Goal: Task Accomplishment & Management: Use online tool/utility

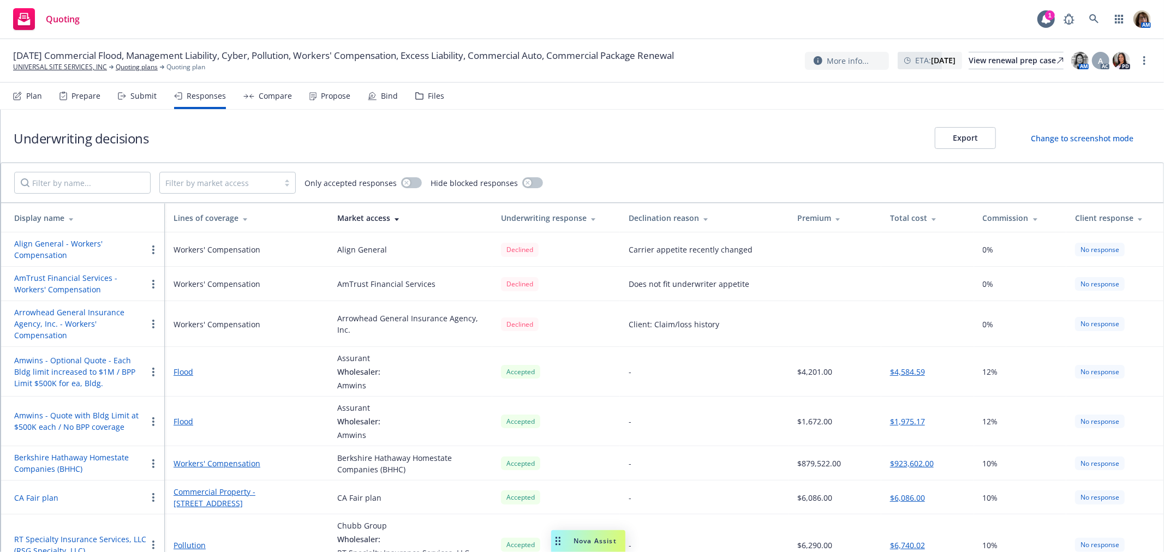
scroll to position [1302, 0]
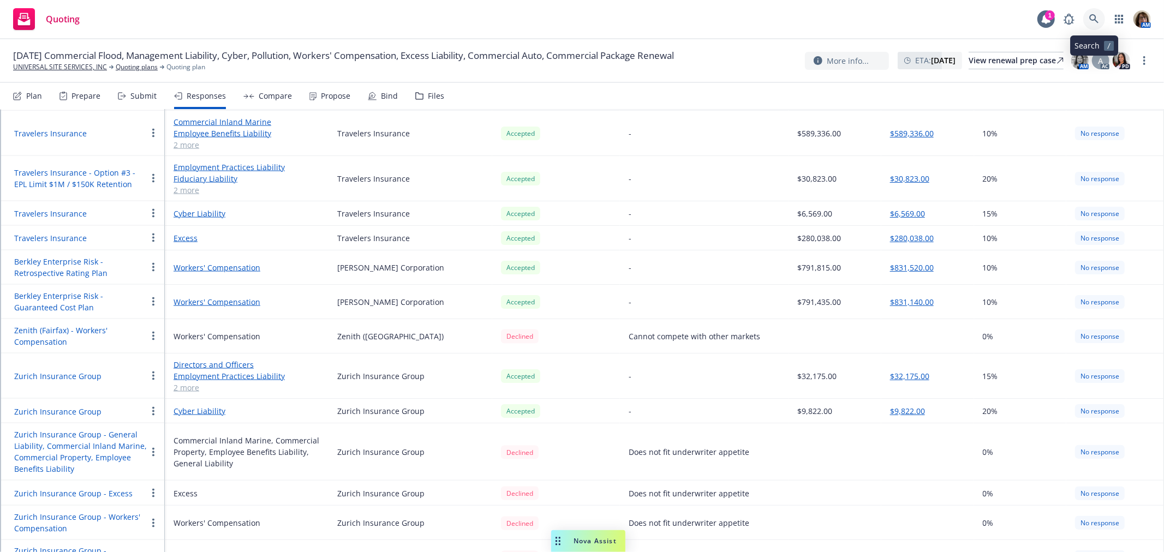
click at [1092, 19] on icon at bounding box center [1094, 19] width 10 height 10
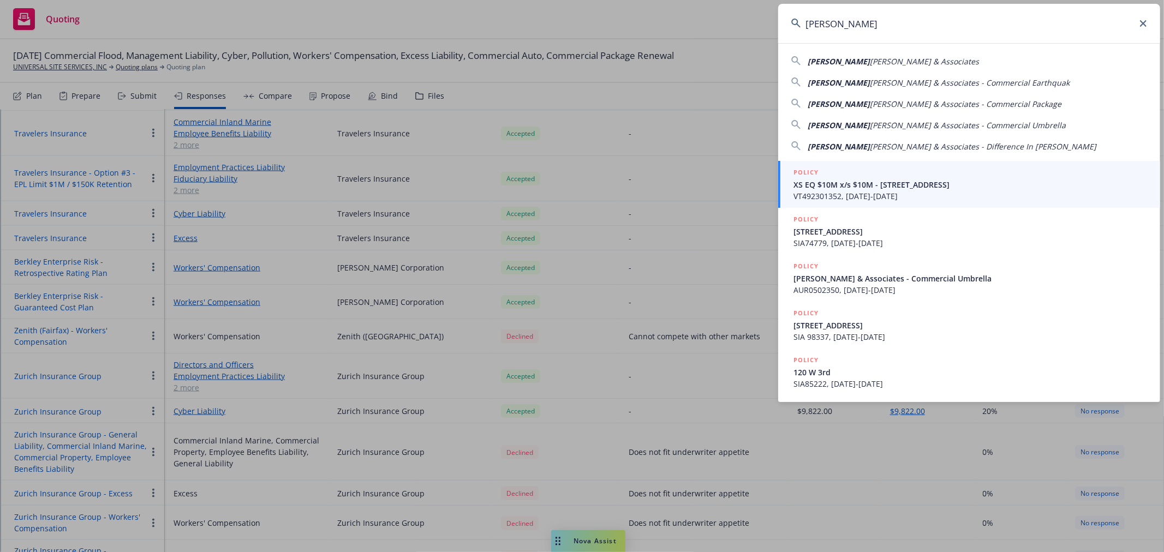
click at [870, 59] on span "Ryan & Associates" at bounding box center [924, 61] width 109 height 10
type input "Michael J Ryan & Associates"
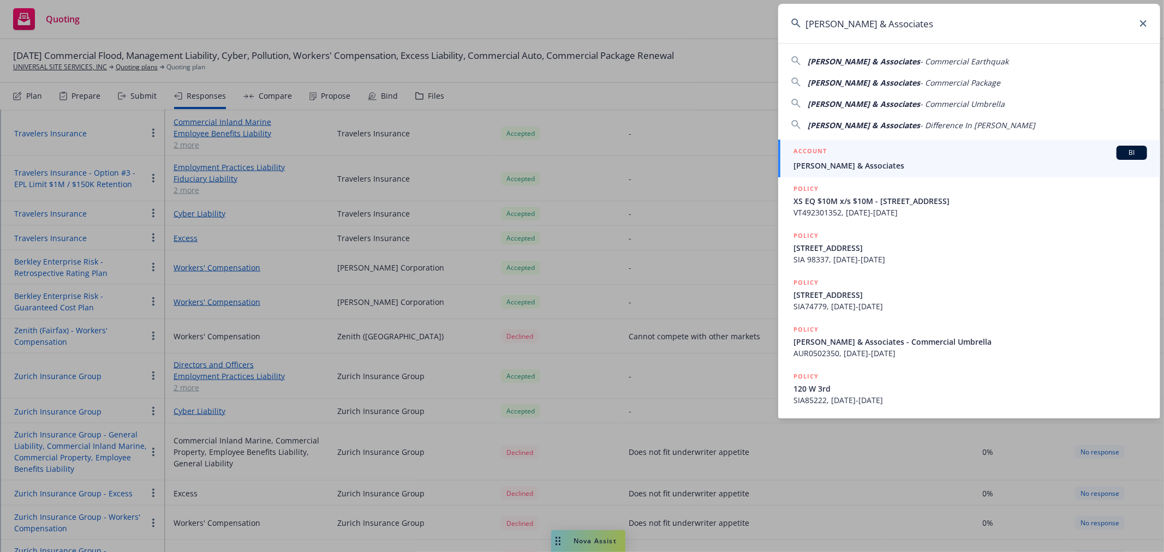
click at [865, 171] on span "Michael J Ryan & Associates" at bounding box center [970, 165] width 354 height 11
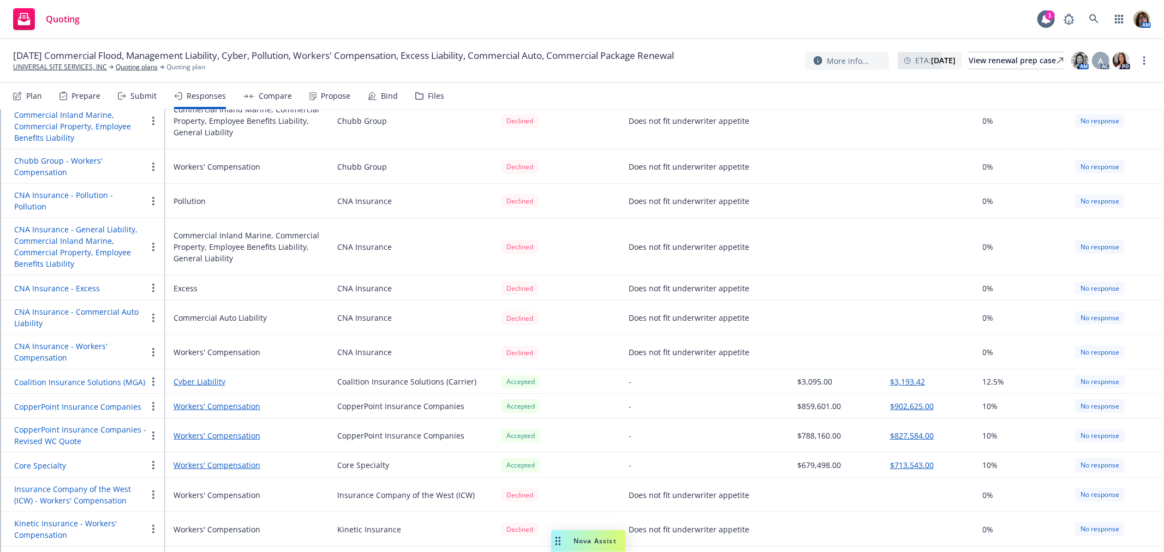
scroll to position [485, 0]
click at [904, 375] on button "$3,193.42" at bounding box center [907, 380] width 35 height 11
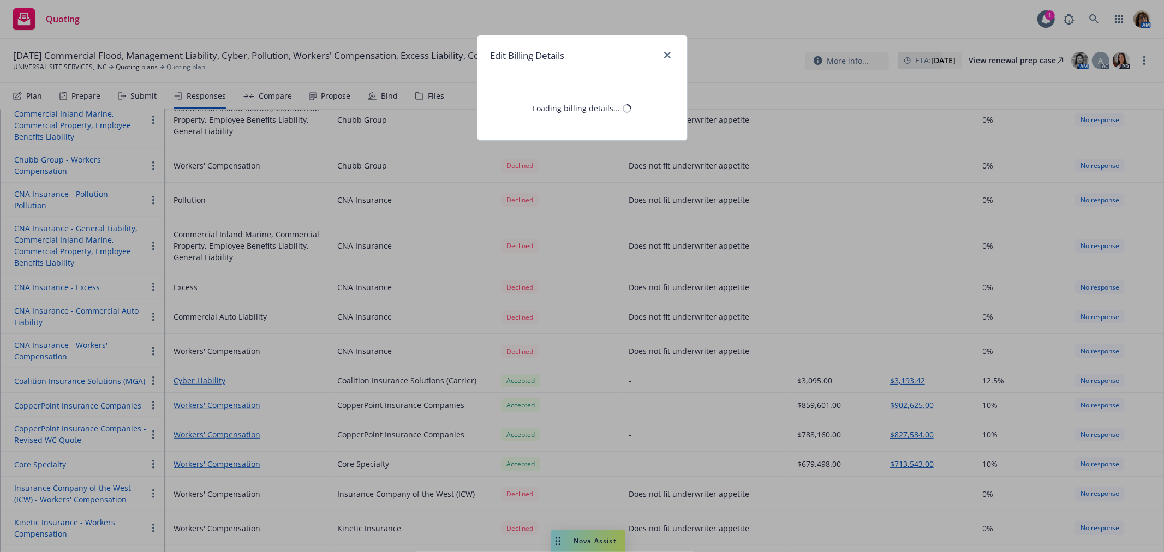
select select "CA"
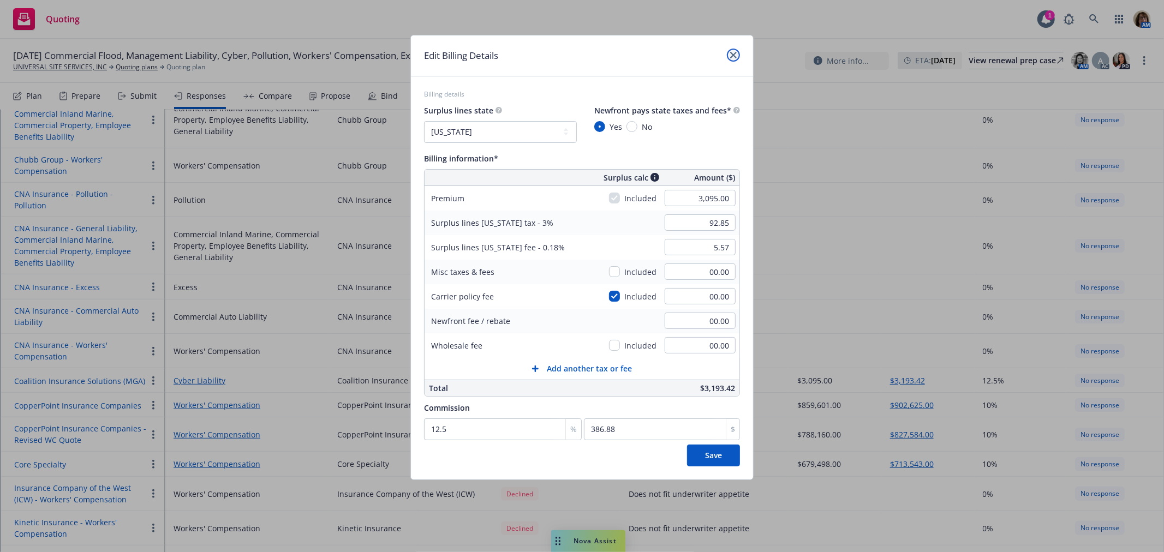
click at [730, 53] on icon "close" at bounding box center [733, 55] width 7 height 7
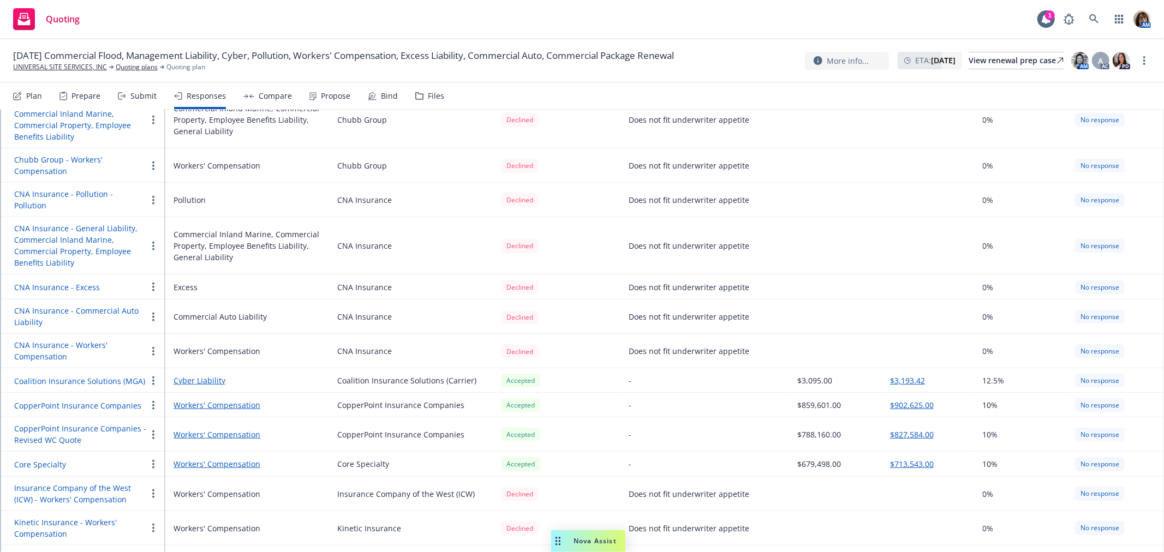
click at [145, 96] on div "Submit" at bounding box center [143, 96] width 26 height 9
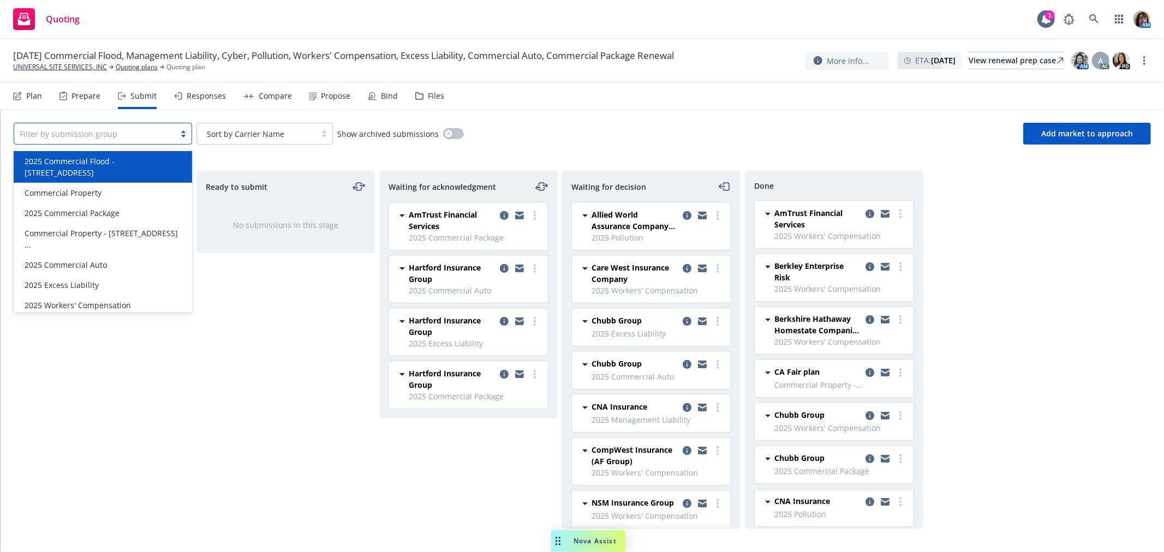
click at [124, 134] on div at bounding box center [95, 133] width 150 height 13
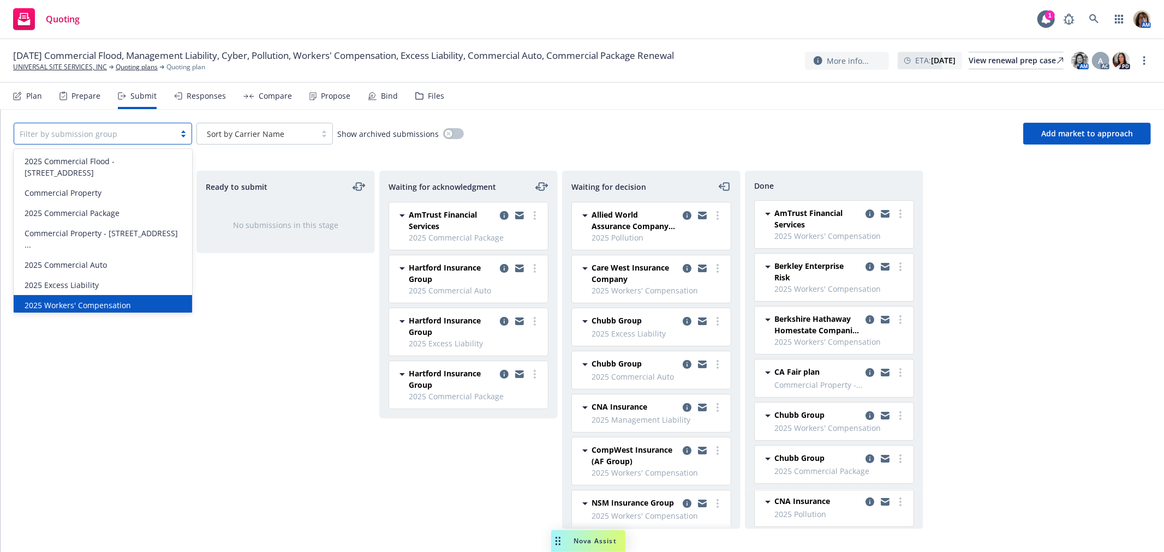
scroll to position [61, 0]
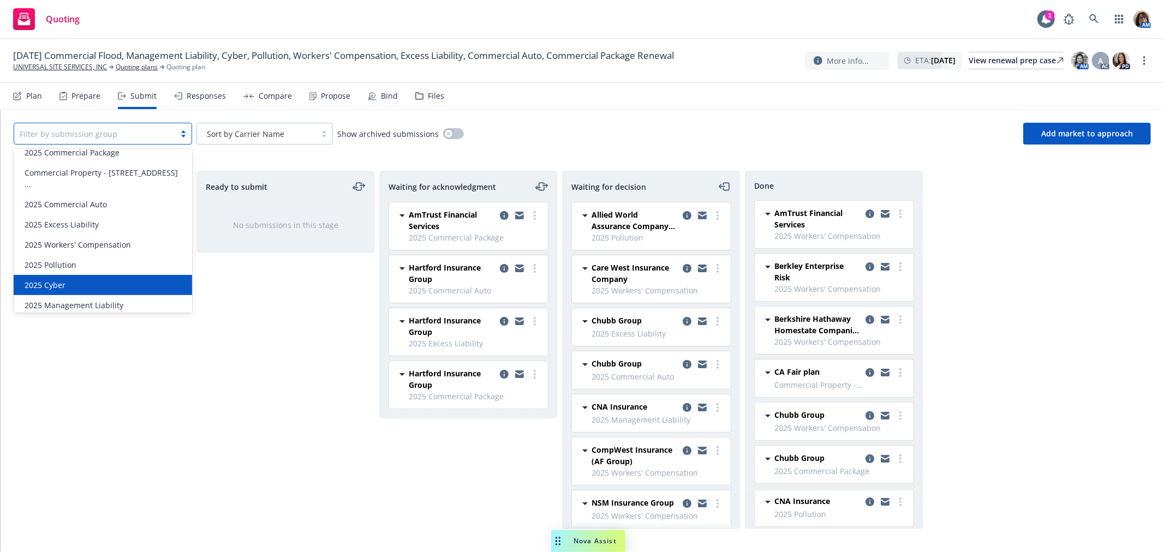
click at [61, 287] on span "2025 Cyber" at bounding box center [45, 284] width 41 height 11
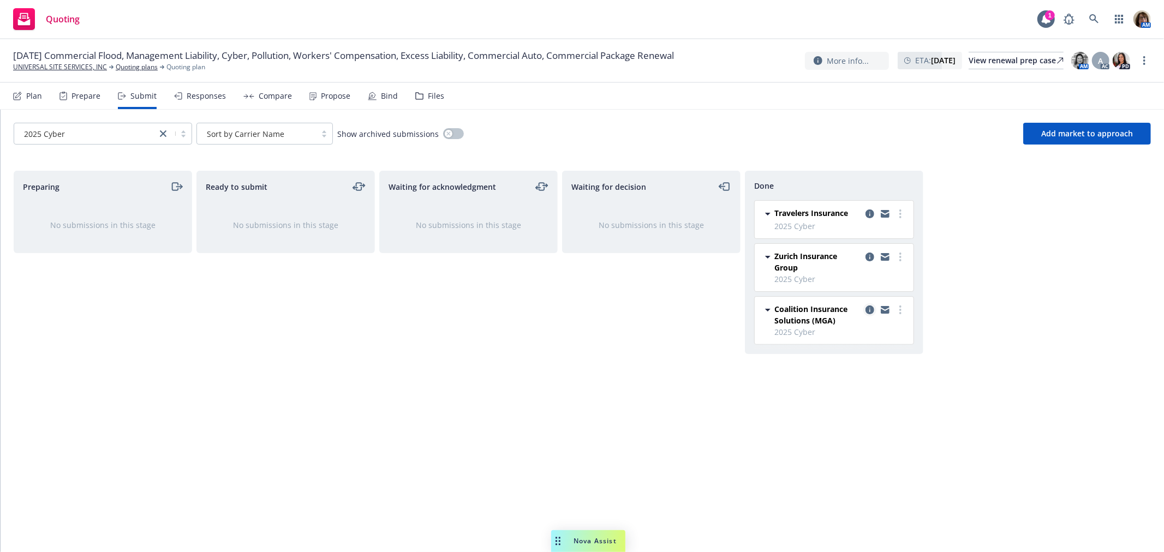
click at [870, 309] on icon "copy logging email" at bounding box center [869, 310] width 9 height 9
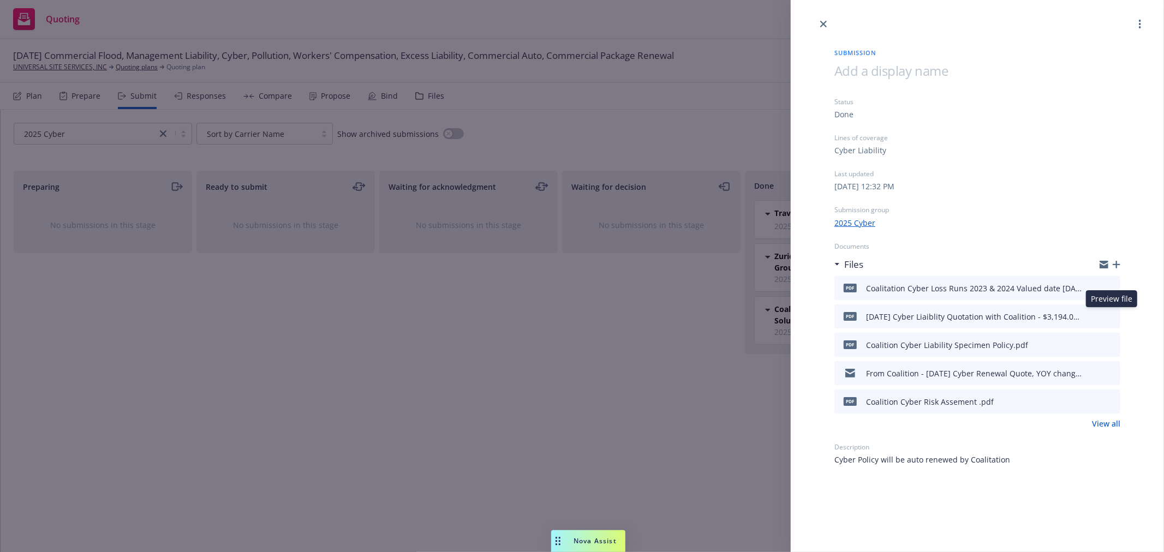
click at [1114, 318] on icon "preview file" at bounding box center [1110, 316] width 10 height 8
click at [822, 23] on icon "close" at bounding box center [823, 24] width 7 height 7
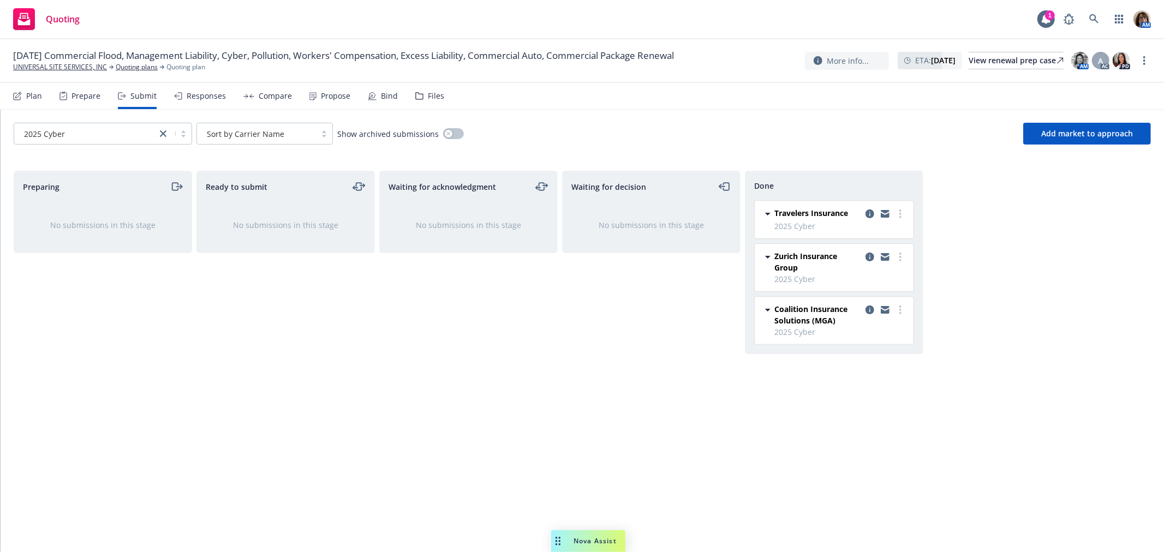
click at [194, 98] on div "Responses" at bounding box center [206, 96] width 39 height 9
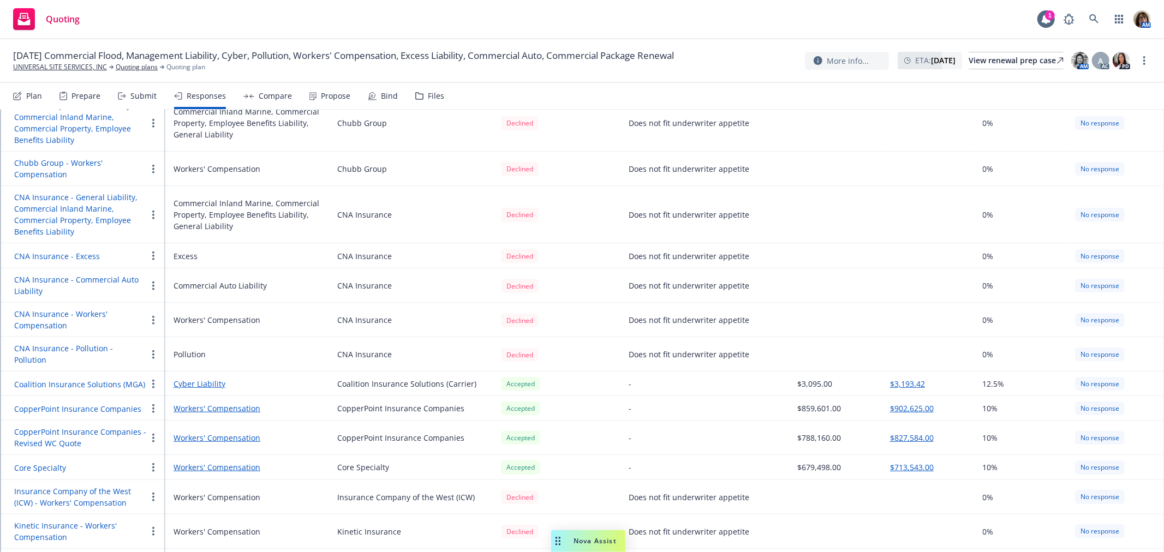
scroll to position [485, 0]
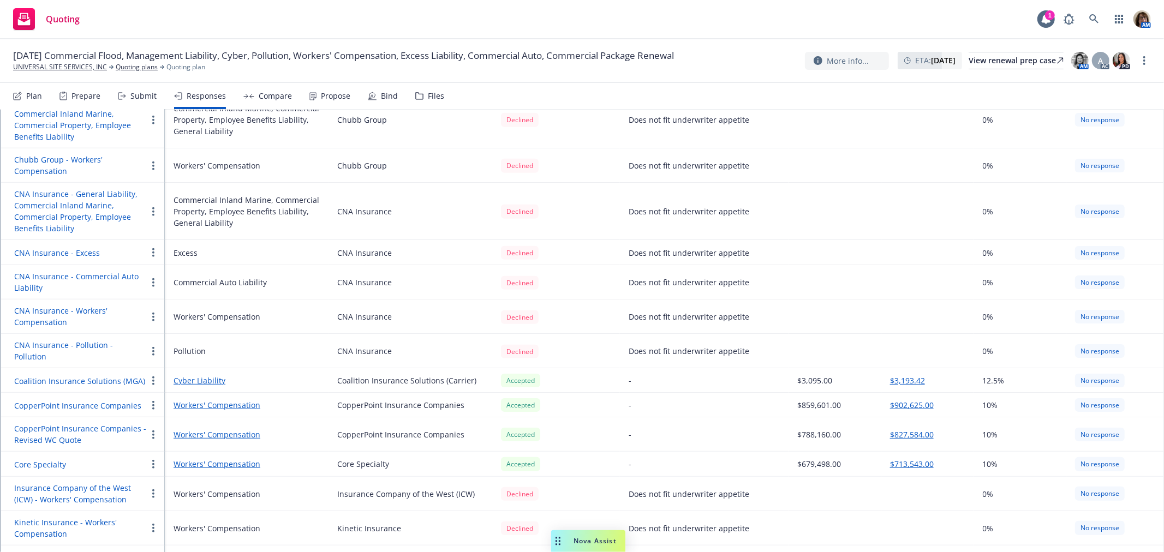
click at [202, 375] on link "Cyber Liability" at bounding box center [247, 380] width 146 height 11
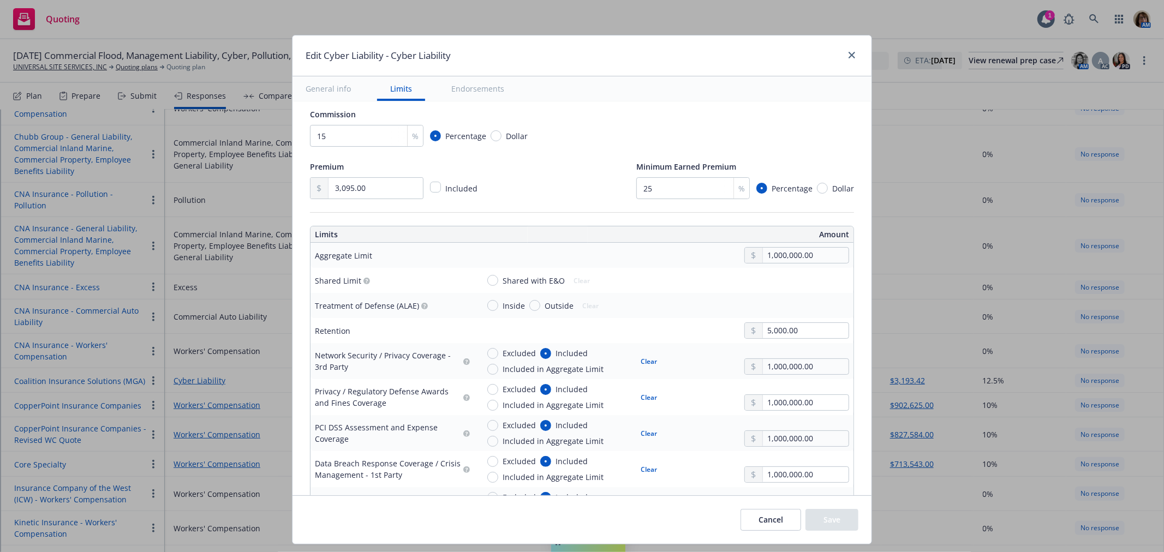
scroll to position [303, 0]
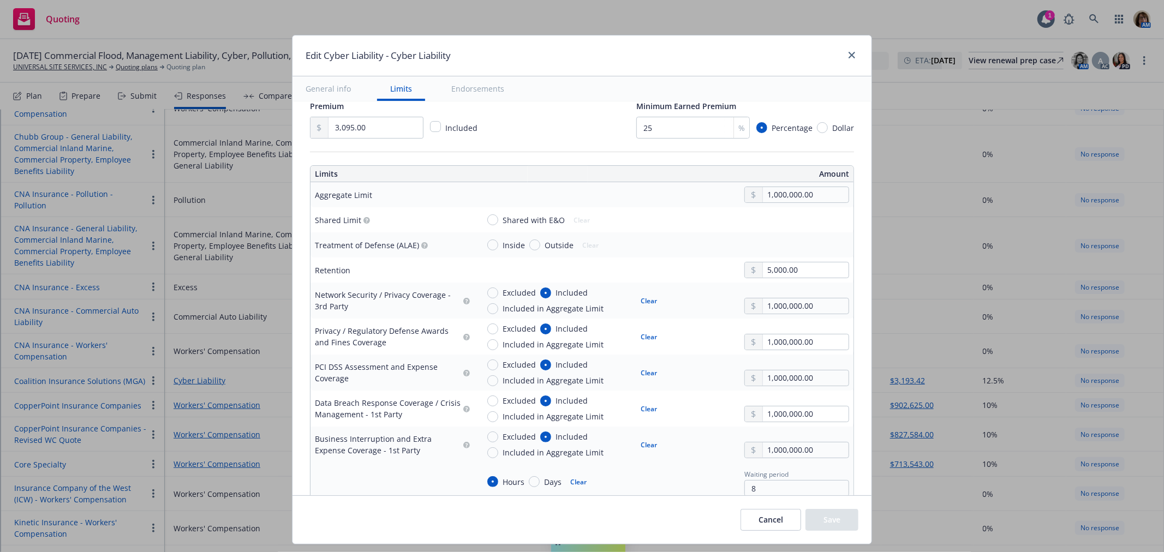
type textarea "x"
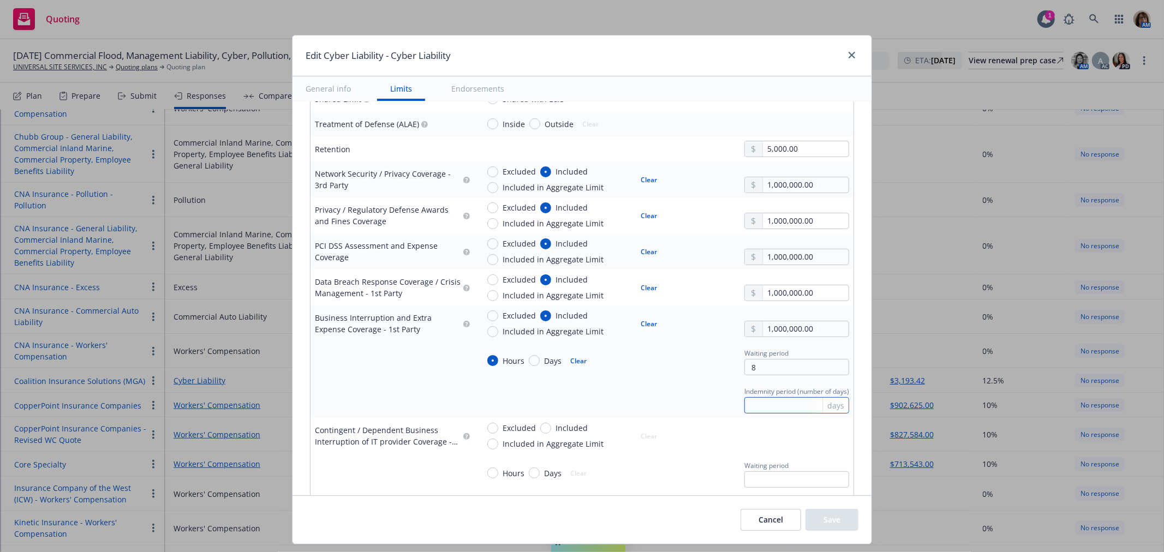
click at [746, 397] on input "text" at bounding box center [796, 405] width 105 height 16
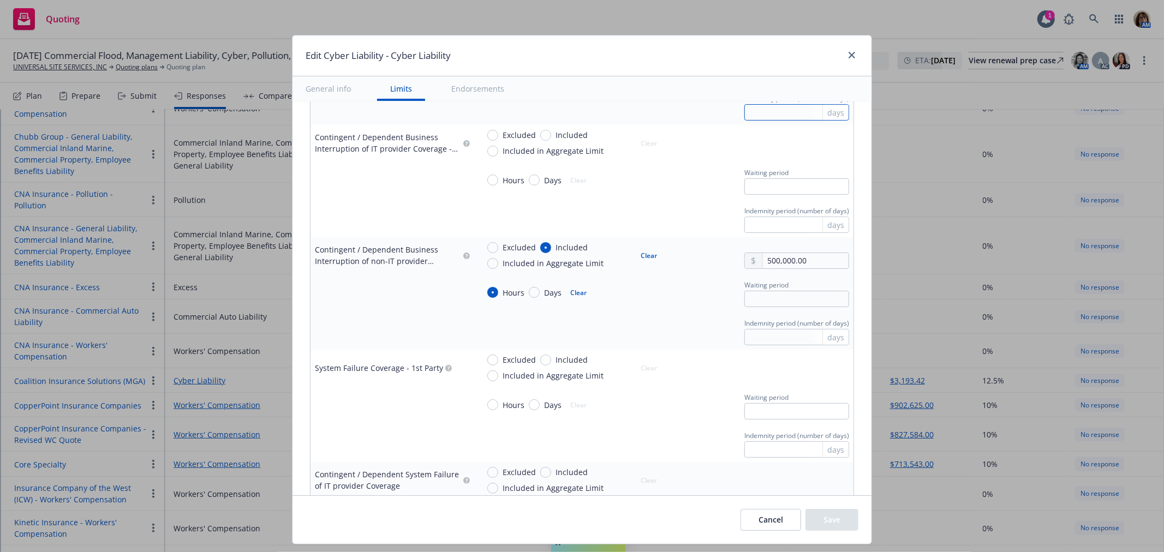
scroll to position [727, 0]
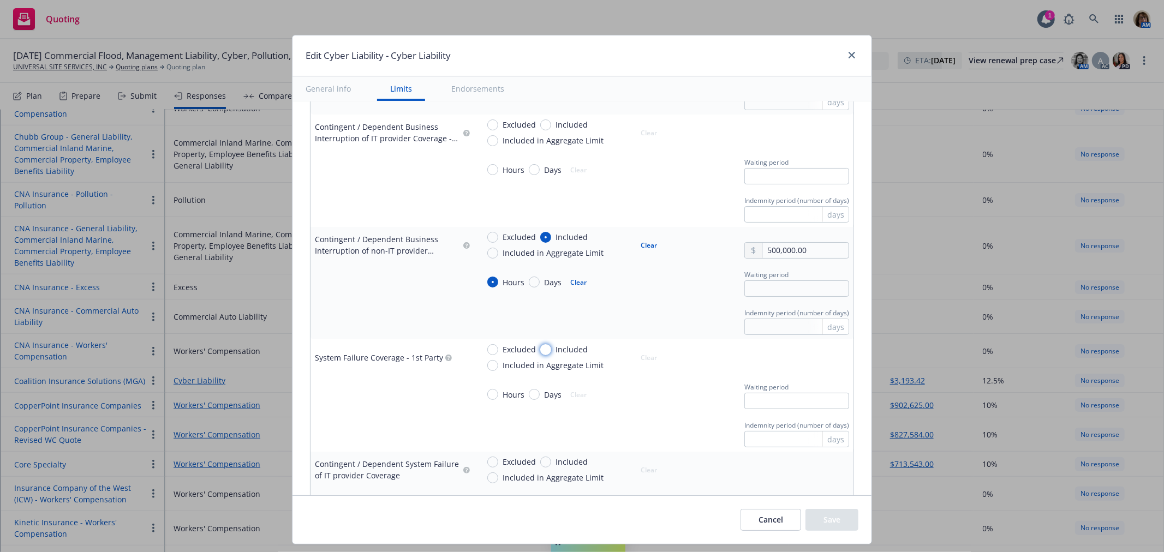
click at [540, 348] on input "Included" at bounding box center [545, 349] width 11 height 11
radio input "true"
click at [763, 368] on input "text" at bounding box center [806, 362] width 86 height 15
type textarea "x"
type input "1,000,000.00"
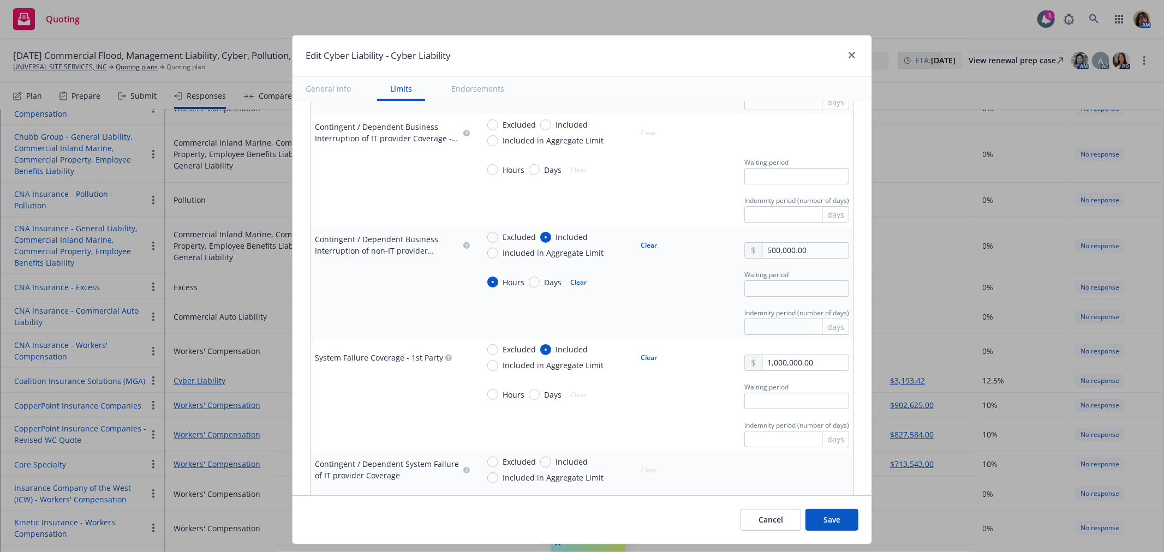
click at [770, 410] on button "$1,000,000.00" at bounding box center [789, 412] width 94 height 20
click at [770, 409] on input "text" at bounding box center [796, 401] width 105 height 16
click at [487, 393] on input "Hours" at bounding box center [492, 394] width 11 height 11
radio input "true"
click at [745, 400] on input "text" at bounding box center [796, 401] width 105 height 16
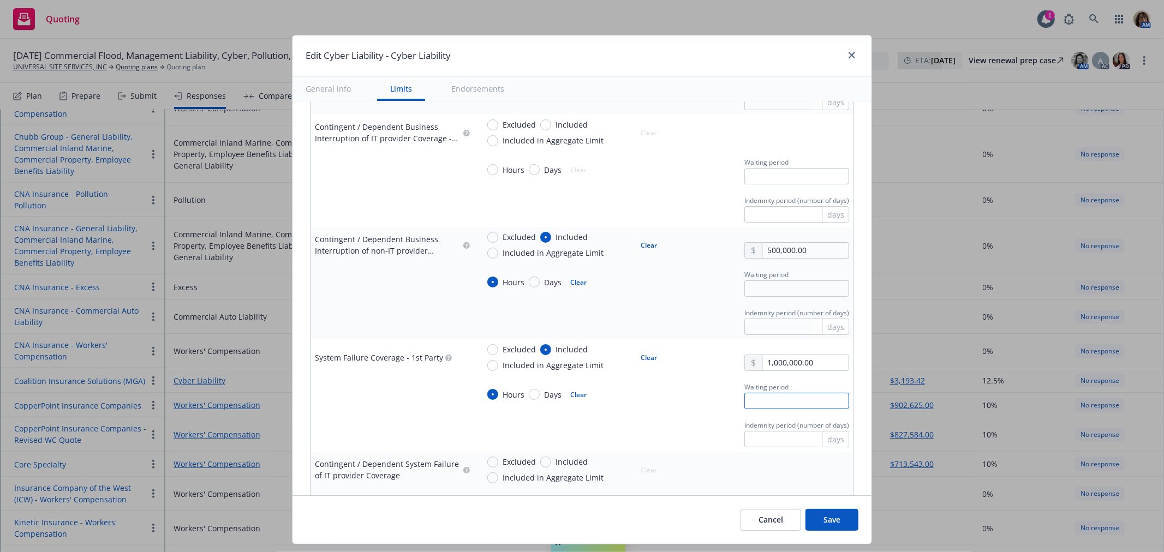
type textarea "x"
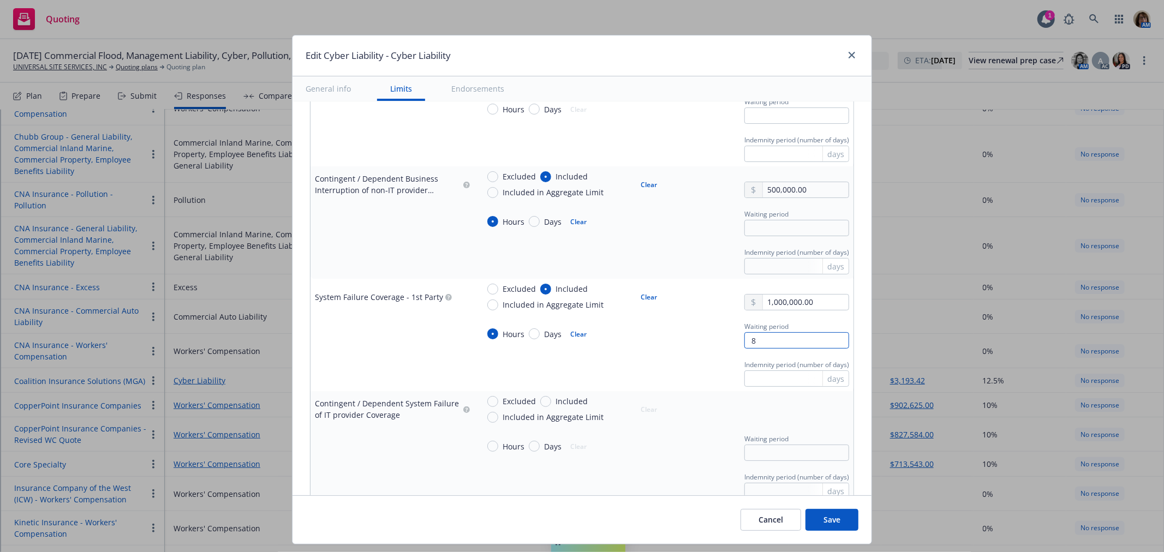
scroll to position [848, 0]
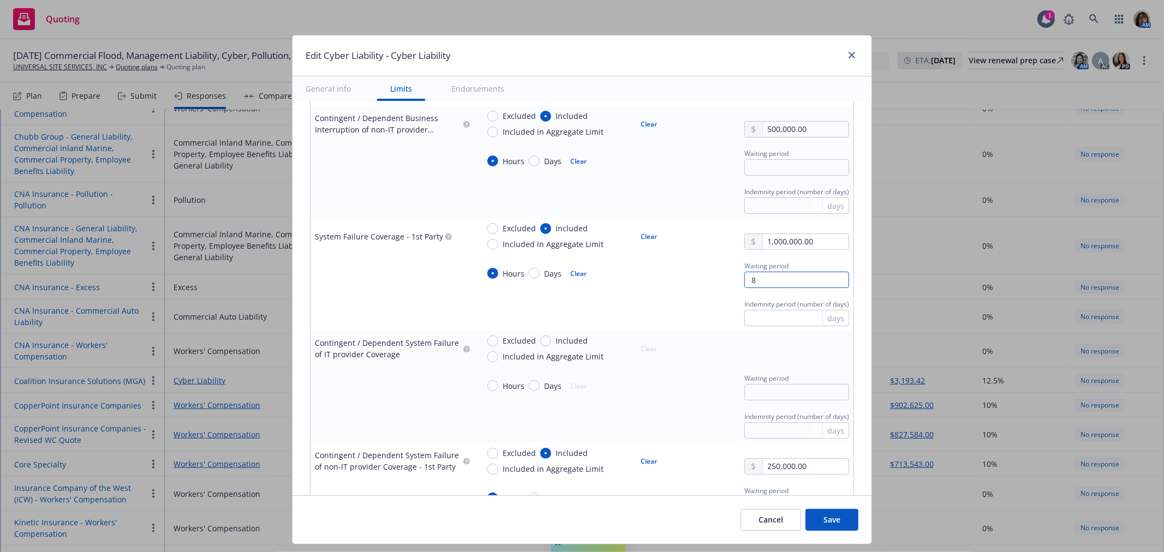
type input "8"
type textarea "x"
click at [540, 340] on input "Included" at bounding box center [545, 341] width 11 height 11
radio input "true"
click at [763, 356] on input "text" at bounding box center [806, 353] width 86 height 15
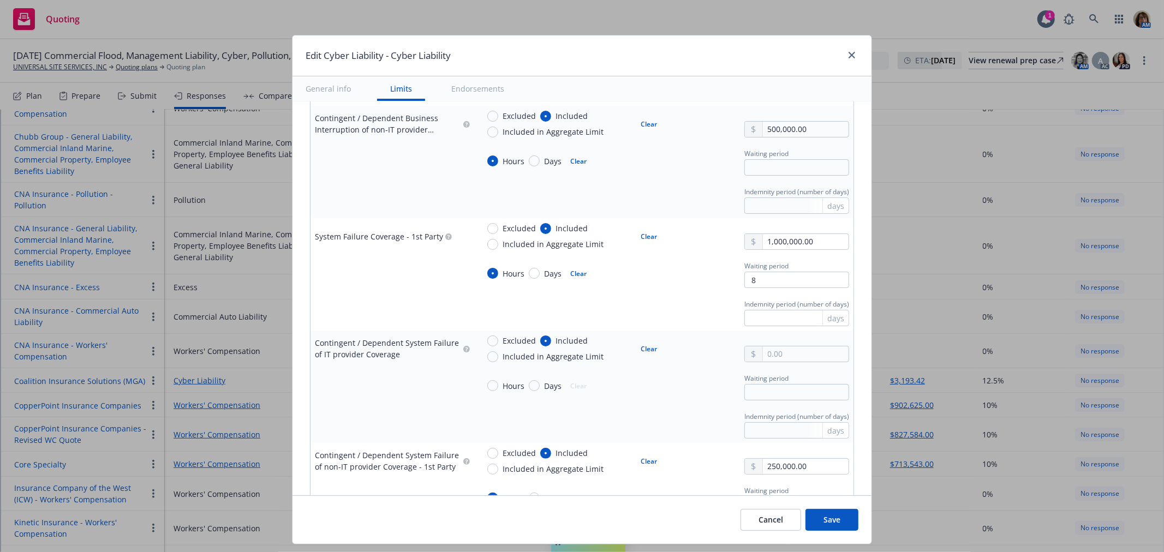
type textarea "x"
type input "1,000,000.00"
click at [762, 405] on button "$1,000,000.00" at bounding box center [789, 402] width 94 height 20
click at [489, 386] on input "Hours" at bounding box center [492, 385] width 11 height 11
radio input "true"
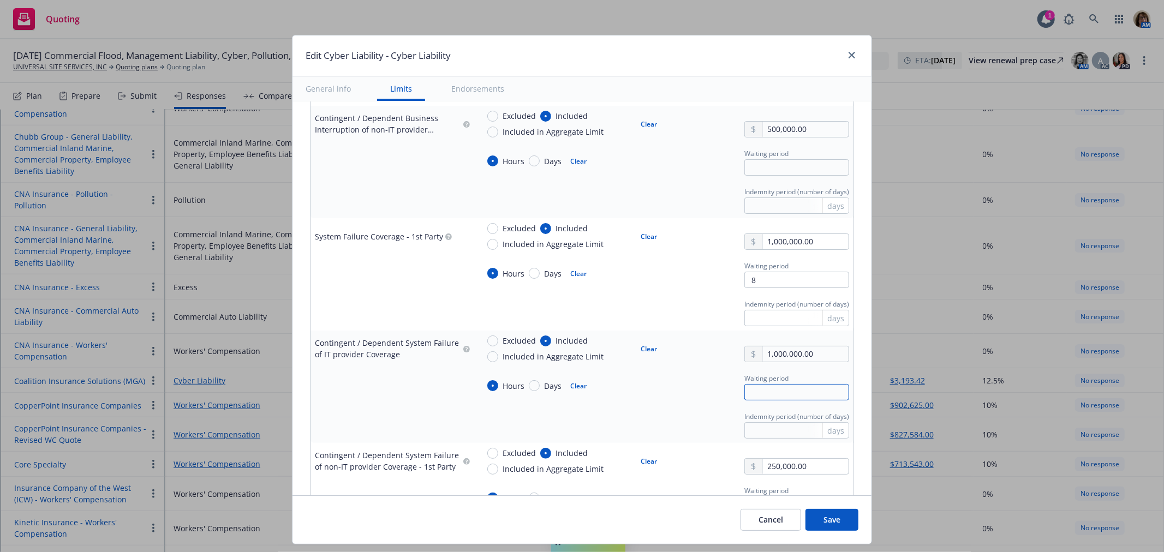
click at [766, 393] on input "text" at bounding box center [796, 392] width 105 height 16
type textarea "x"
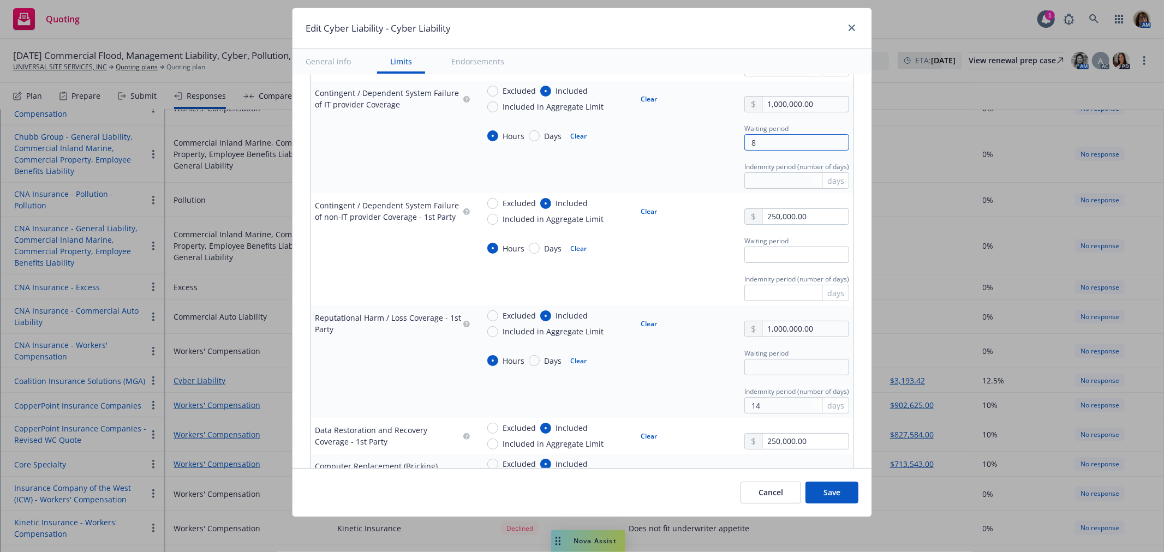
scroll to position [1091, 0]
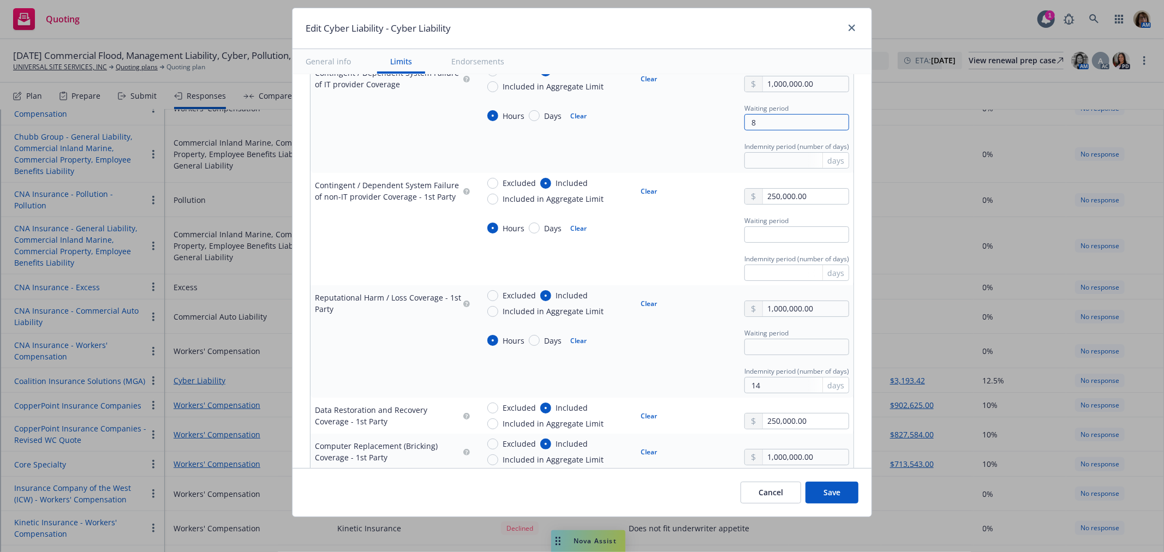
type input "8"
click at [751, 350] on input "text" at bounding box center [796, 347] width 105 height 16
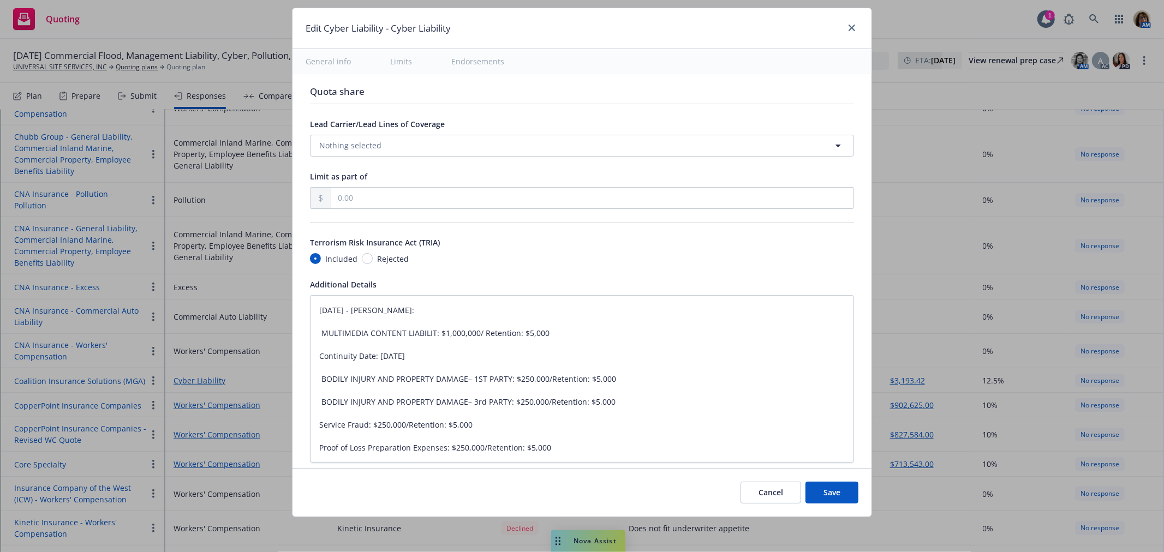
scroll to position [2182, 0]
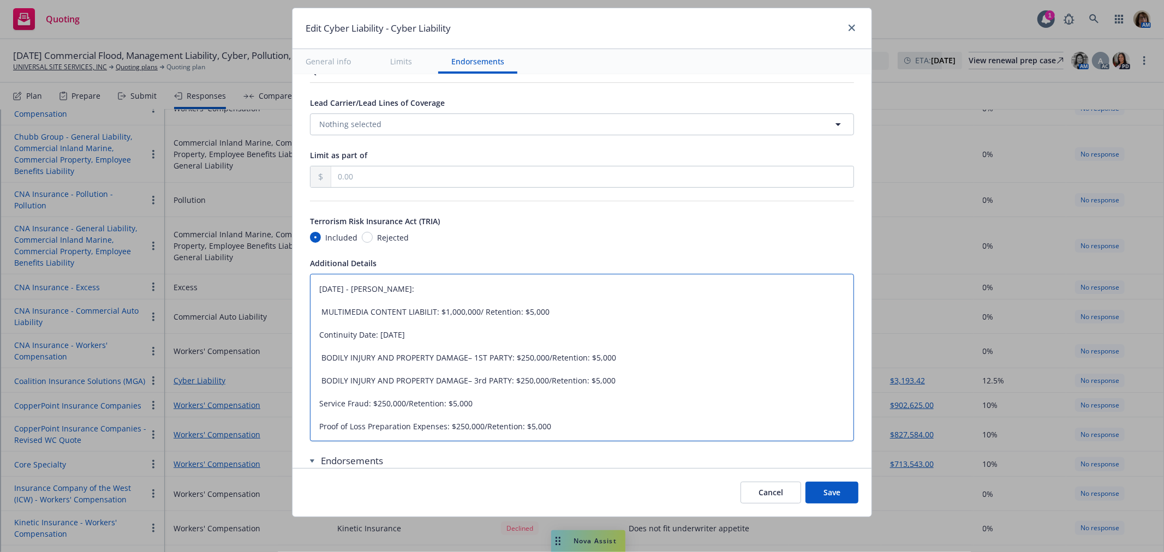
drag, startPoint x: 445, startPoint y: 290, endPoint x: 263, endPoint y: 276, distance: 182.2
click at [263, 276] on div "Edit Cyber Liability - Cyber Liability General info Limits Endorsements Display…" at bounding box center [582, 276] width 1164 height 552
type textarea "x"
type textarea "MULTIMEDIA CONTENT LIABILIT: $1,000,000/ Retention: $5,000 Continuity Date: 10/…"
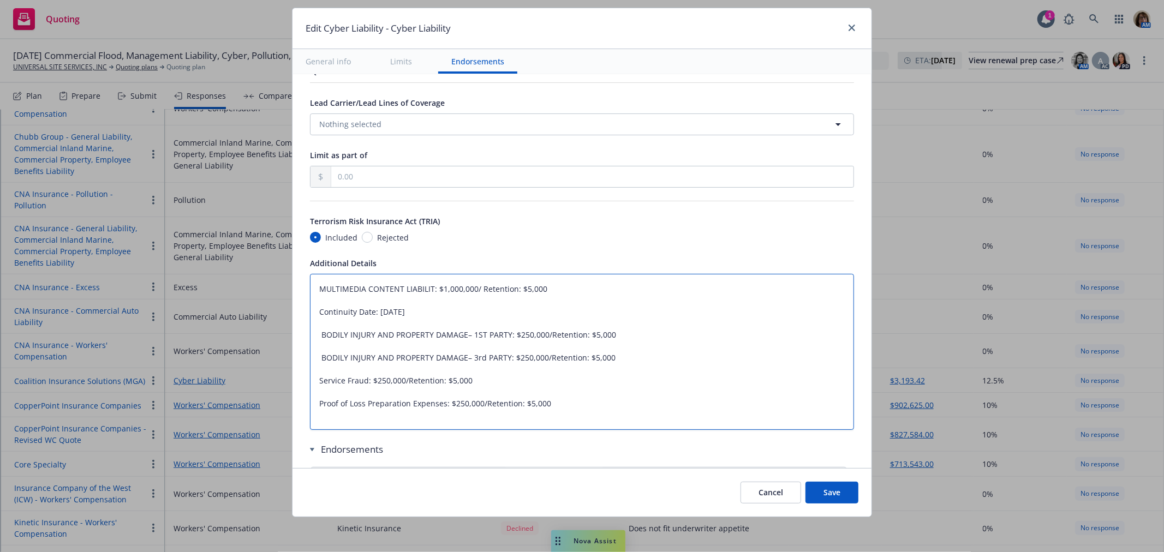
type textarea "x"
type textarea "MULTIMEDIA CONTENT LIABILIT: $1,000,000/ Retention: $5,000 Continuity Date: 10/…"
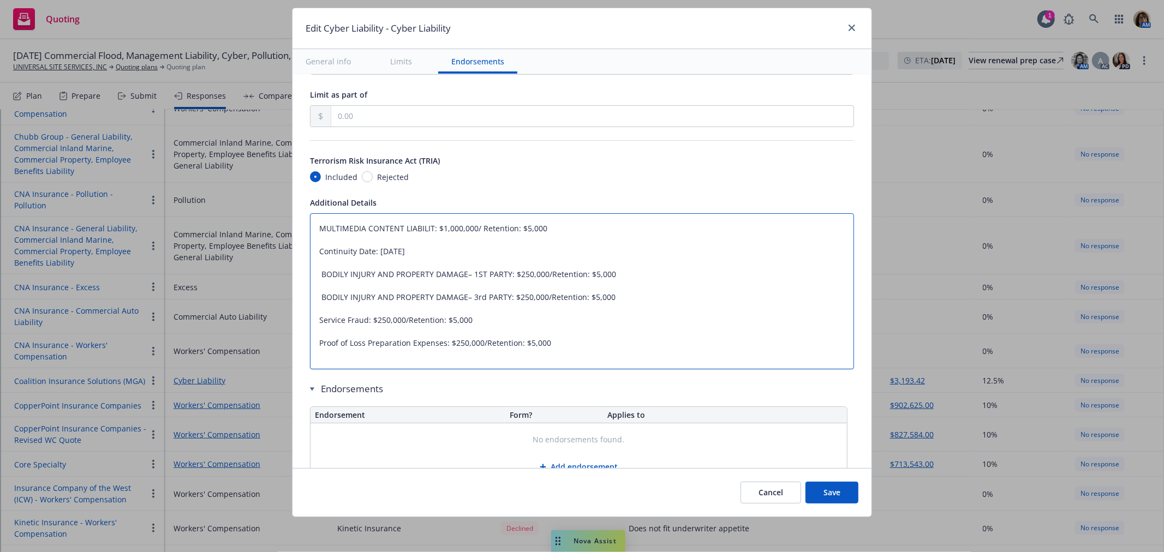
drag, startPoint x: 552, startPoint y: 357, endPoint x: 275, endPoint y: 225, distance: 306.8
click at [275, 225] on div "Edit Cyber Liability - Cyber Liability General info Limits Endorsements Display…" at bounding box center [582, 276] width 1164 height 552
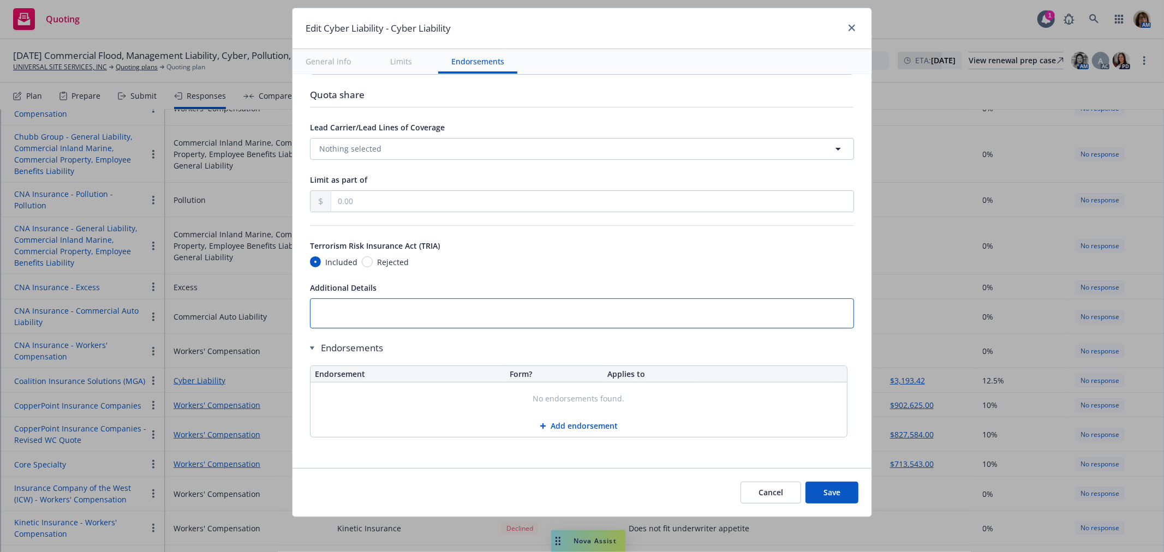
scroll to position [2160, 0]
click at [553, 422] on button "Add endorsement" at bounding box center [578, 426] width 536 height 22
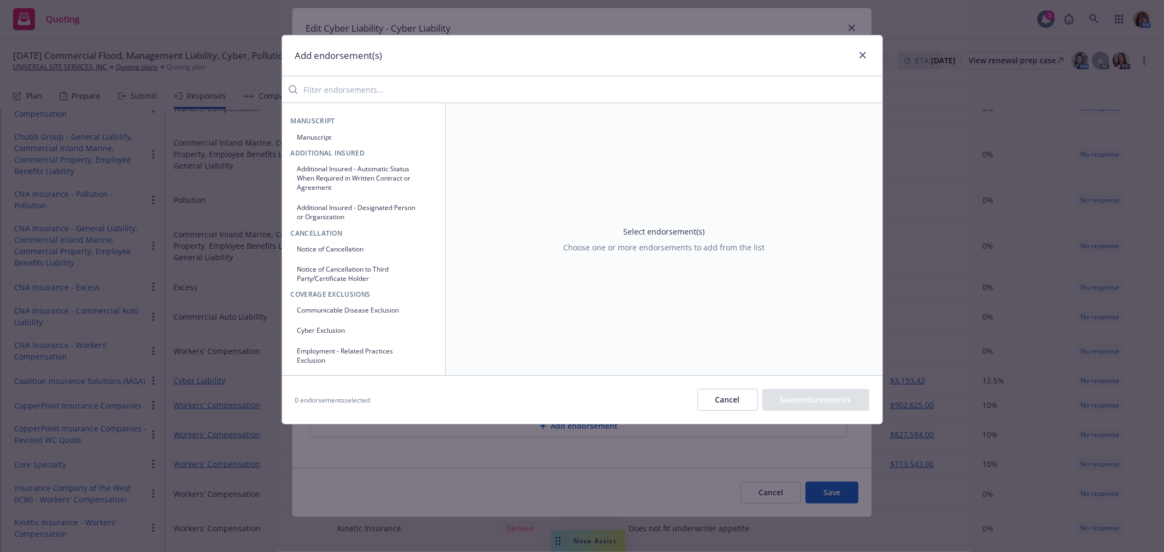
click at [333, 89] on input "search" at bounding box center [589, 90] width 585 height 22
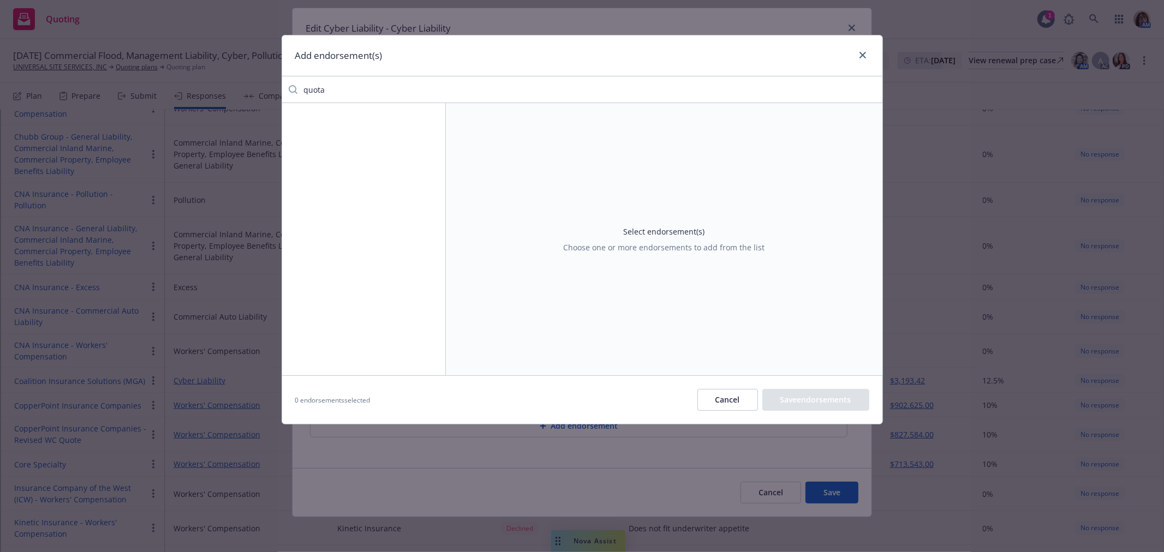
drag, startPoint x: 336, startPoint y: 91, endPoint x: 270, endPoint y: 88, distance: 66.6
click at [270, 88] on div "Add endorsement(s) quota Select endorsement(s) Choose one or more endorsements …" at bounding box center [582, 276] width 1164 height 552
drag, startPoint x: 345, startPoint y: 86, endPoint x: 262, endPoint y: 85, distance: 83.0
click at [262, 85] on div "Add endorsement(s) service Coverage Extensions Broadened definition of services…" at bounding box center [582, 276] width 1164 height 552
type input "P"
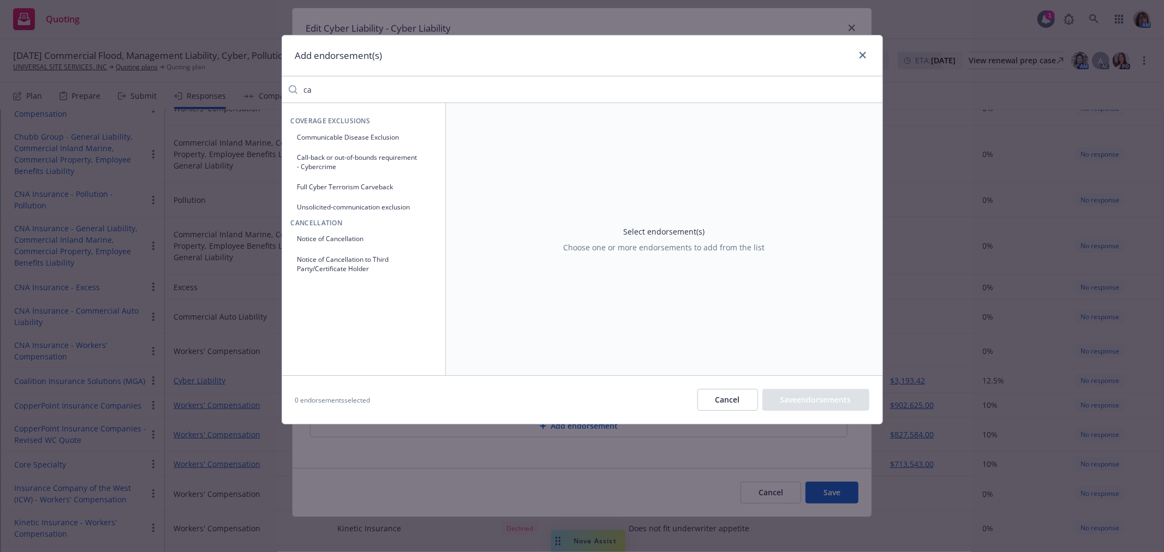
type input "c"
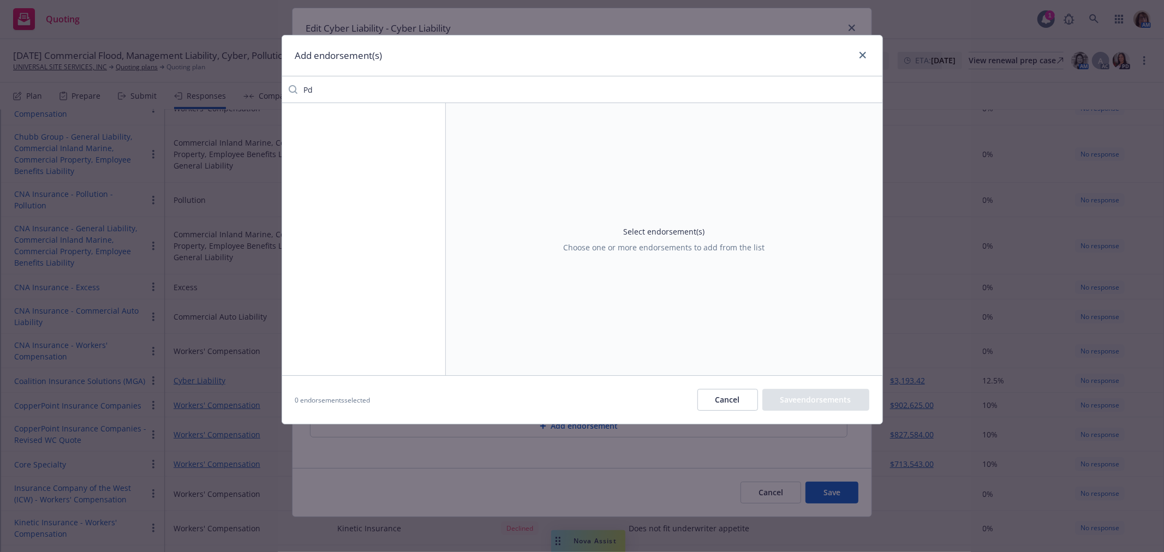
type input "P"
type input "c"
type input "d"
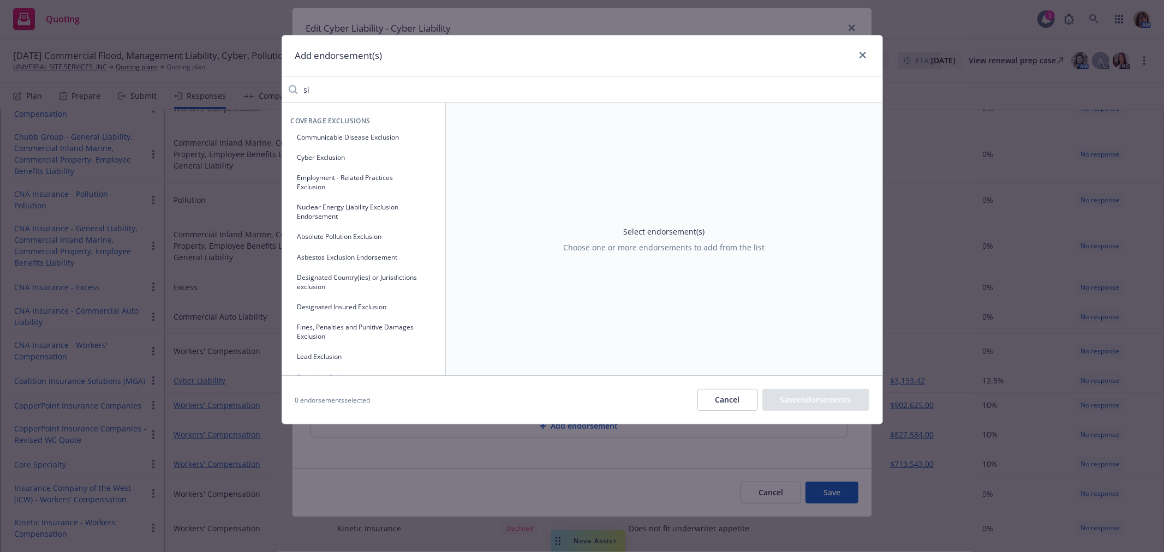
type input "s"
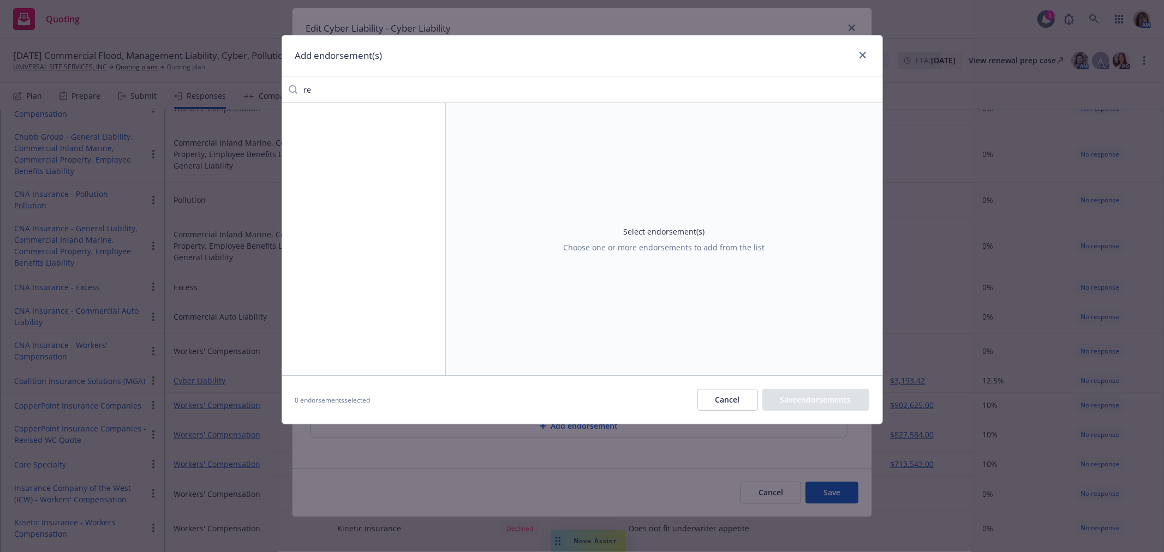
type input "r"
click at [331, 135] on button "Bodily Injury" at bounding box center [364, 137] width 146 height 18
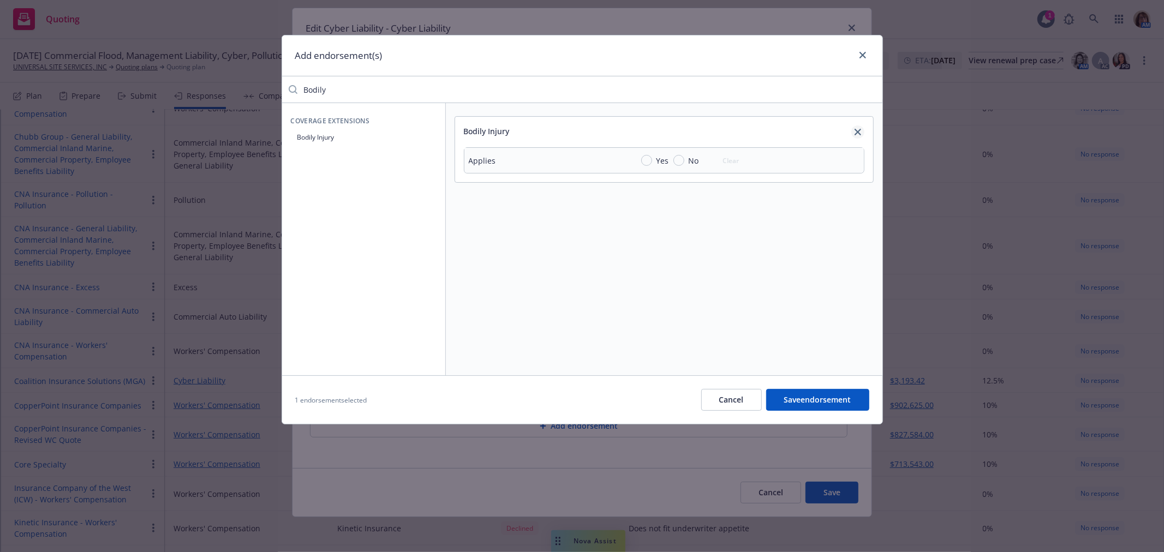
click at [859, 132] on icon "close" at bounding box center [857, 132] width 7 height 7
drag, startPoint x: 344, startPoint y: 88, endPoint x: 250, endPoint y: 83, distance: 94.0
click at [250, 83] on div "Add endorsement(s) Bodily Coverage Extensions Bodily Injury Select endorsement(…" at bounding box center [582, 276] width 1164 height 552
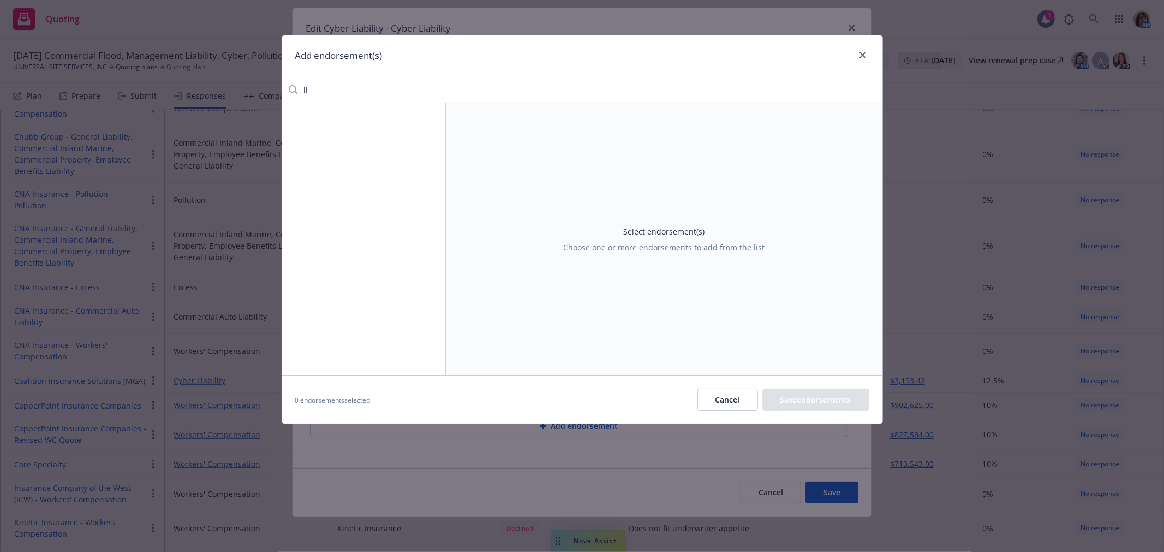
type input "l"
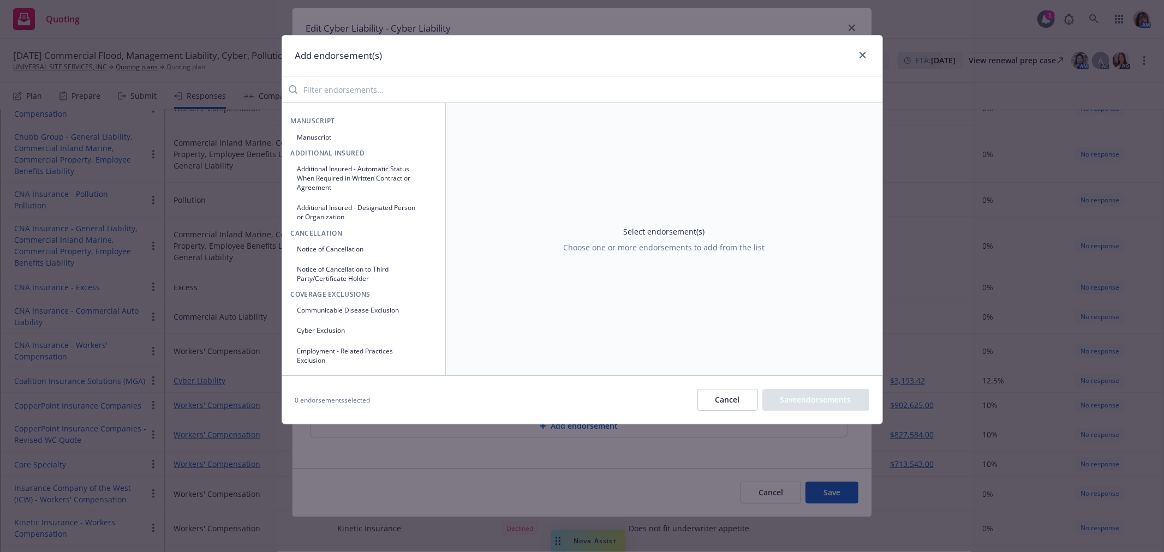
click at [739, 396] on button "Cancel" at bounding box center [727, 400] width 61 height 22
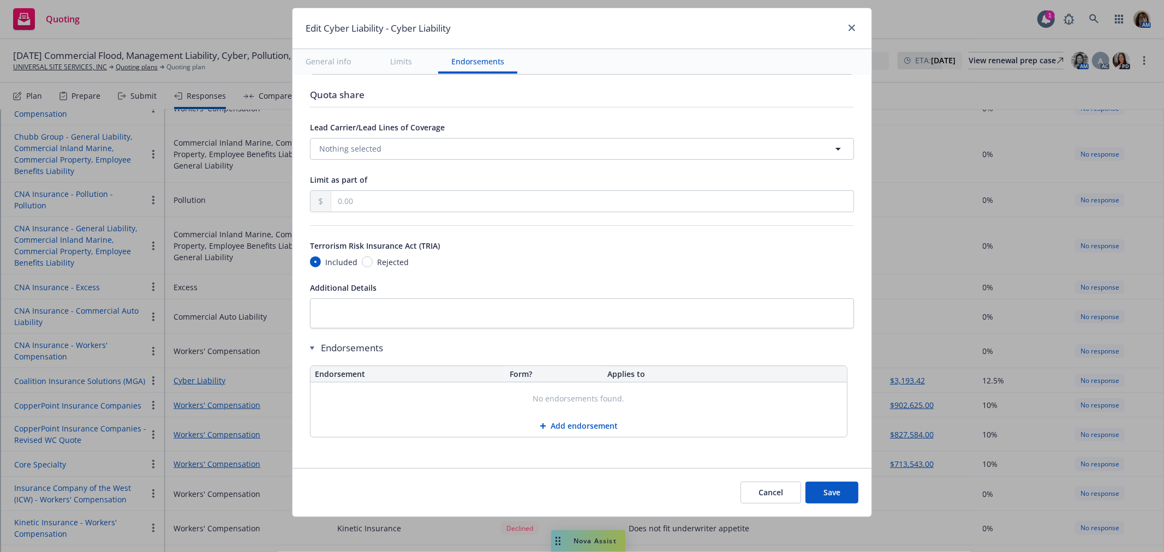
click at [825, 490] on button "Save" at bounding box center [831, 493] width 53 height 22
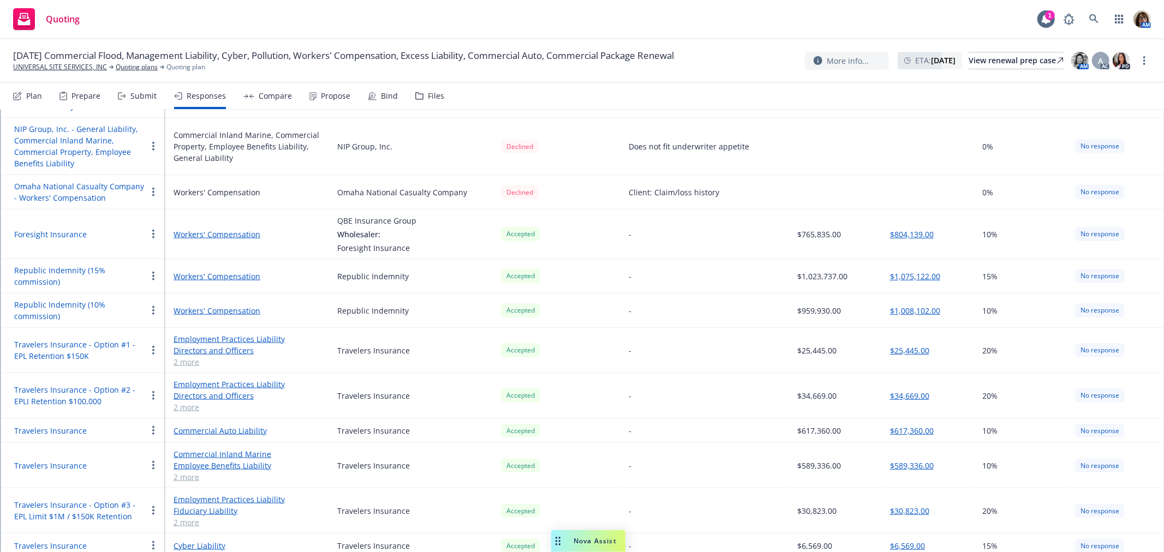
scroll to position [1030, 0]
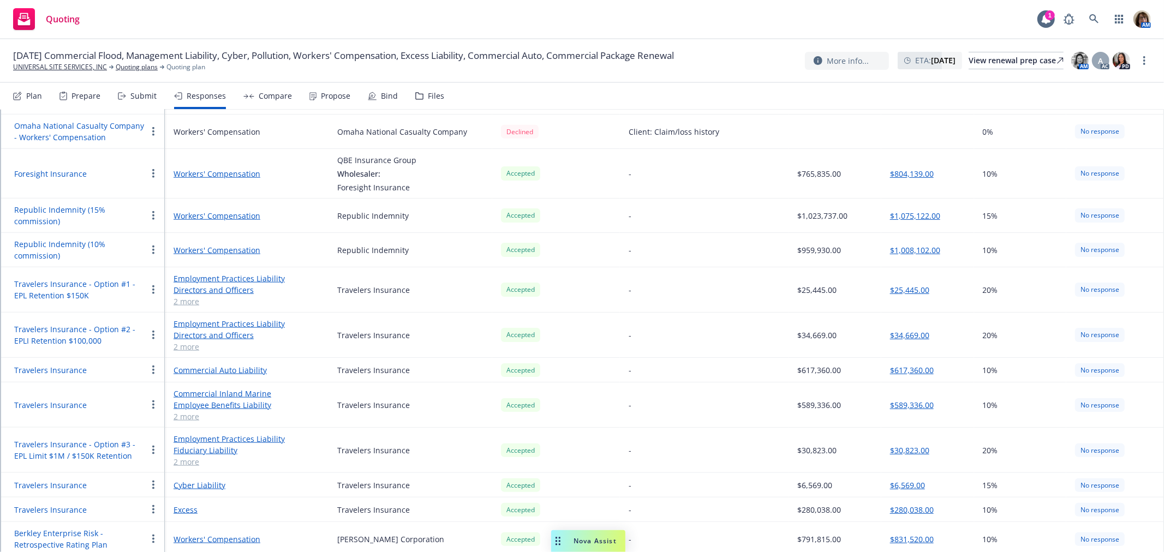
click at [203, 480] on link "Cyber Liability" at bounding box center [247, 485] width 146 height 11
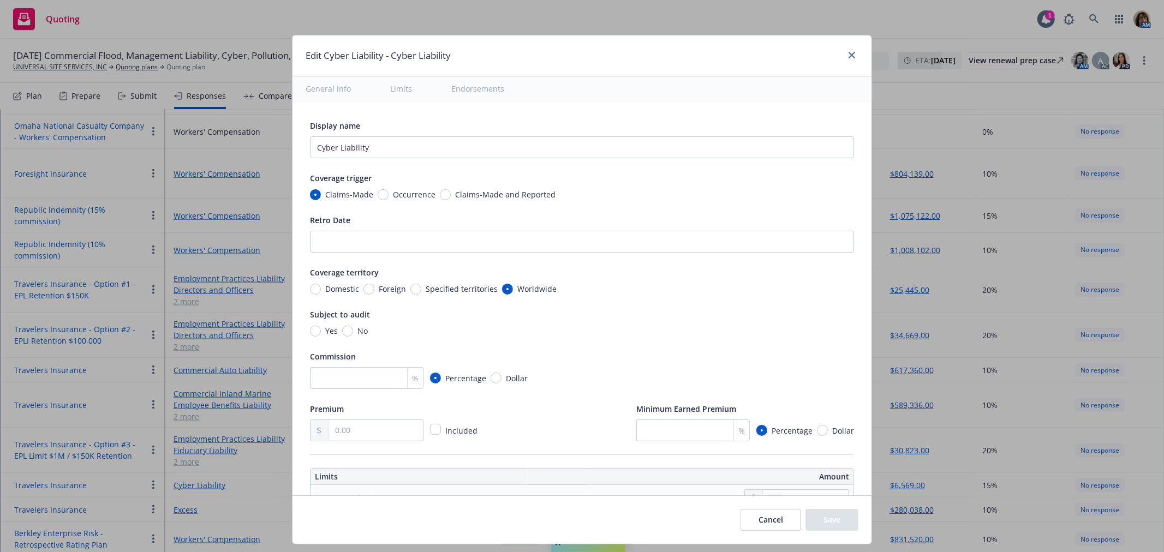
type textarea "x"
click at [850, 56] on icon "close" at bounding box center [851, 55] width 7 height 7
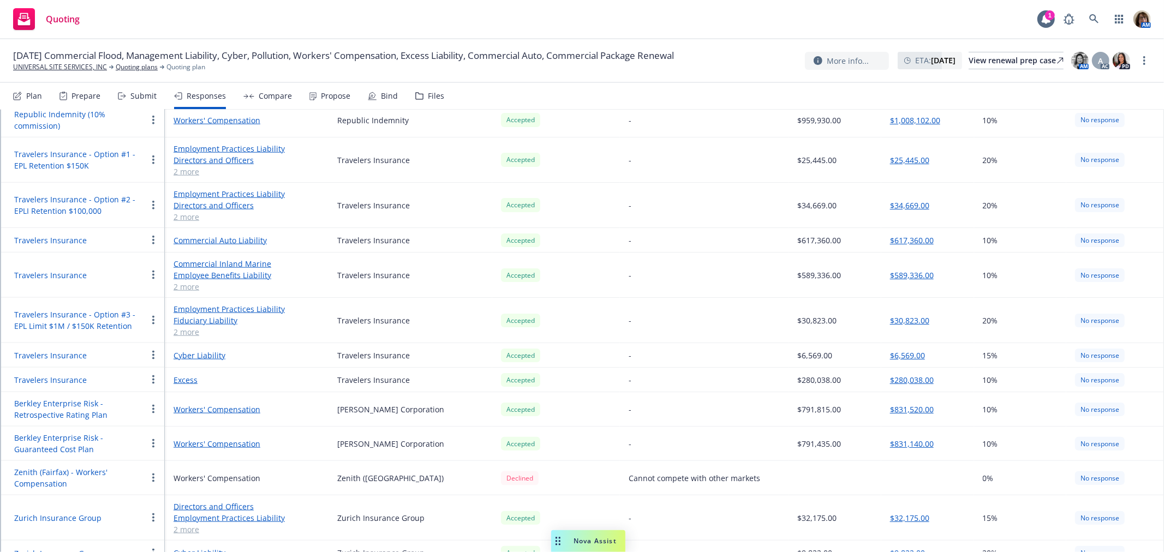
scroll to position [1212, 0]
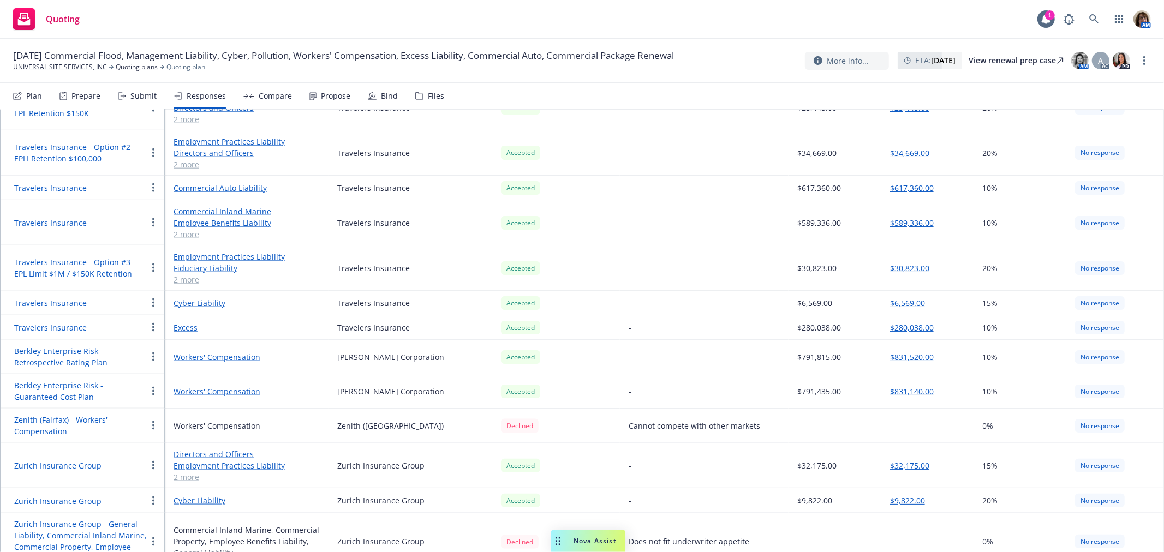
click at [55, 495] on button "Zurich Insurance Group" at bounding box center [57, 500] width 87 height 11
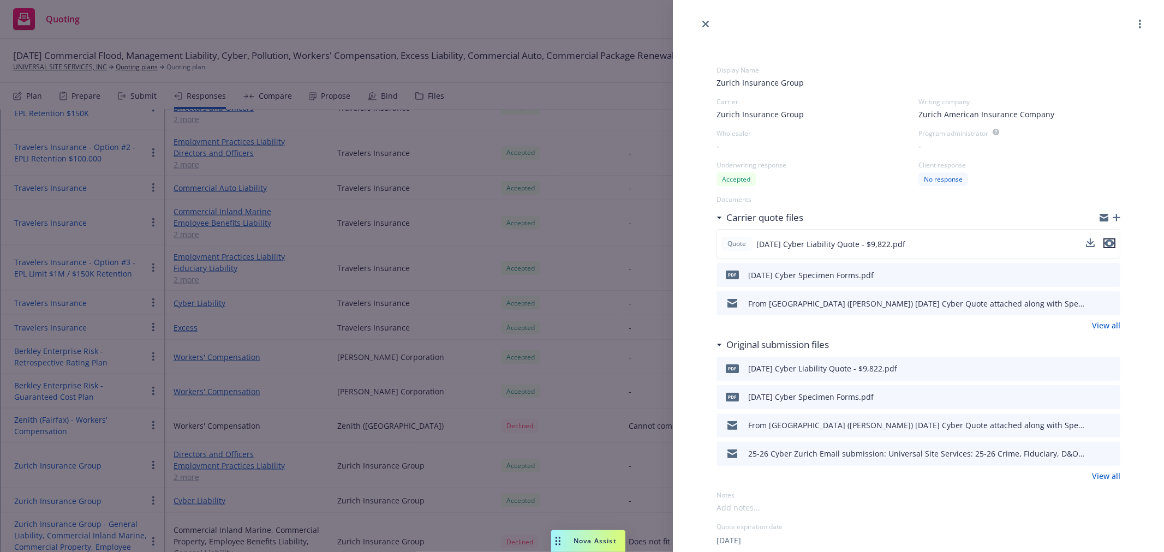
click at [1104, 242] on icon "preview file" at bounding box center [1109, 244] width 10 height 8
click at [1105, 453] on icon "preview file" at bounding box center [1110, 454] width 10 height 8
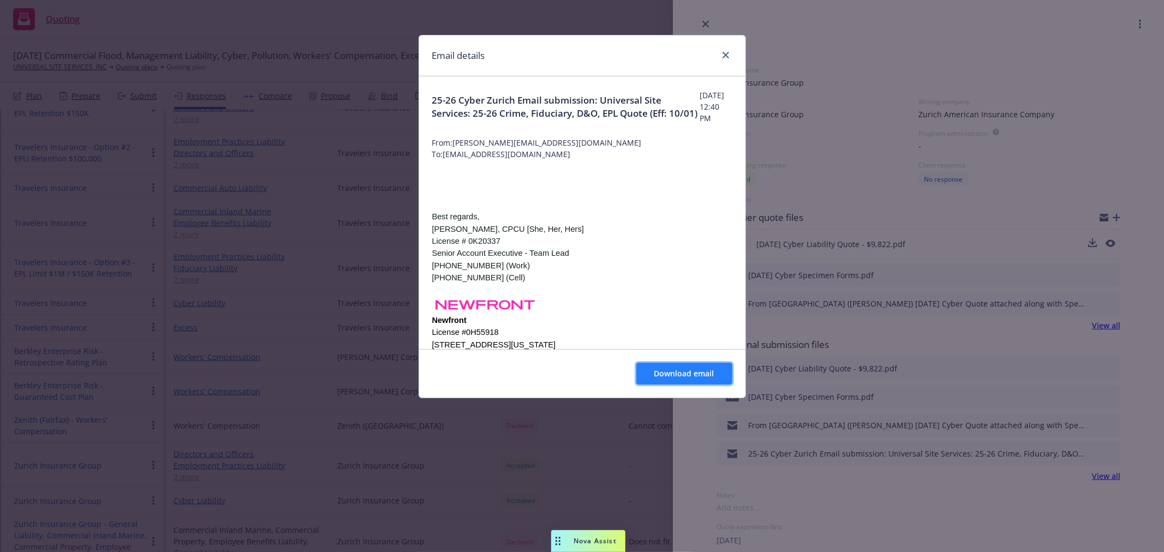
click at [696, 373] on span "Download email" at bounding box center [684, 373] width 60 height 10
drag, startPoint x: 729, startPoint y: 52, endPoint x: 731, endPoint y: 41, distance: 11.0
click at [729, 52] on link "close" at bounding box center [725, 55] width 13 height 13
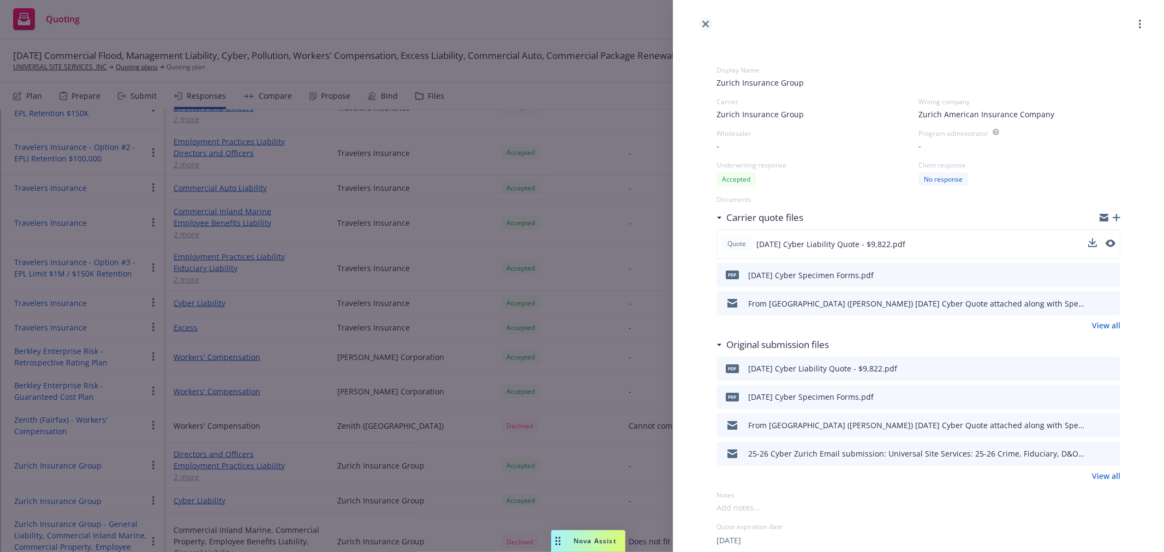
click at [706, 23] on icon "close" at bounding box center [705, 24] width 7 height 7
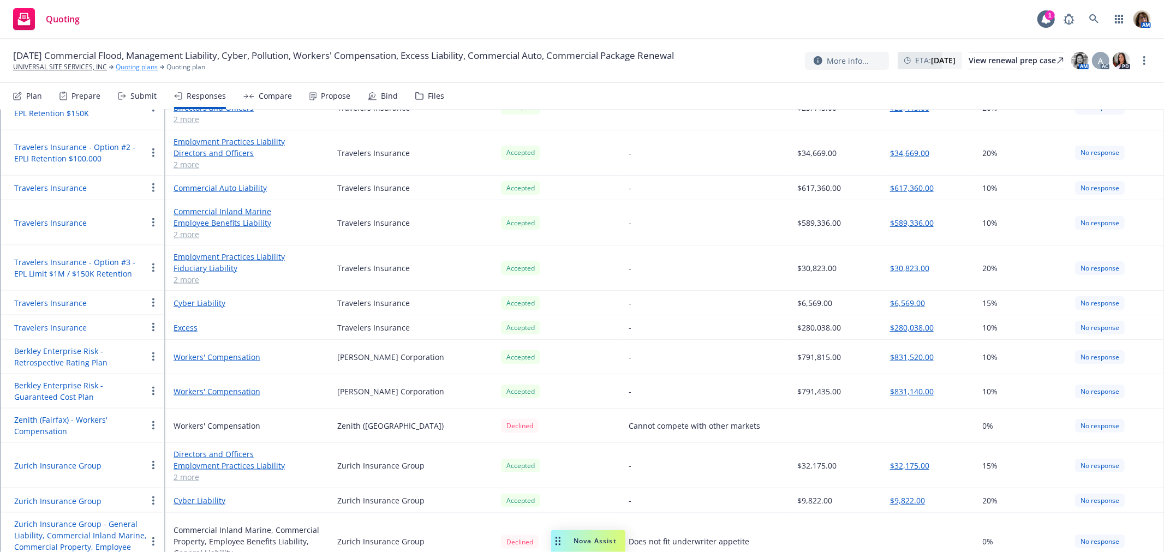
click at [142, 65] on link "Quoting plans" at bounding box center [137, 67] width 42 height 10
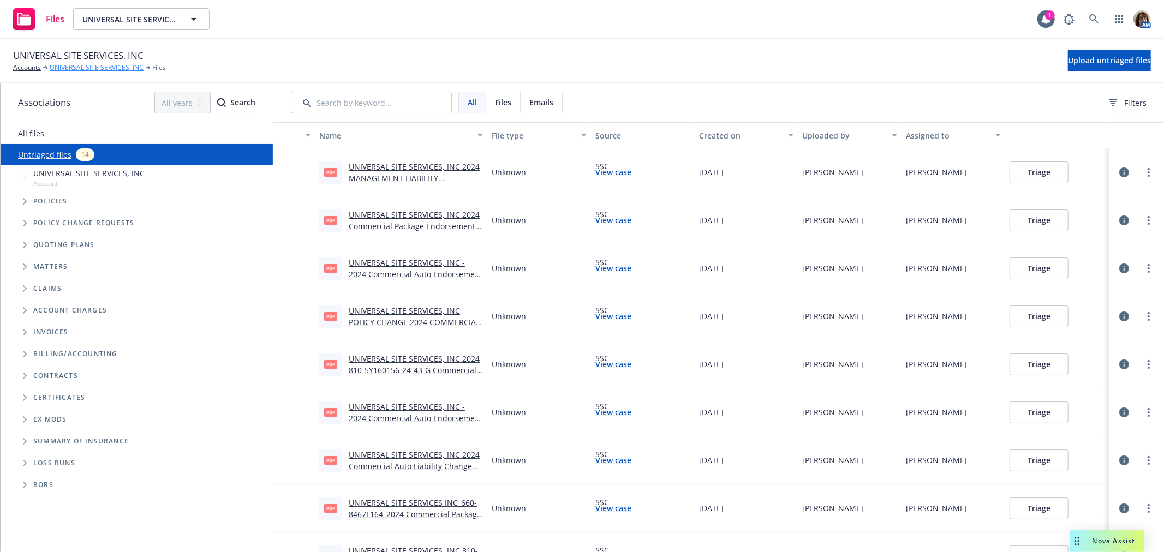
click at [79, 66] on link "UNIVERSAL SITE SERVICES, INC" at bounding box center [97, 68] width 94 height 10
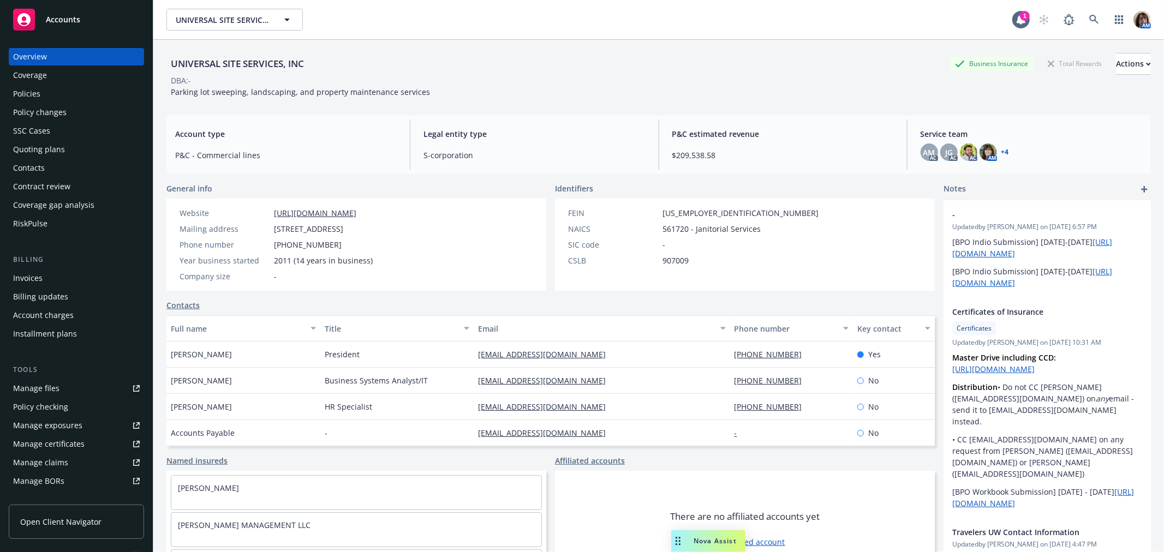
click at [35, 149] on div "Quoting plans" at bounding box center [39, 149] width 52 height 17
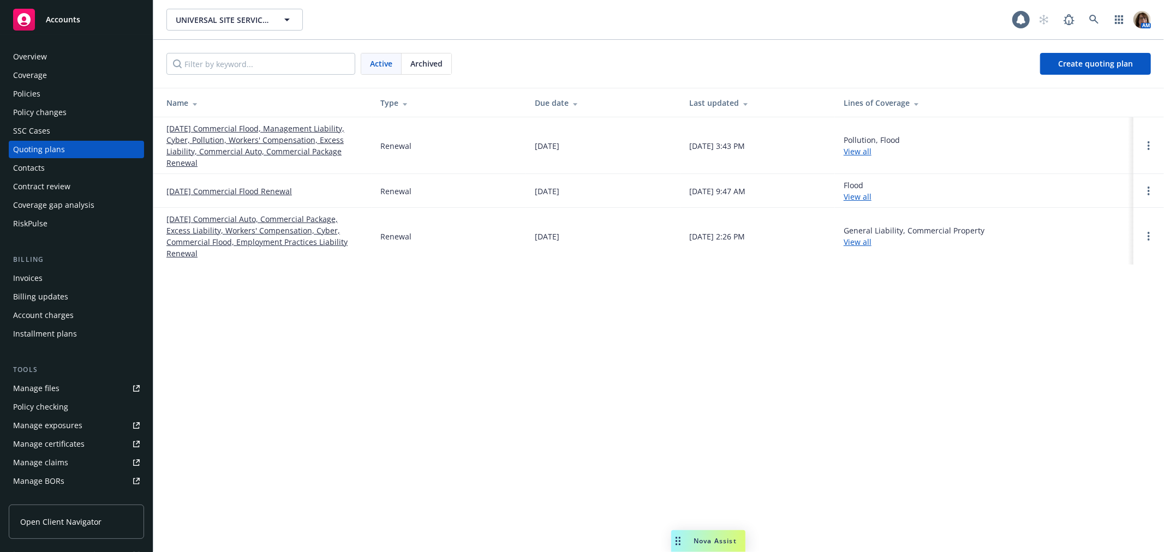
click at [264, 137] on link "[DATE] Commercial Flood, Management Liability, Cyber, Pollution, Workers' Compe…" at bounding box center [264, 146] width 196 height 46
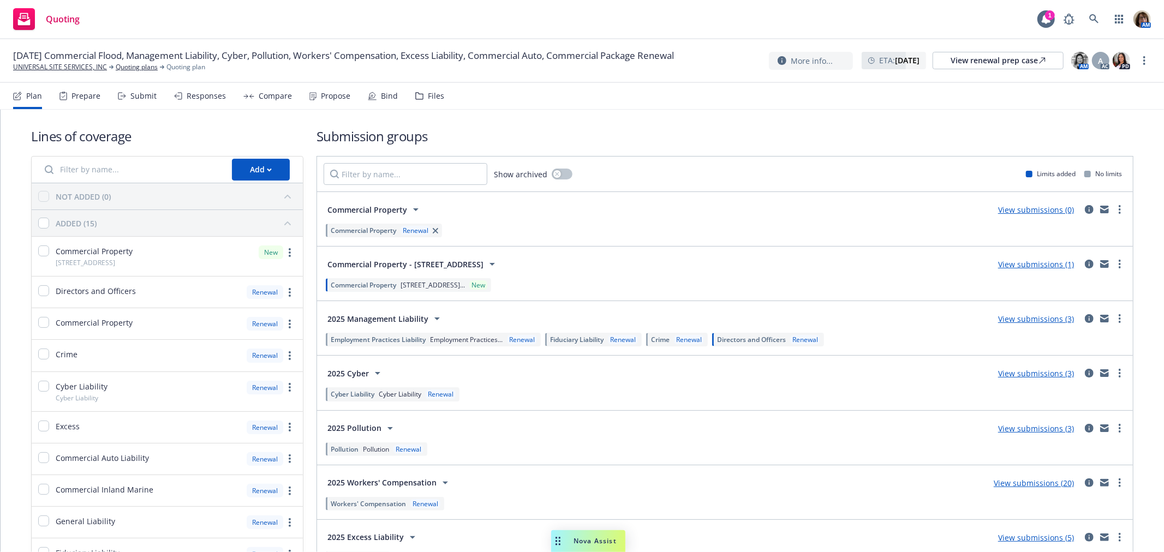
click at [144, 97] on div "Submit" at bounding box center [143, 96] width 26 height 9
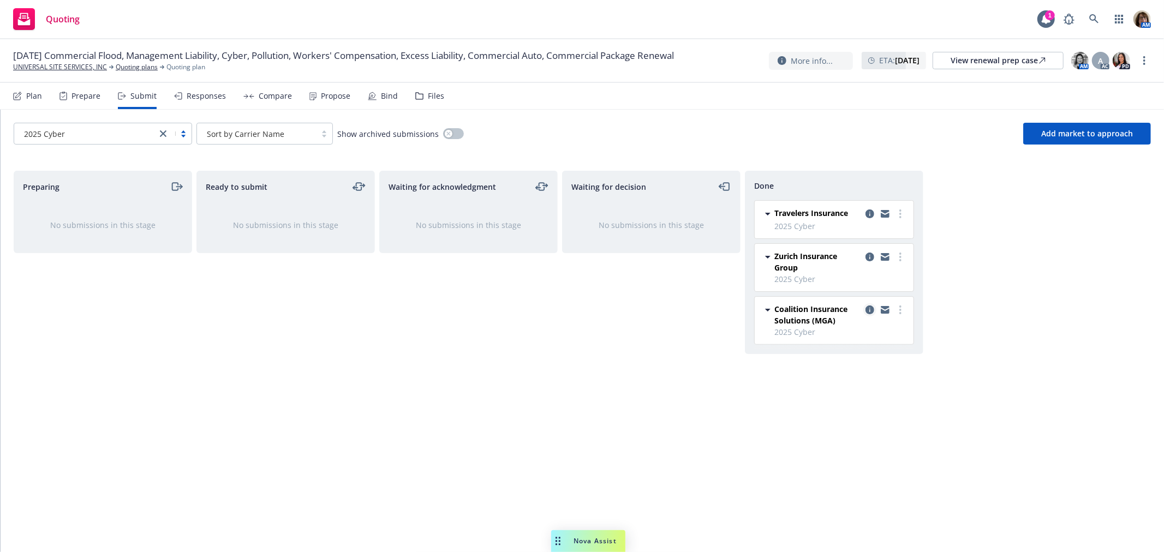
click at [869, 312] on icon "copy logging email" at bounding box center [869, 310] width 9 height 9
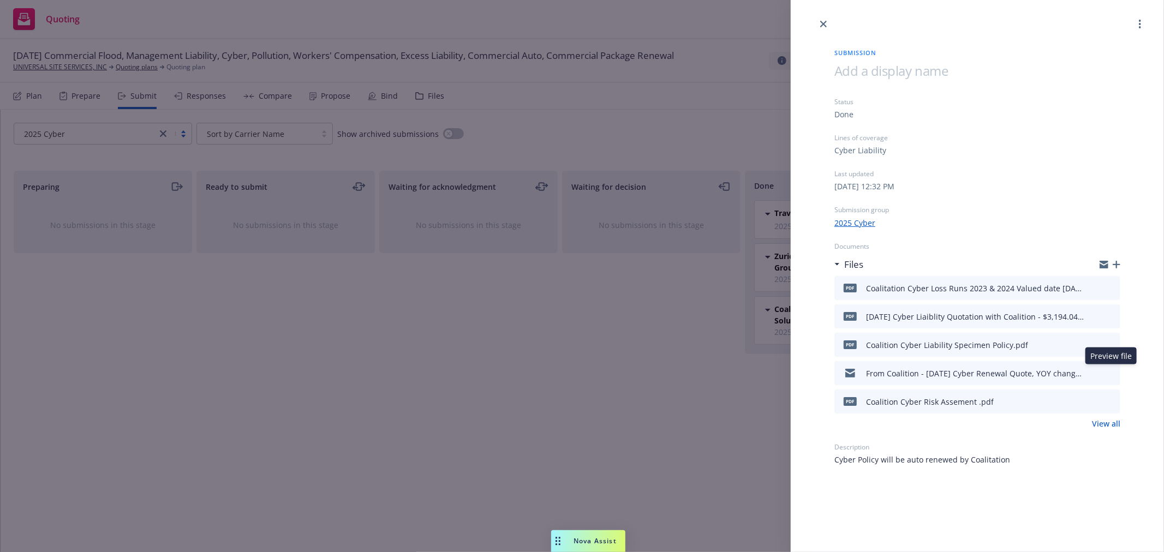
click at [1114, 372] on icon "preview file" at bounding box center [1110, 373] width 10 height 8
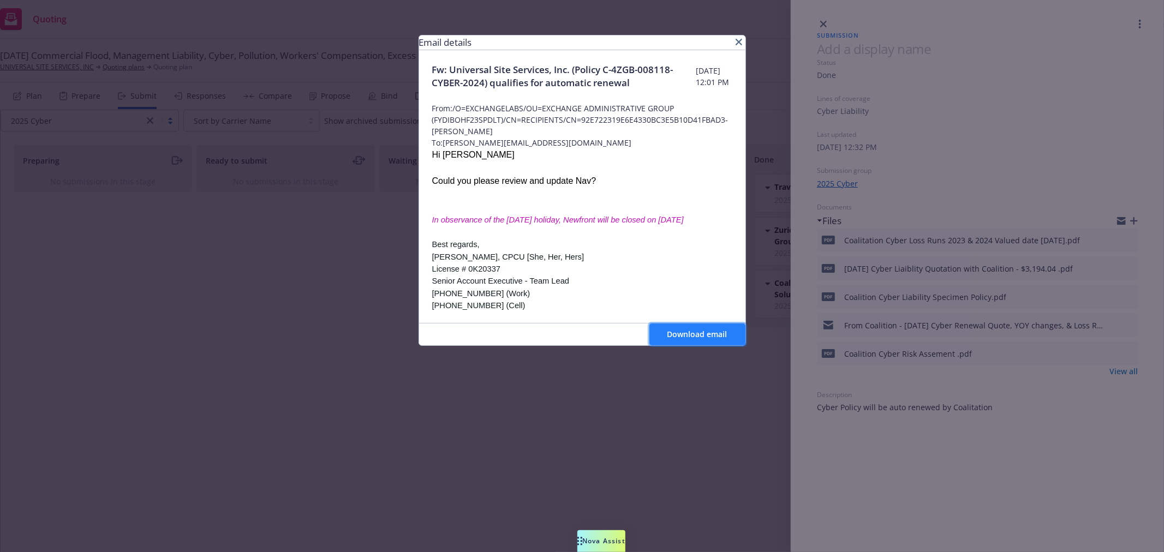
click at [694, 333] on span "Download email" at bounding box center [697, 334] width 60 height 10
click at [735, 44] on icon "close" at bounding box center [738, 42] width 7 height 7
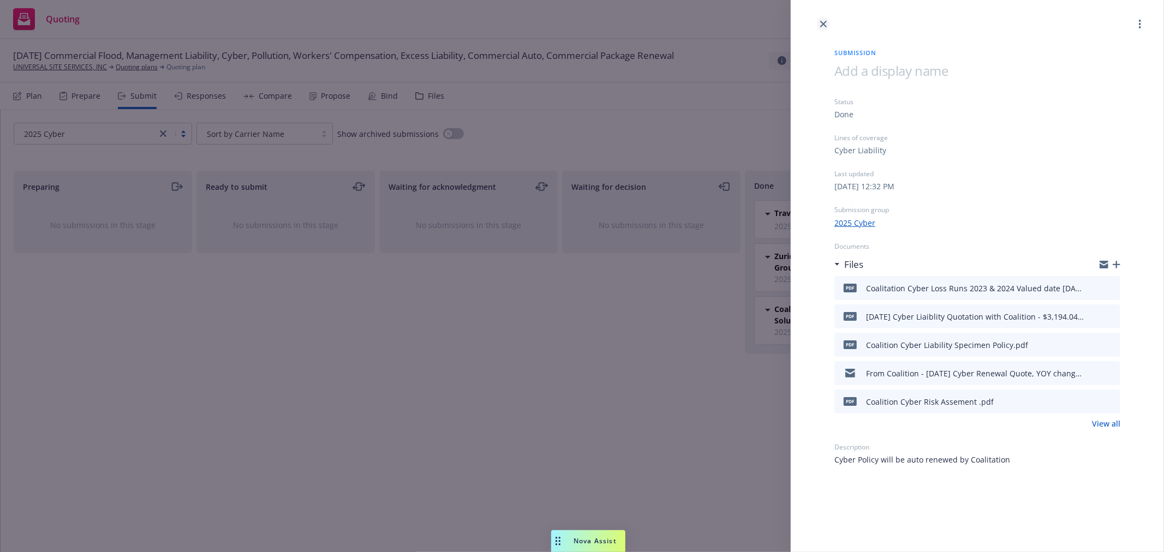
click at [823, 17] on link "close" at bounding box center [823, 23] width 13 height 13
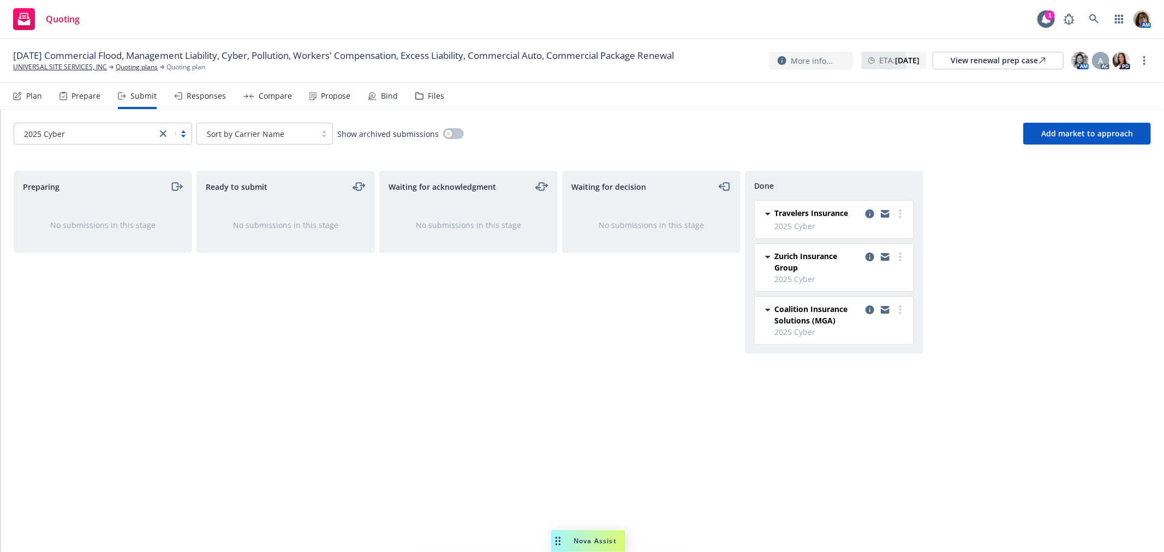
click at [871, 213] on icon "copy logging email" at bounding box center [869, 214] width 9 height 9
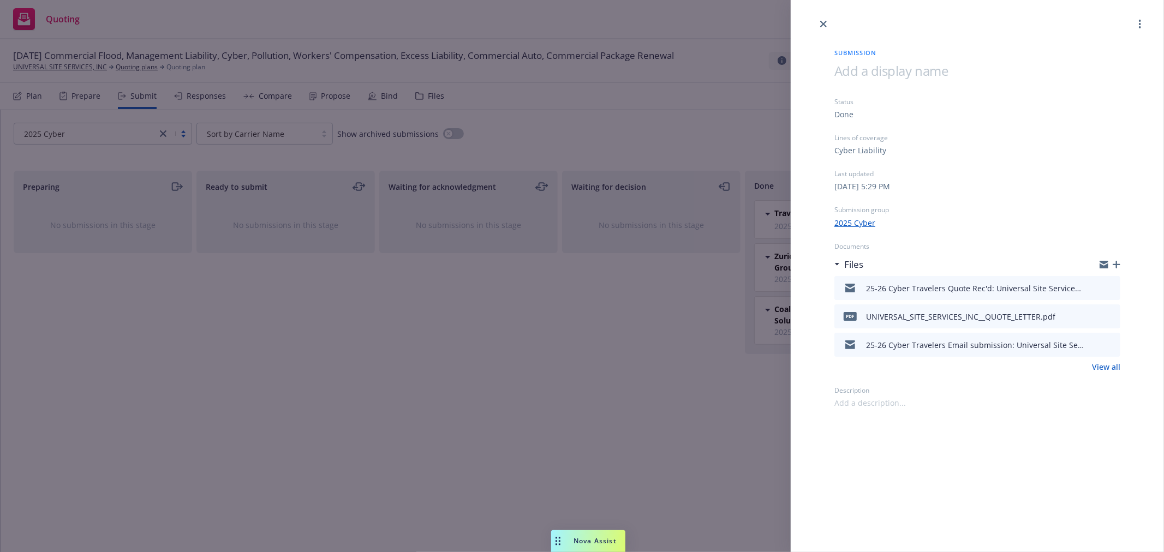
click at [1110, 313] on icon "preview file" at bounding box center [1110, 316] width 10 height 8
click at [821, 21] on icon "close" at bounding box center [823, 24] width 7 height 7
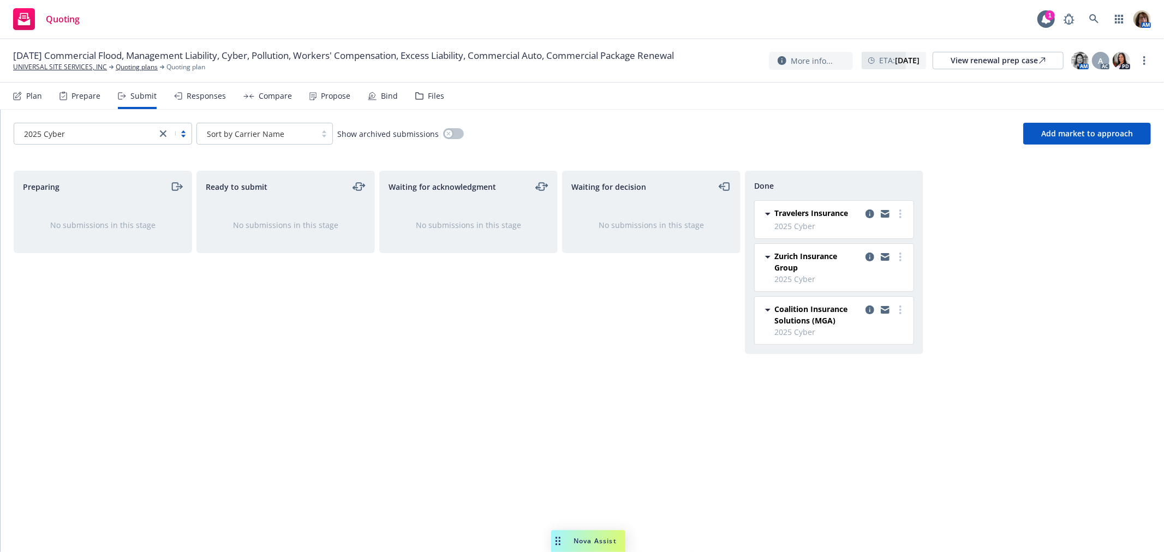
click at [199, 104] on div "Responses" at bounding box center [200, 96] width 52 height 26
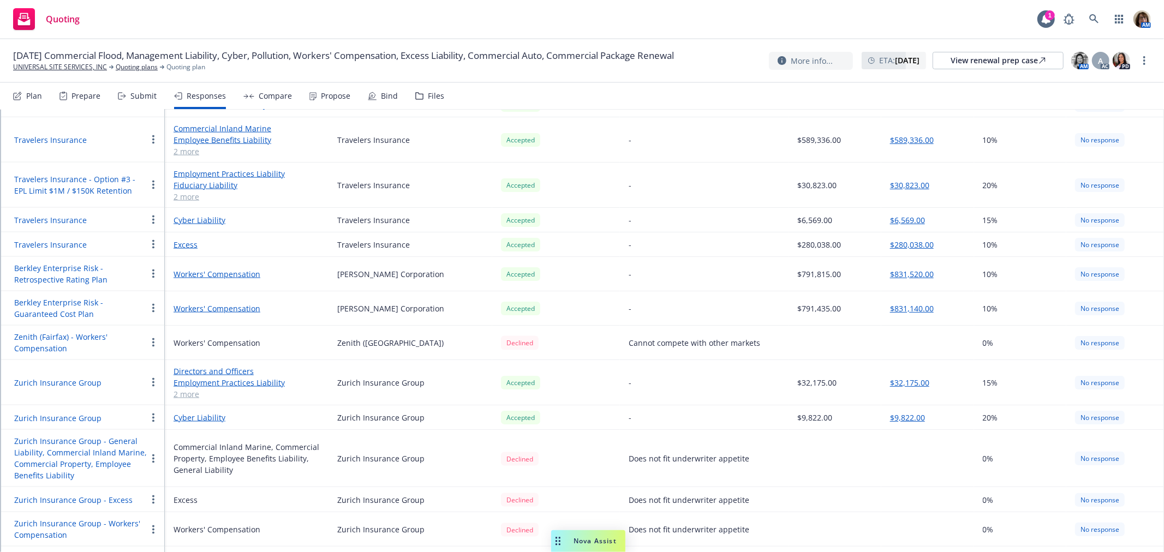
scroll to position [1302, 0]
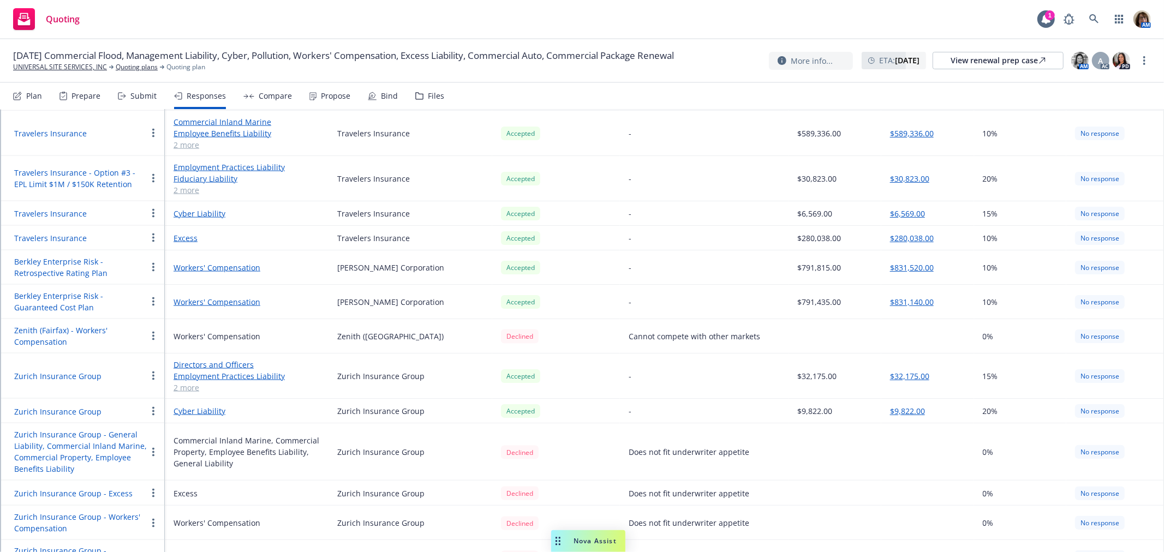
click at [203, 208] on link "Cyber Liability" at bounding box center [247, 213] width 146 height 11
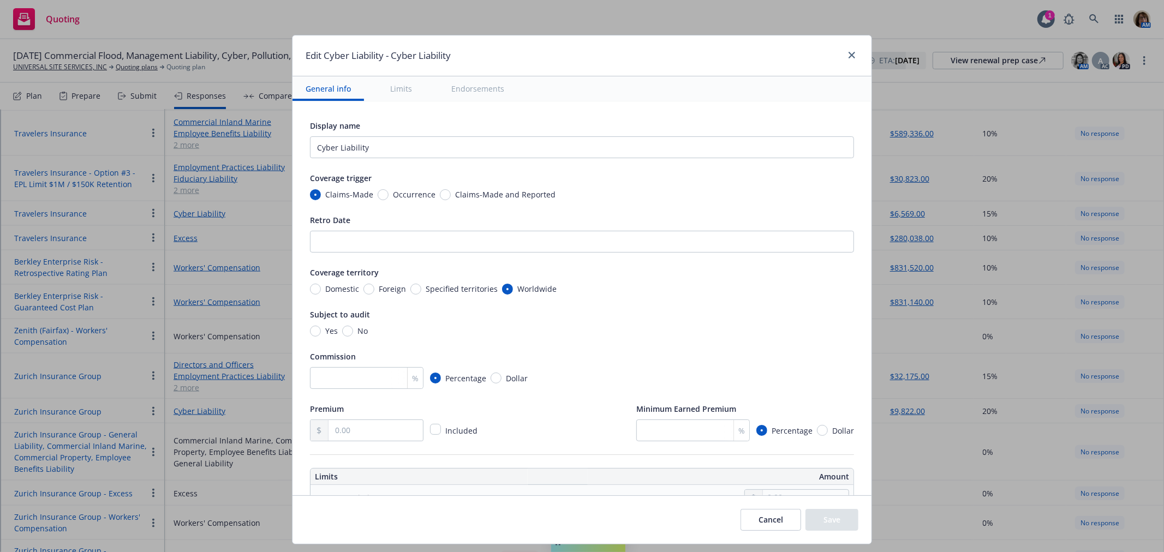
type textarea "x"
click at [342, 331] on input "No" at bounding box center [347, 331] width 11 height 11
radio input "true"
click at [320, 378] on input "number" at bounding box center [366, 378] width 113 height 22
type textarea "x"
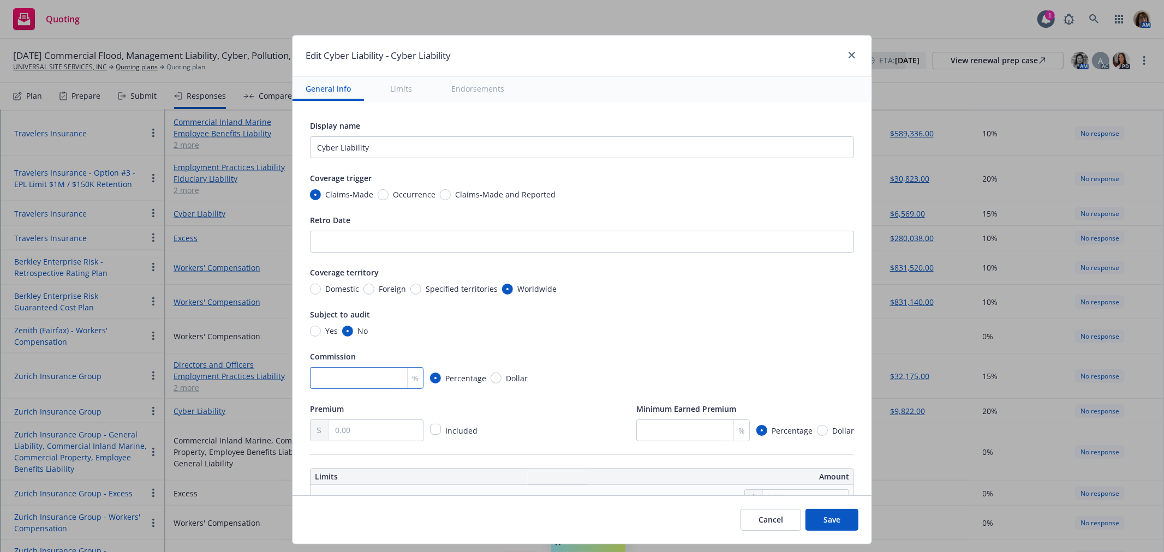
type input "1"
type textarea "x"
type input "15"
click at [337, 432] on input "text" at bounding box center [375, 430] width 94 height 21
type textarea "x"
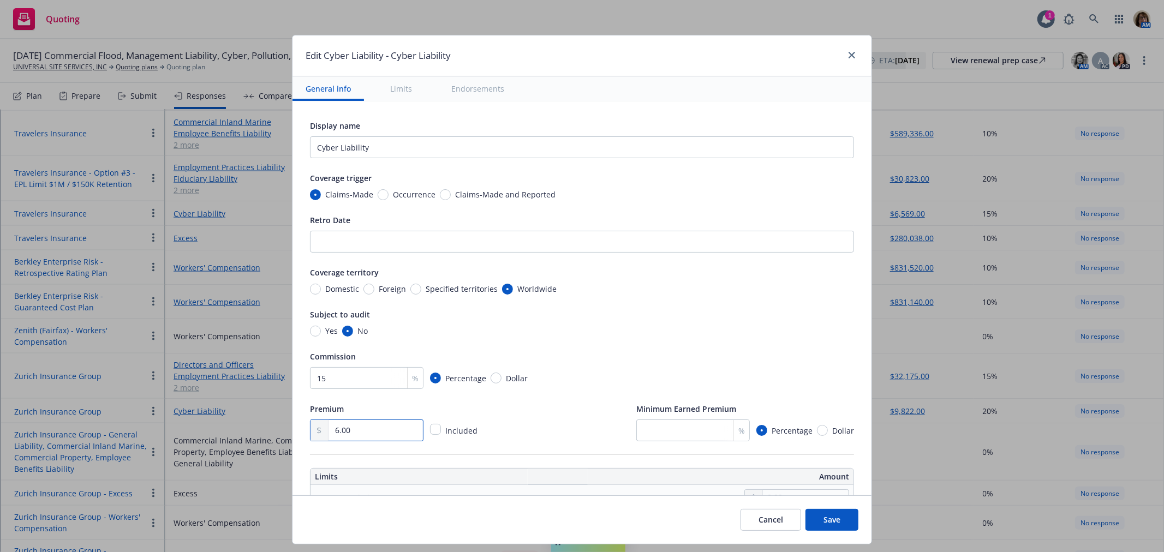
type input "65.00"
type textarea "x"
type input "656.00"
type textarea "x"
type input "6,569.00"
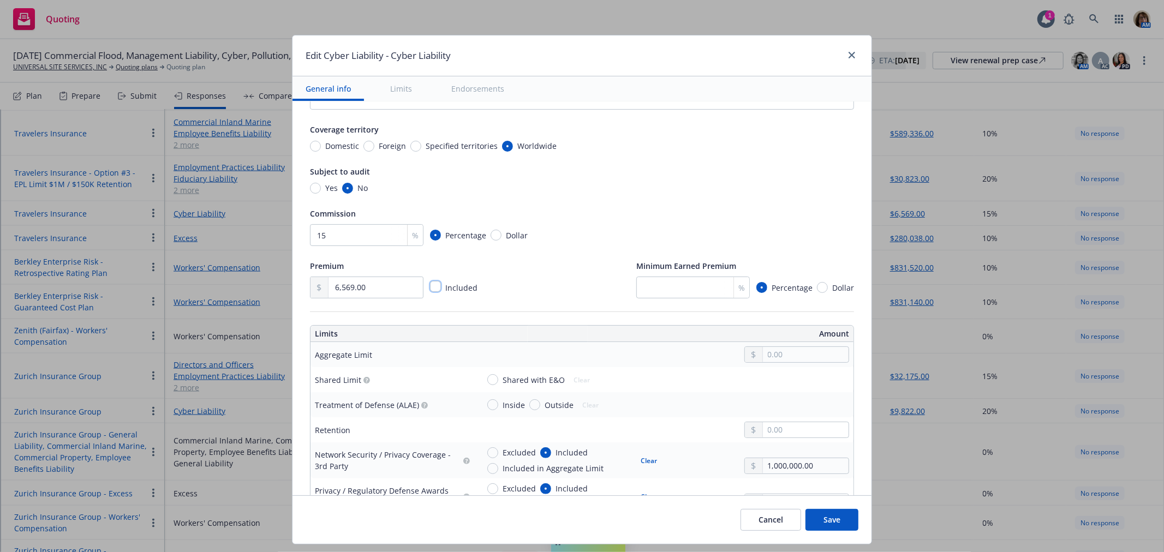
scroll to position [182, 0]
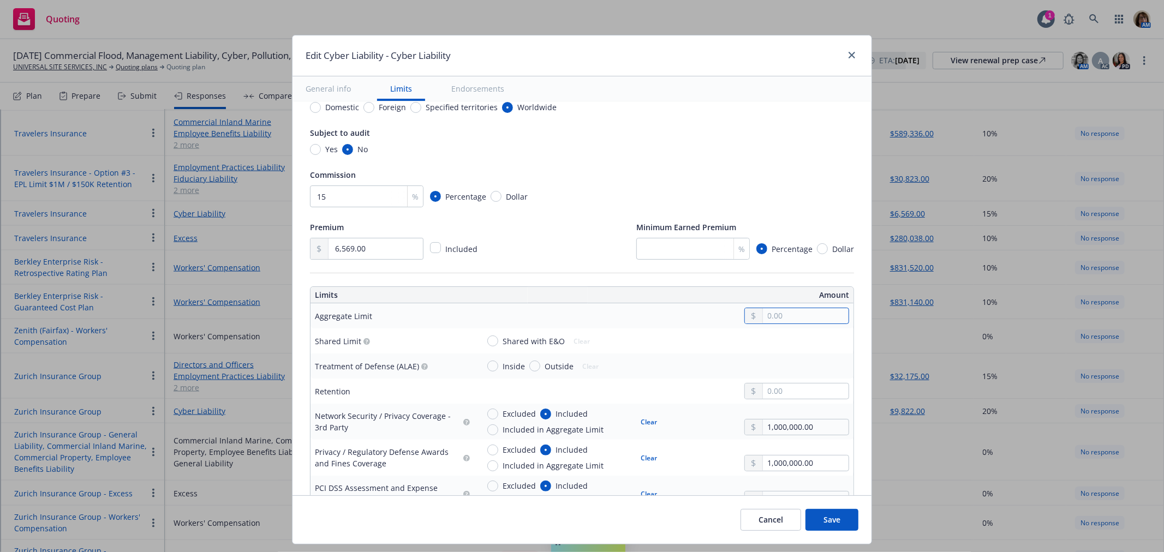
click at [776, 314] on input "text" at bounding box center [806, 315] width 86 height 15
type textarea "x"
type input "1,000,000.00"
click at [778, 363] on button "$1,000,000.00" at bounding box center [789, 365] width 94 height 20
click at [763, 394] on input "text" at bounding box center [806, 391] width 86 height 15
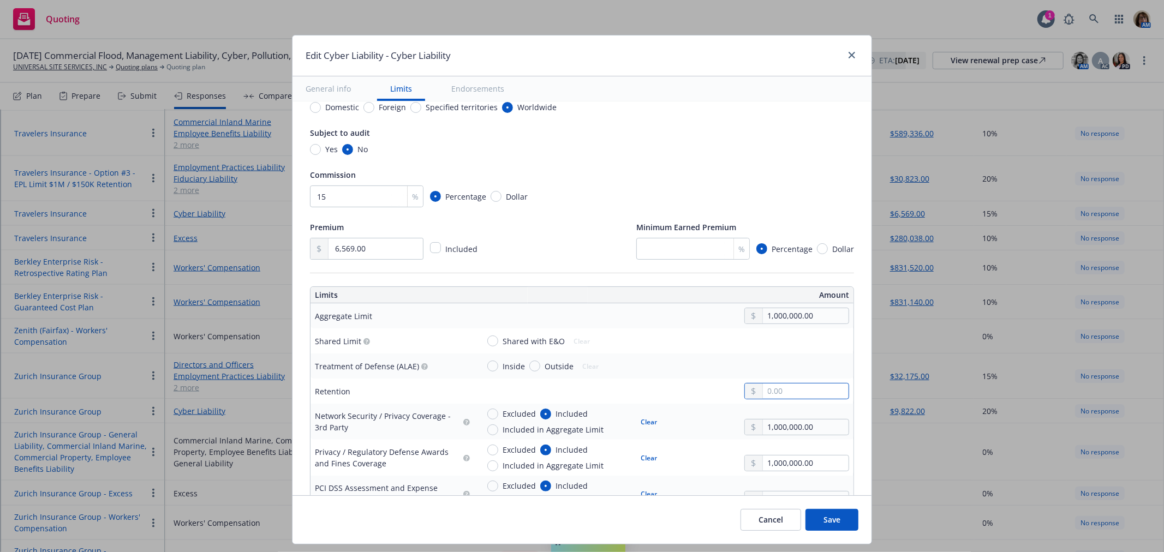
type textarea "x"
type input "5.00"
type textarea "x"
type input "50.00"
type textarea "x"
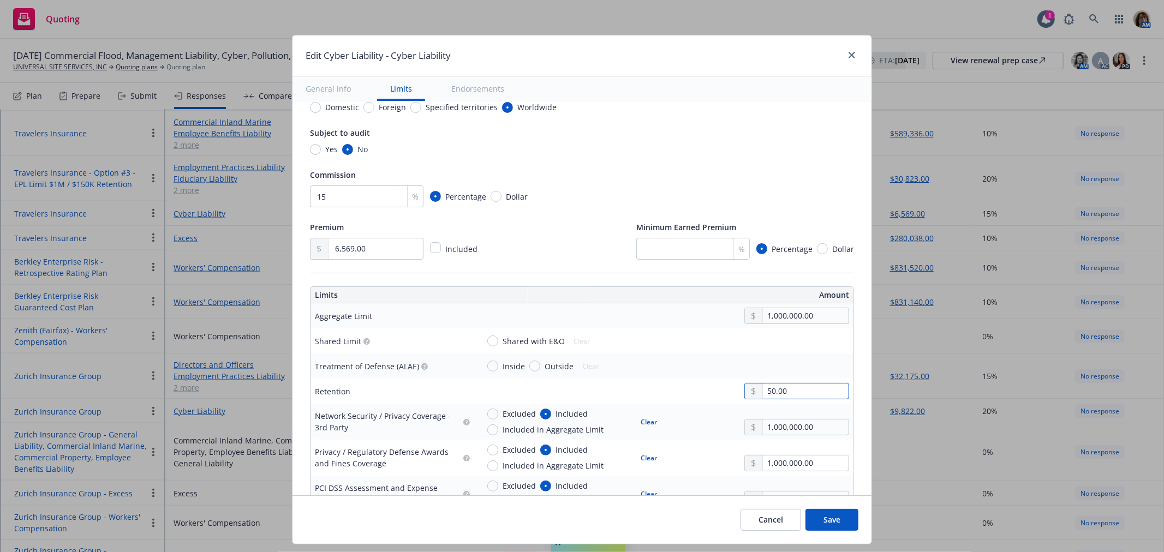
type input "500.00"
type textarea "x"
type input "5,000.00"
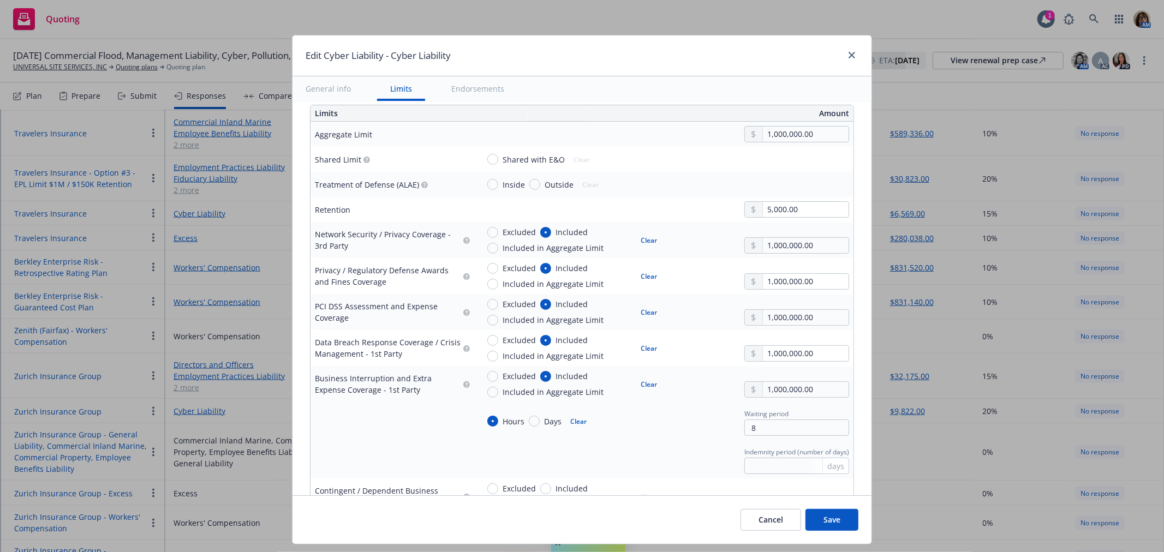
scroll to position [424, 0]
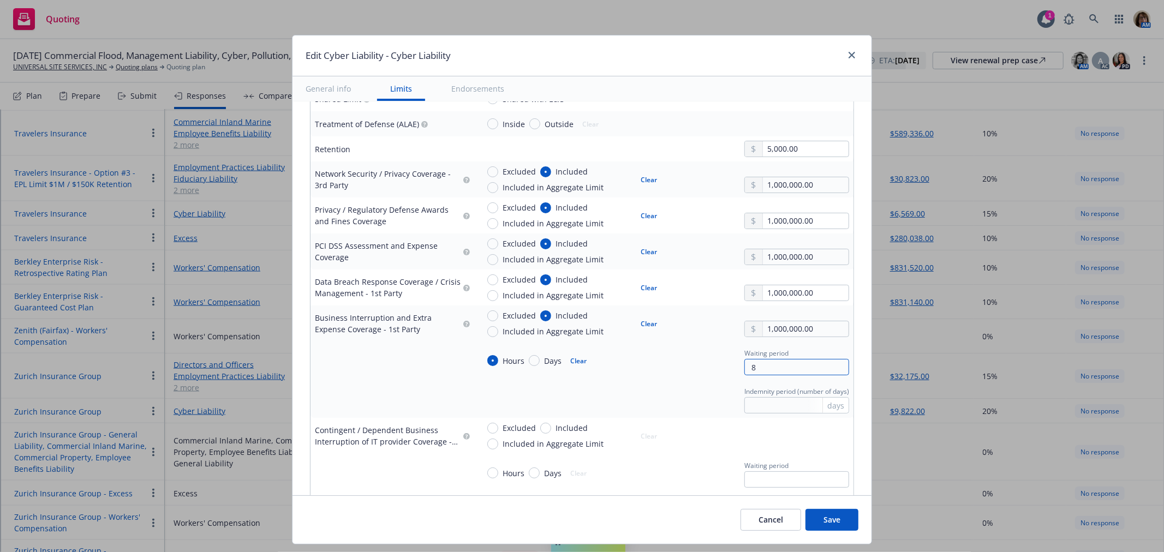
drag, startPoint x: 760, startPoint y: 363, endPoint x: 675, endPoint y: 366, distance: 84.6
click at [675, 366] on div "Hours Days Clear Waiting period 8" at bounding box center [664, 360] width 370 height 29
type textarea "x"
type input "1"
type textarea "x"
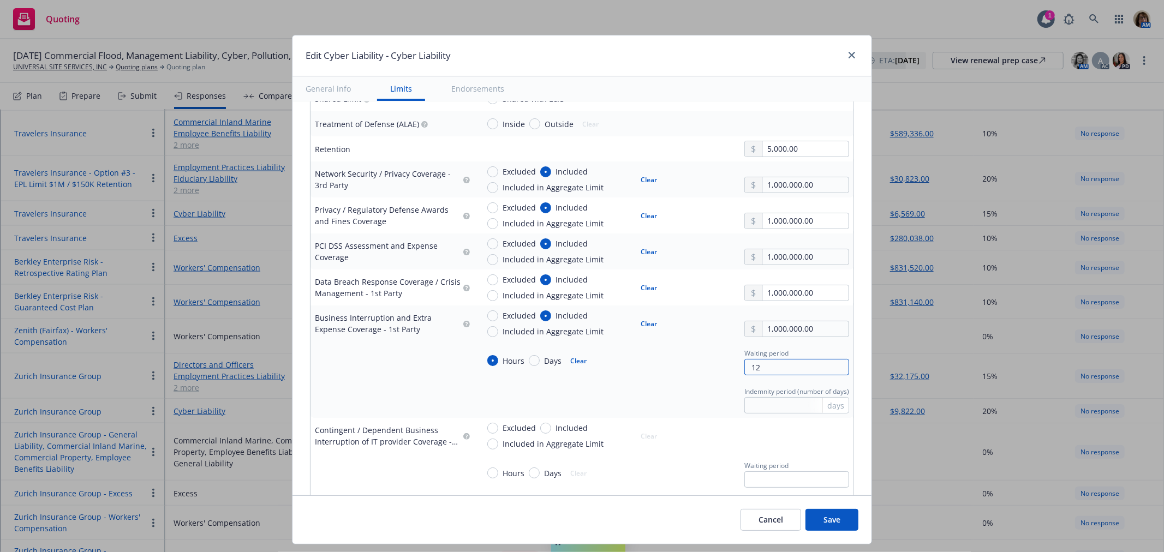
type input "12"
click at [709, 335] on div "Excluded Included Included in Aggregate Limit Clear 1,000,000.00" at bounding box center [664, 323] width 370 height 27
click at [761, 408] on input "text" at bounding box center [796, 405] width 105 height 16
type textarea "x"
type input "1"
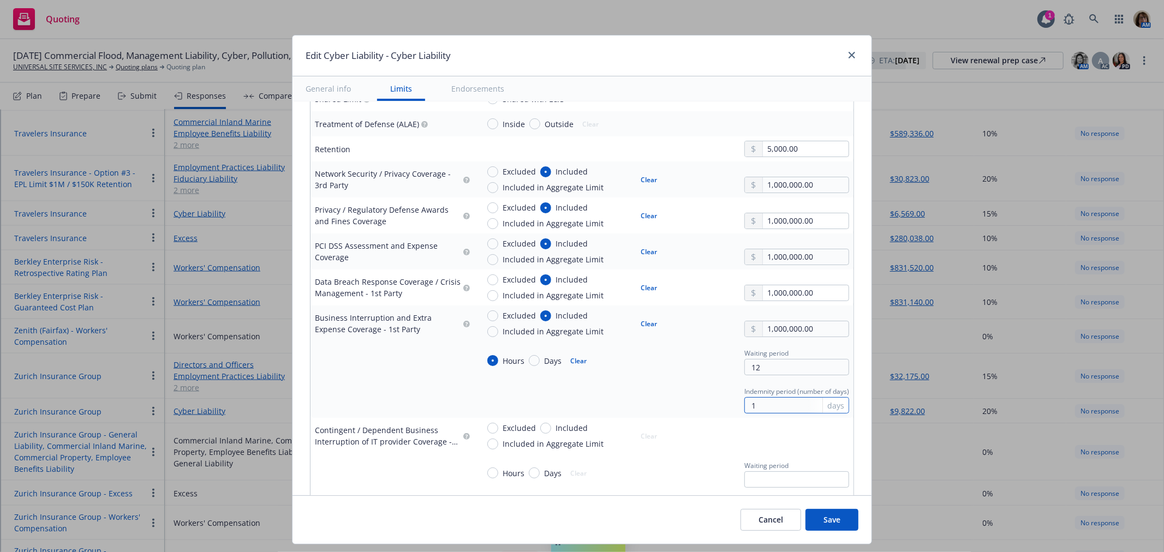
type textarea "x"
type input "18"
type textarea "x"
type input "180"
click at [688, 436] on div "Excluded Included Included in Aggregate Limit Clear" at bounding box center [664, 435] width 370 height 27
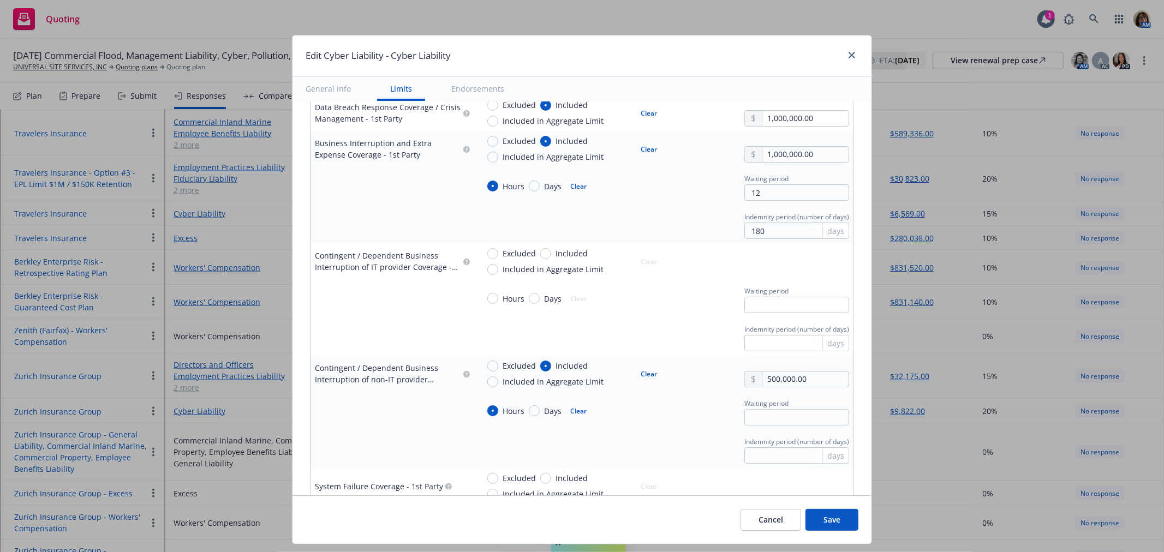
scroll to position [606, 0]
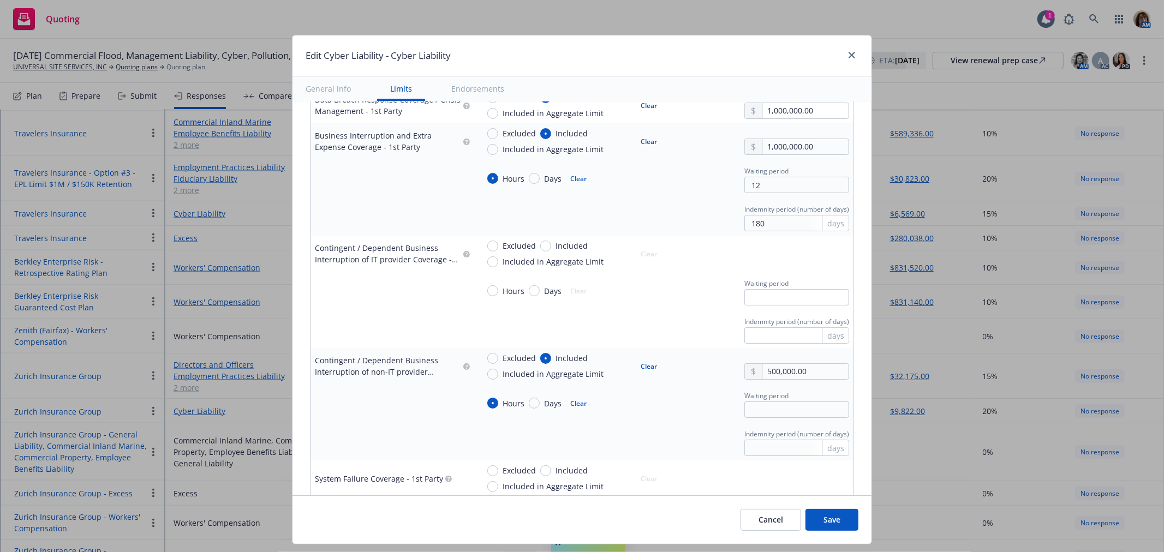
click at [645, 364] on button "Clear" at bounding box center [649, 365] width 29 height 15
type textarea "x"
radio input "false"
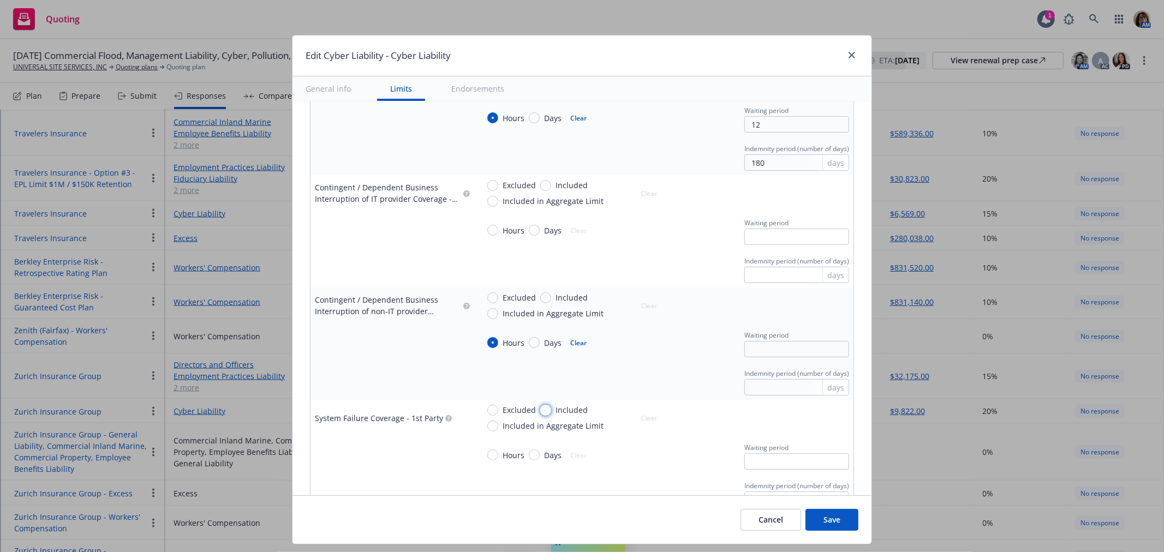
click at [540, 410] on input "Included" at bounding box center [545, 410] width 11 height 11
radio input "true"
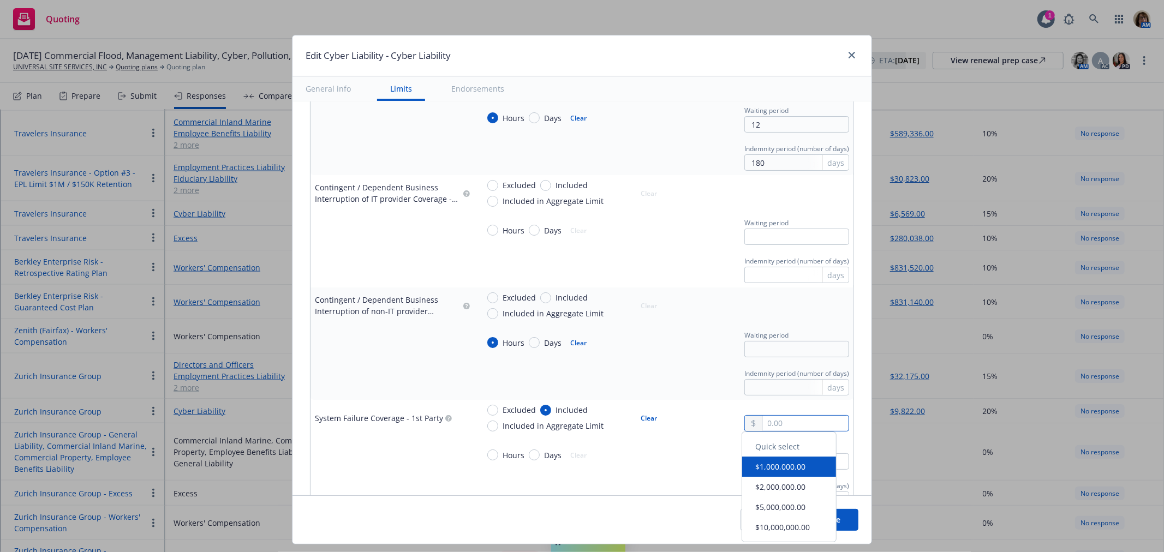
click at [763, 426] on input "text" at bounding box center [806, 423] width 86 height 15
type textarea "x"
type input "1.00"
type textarea "x"
type input "10.00"
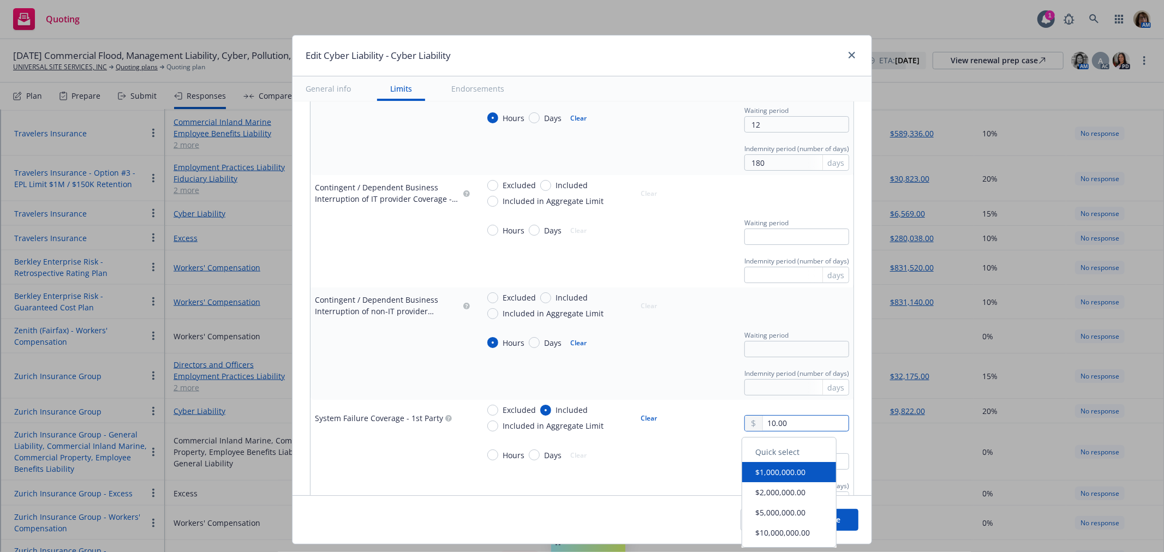
type textarea "x"
type input "100.00"
type textarea "x"
type input "1,000,000.00"
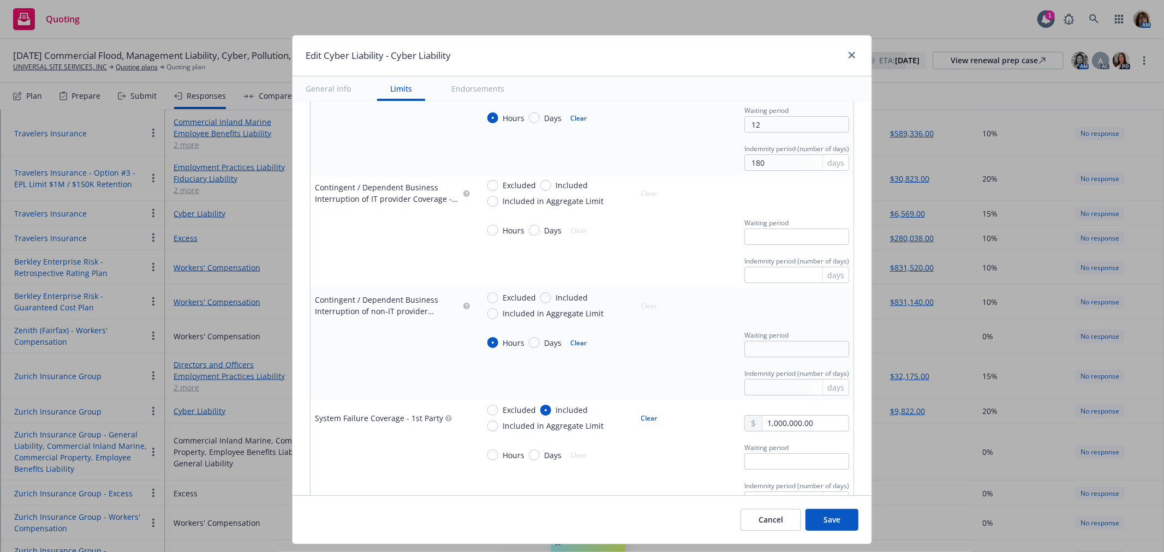
type textarea "x"
click at [773, 471] on button "$1,000,000.00" at bounding box center [789, 472] width 94 height 20
click at [487, 455] on input "Hours" at bounding box center [492, 455] width 11 height 11
radio input "true"
click at [746, 464] on input "text" at bounding box center [796, 461] width 105 height 16
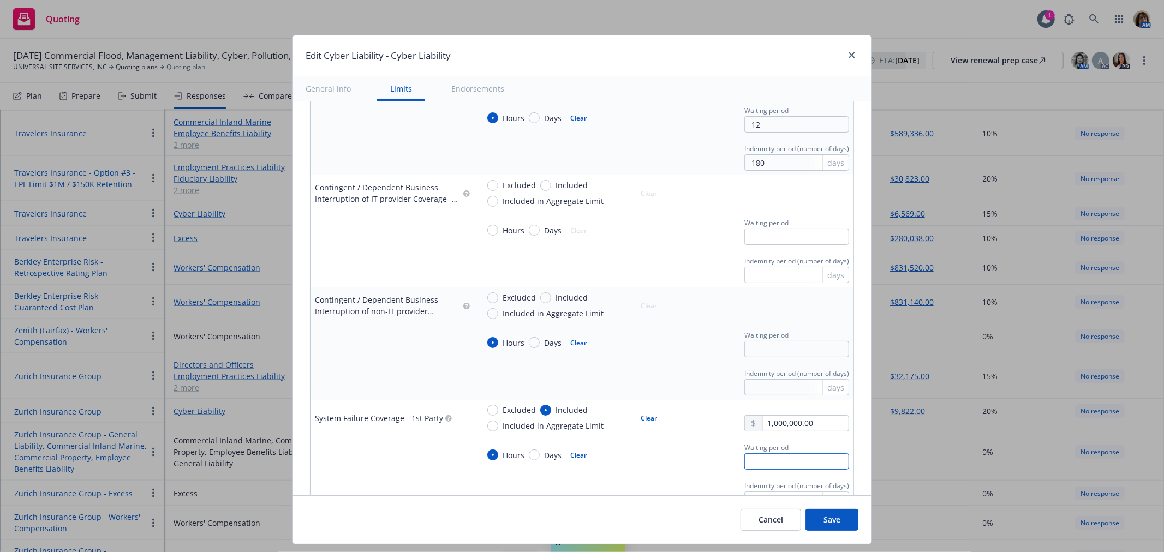
type textarea "x"
type input "1"
type textarea "x"
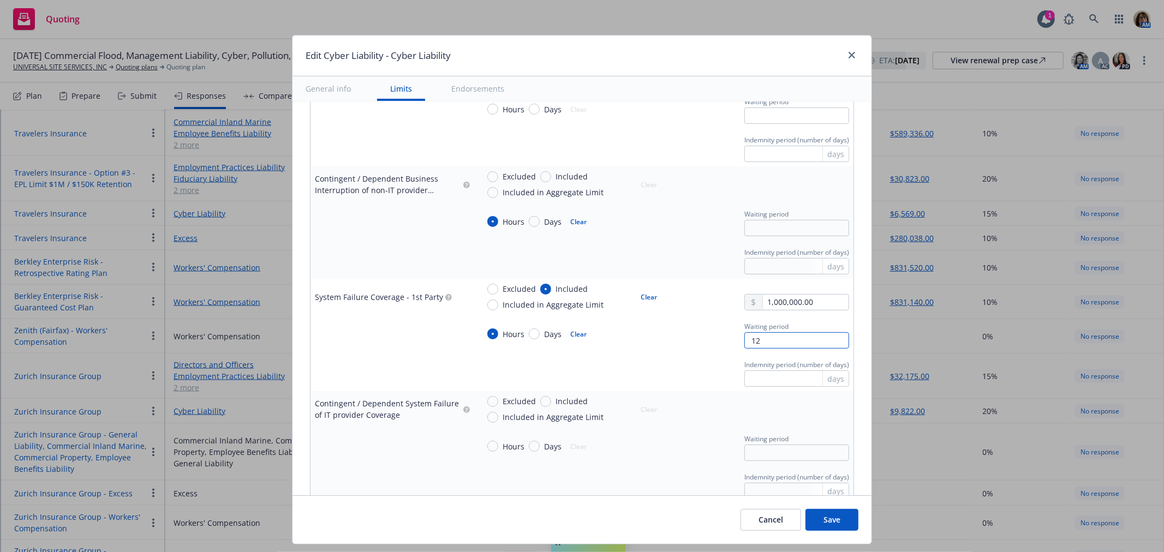
type input "12"
click at [747, 380] on input "text" at bounding box center [796, 378] width 105 height 16
type textarea "x"
type input "1"
type textarea "x"
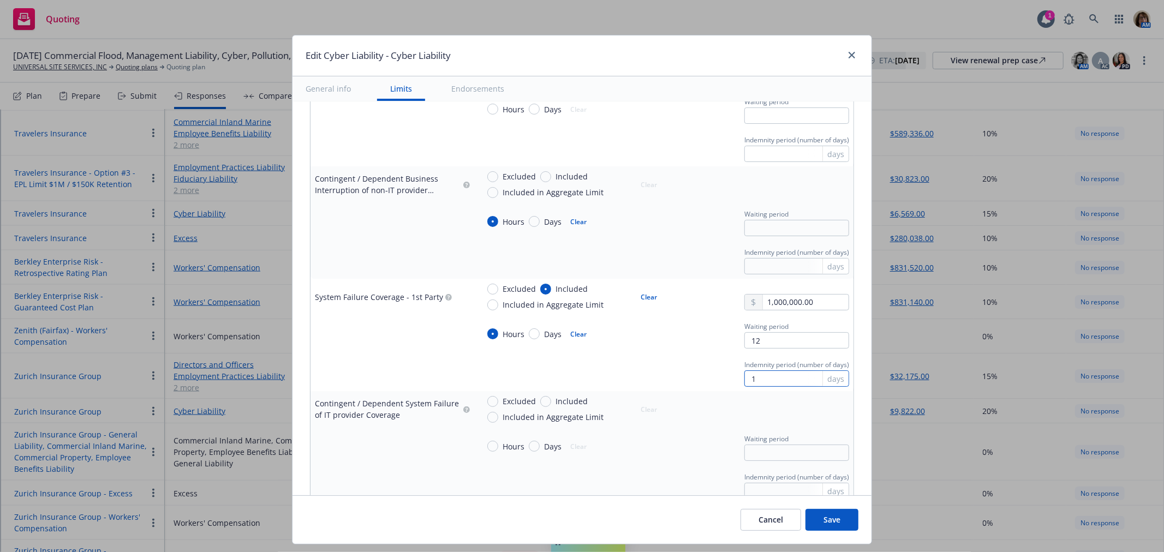
type input "18"
drag, startPoint x: 758, startPoint y: 381, endPoint x: 729, endPoint y: 380, distance: 29.5
click at [735, 380] on div "Indemnity period (number of days) 18 days" at bounding box center [791, 371] width 113 height 29
type textarea "x"
type input "3"
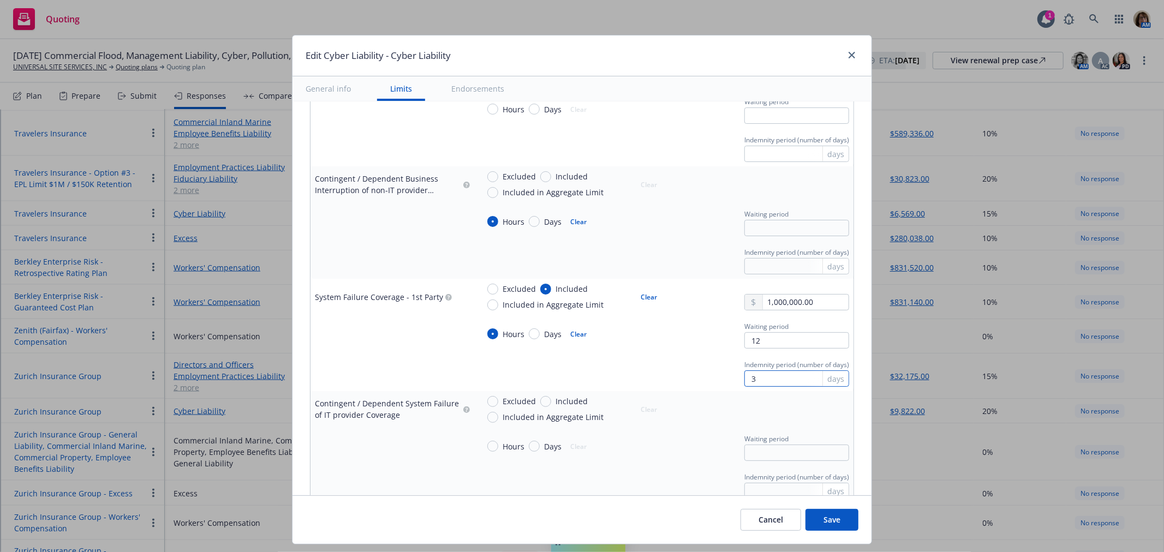
type textarea "x"
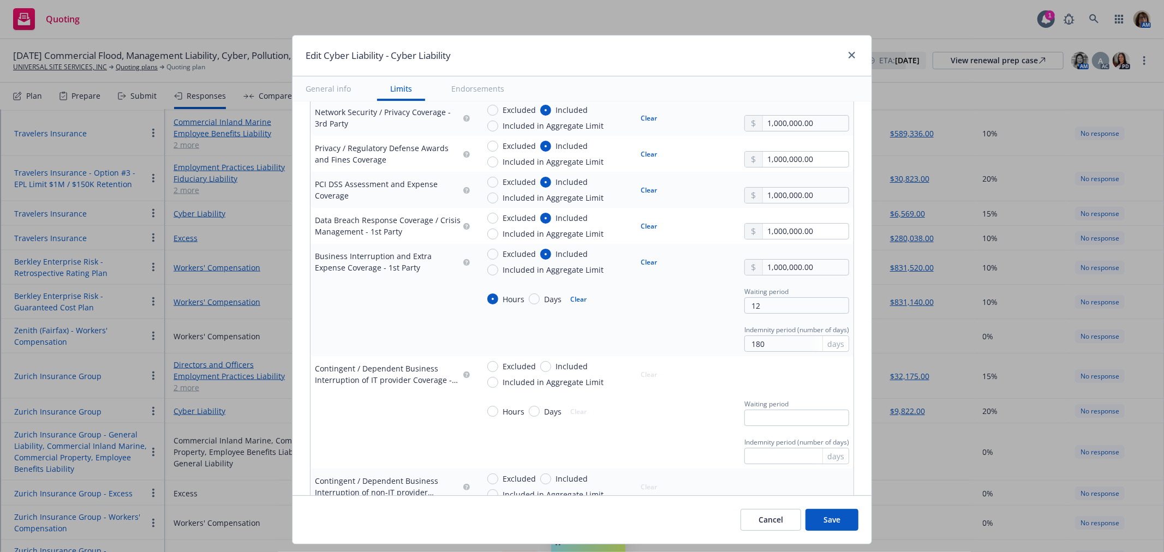
scroll to position [485, 0]
type input "30"
drag, startPoint x: 760, startPoint y: 349, endPoint x: 723, endPoint y: 344, distance: 36.9
click at [735, 344] on div "Indemnity period (number of days) 180 days" at bounding box center [791, 338] width 113 height 29
type textarea "x"
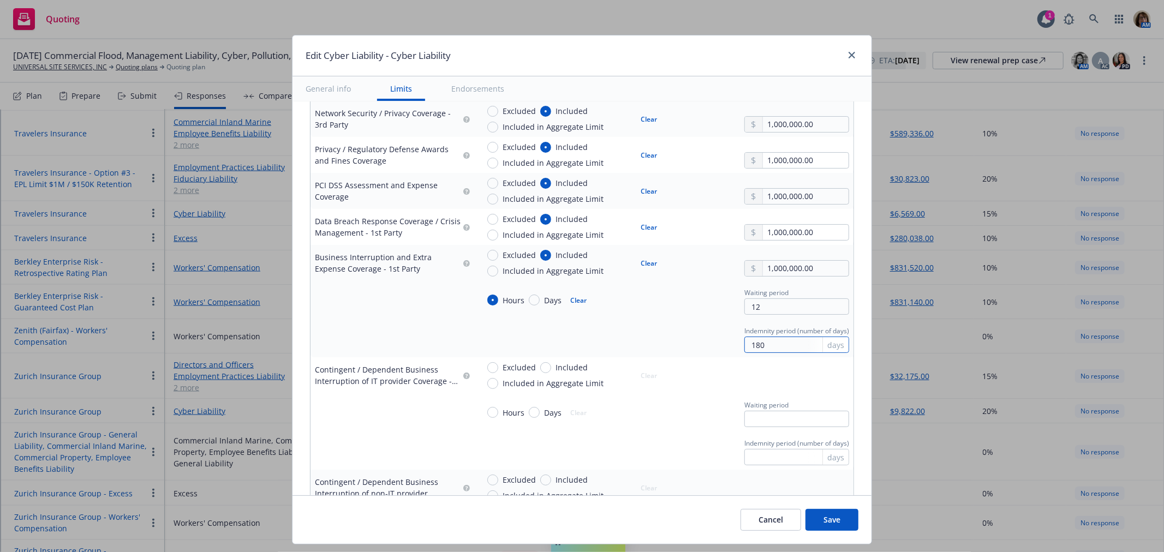
type input "3"
type textarea "x"
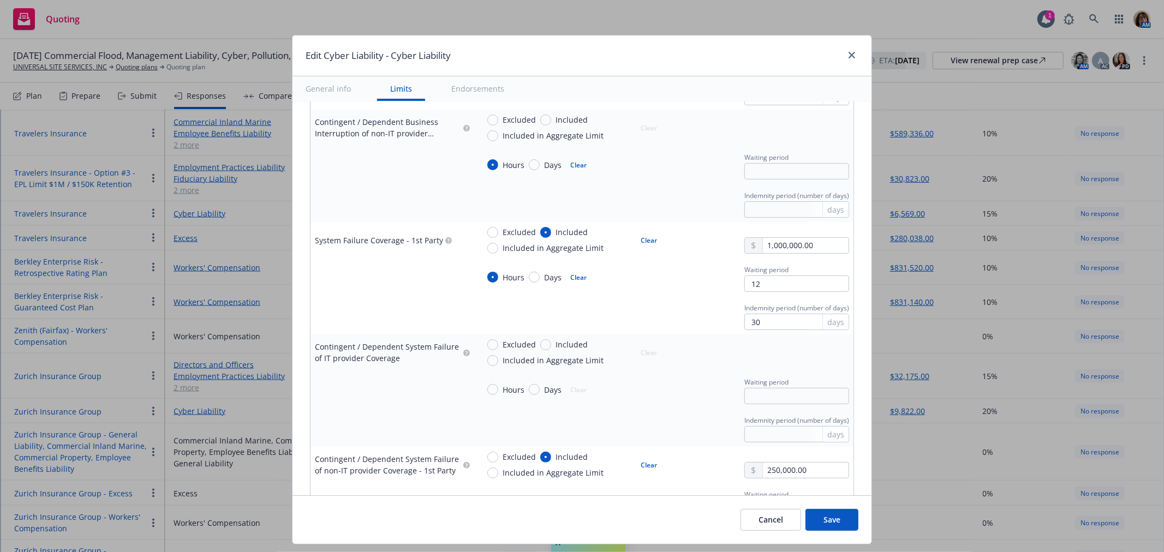
scroll to position [848, 0]
type input "30"
type textarea "x"
click at [540, 340] on input "Included" at bounding box center [545, 341] width 11 height 11
radio input "true"
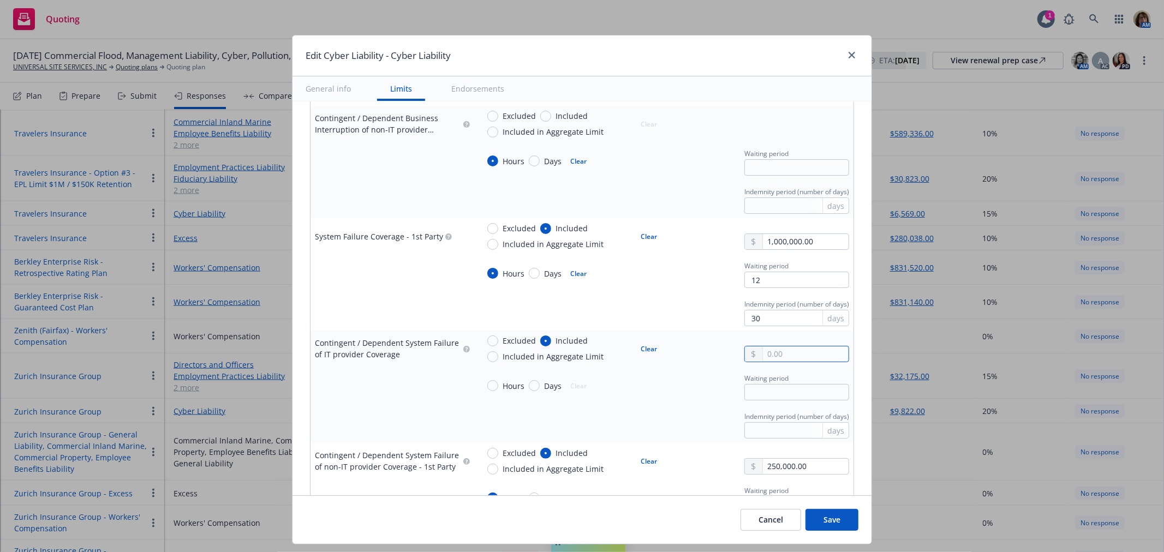
click at [763, 354] on input "text" at bounding box center [806, 353] width 86 height 15
type textarea "x"
type input "1.00"
type textarea "x"
type input "10.00"
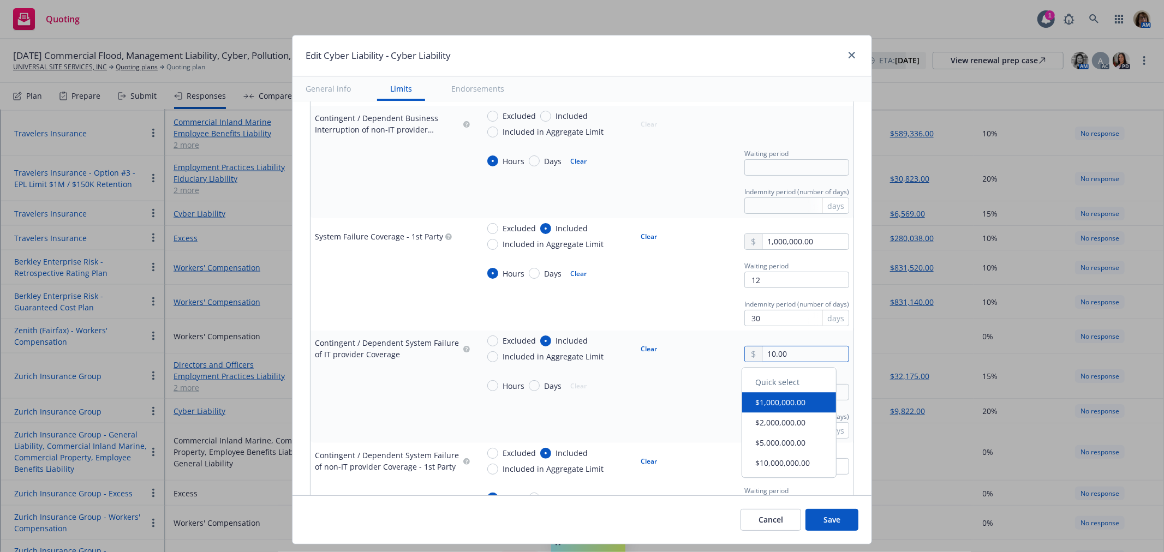
type textarea "x"
type input "100.00"
type textarea "x"
type input "1,000,000.00"
click at [790, 404] on button "$1,000,000.00" at bounding box center [789, 402] width 94 height 20
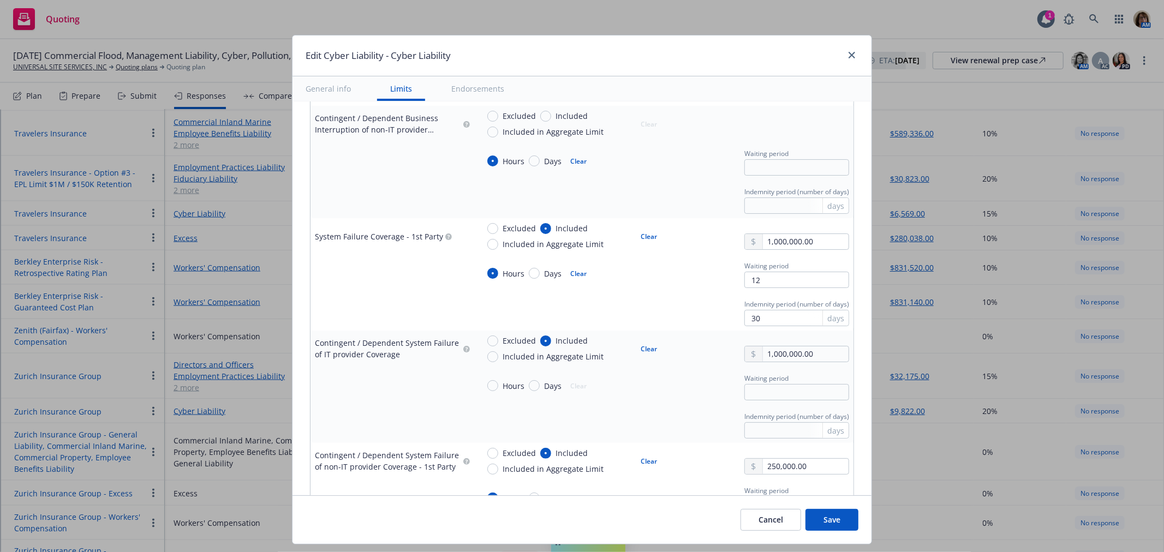
type textarea "x"
click at [487, 386] on input "Hours" at bounding box center [492, 385] width 11 height 11
radio input "true"
click at [744, 391] on input "text" at bounding box center [796, 392] width 105 height 16
type textarea "x"
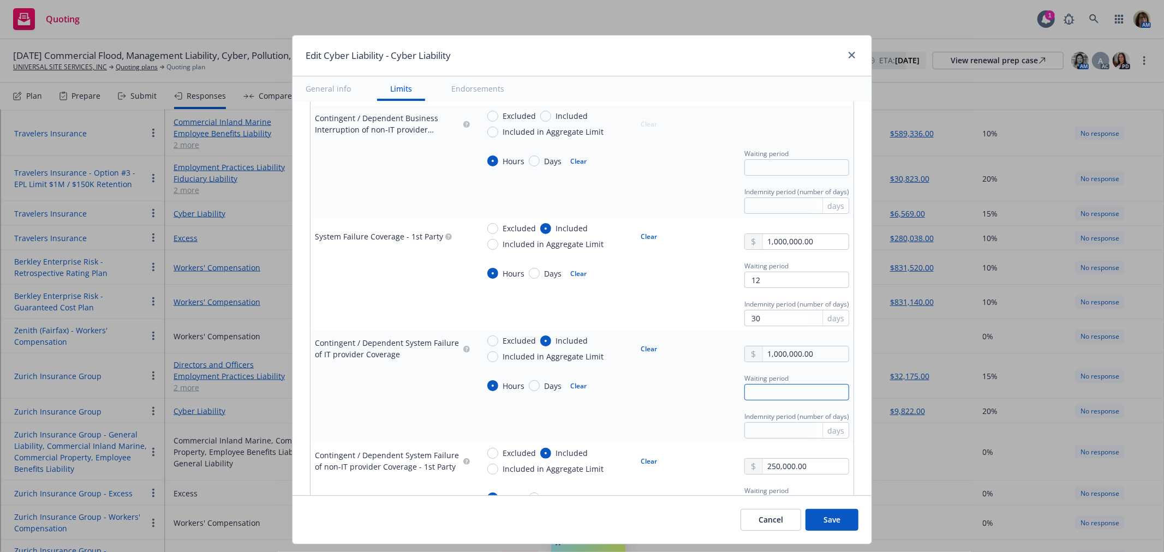
type input "1"
type textarea "x"
type input "12"
click at [748, 427] on input "text" at bounding box center [796, 430] width 105 height 16
type textarea "x"
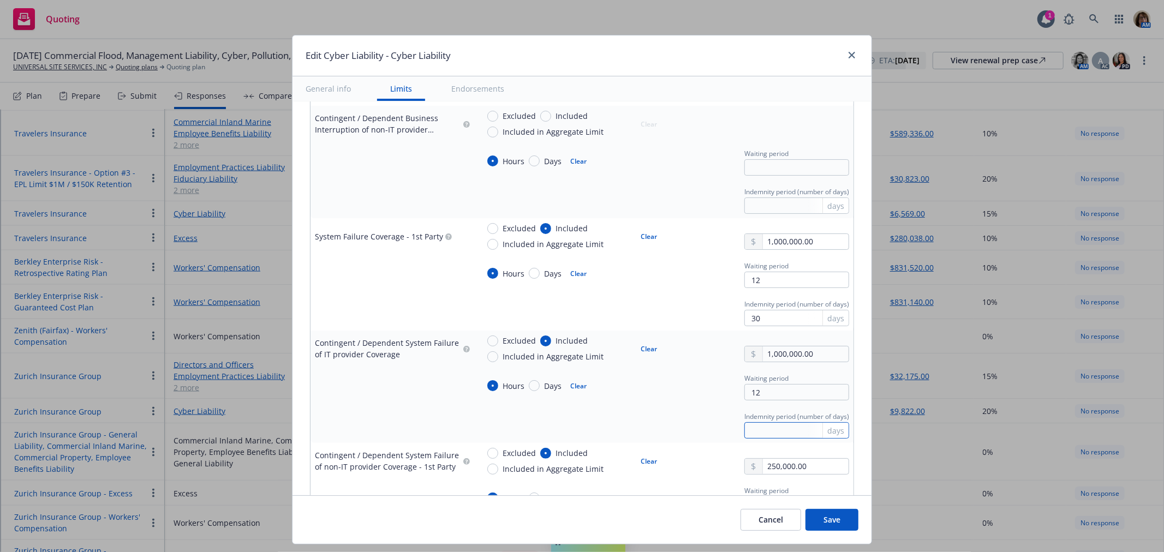
type input "3"
type textarea "x"
type input "30"
click at [675, 434] on div "Indemnity period (number of days) 30 days" at bounding box center [664, 423] width 370 height 29
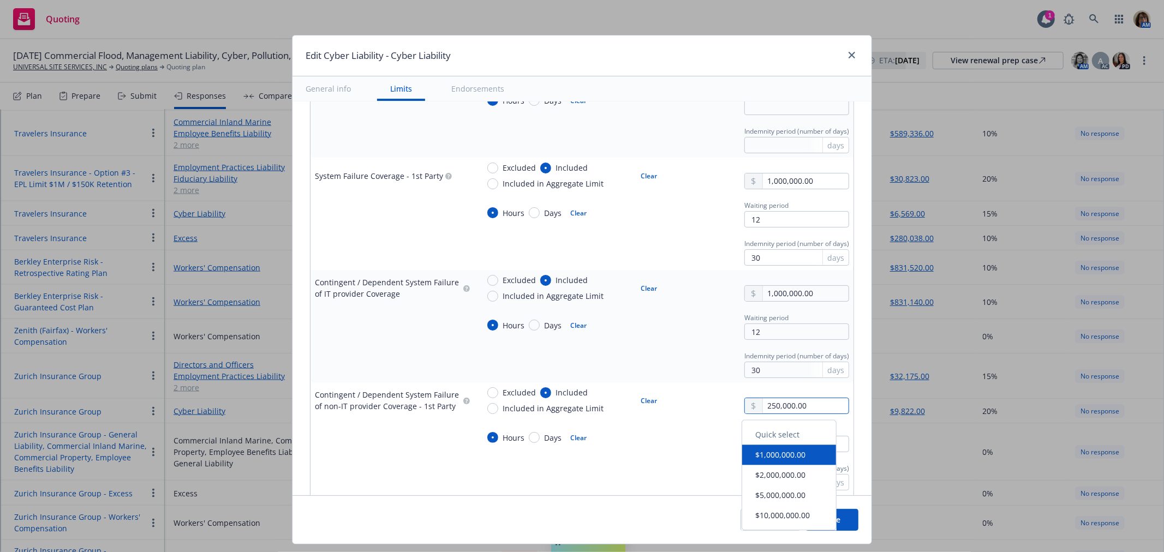
drag, startPoint x: 753, startPoint y: 406, endPoint x: 898, endPoint y: 410, distance: 145.2
click at [898, 410] on div "Edit Cyber Liability - Cyber Liability General info Limits Endorsements Display…" at bounding box center [582, 276] width 1164 height 552
type textarea "x"
type input "1,000,000.00"
click at [792, 453] on button "$1,000,000.00" at bounding box center [789, 455] width 94 height 20
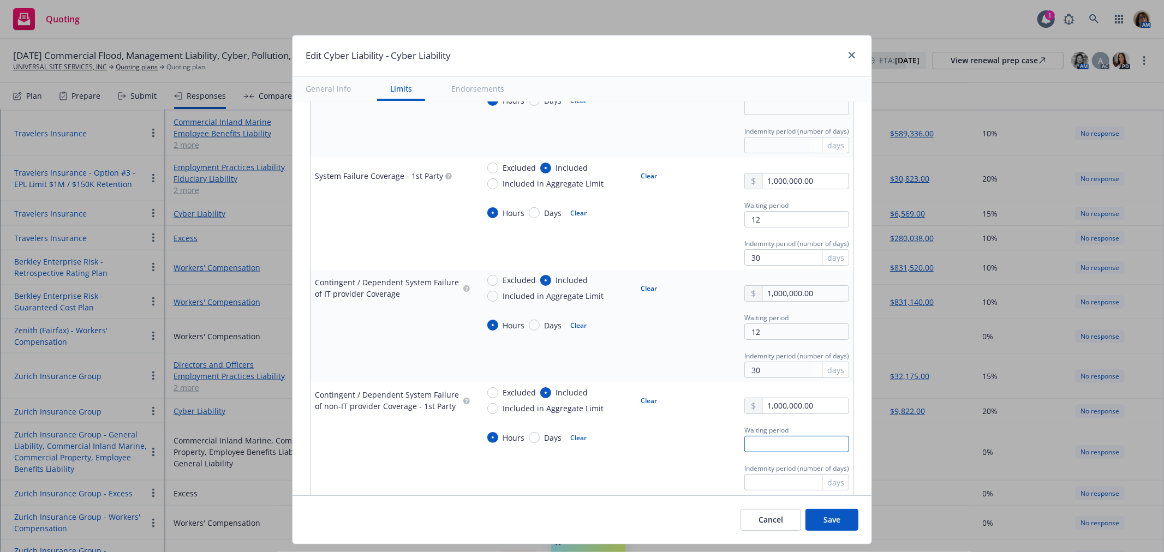
click at [744, 440] on input "text" at bounding box center [796, 444] width 105 height 16
type textarea "x"
type input "1"
type textarea "x"
type input "12"
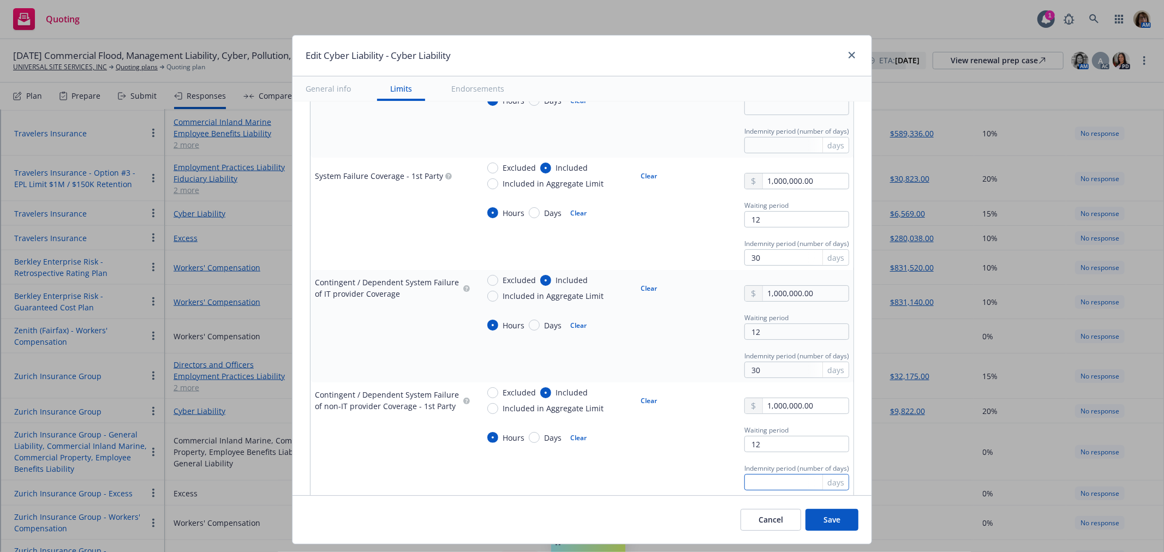
click at [744, 477] on input "text" at bounding box center [796, 482] width 105 height 16
type textarea "x"
type input "3"
type textarea "x"
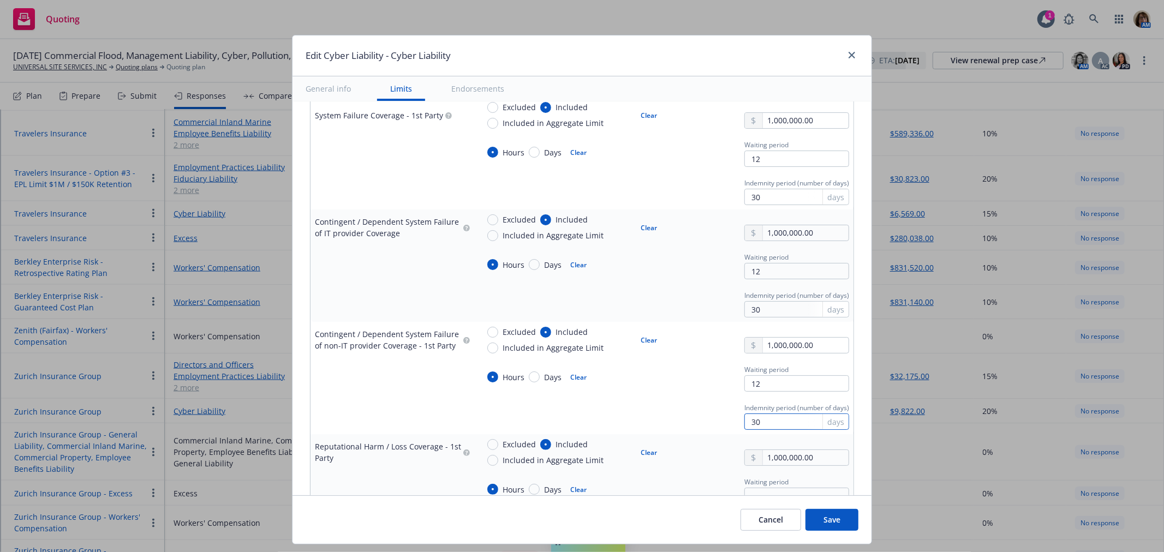
scroll to position [1030, 0]
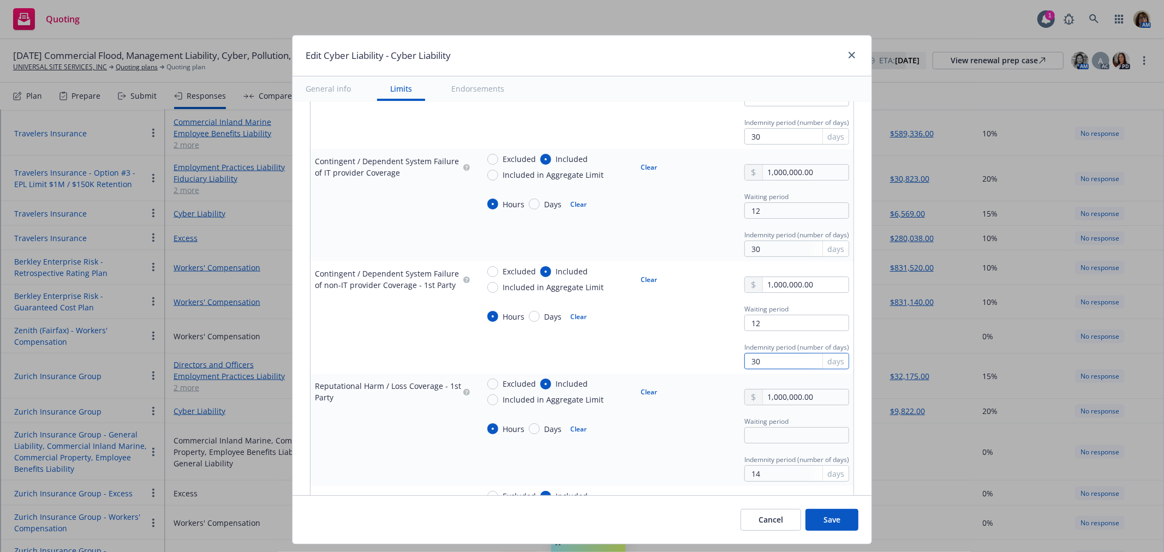
type input "30"
click at [745, 397] on div at bounding box center [754, 397] width 18 height 15
drag, startPoint x: 811, startPoint y: 398, endPoint x: 679, endPoint y: 390, distance: 131.7
click at [679, 390] on div "Excluded Included Included in Aggregate Limit Clear 1,000,000.00" at bounding box center [664, 391] width 370 height 27
type textarea "x"
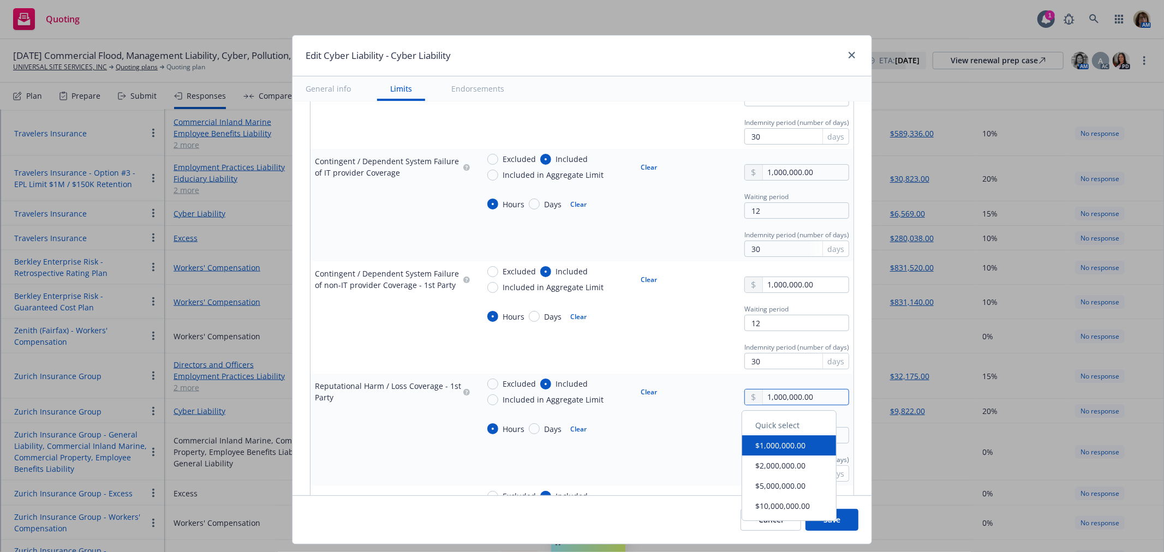
type input "2.00"
type textarea "x"
type input "25.00"
type textarea "x"
type input "250.00"
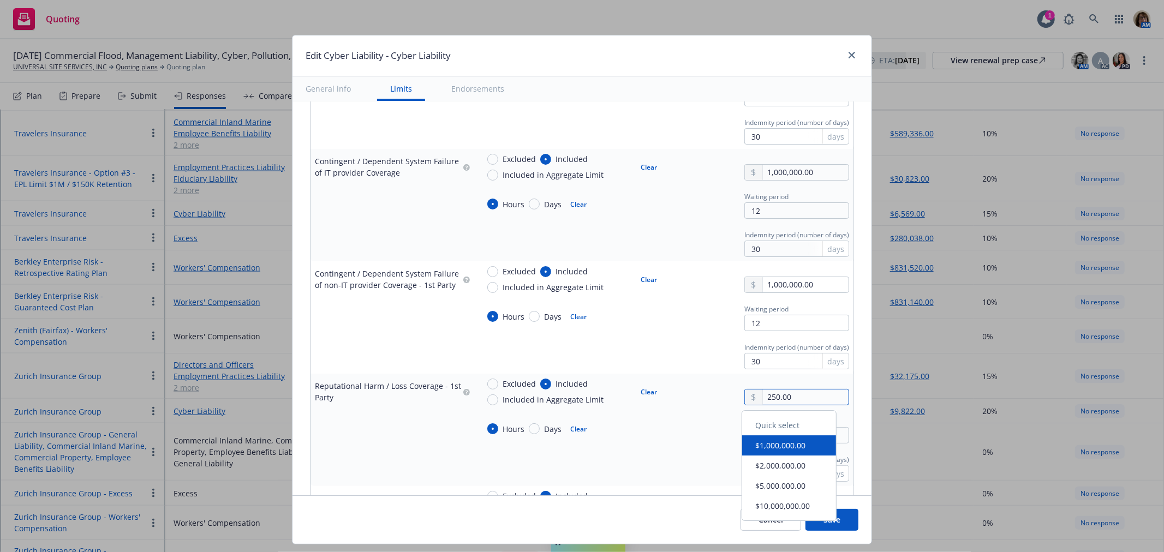
type textarea "x"
type input "2,500.00"
type textarea "x"
type input "25,000.00"
type textarea "x"
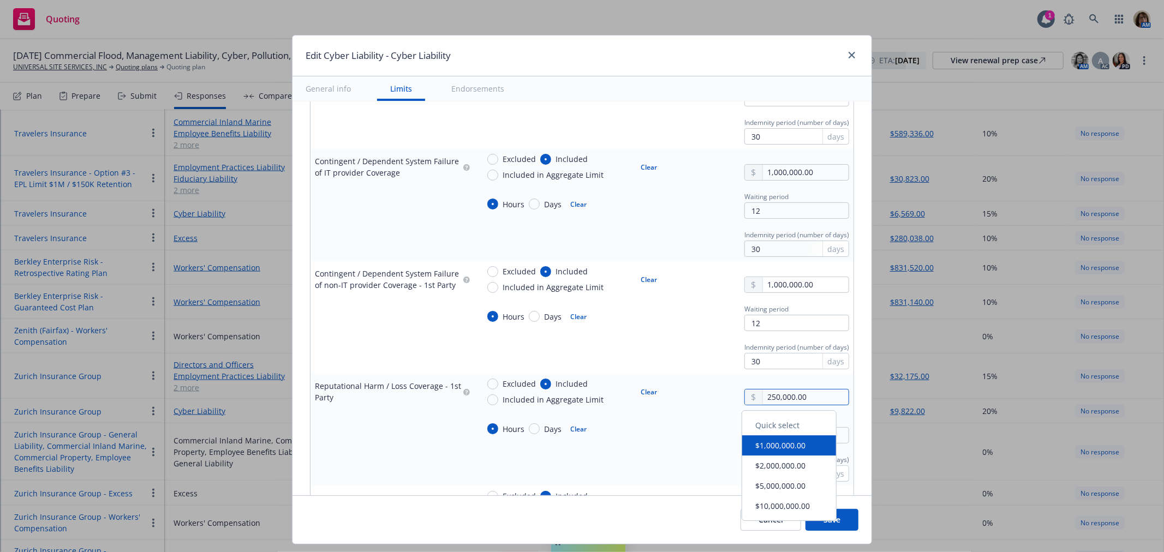
type input "250,000.00"
click at [760, 440] on input "text" at bounding box center [796, 435] width 105 height 16
type textarea "x"
type input "1"
type textarea "x"
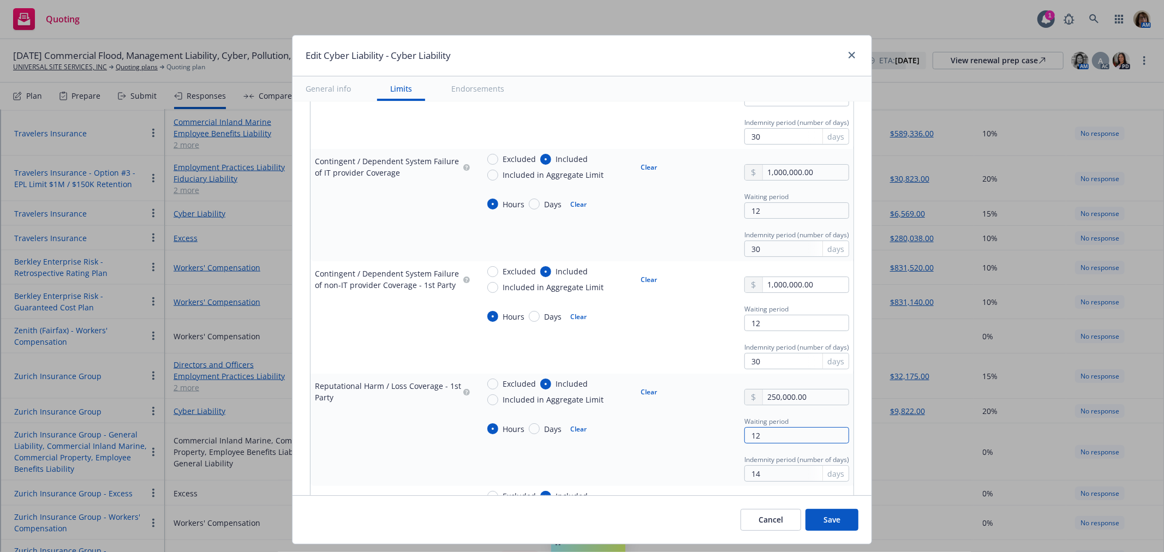
type input "12"
click at [757, 472] on input "14" at bounding box center [796, 473] width 105 height 16
drag, startPoint x: 757, startPoint y: 472, endPoint x: 705, endPoint y: 467, distance: 51.5
click at [705, 467] on div "Indemnity period (number of days) 14 days" at bounding box center [664, 466] width 370 height 29
type textarea "x"
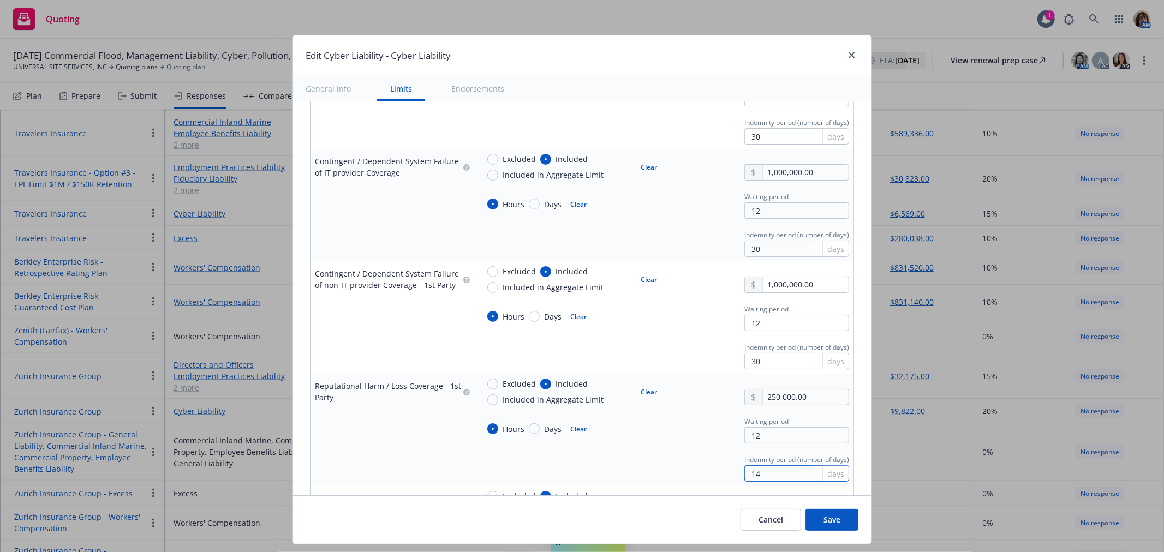
type input "3"
type textarea "x"
type input "30"
type textarea "x"
click at [705, 470] on div "Indemnity period (number of days) 30 days" at bounding box center [664, 466] width 370 height 29
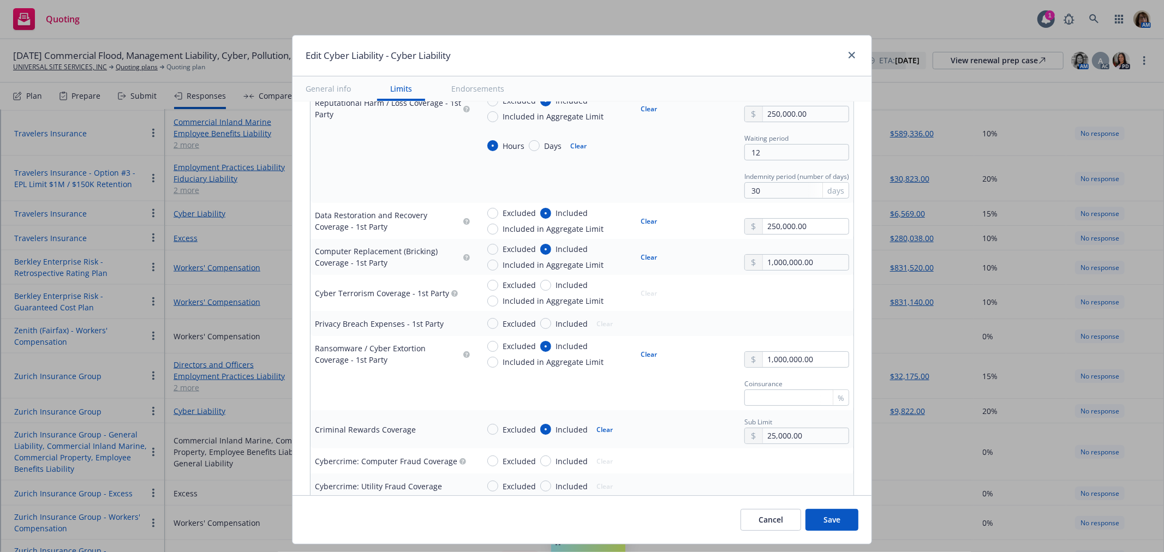
scroll to position [1333, 0]
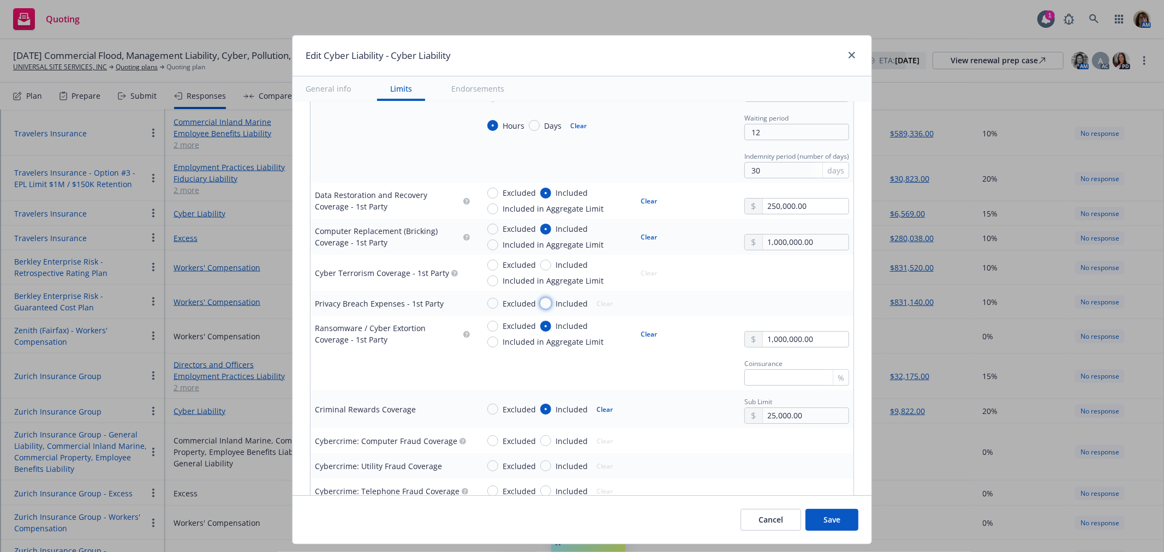
click at [540, 306] on input "Included" at bounding box center [545, 303] width 11 height 11
radio input "true"
type textarea "x"
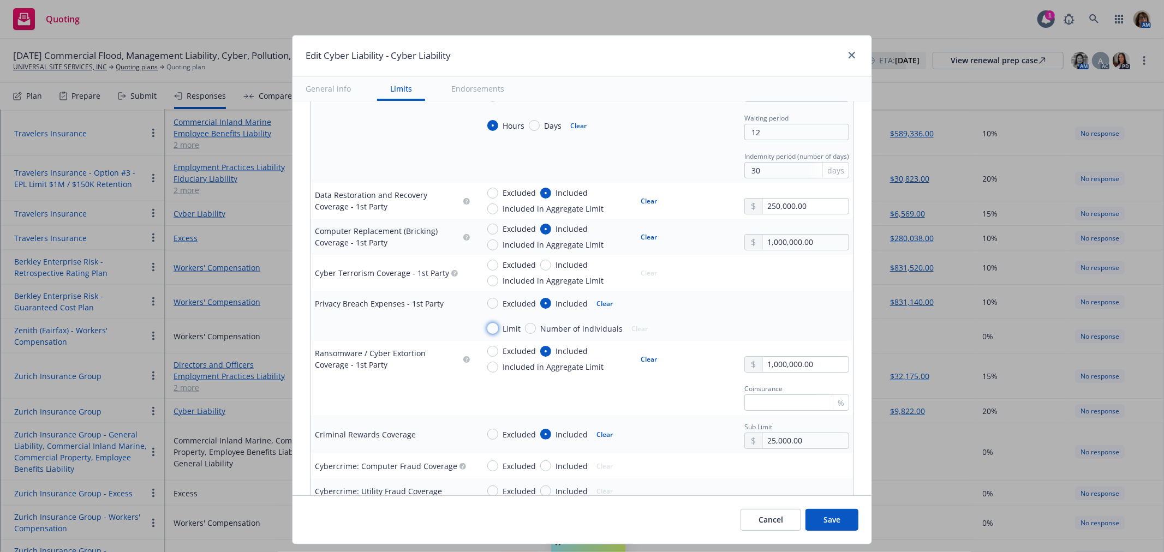
click at [487, 332] on input "Limit" at bounding box center [492, 328] width 11 height 11
radio input "true"
click at [763, 330] on input "text" at bounding box center [806, 328] width 86 height 15
type textarea "x"
type input "1,000,000.00"
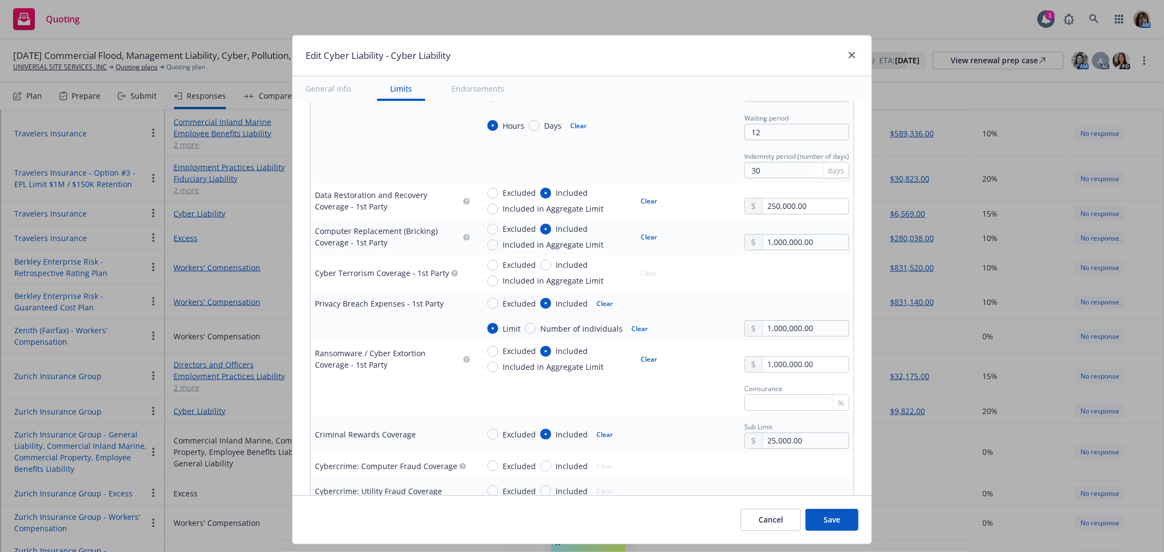
click at [775, 375] on button "$1,000,000.00" at bounding box center [789, 377] width 94 height 20
click at [760, 402] on input "text" at bounding box center [796, 402] width 105 height 16
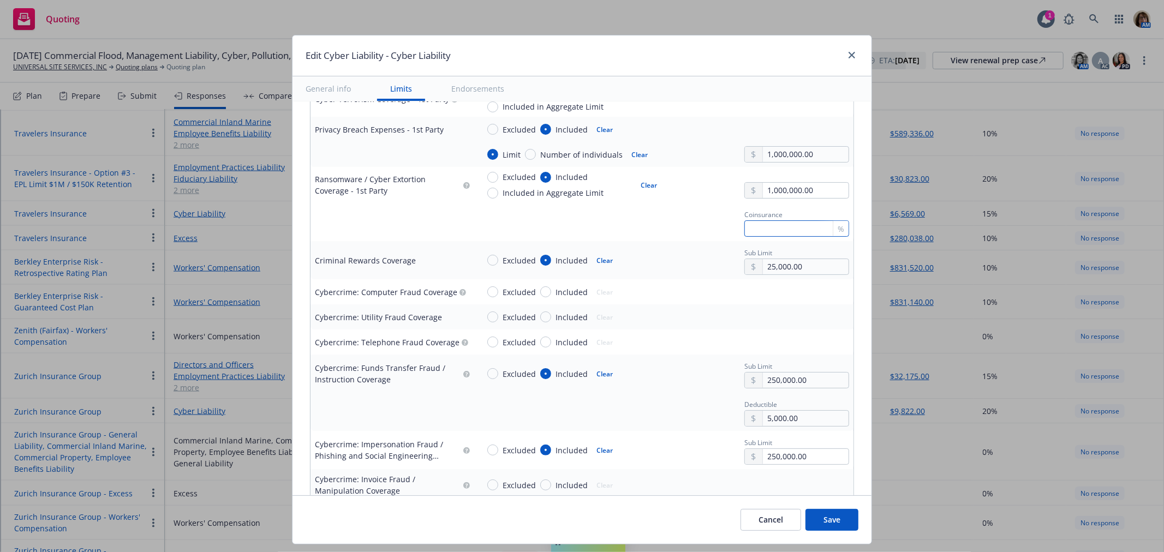
scroll to position [1515, 0]
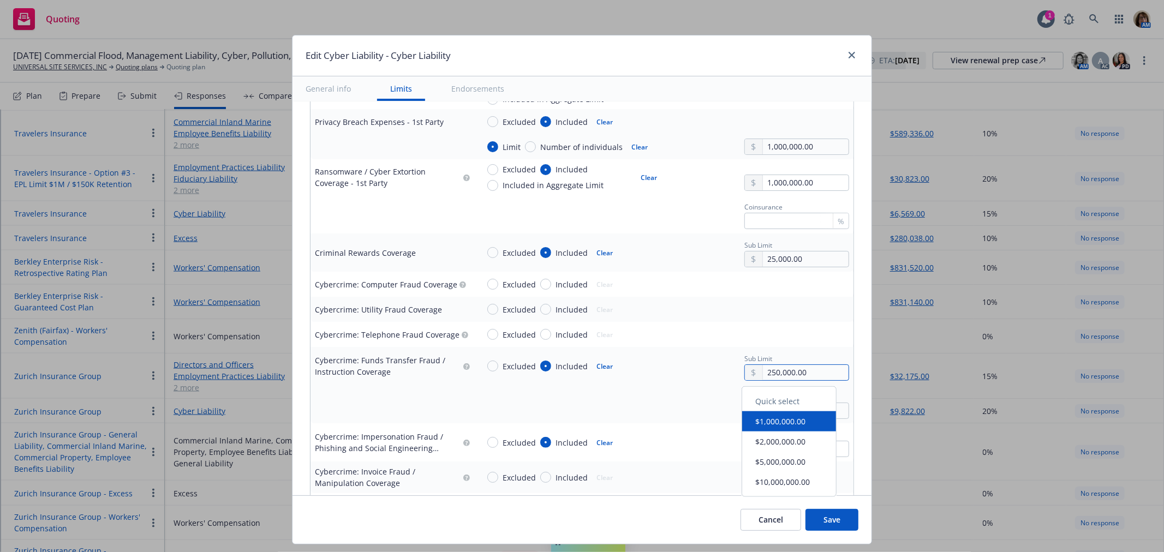
drag, startPoint x: 788, startPoint y: 375, endPoint x: 675, endPoint y: 372, distance: 113.0
click at [675, 372] on div "Excluded Included Clear Sub Limit 250,000.00" at bounding box center [664, 365] width 370 height 29
type textarea "x"
type input "10.00"
type textarea "x"
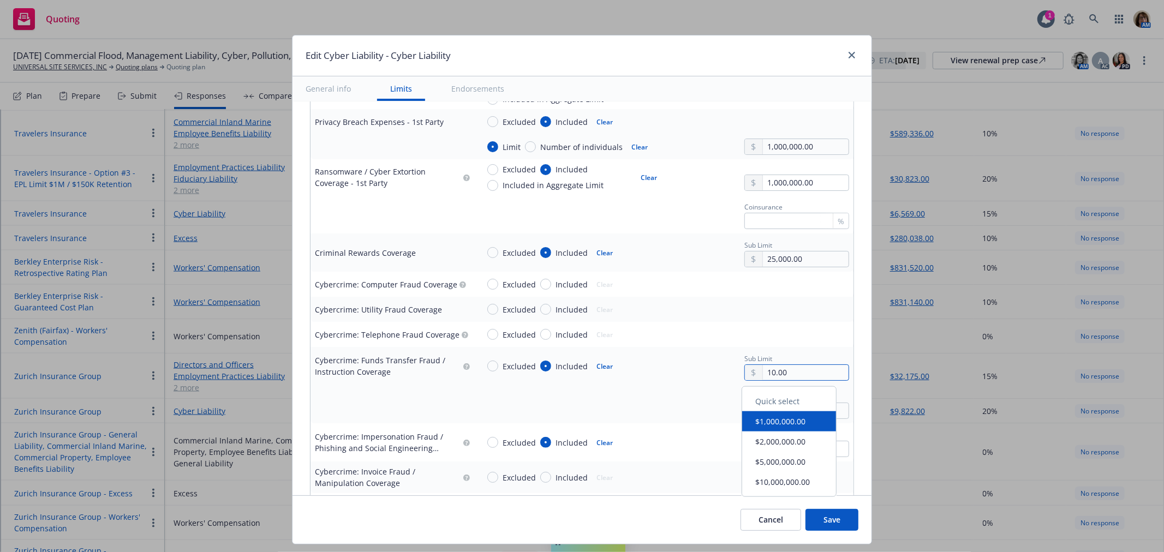
type input "100.00"
type textarea "x"
type input "1,000.00"
type textarea "x"
type input "10,000.00"
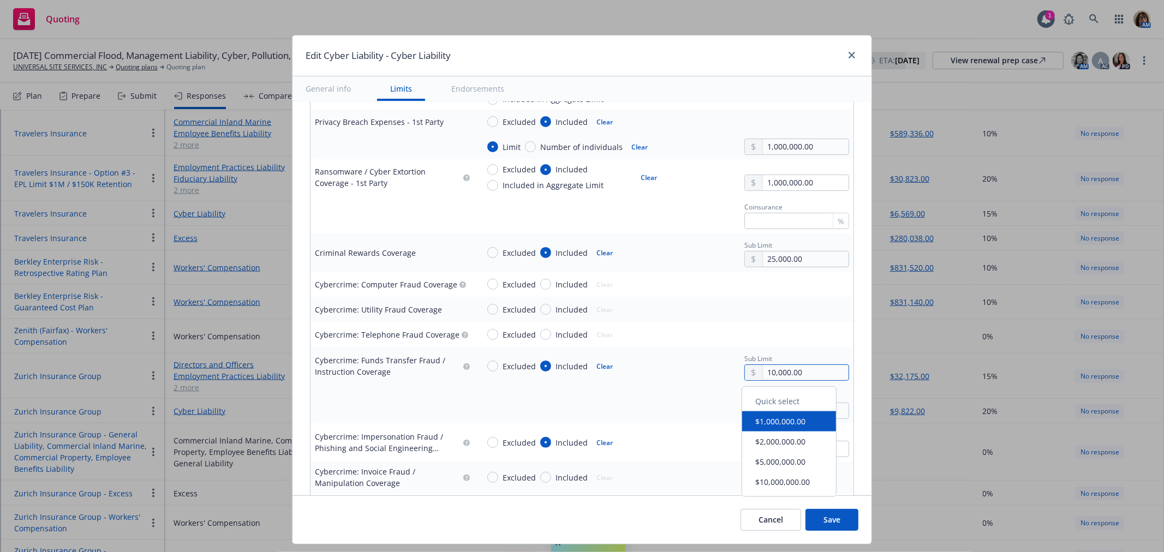
type textarea "x"
type input "100,000.00"
type textarea "x"
type input "1,000,000.00"
type textarea "x"
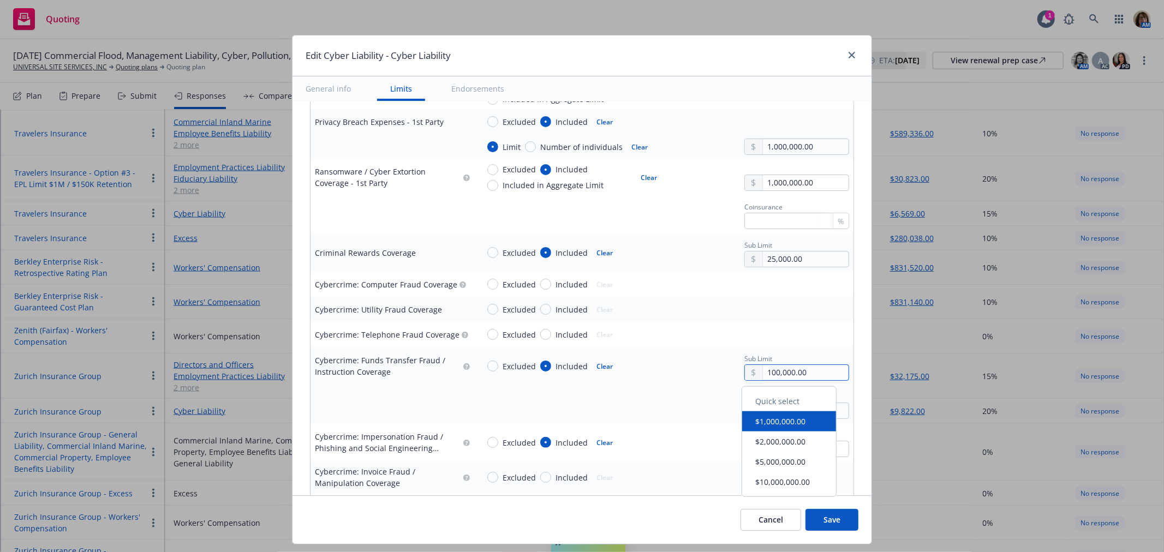
type input "100,000.00"
click at [581, 412] on div "Deductible 5,000.00" at bounding box center [664, 404] width 370 height 29
click at [540, 336] on input "Included" at bounding box center [545, 334] width 11 height 11
radio input "true"
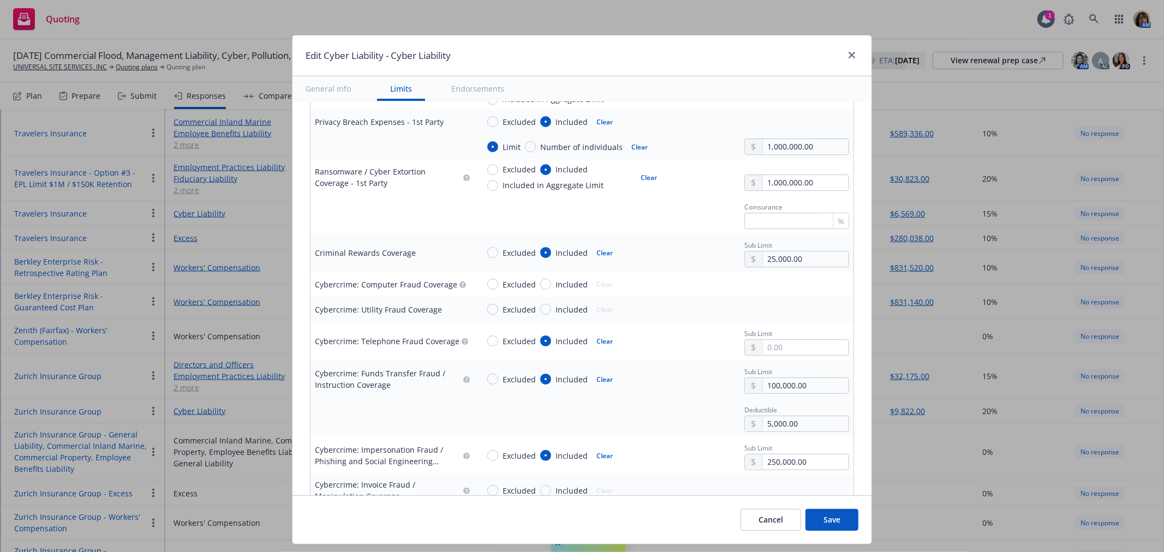
click at [750, 347] on div at bounding box center [754, 347] width 18 height 15
click at [764, 347] on input "text" at bounding box center [806, 347] width 86 height 15
type textarea "x"
type input "1.00"
type textarea "x"
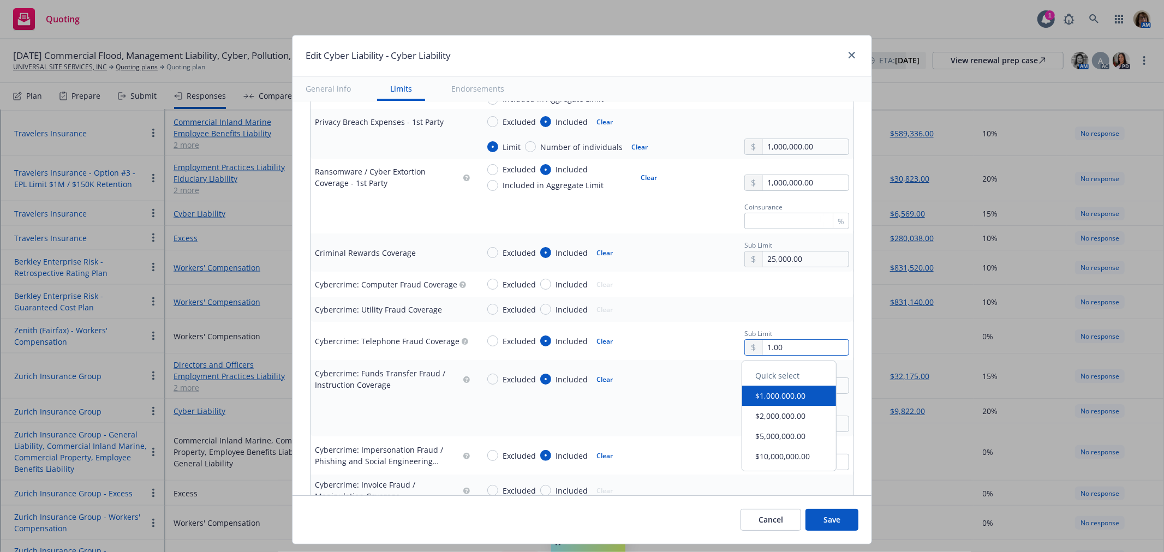
type input "10.00"
type textarea "x"
type input "100.00"
type textarea "x"
type input "1,000.00"
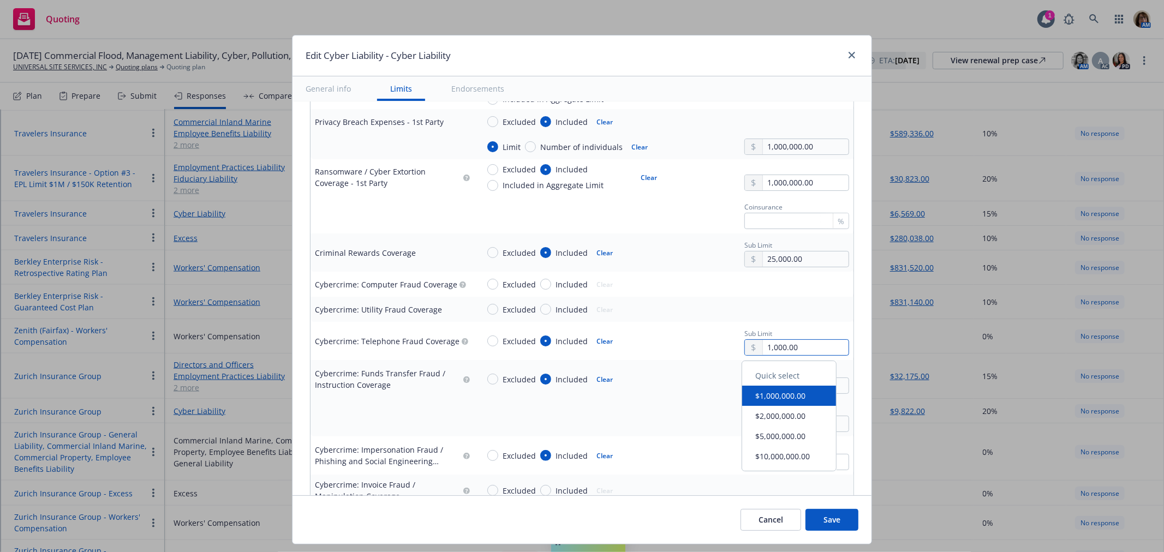
type textarea "x"
type input "10,000.00"
type textarea "x"
type input "100,000.00"
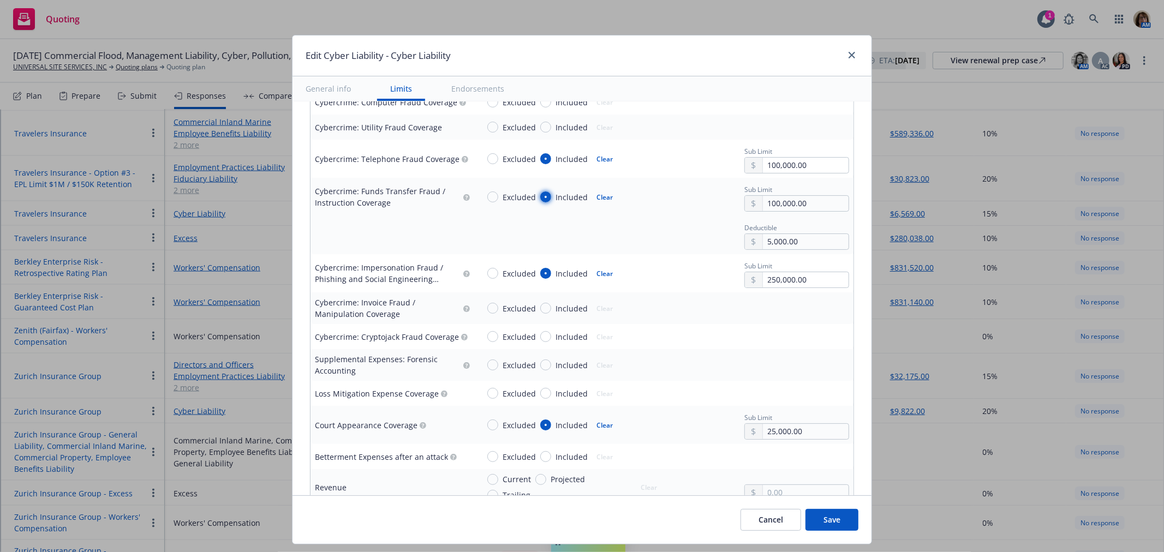
scroll to position [1758, 0]
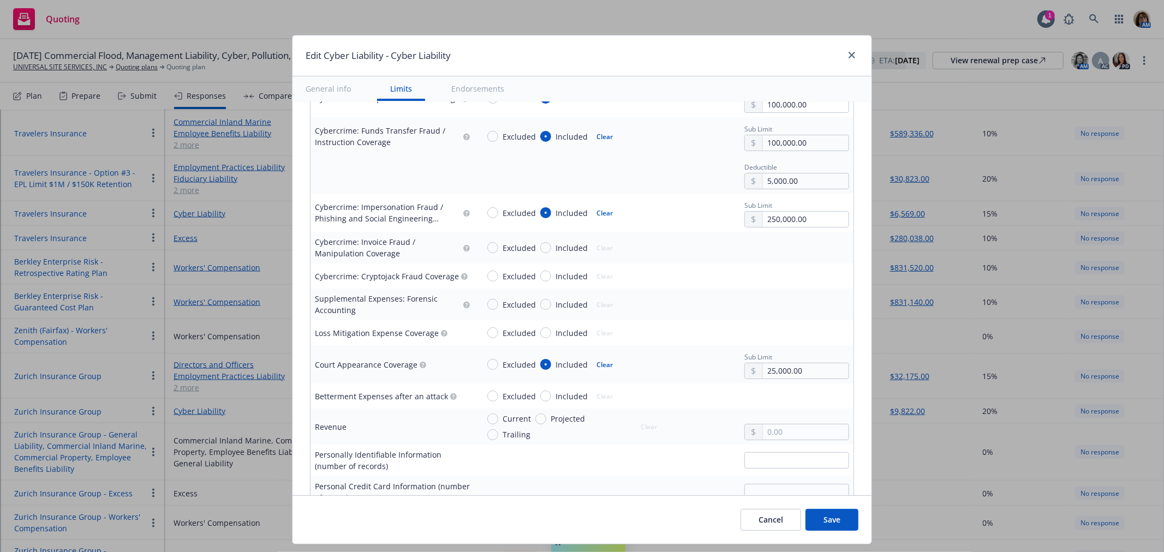
drag, startPoint x: 595, startPoint y: 366, endPoint x: 548, endPoint y: 378, distance: 49.1
click at [595, 366] on button "Clear" at bounding box center [604, 364] width 29 height 15
type textarea "x"
radio input "false"
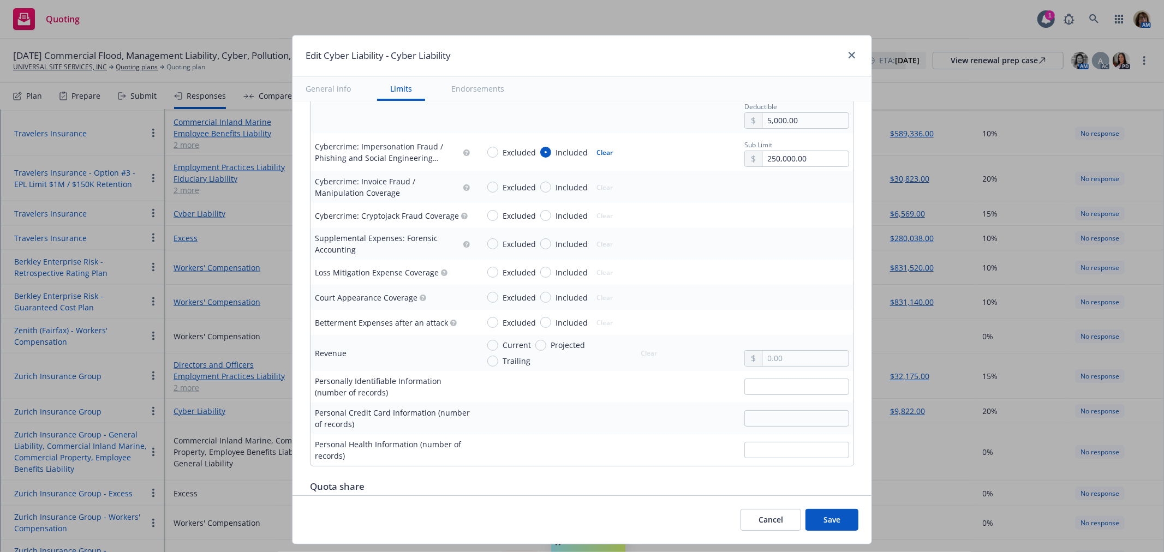
scroll to position [1879, 0]
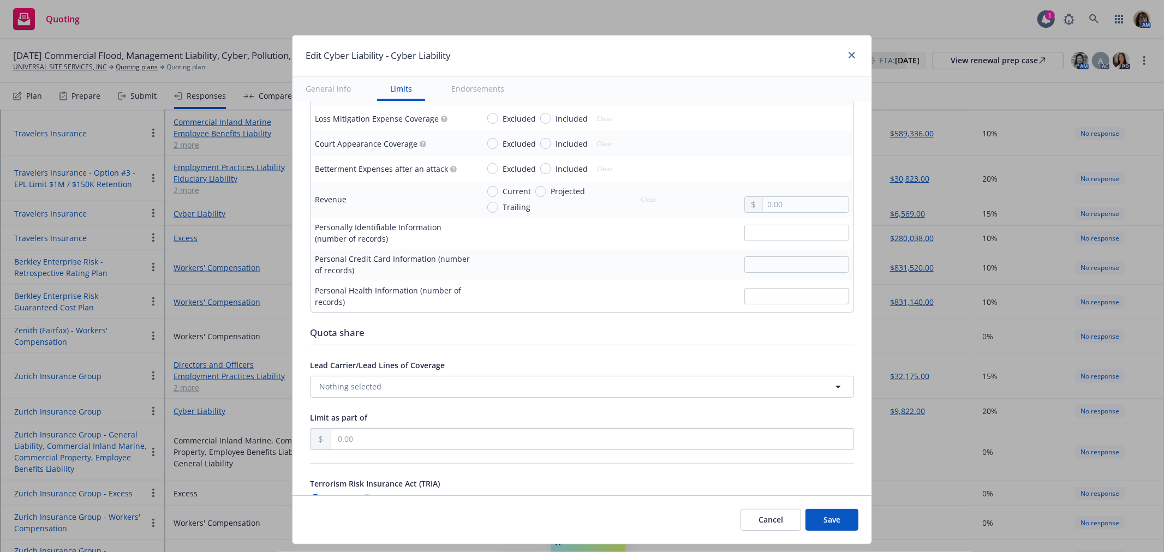
type textarea "x"
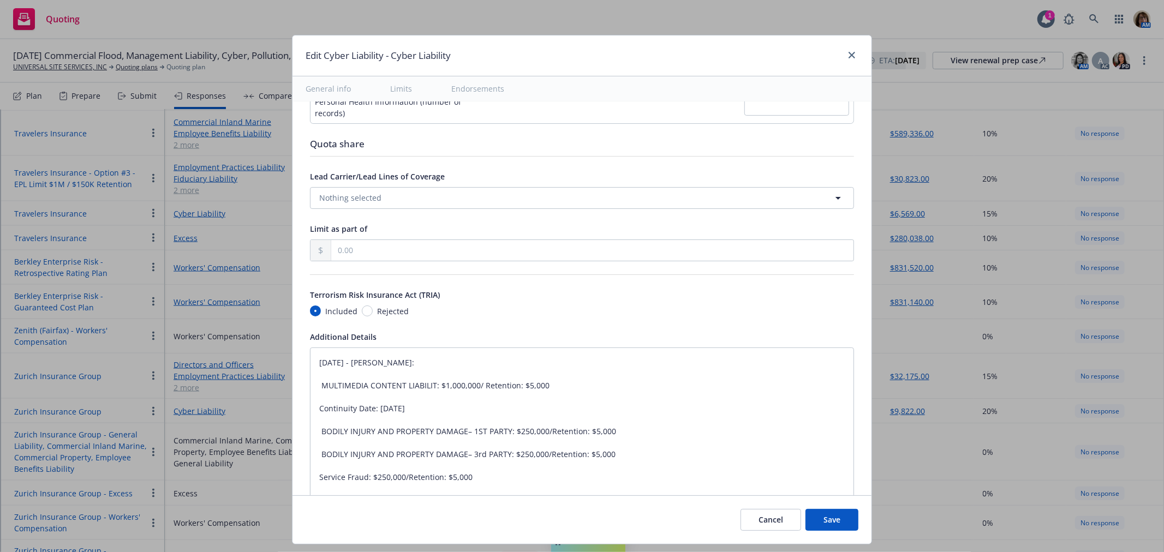
scroll to position [2243, 0]
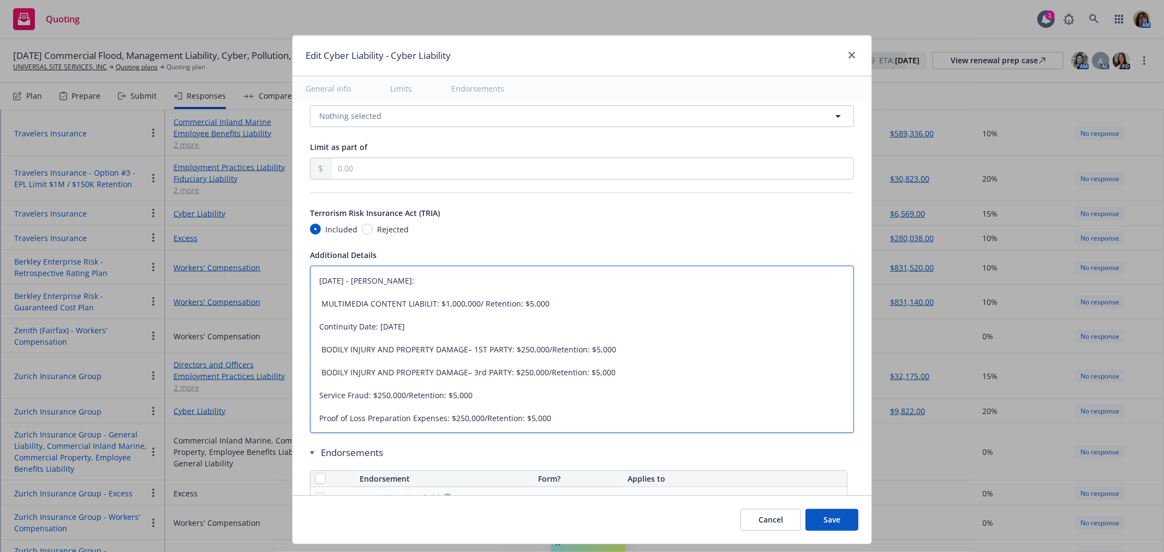
drag, startPoint x: 316, startPoint y: 280, endPoint x: 810, endPoint y: 432, distance: 516.6
click at [810, 432] on textarea "11/25/2024 - Sampath Vankayala: MULTIMEDIA CONTENT LIABILIT: $1,000,000/ Retent…" at bounding box center [582, 350] width 544 height 168
type textarea "1"
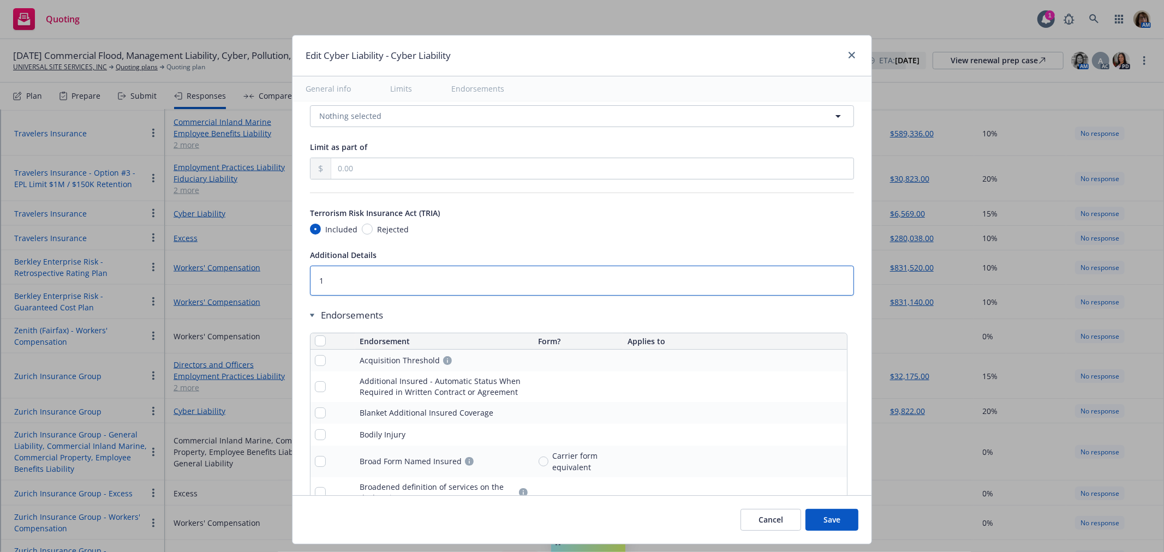
type textarea "x"
type textarea "1"
click at [315, 344] on input "checkbox" at bounding box center [320, 341] width 11 height 11
checkbox input "true"
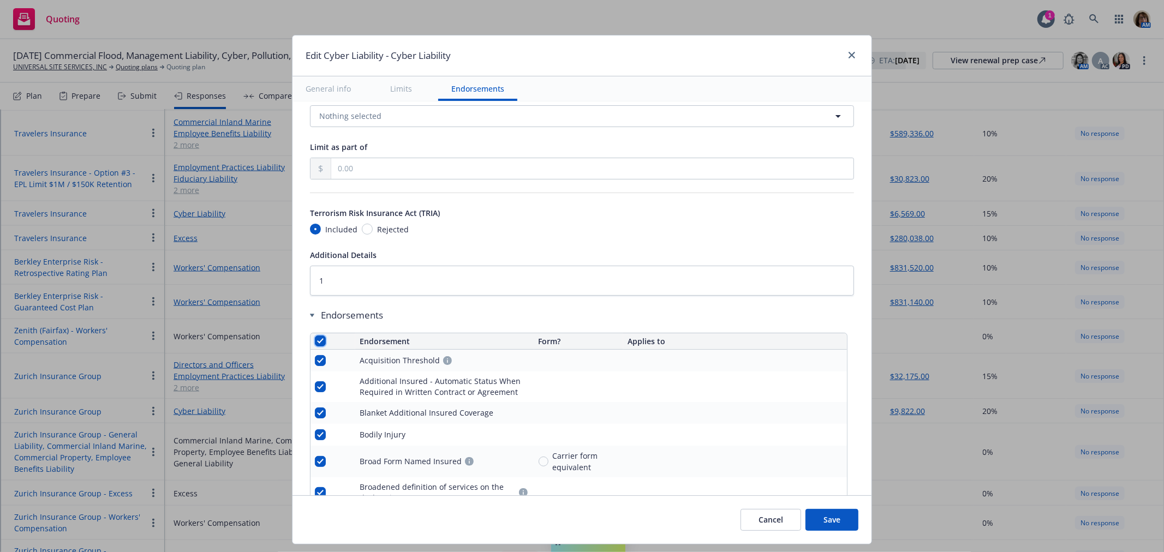
checkbox input "true"
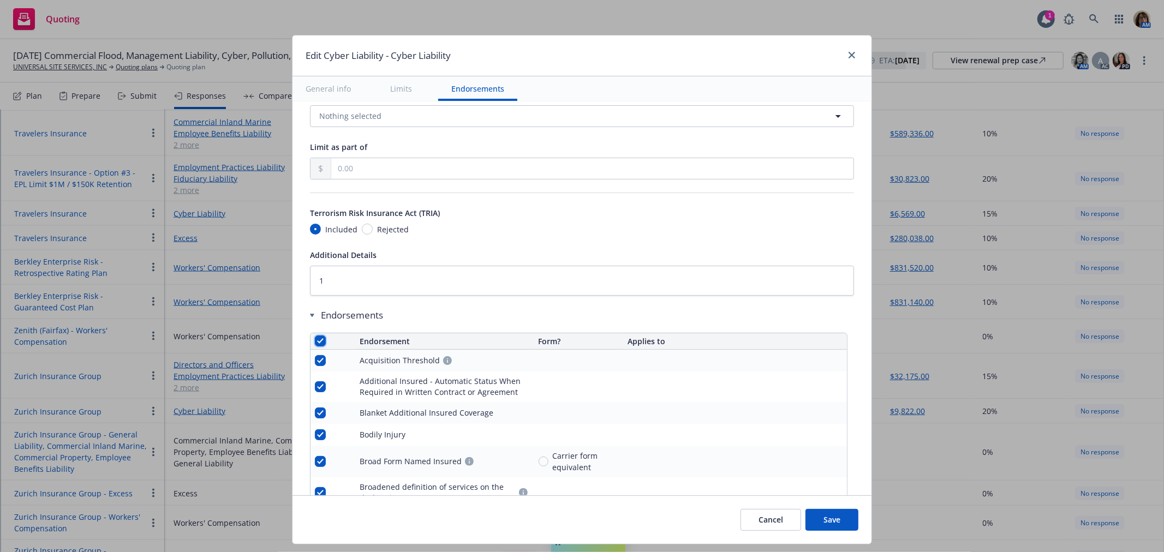
checkbox input "true"
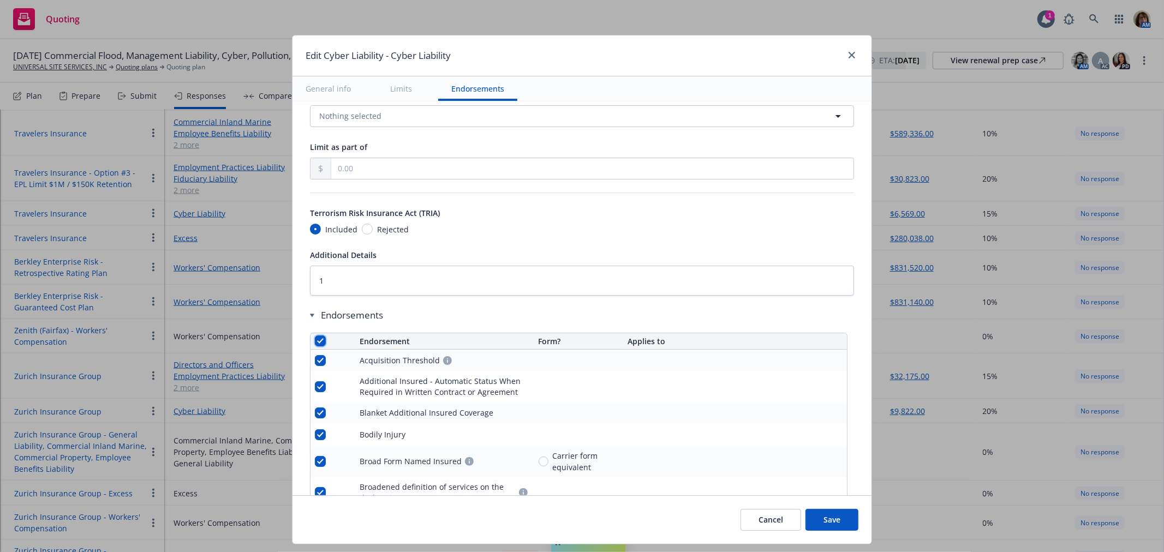
checkbox input "true"
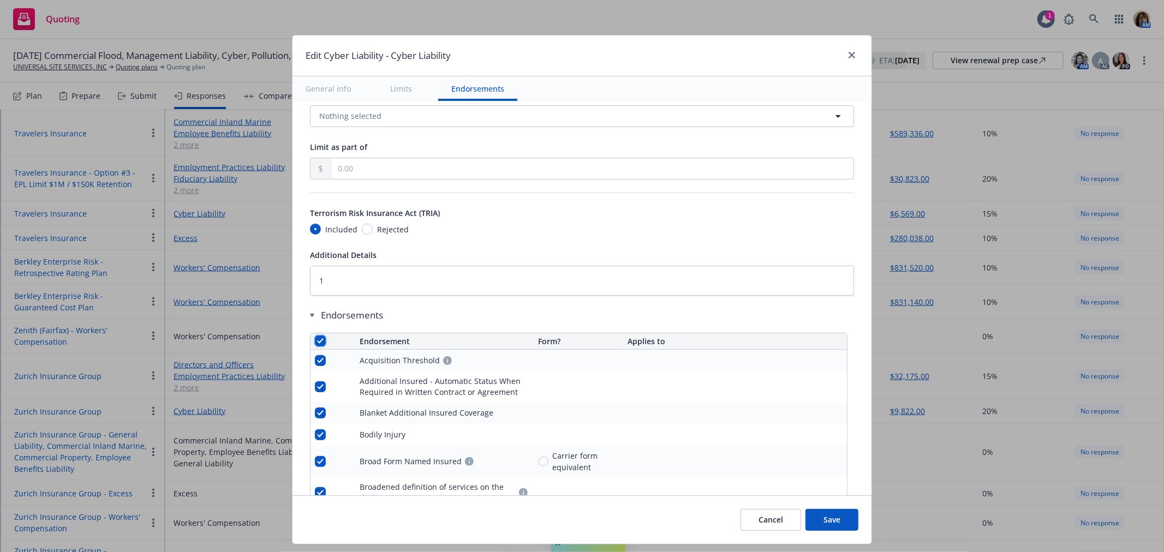
checkbox input "true"
click at [593, 527] on span "Remove endorsements" at bounding box center [566, 527] width 86 height 10
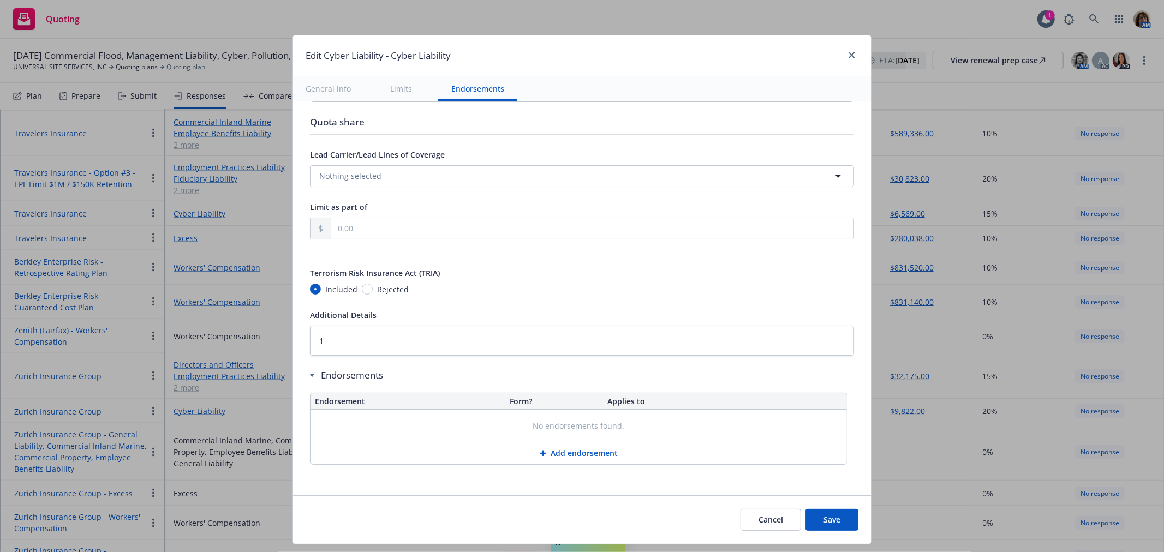
scroll to position [2185, 0]
type textarea "x"
click at [330, 339] on textarea "1" at bounding box center [582, 341] width 544 height 30
drag, startPoint x: 832, startPoint y: 525, endPoint x: 687, endPoint y: 405, distance: 187.9
click at [832, 525] on button "Save" at bounding box center [831, 520] width 53 height 22
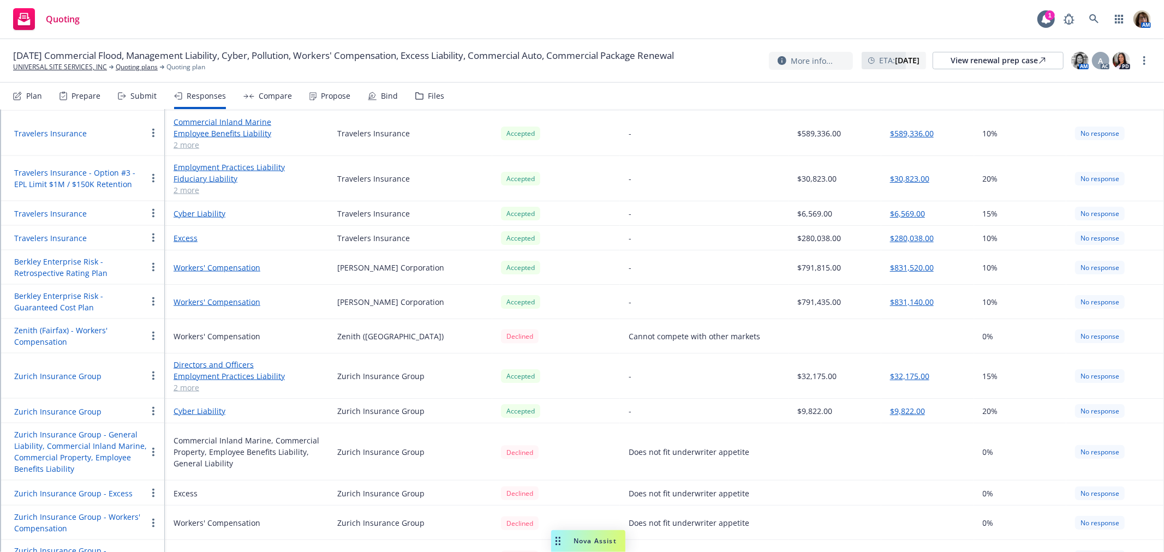
click at [204, 405] on link "Cyber Liability" at bounding box center [247, 410] width 146 height 11
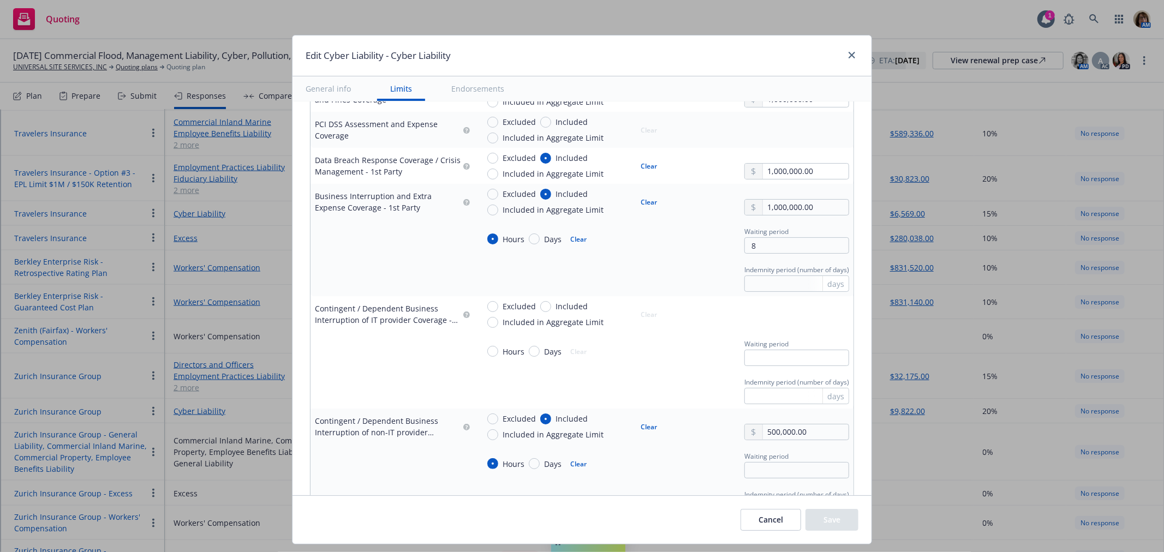
scroll to position [606, 0]
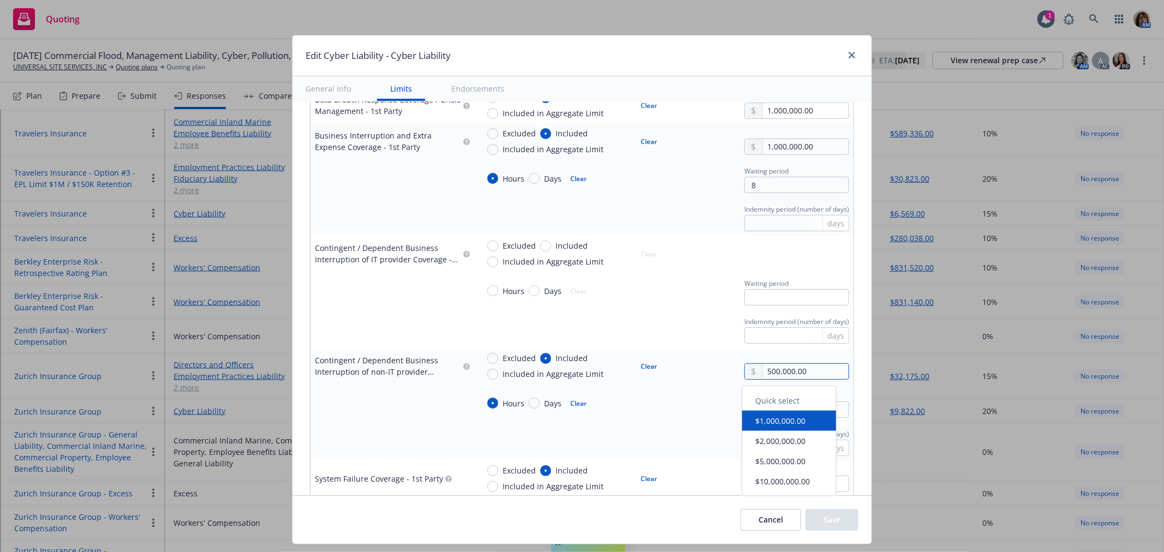
drag, startPoint x: 811, startPoint y: 376, endPoint x: 684, endPoint y: 383, distance: 127.8
click at [684, 383] on td "Excluded Included Included in Aggregate Limit Clear 500,000.00" at bounding box center [663, 366] width 379 height 36
type textarea "x"
type input "1.00"
type textarea "x"
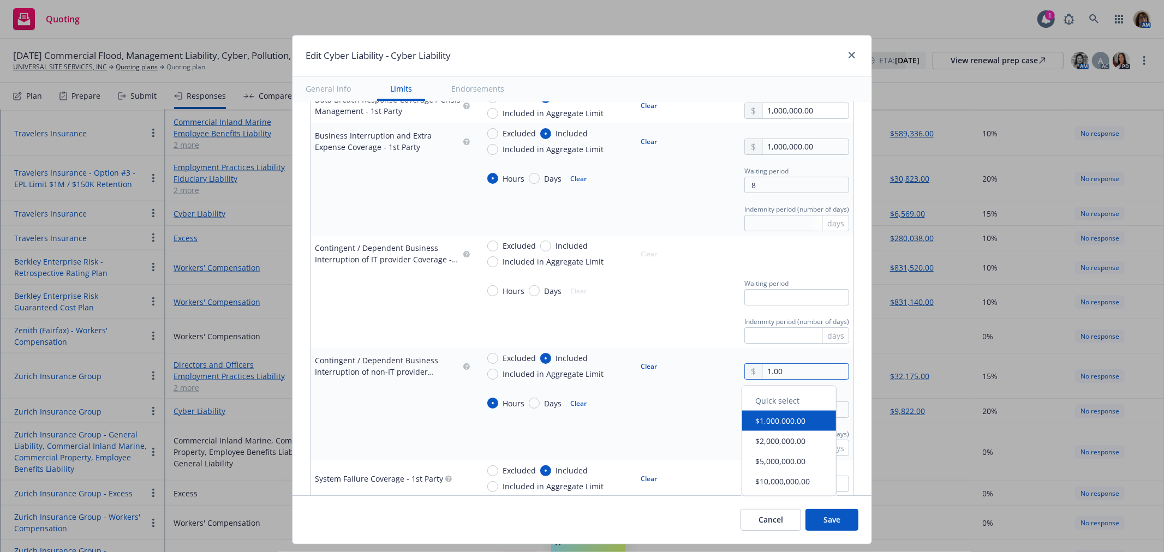
type input "10.00"
type textarea "x"
type input "100.00"
type textarea "x"
type input "1,000.00"
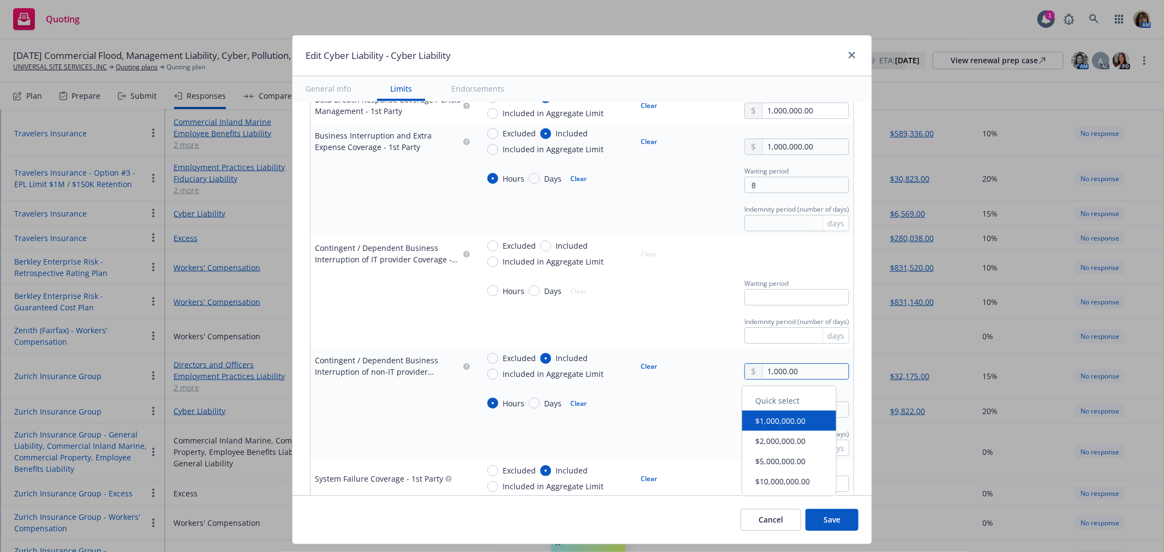
type textarea "x"
type input "10,000.00"
type textarea "x"
type input "100,000.00"
type textarea "x"
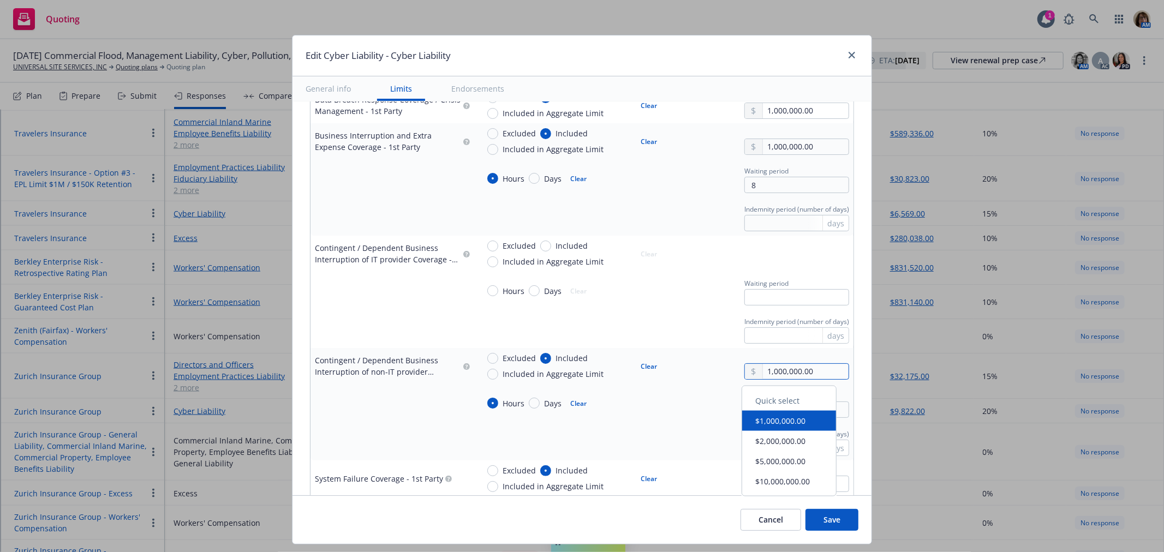
type input "1,000,000.00"
click at [642, 411] on div "Hours Days Clear" at bounding box center [572, 402] width 186 height 29
click at [755, 413] on input "text" at bounding box center [796, 410] width 105 height 16
type textarea "x"
type input "8"
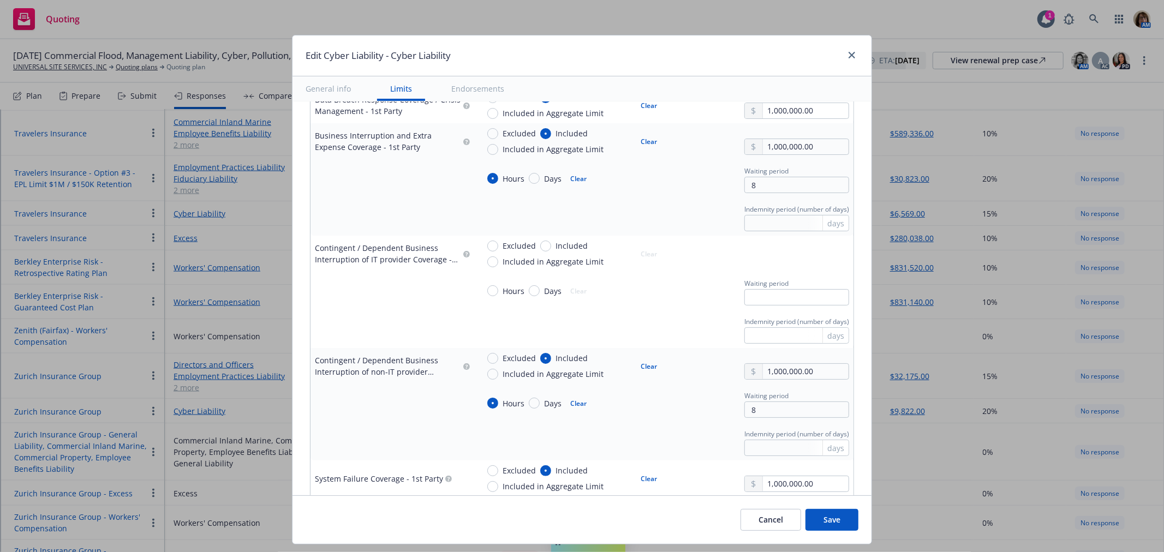
type textarea "x"
click at [629, 434] on div "Indemnity period (number of days) days" at bounding box center [664, 441] width 370 height 29
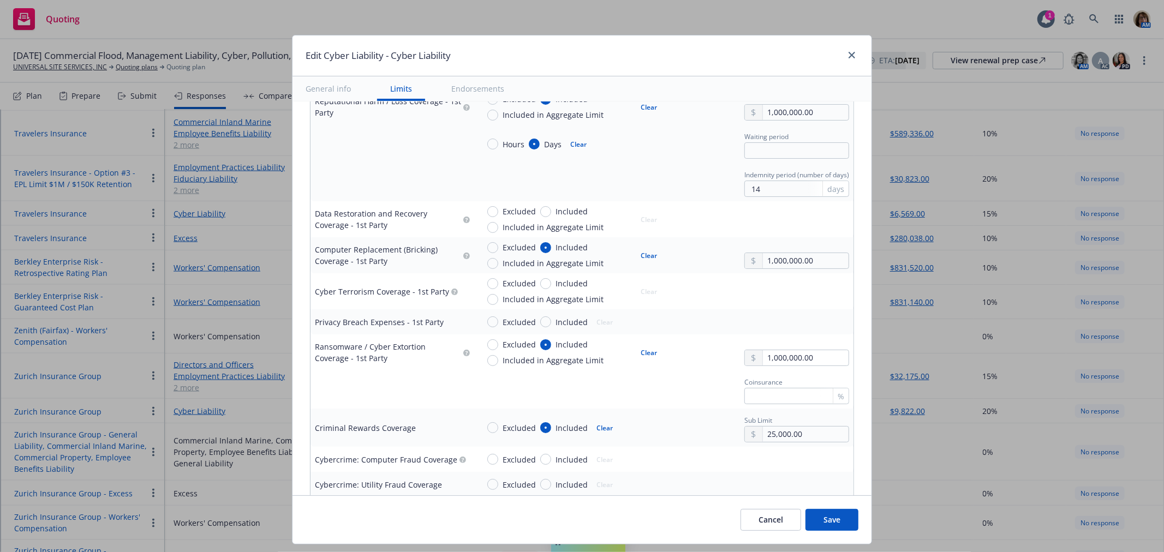
scroll to position [1333, 0]
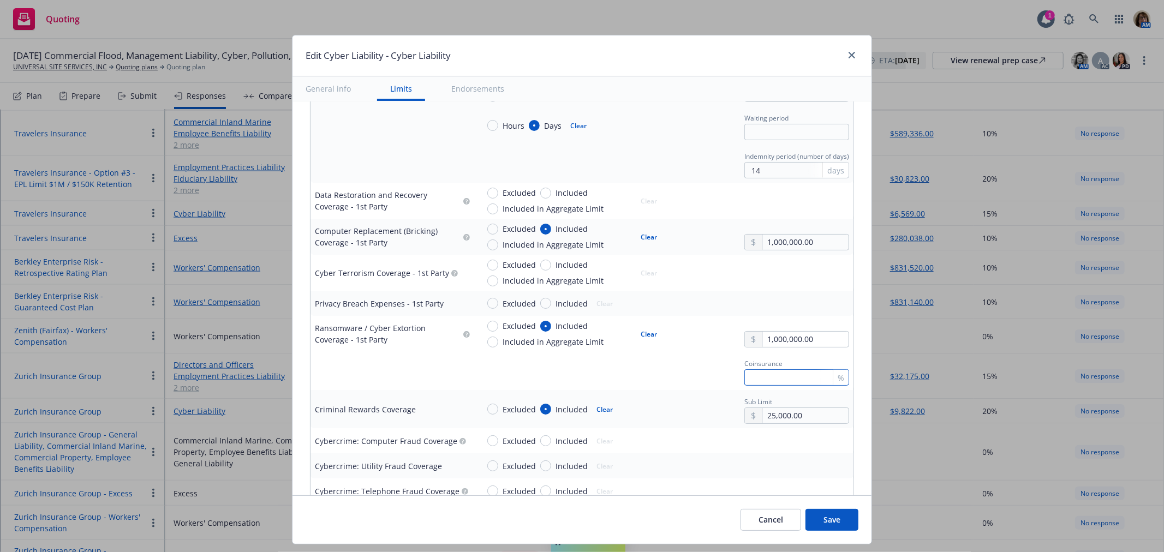
click at [755, 381] on input "text" at bounding box center [796, 377] width 105 height 16
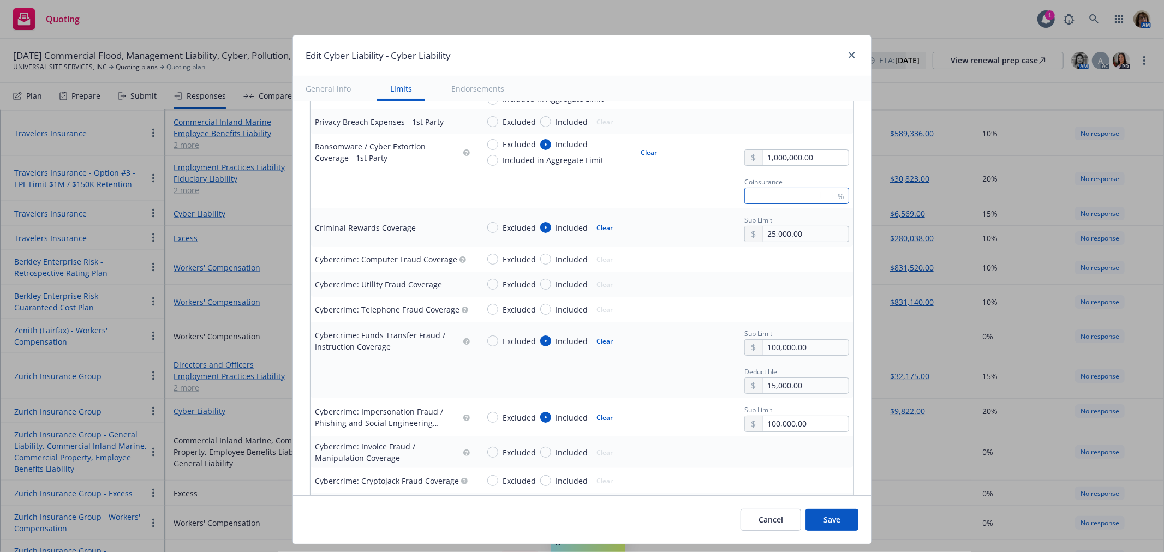
scroll to position [1576, 0]
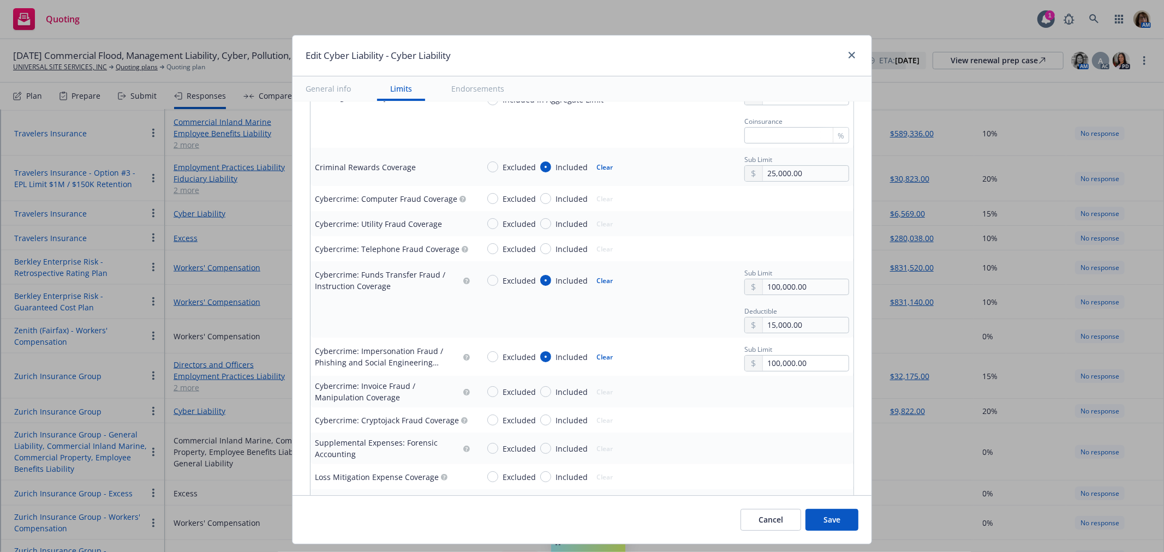
click at [555, 391] on span "Included" at bounding box center [571, 391] width 32 height 11
click at [549, 391] on input "Included" at bounding box center [545, 391] width 11 height 11
radio input "true"
click at [763, 400] on input "text" at bounding box center [806, 401] width 86 height 15
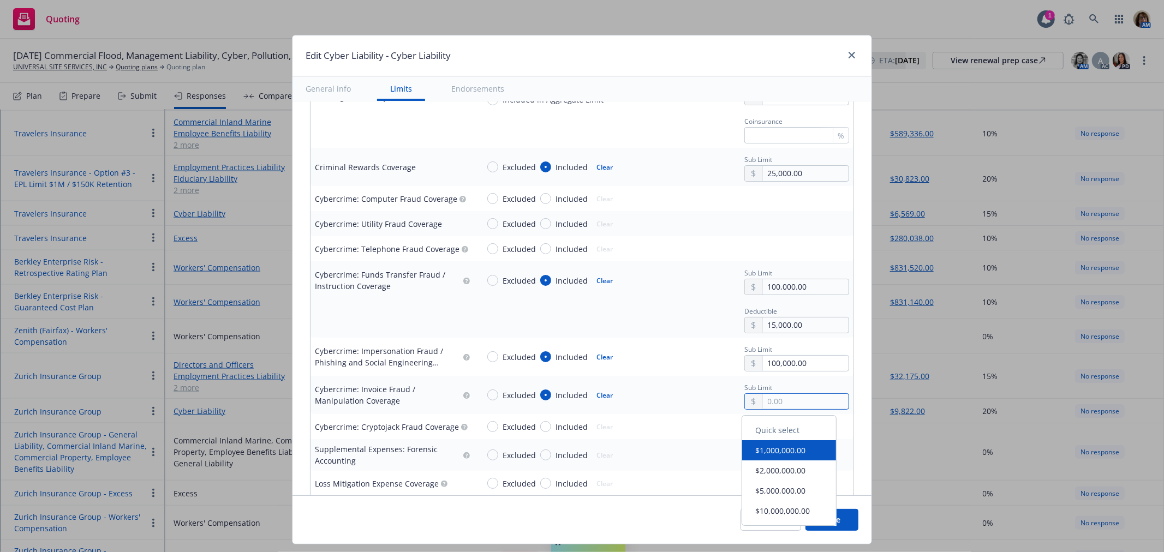
type textarea "x"
type input "1.00"
type textarea "x"
type input "10.00"
type textarea "x"
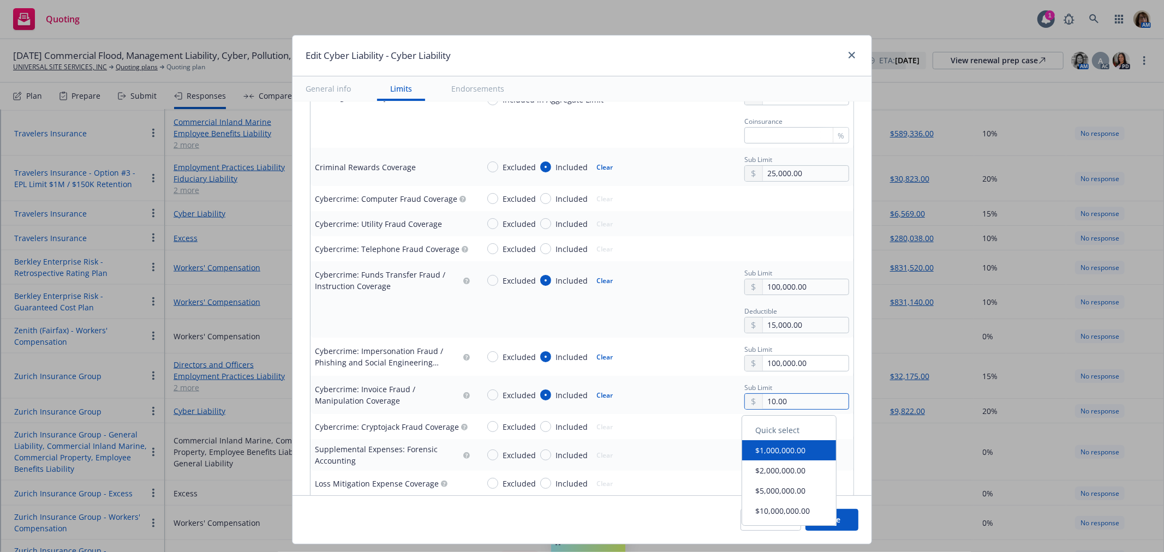
type input "100.00"
type textarea "x"
type input "1,000.00"
type textarea "x"
type input "10,000.00"
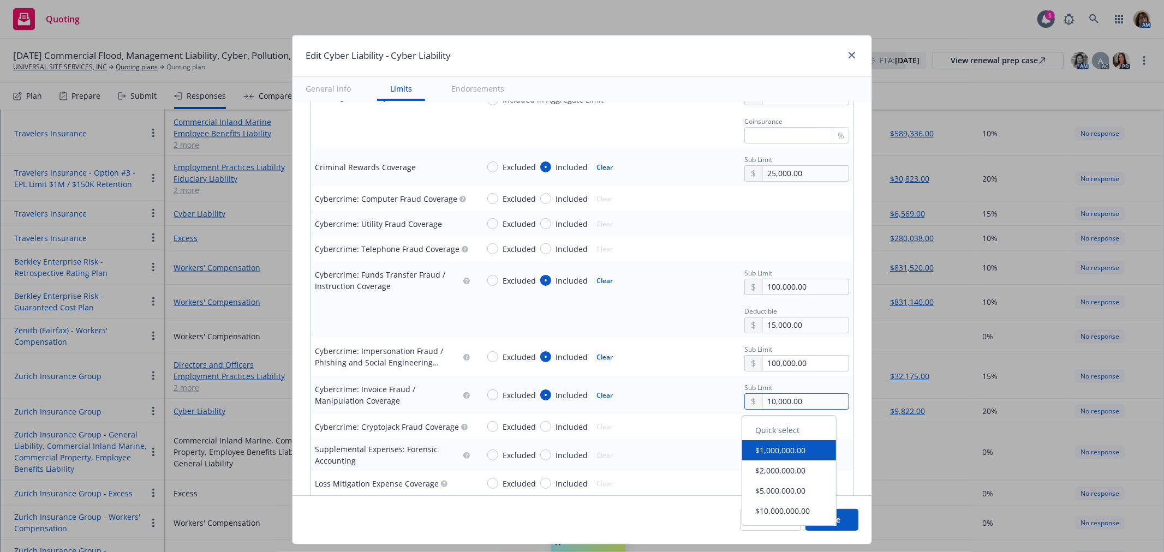
type textarea "x"
click at [744, 410] on div "100,000.00" at bounding box center [796, 401] width 105 height 16
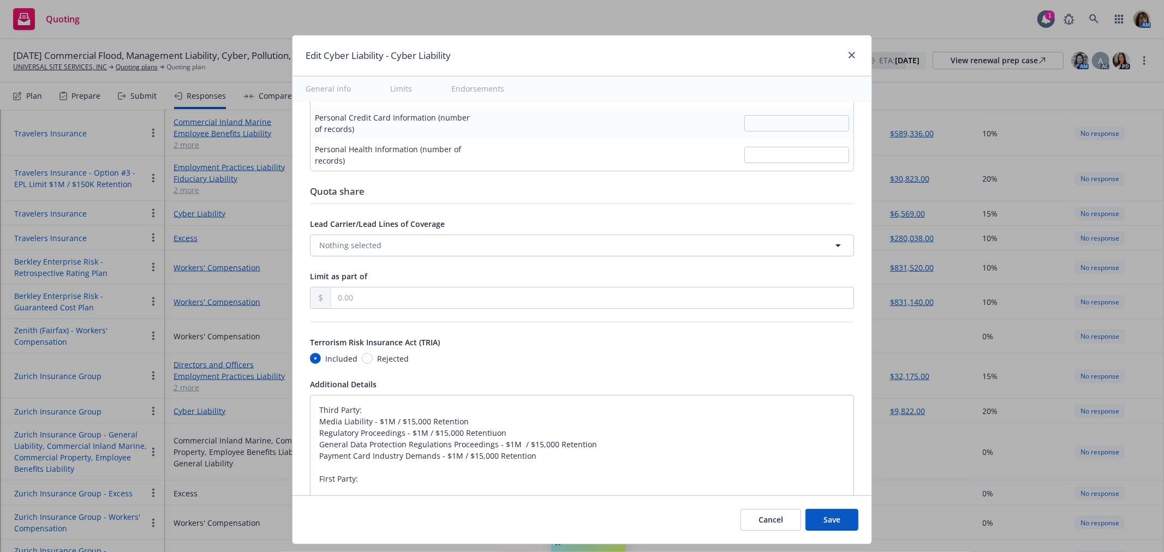
scroll to position [2121, 0]
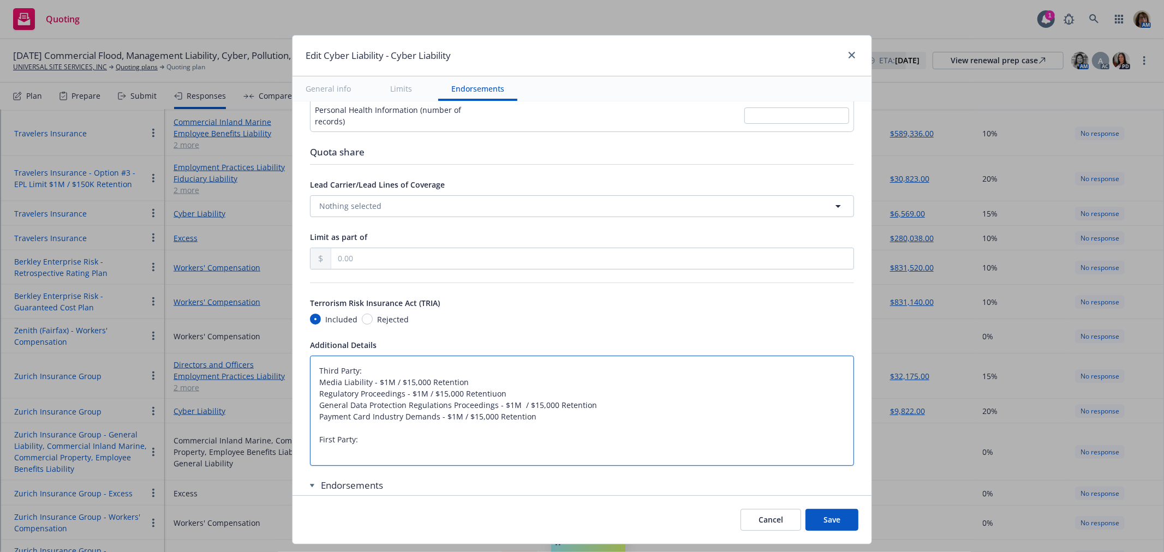
drag, startPoint x: 380, startPoint y: 448, endPoint x: 276, endPoint y: 348, distance: 144.7
click at [276, 348] on div "Edit Cyber Liability - Cyber Liability General info Limits Endorsements Display…" at bounding box center [582, 276] width 1164 height 552
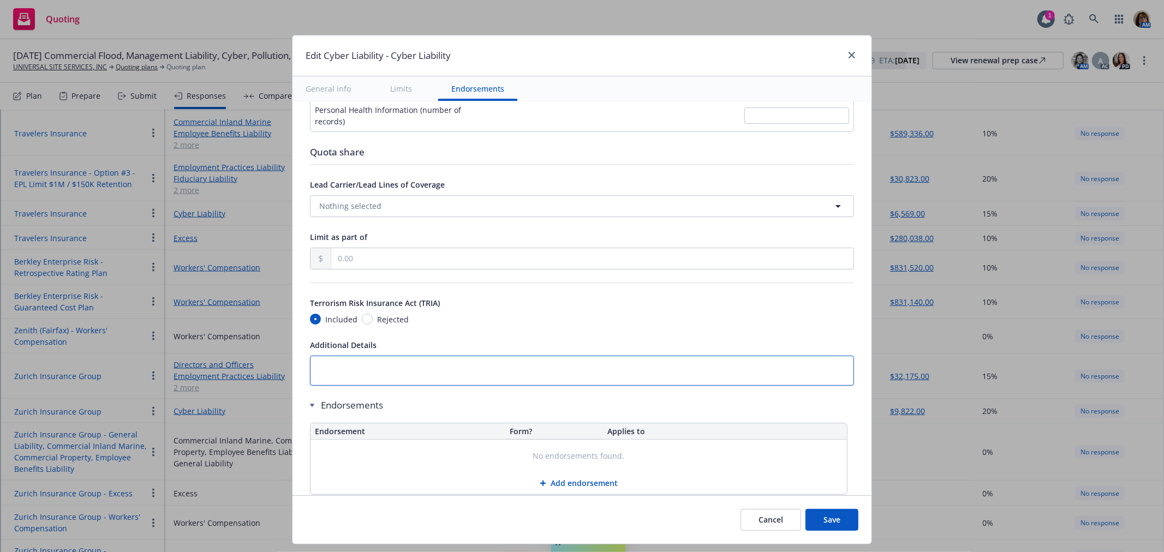
scroll to position [2153, 0]
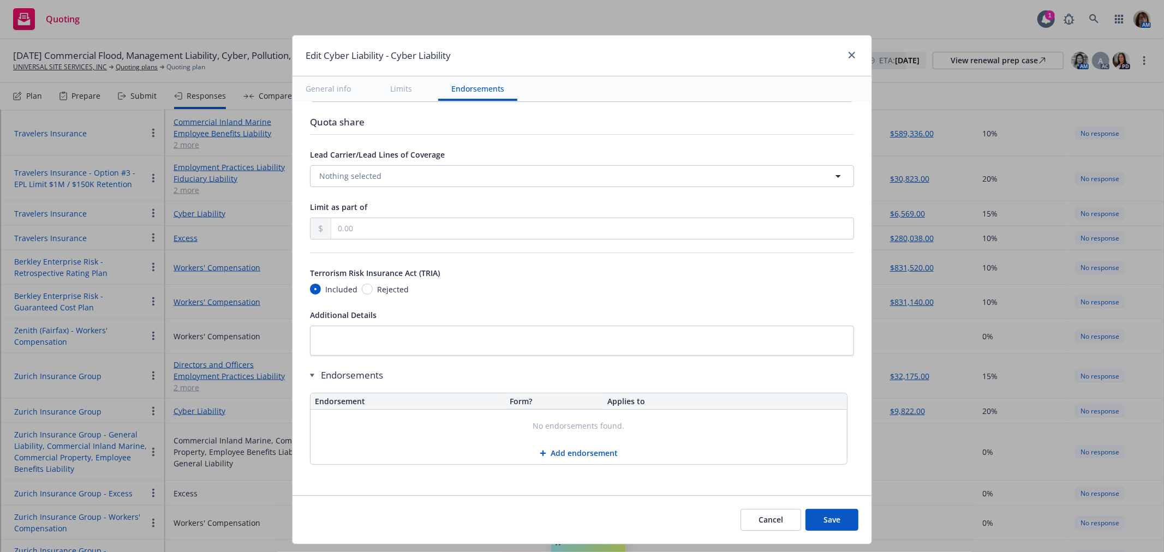
click at [587, 454] on button "Add endorsement" at bounding box center [578, 453] width 536 height 22
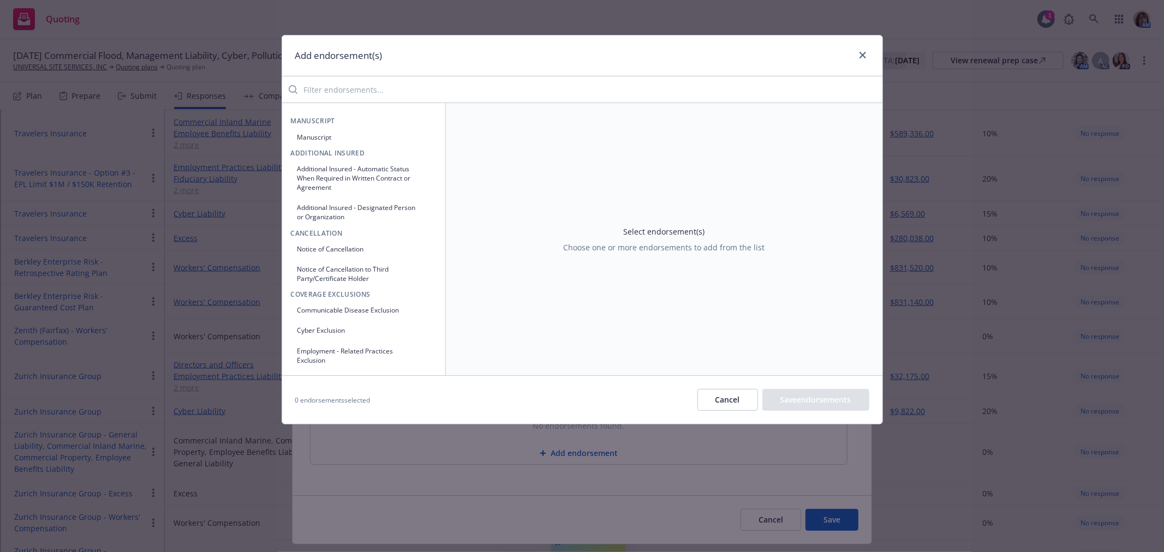
click at [326, 85] on input "search" at bounding box center [589, 90] width 585 height 22
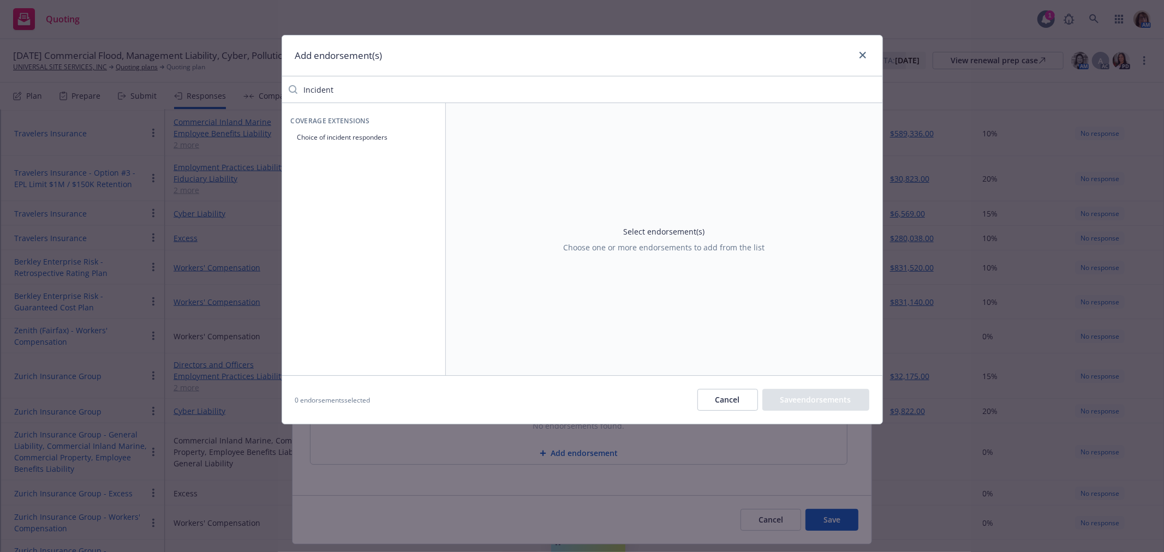
drag, startPoint x: 342, startPoint y: 89, endPoint x: 270, endPoint y: 93, distance: 72.7
click at [270, 93] on div "Add endorsement(s) Incident Coverage Extensions Choice of incident responders S…" at bounding box center [582, 276] width 1164 height 552
drag, startPoint x: 274, startPoint y: 93, endPoint x: 369, endPoint y: 82, distance: 95.6
click at [286, 91] on div "Add endorsement(s) sanct Coverage Exclusions US Federal Trade Sanction Exclusio…" at bounding box center [582, 276] width 1164 height 552
drag, startPoint x: 357, startPoint y: 85, endPoint x: 265, endPoint y: 85, distance: 92.2
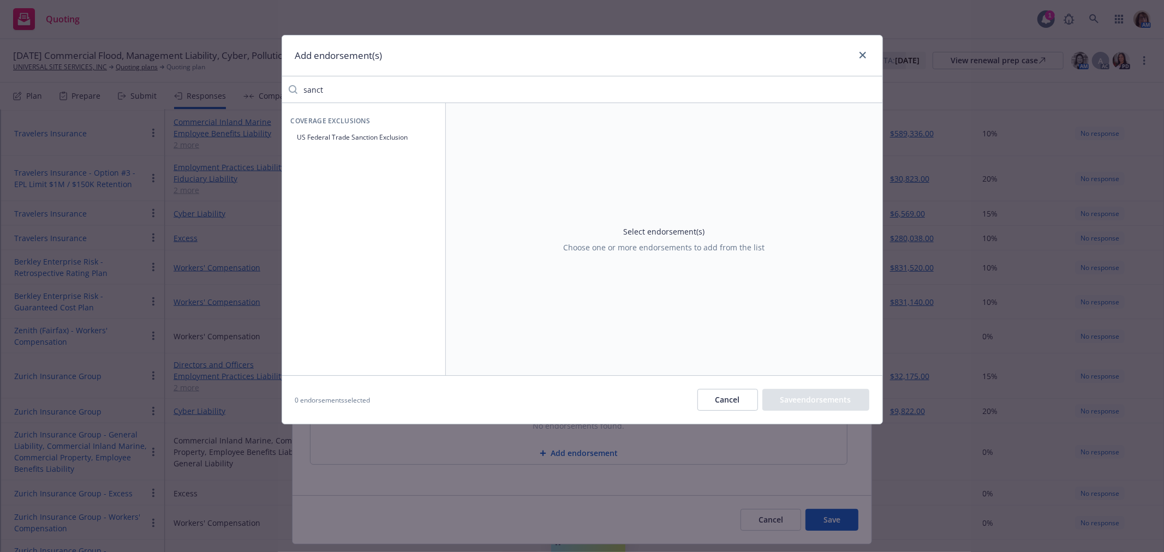
click at [265, 85] on div "Add endorsement(s) sanct Coverage Exclusions US Federal Trade Sanction Exclusio…" at bounding box center [582, 276] width 1164 height 552
drag, startPoint x: 361, startPoint y: 88, endPoint x: 274, endPoint y: 87, distance: 86.8
click at [274, 87] on div "Add endorsement(s) disclosure Select endorsement(s) Choose one or more endorsem…" at bounding box center [582, 276] width 1164 height 552
click at [729, 404] on button "Cancel" at bounding box center [727, 400] width 61 height 22
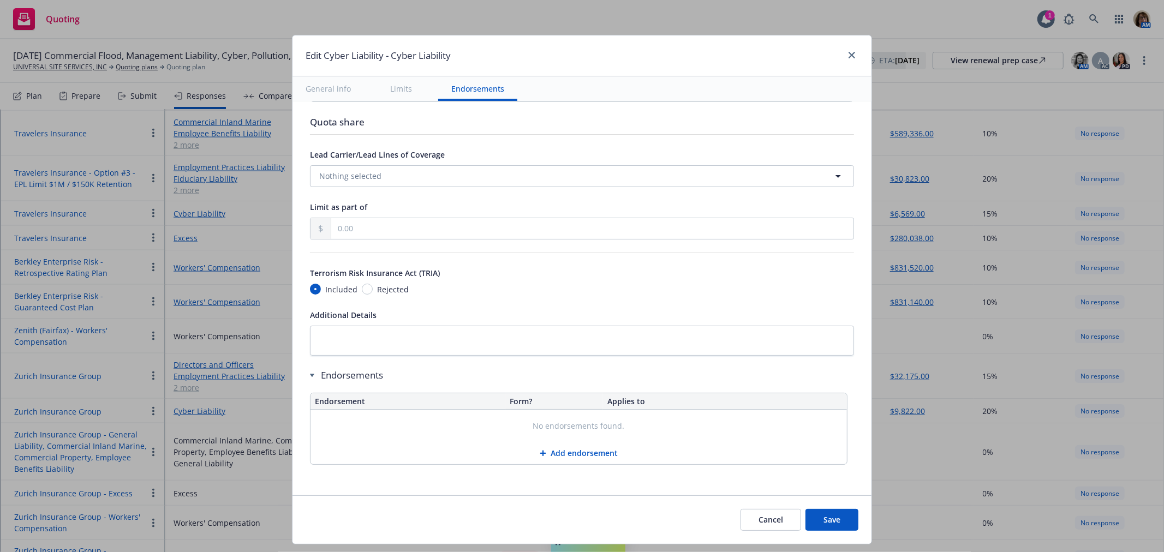
click at [828, 524] on button "Save" at bounding box center [831, 520] width 53 height 22
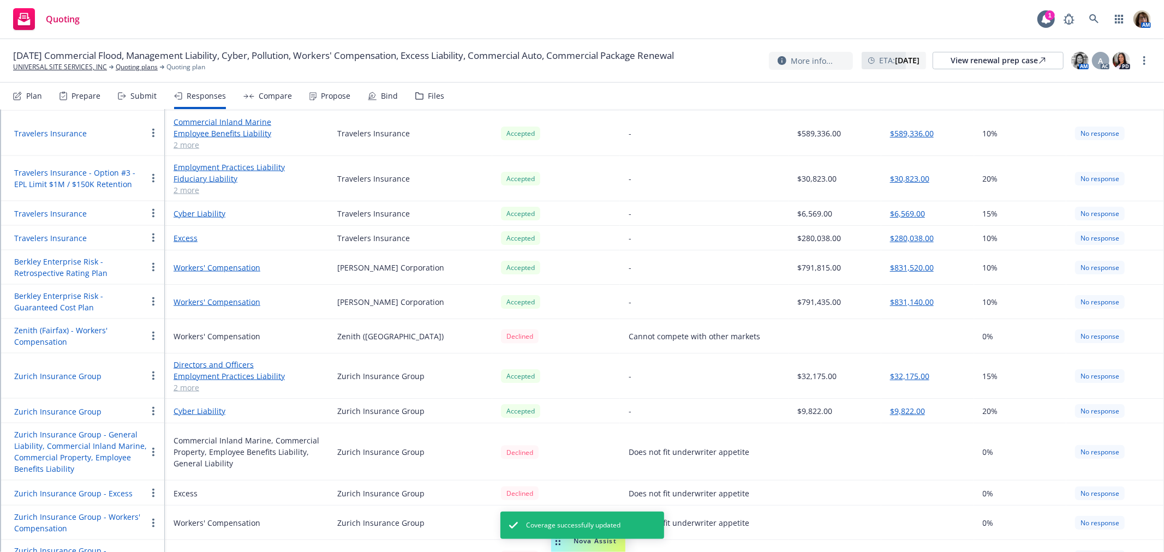
click at [270, 95] on div "Compare" at bounding box center [275, 96] width 33 height 9
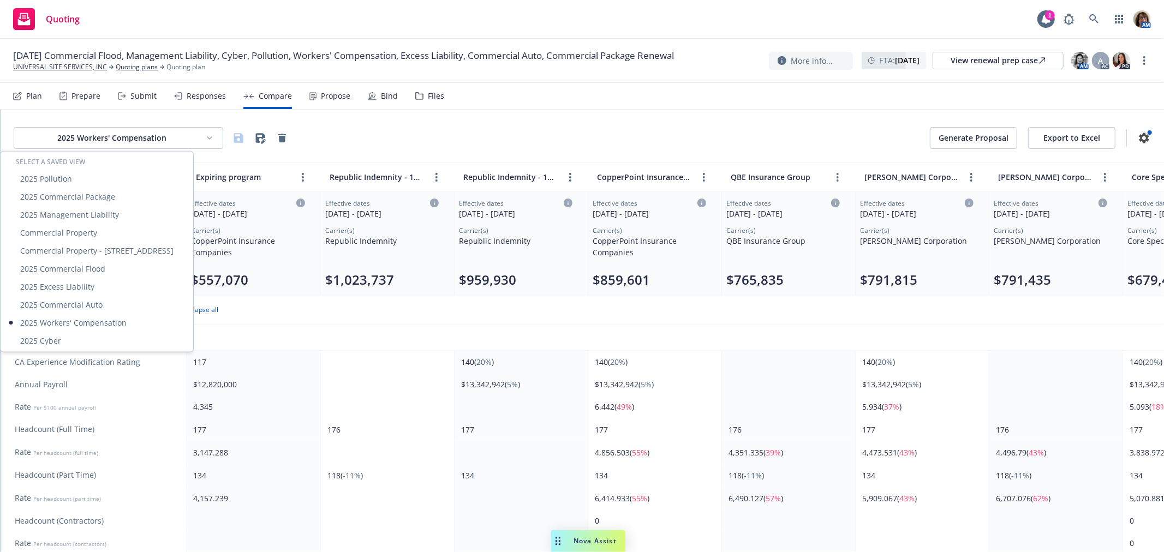
click at [209, 137] on html "Quoting 1 AM 10/01/25 Commercial Flood, Management Liability, Cyber, Pollution,…" at bounding box center [582, 276] width 1164 height 552
click at [45, 343] on div "2025 Cyber" at bounding box center [97, 341] width 188 height 18
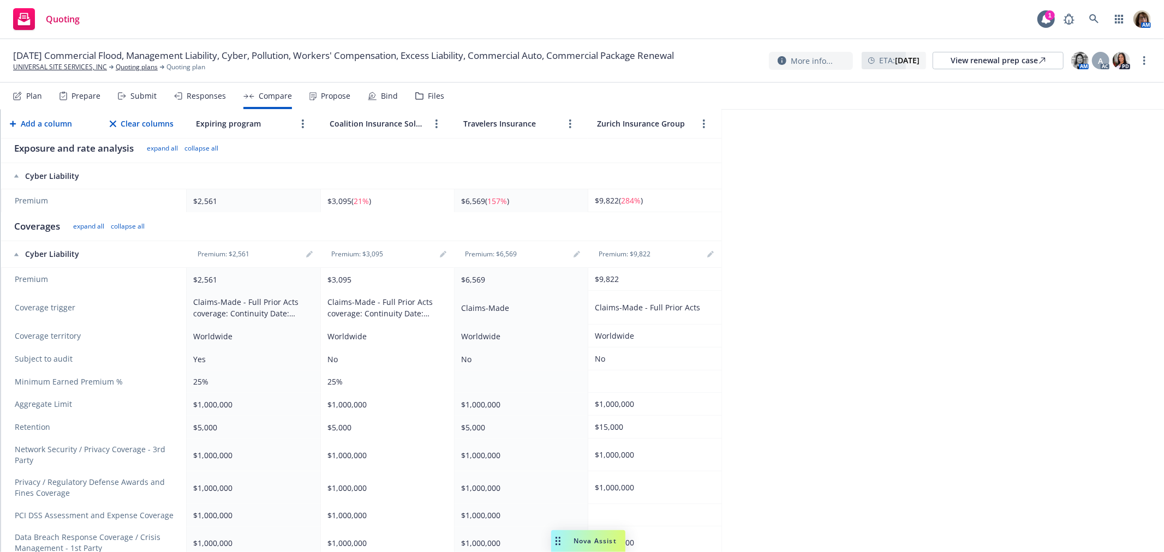
scroll to position [182, 0]
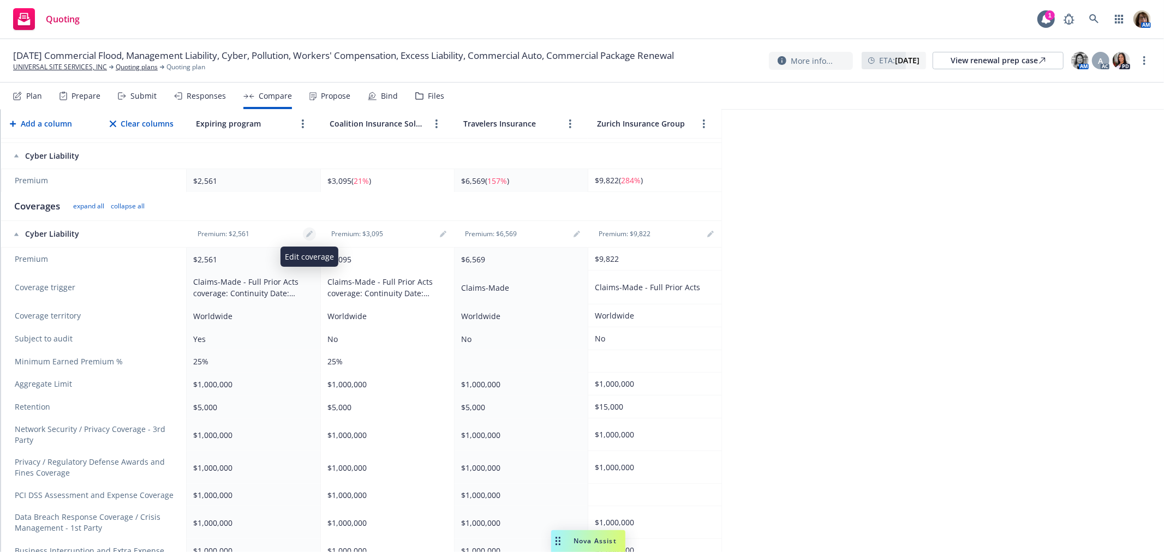
click at [303, 232] on link "editPencil" at bounding box center [309, 234] width 13 height 13
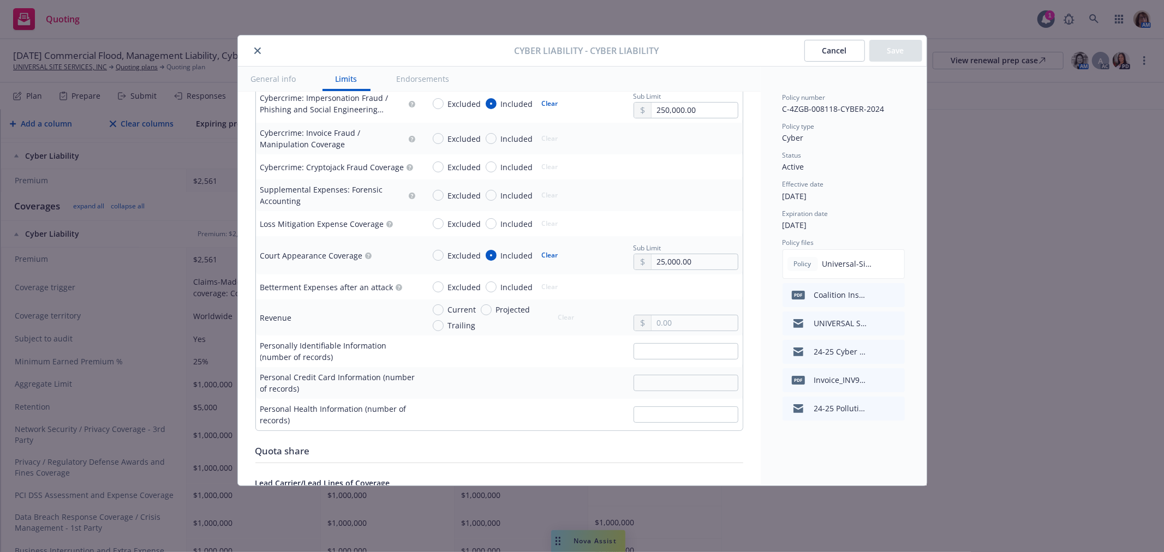
scroll to position [1819, 0]
click at [651, 322] on input "text" at bounding box center [694, 323] width 86 height 15
drag, startPoint x: 686, startPoint y: 325, endPoint x: 608, endPoint y: 322, distance: 78.6
click at [608, 322] on div "Current Projected Trailing Clear 48,360.00" at bounding box center [581, 317] width 314 height 27
click at [893, 46] on button "Save" at bounding box center [895, 51] width 53 height 22
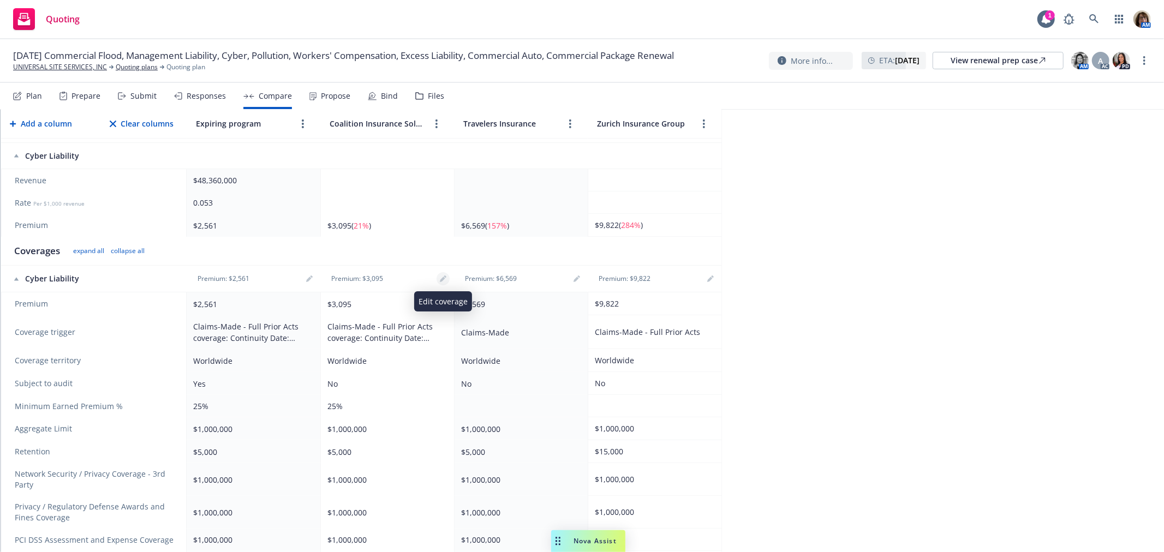
click at [443, 279] on icon "editPencil" at bounding box center [442, 279] width 5 height 5
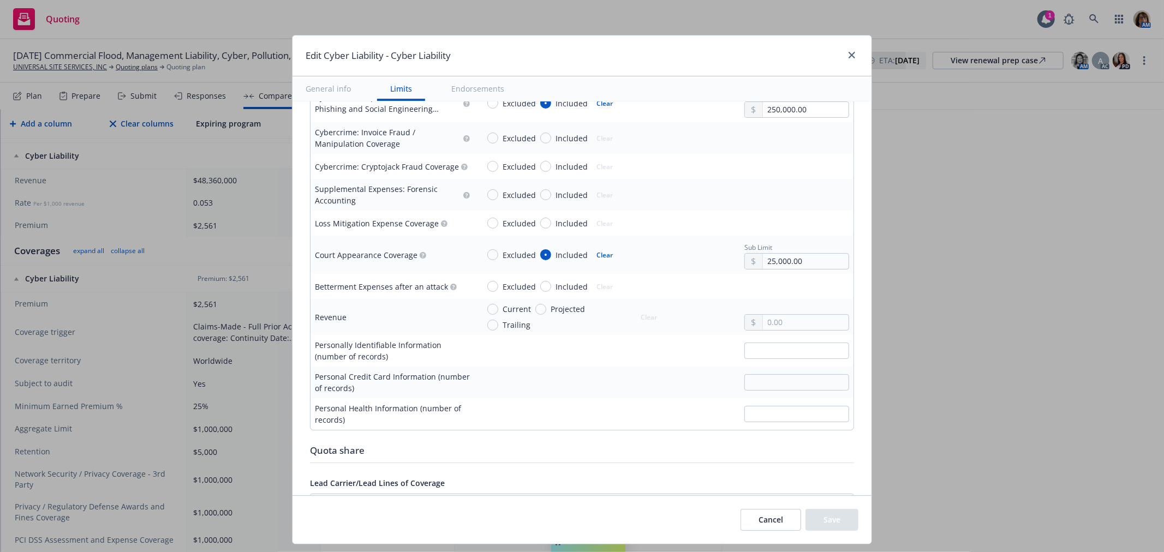
scroll to position [1879, 0]
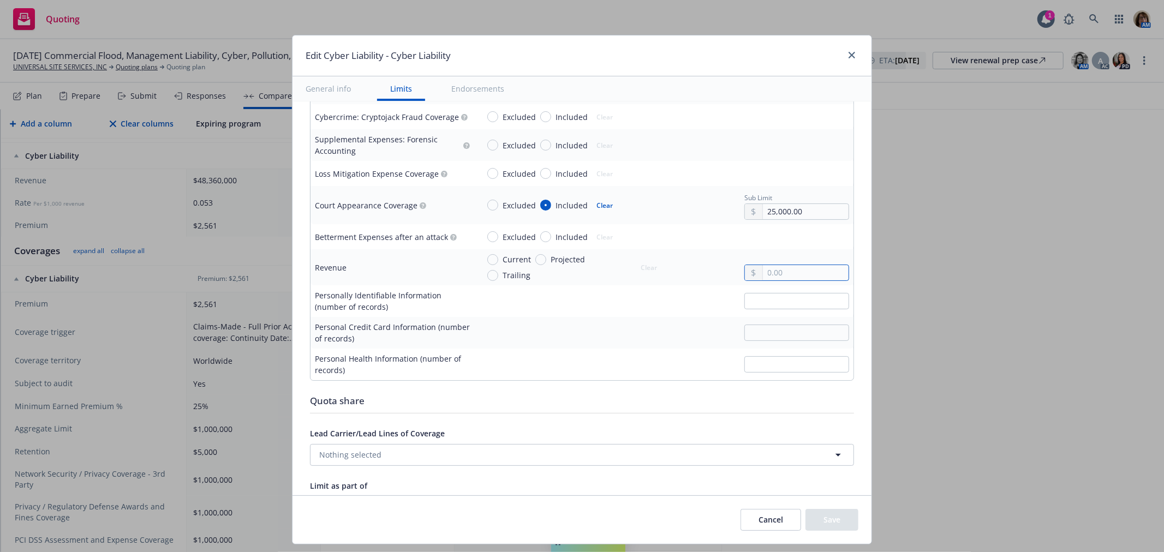
click at [763, 270] on input "text" at bounding box center [806, 272] width 86 height 15
click at [837, 522] on button "Save" at bounding box center [831, 520] width 53 height 22
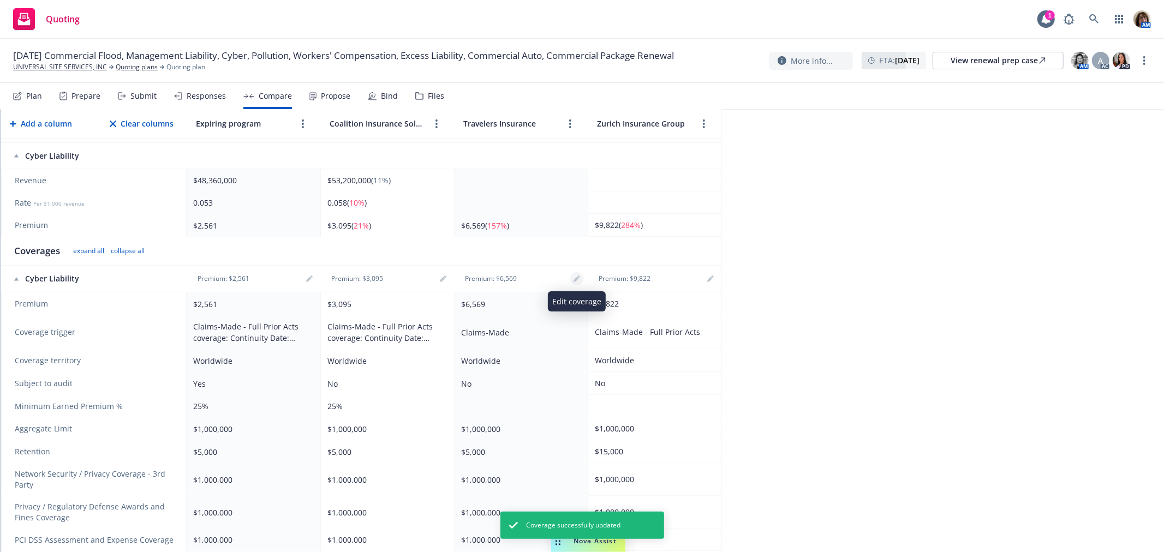
click at [576, 276] on icon "editPencil" at bounding box center [576, 279] width 7 height 7
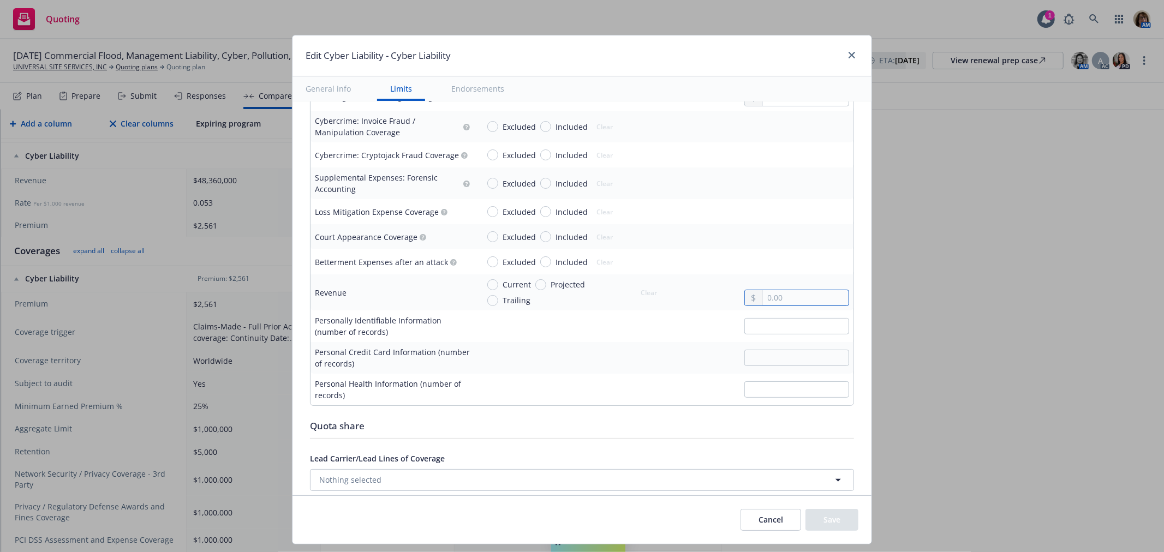
click at [763, 296] on input "text" at bounding box center [806, 297] width 86 height 15
click at [828, 521] on button "Save" at bounding box center [831, 520] width 53 height 22
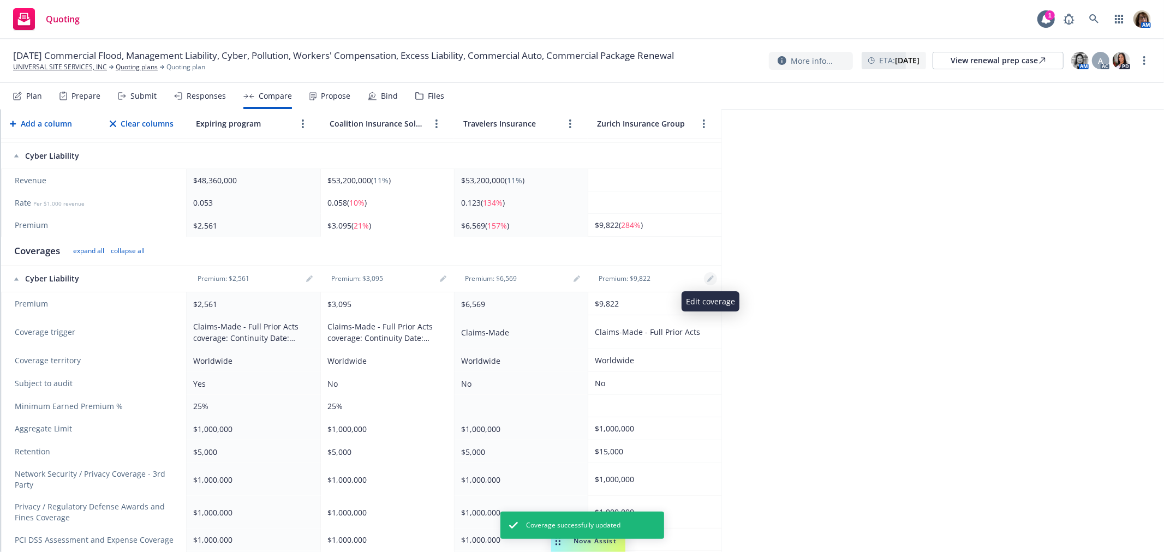
click at [708, 279] on icon "editPencil" at bounding box center [710, 279] width 7 height 7
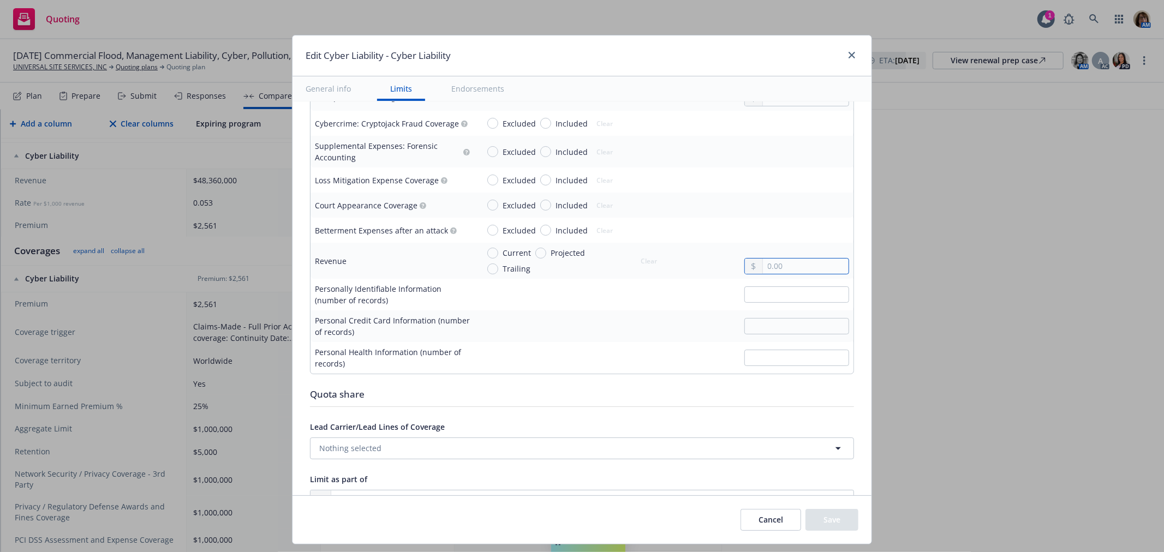
click at [763, 267] on input "text" at bounding box center [806, 266] width 86 height 15
click at [489, 255] on input "Current" at bounding box center [492, 253] width 11 height 11
click at [833, 518] on button "Save" at bounding box center [831, 520] width 53 height 22
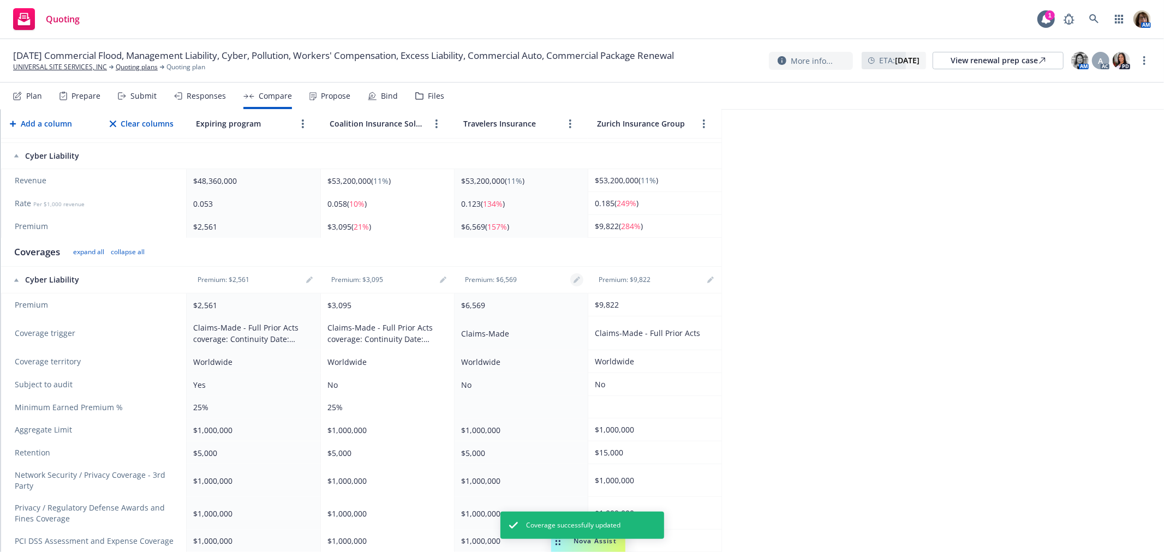
click at [574, 279] on icon "editPencil" at bounding box center [576, 280] width 7 height 7
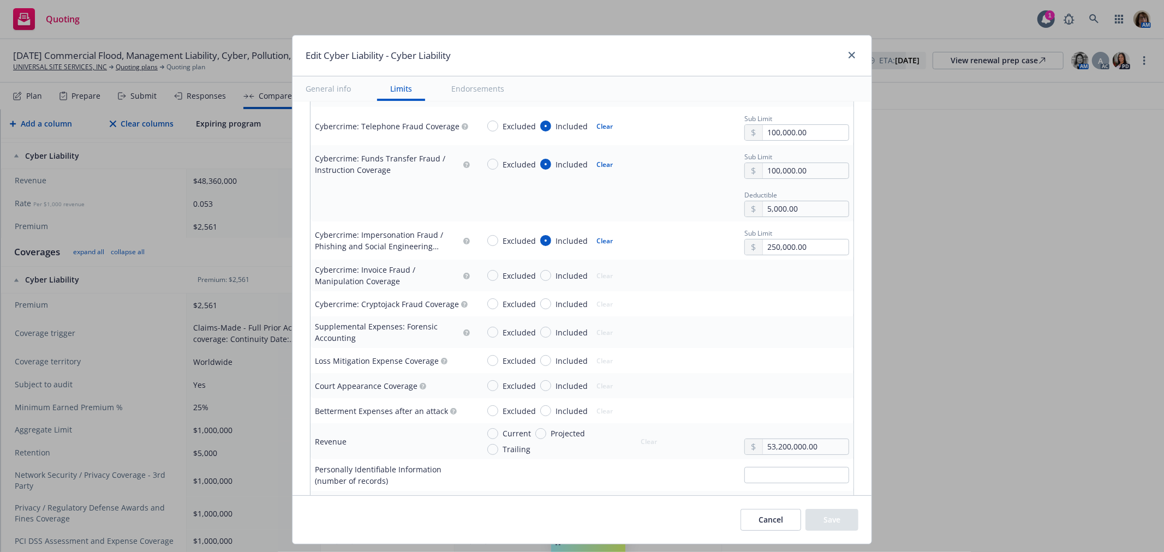
scroll to position [1758, 0]
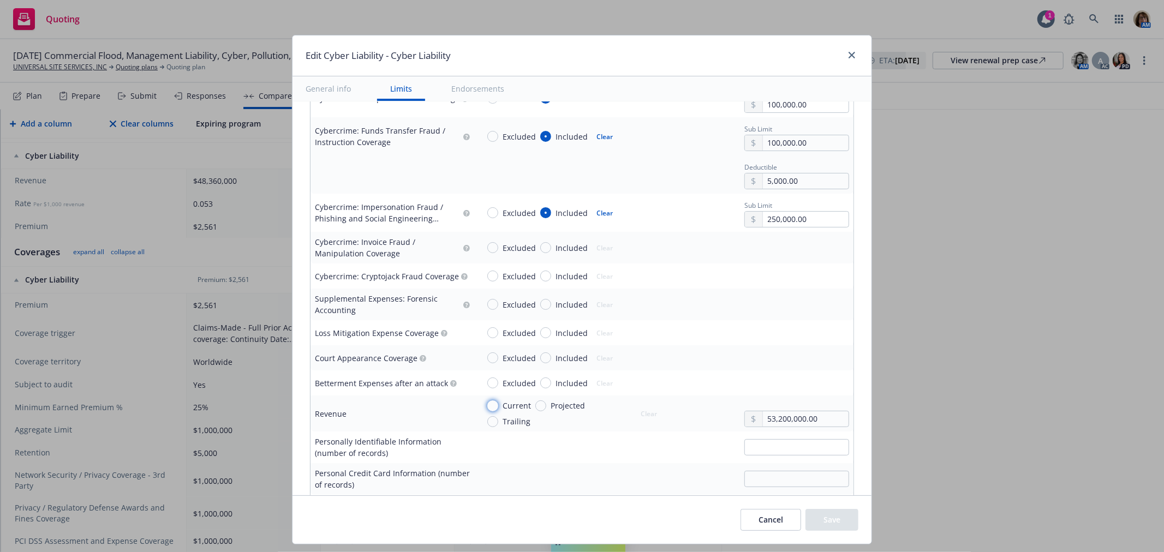
click at [487, 405] on input "Current" at bounding box center [492, 405] width 11 height 11
click at [838, 522] on button "Save" at bounding box center [831, 520] width 53 height 22
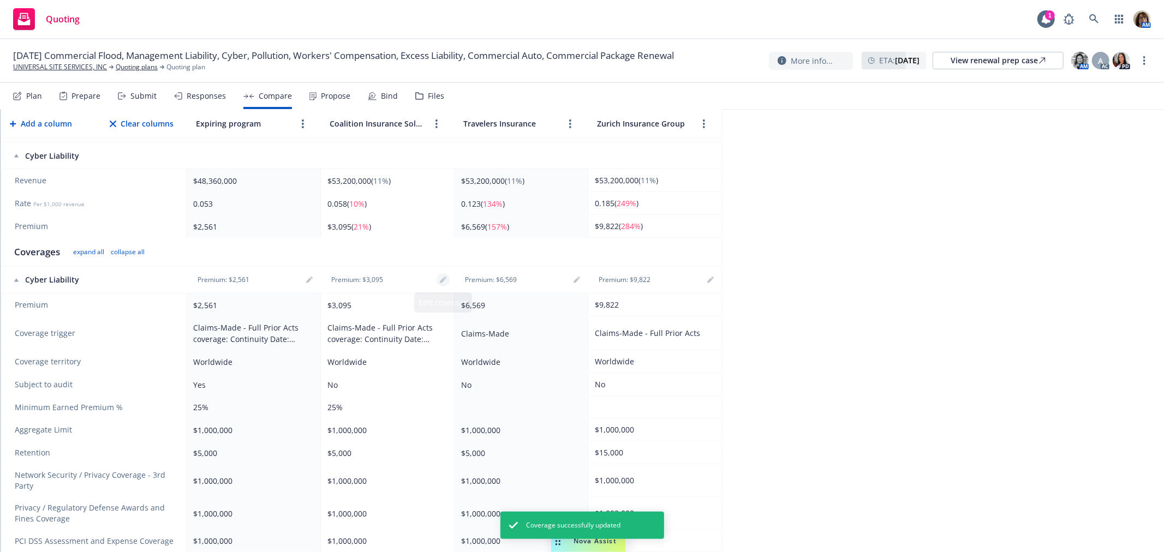
click at [442, 280] on icon "editPencil" at bounding box center [442, 280] width 5 height 5
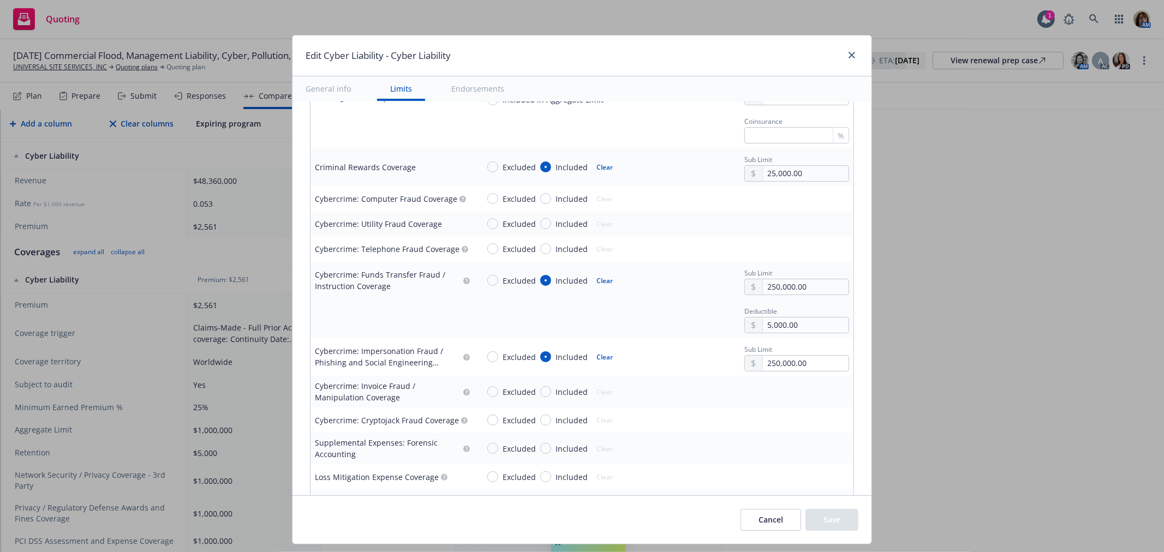
scroll to position [1879, 0]
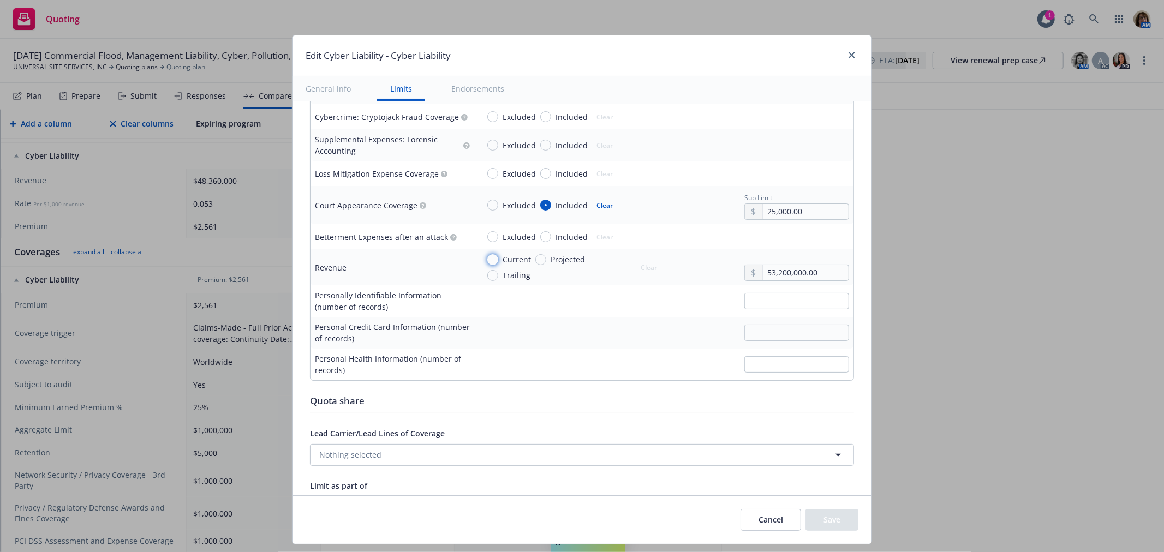
click at [487, 258] on input "Current" at bounding box center [492, 259] width 11 height 11
click at [844, 524] on button "Save" at bounding box center [831, 520] width 53 height 22
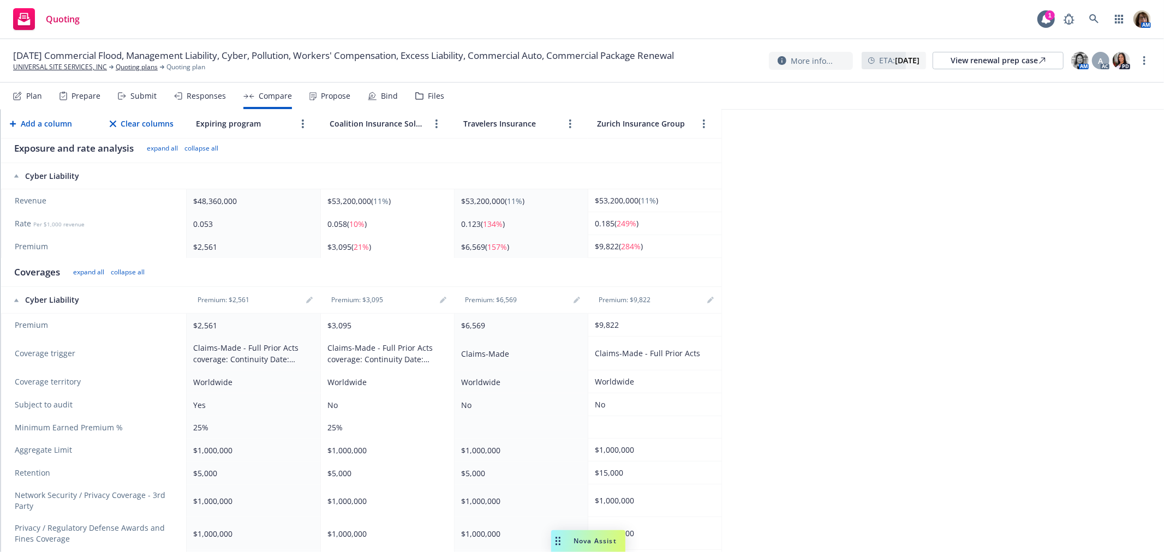
scroll to position [0, 0]
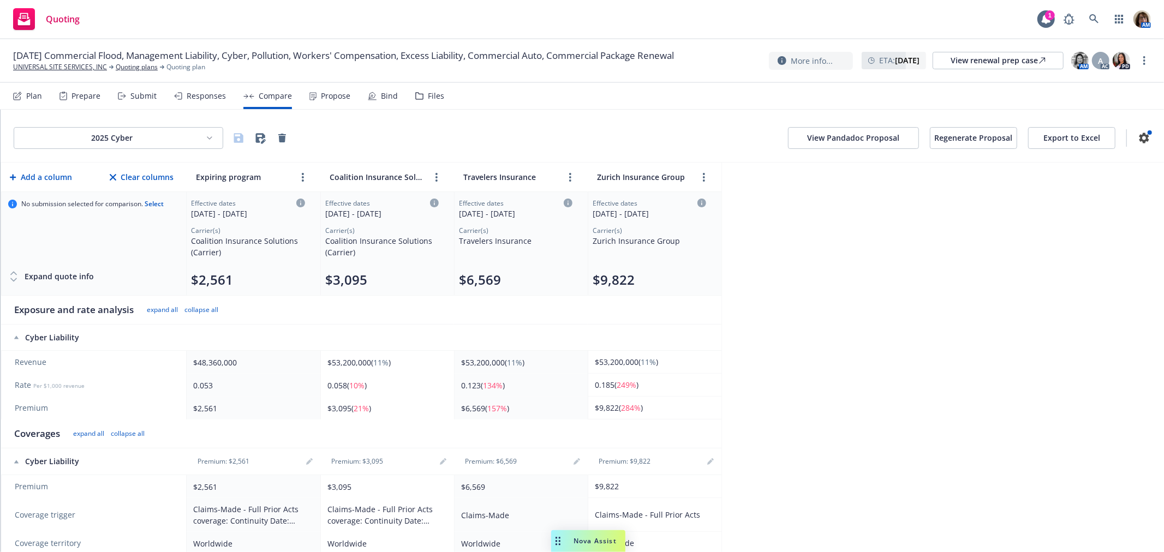
click at [13, 279] on icon at bounding box center [13, 279] width 11 height 11
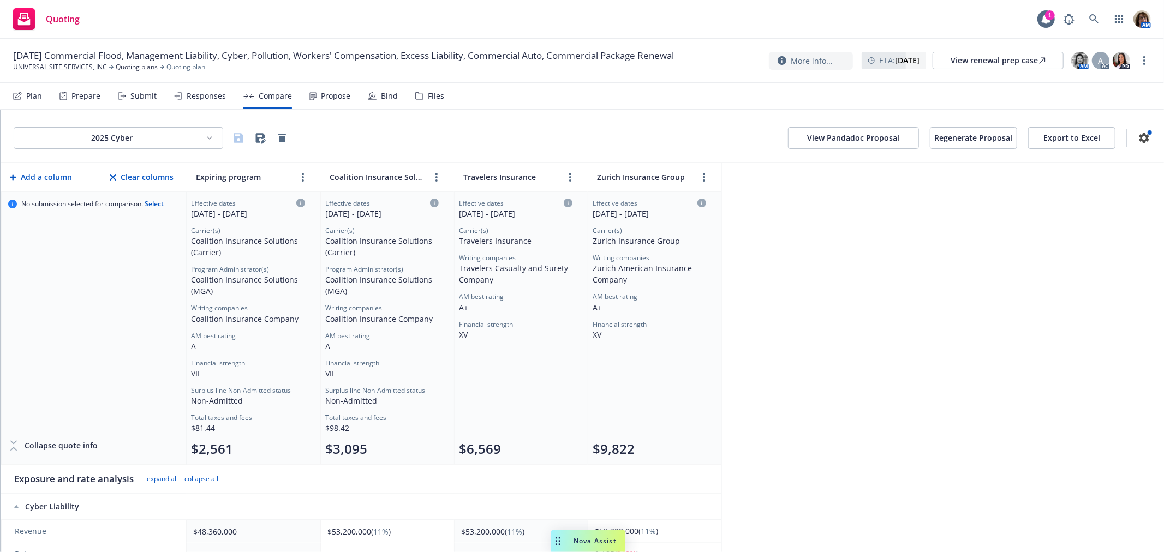
click at [208, 137] on html "Quoting 1 AM 10/01/25 Commercial Flood, Management Liability, Cyber, Pollution,…" at bounding box center [582, 276] width 1164 height 552
click at [64, 176] on div "2025 Pollution" at bounding box center [97, 179] width 188 height 18
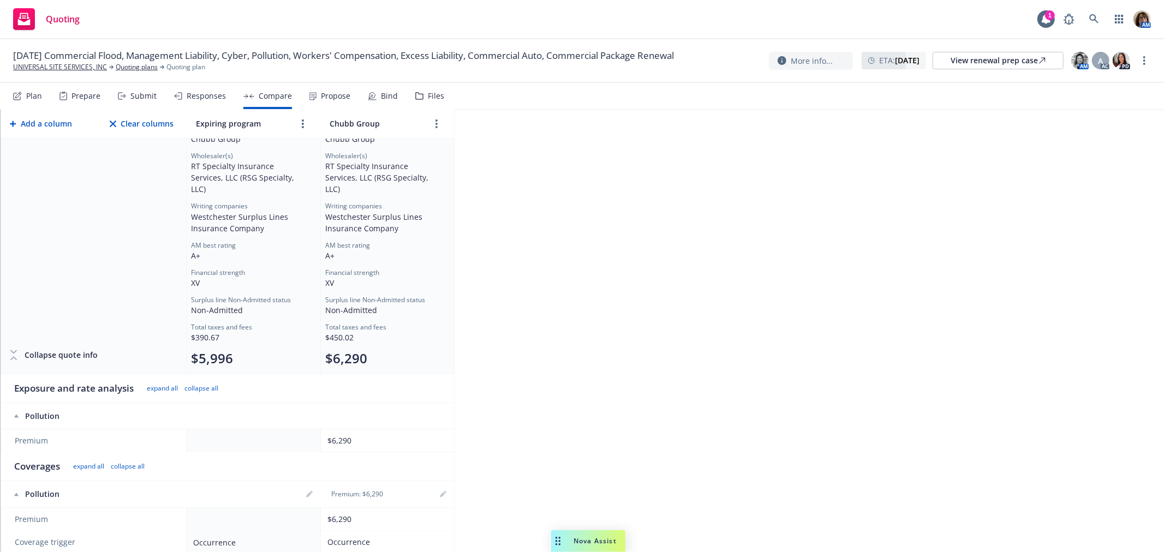
scroll to position [121, 0]
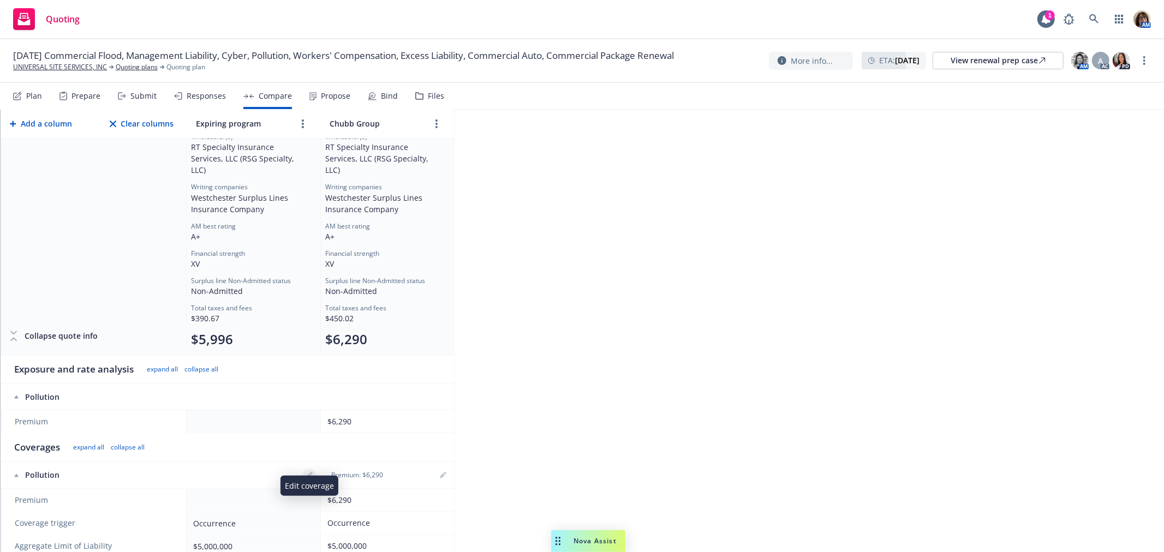
click at [313, 469] on link "editPencil" at bounding box center [309, 475] width 13 height 13
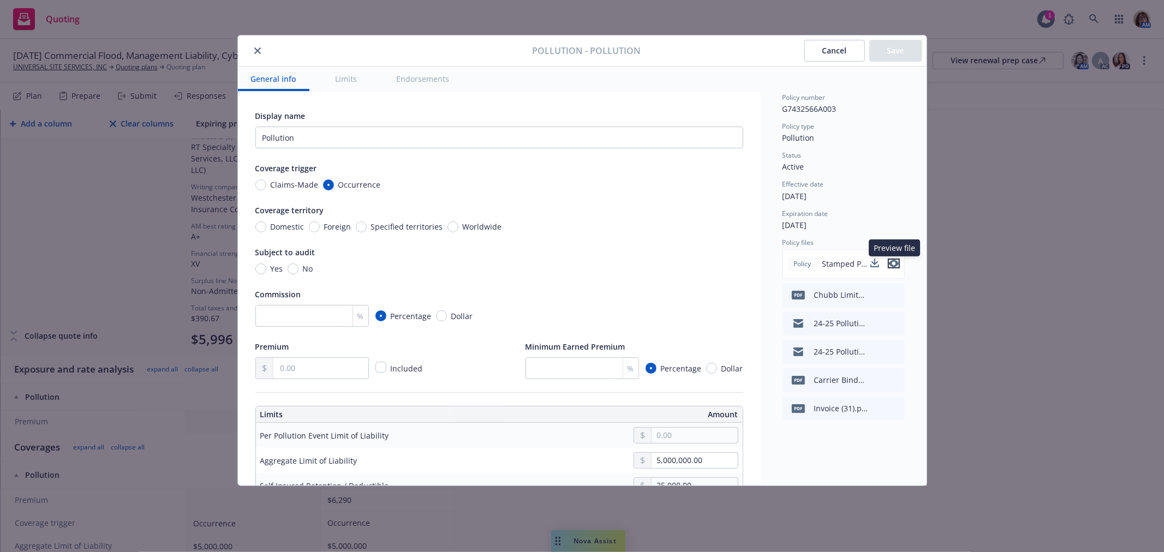
click at [894, 265] on icon "preview file" at bounding box center [894, 264] width 10 height 8
click at [896, 408] on icon "preview file" at bounding box center [894, 408] width 10 height 8
click at [270, 314] on input "number" at bounding box center [311, 316] width 113 height 22
click at [290, 369] on input "text" at bounding box center [320, 368] width 94 height 21
click at [290, 268] on input "No" at bounding box center [293, 269] width 11 height 11
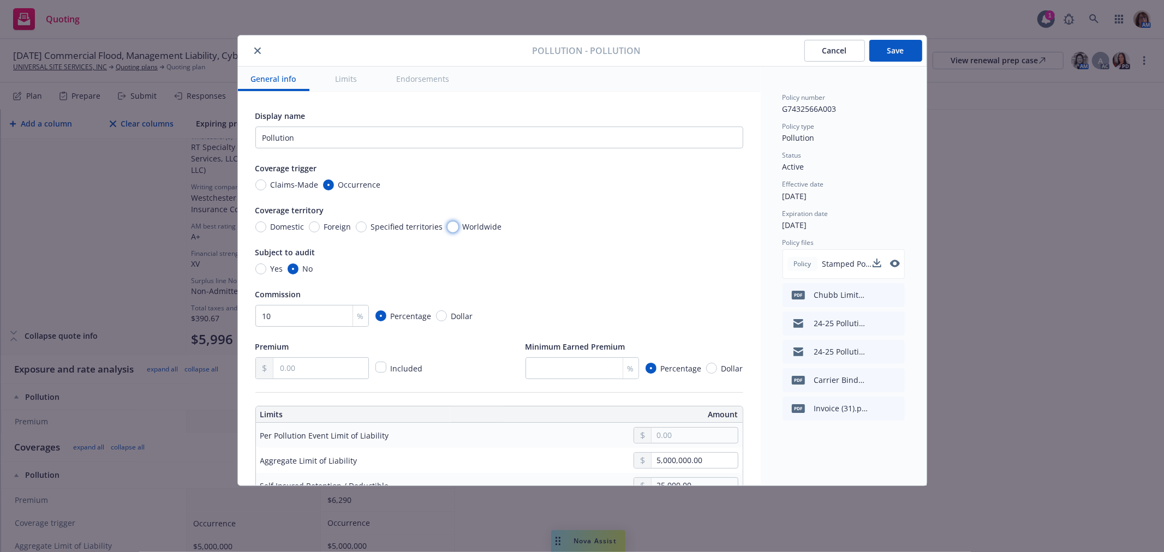
click at [447, 225] on input "Worldwide" at bounding box center [452, 227] width 11 height 11
click at [277, 371] on input "text" at bounding box center [320, 368] width 94 height 21
click at [541, 372] on input "number" at bounding box center [581, 368] width 113 height 22
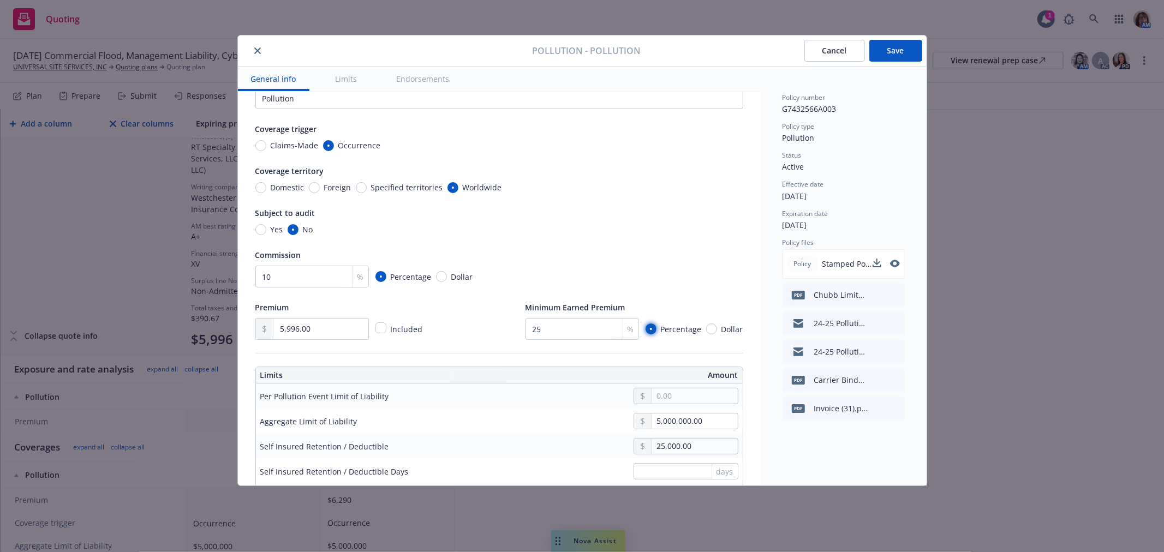
scroll to position [61, 0]
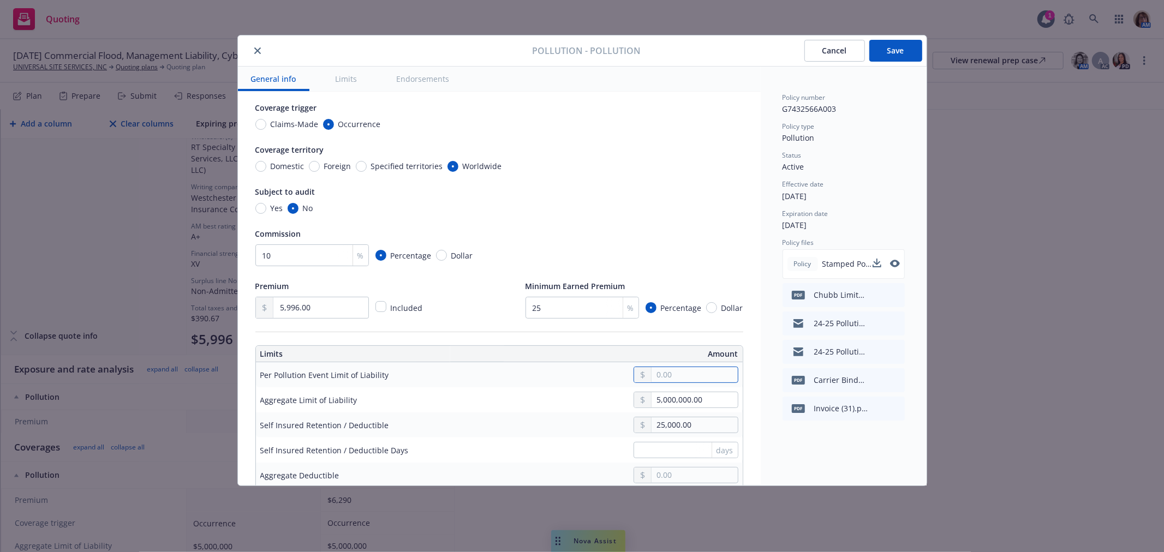
click at [653, 378] on input "text" at bounding box center [694, 374] width 86 height 15
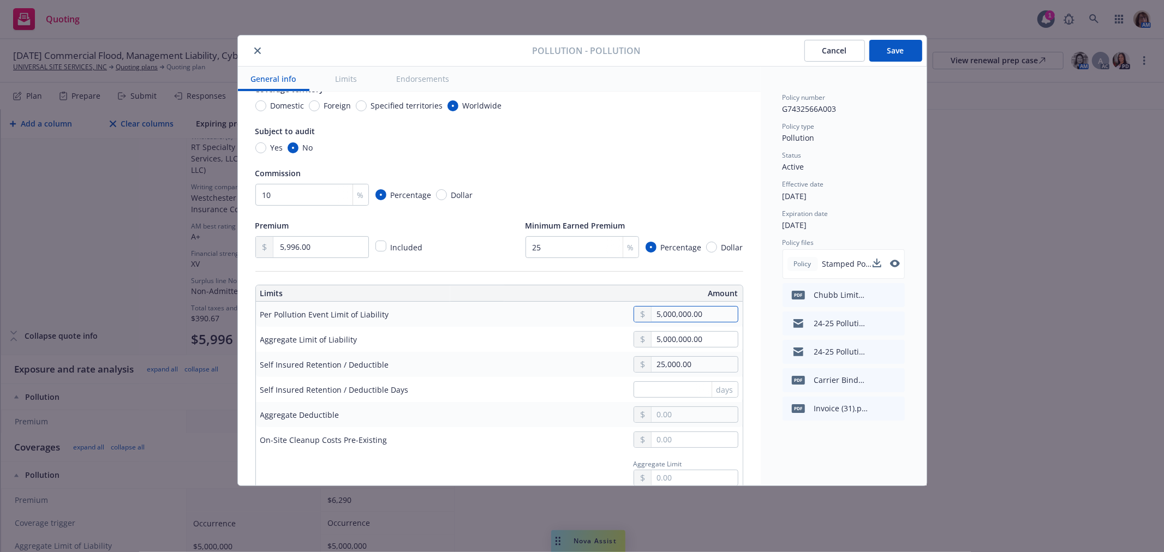
scroll to position [182, 0]
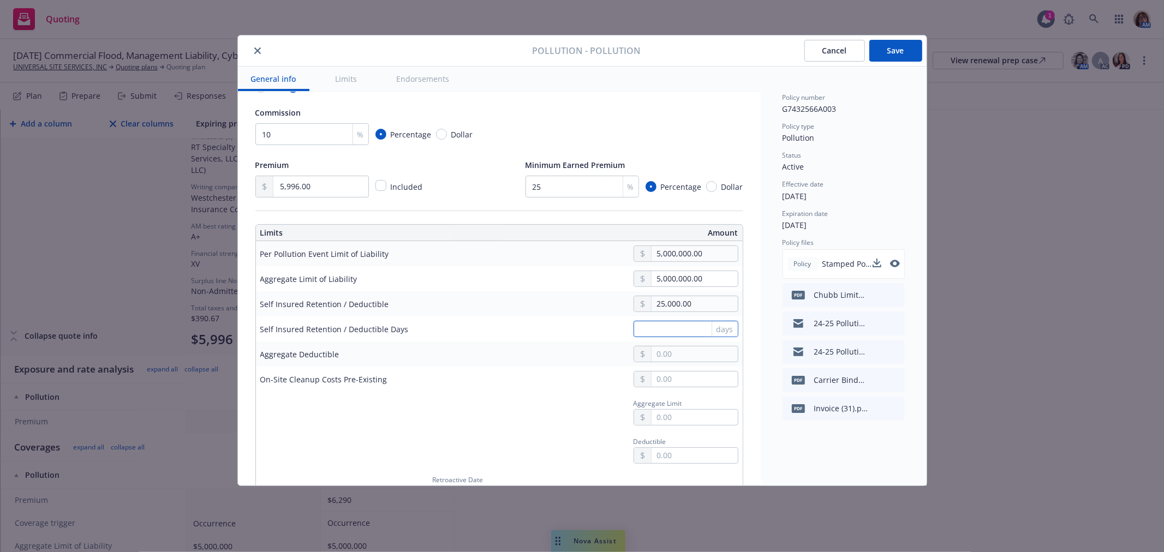
click at [649, 325] on input "text" at bounding box center [685, 329] width 105 height 16
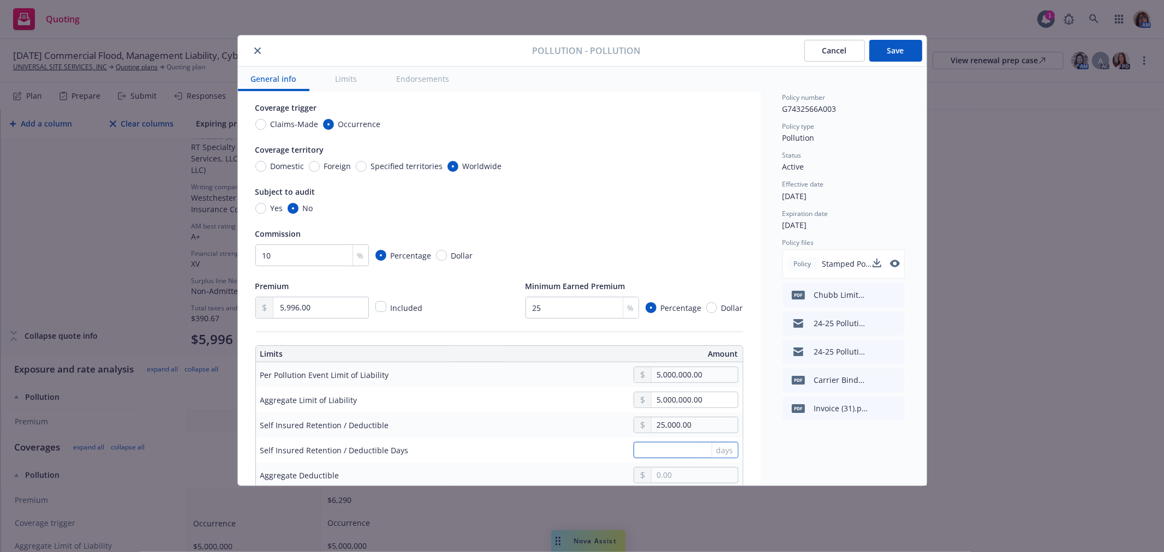
scroll to position [0, 0]
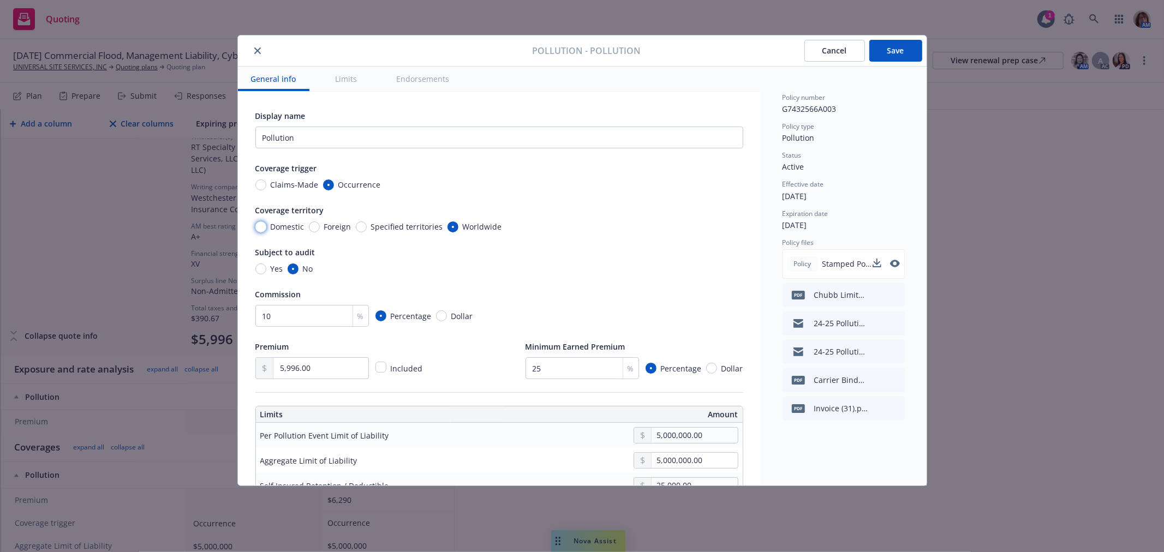
click at [260, 225] on input "Domestic" at bounding box center [260, 227] width 11 height 11
drag, startPoint x: 447, startPoint y: 225, endPoint x: 624, endPoint y: 271, distance: 182.6
click at [447, 225] on input "Worldwide" at bounding box center [452, 227] width 11 height 11
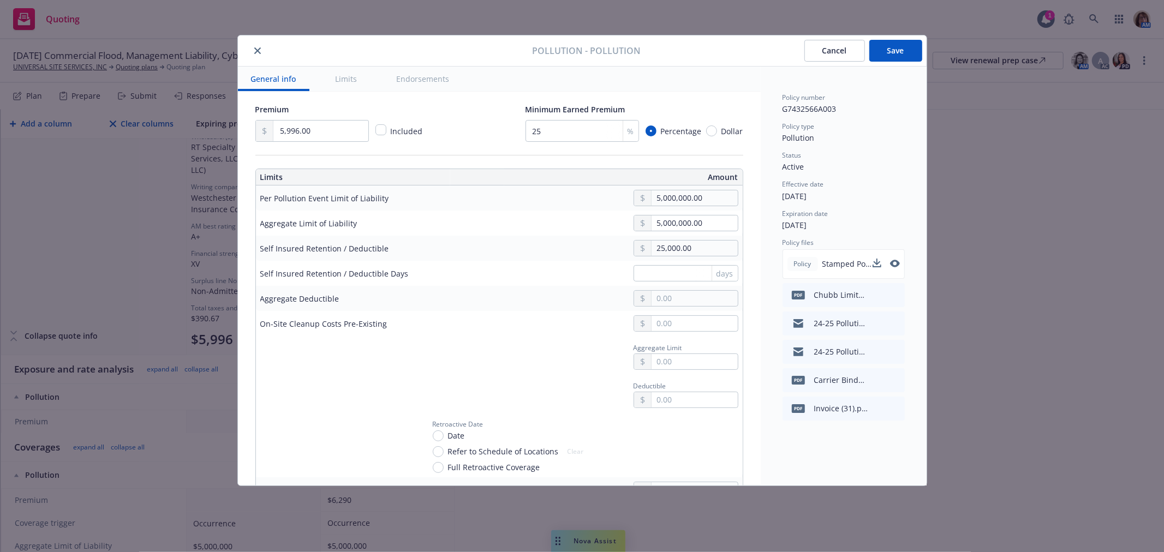
scroll to position [242, 0]
click at [479, 356] on div "Aggregate Limit" at bounding box center [581, 350] width 314 height 29
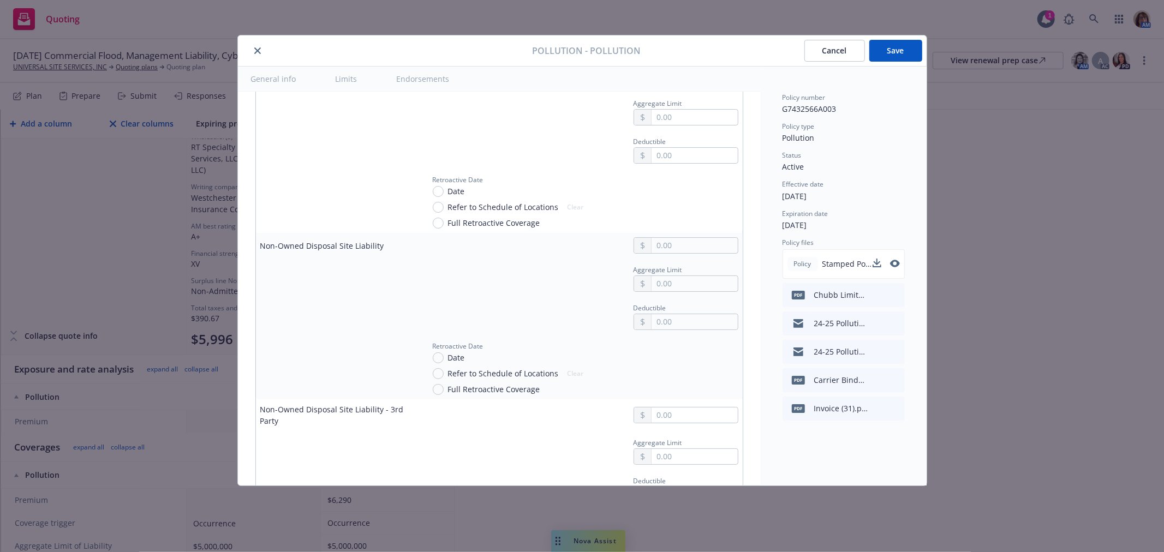
scroll to position [3455, 0]
click at [665, 242] on input "text" at bounding box center [694, 238] width 86 height 15
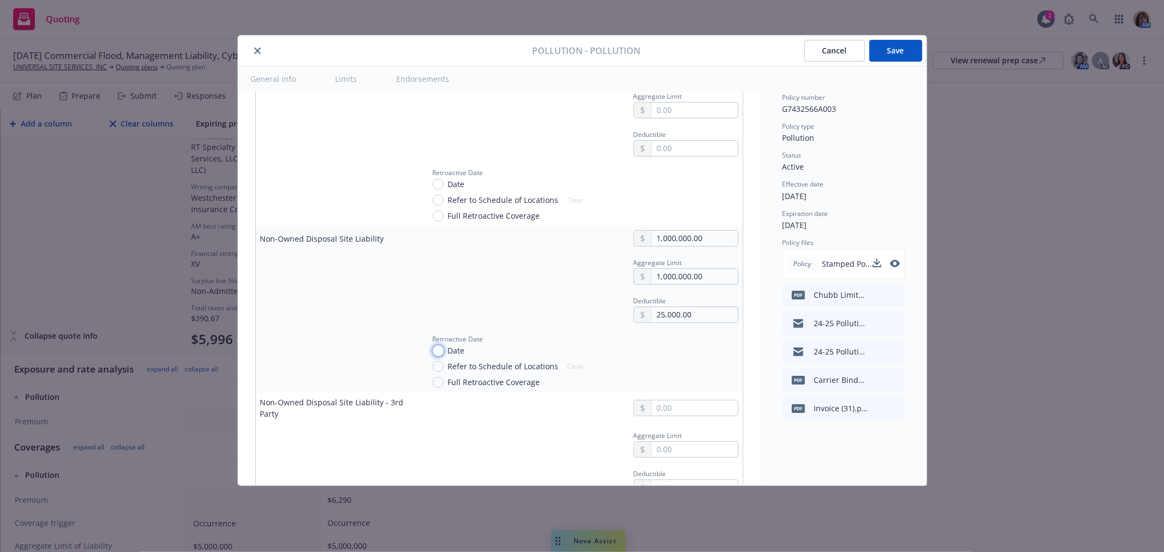
click at [434, 355] on input "Date" at bounding box center [438, 350] width 11 height 11
click at [635, 422] on input "text" at bounding box center [678, 417] width 89 height 15
click at [555, 436] on td at bounding box center [581, 446] width 323 height 32
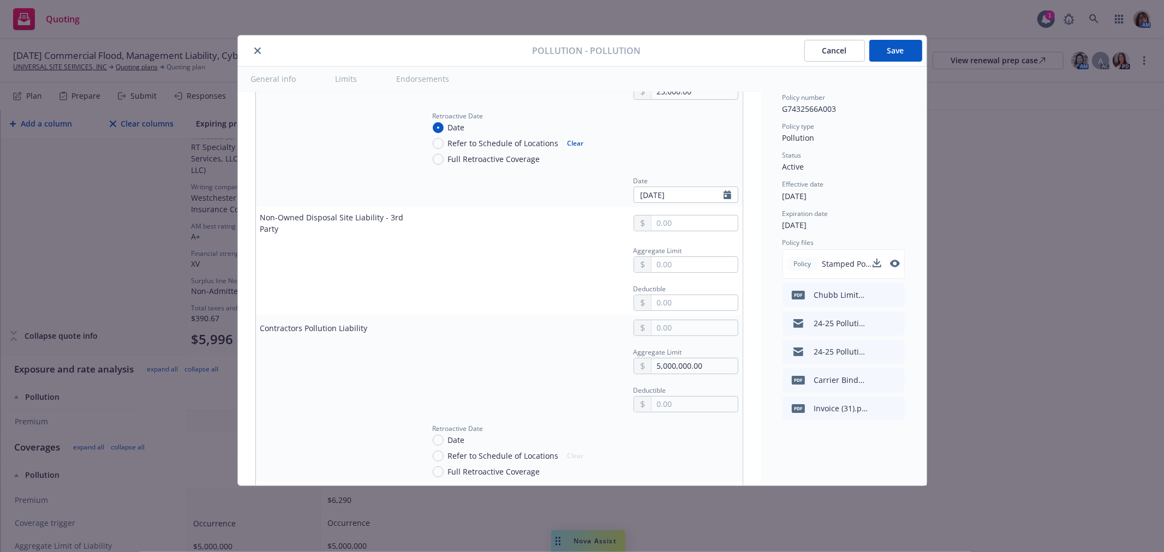
scroll to position [3698, 0]
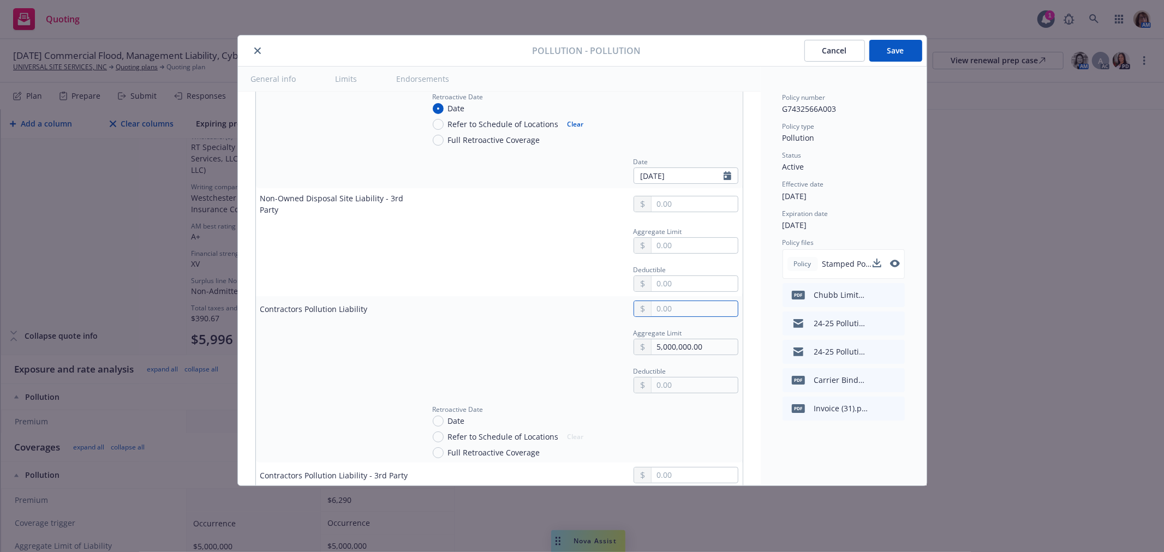
click at [653, 311] on input "text" at bounding box center [694, 308] width 86 height 15
click at [702, 353] on input "5,000,000.00" at bounding box center [694, 346] width 86 height 15
drag, startPoint x: 700, startPoint y: 314, endPoint x: 599, endPoint y: 310, distance: 101.6
click at [599, 310] on div "1,000,000.00" at bounding box center [581, 309] width 314 height 16
click at [662, 390] on input "text" at bounding box center [694, 385] width 86 height 15
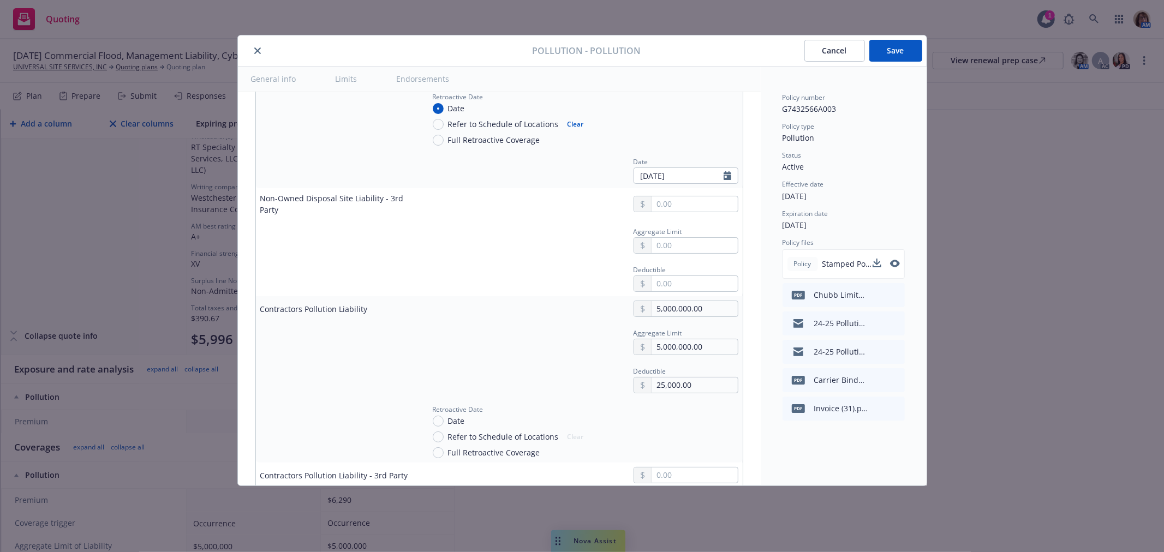
click at [533, 348] on div "Aggregate Limit 5,000,000.00" at bounding box center [581, 340] width 314 height 29
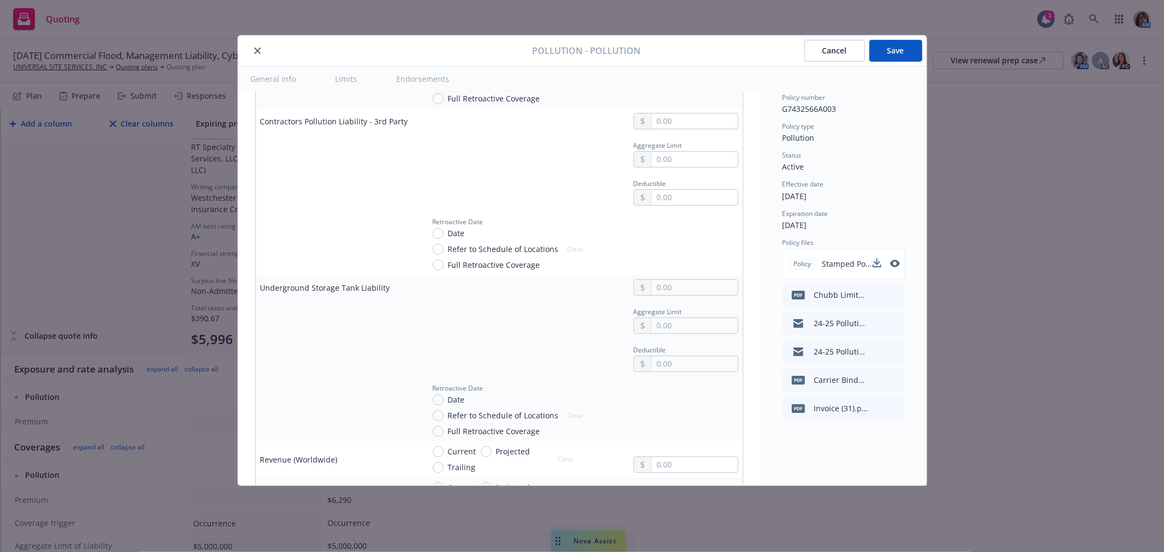
scroll to position [4001, 0]
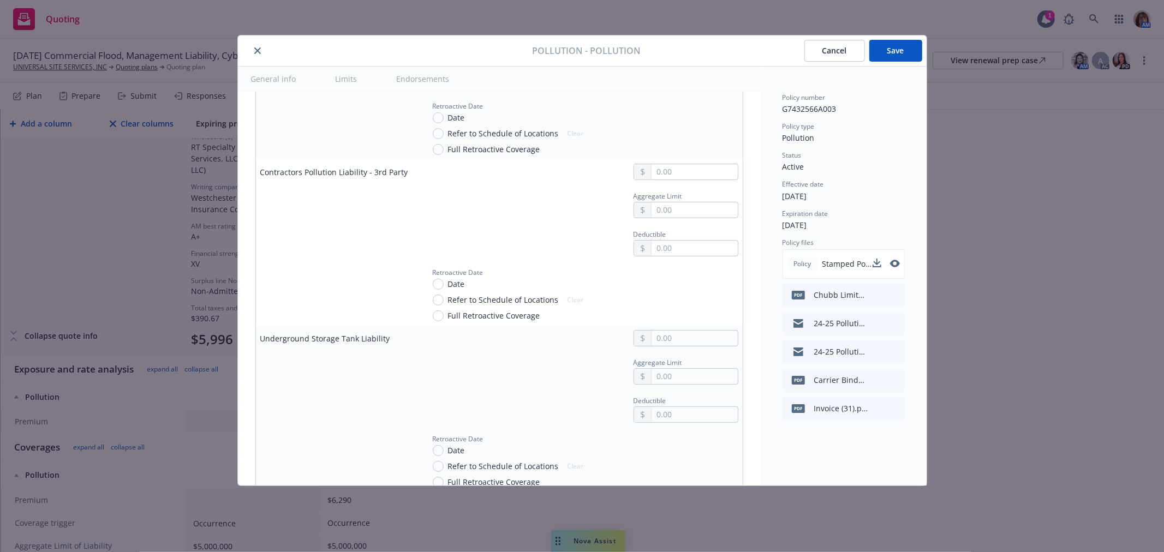
click at [498, 395] on td "Deductible" at bounding box center [581, 408] width 323 height 38
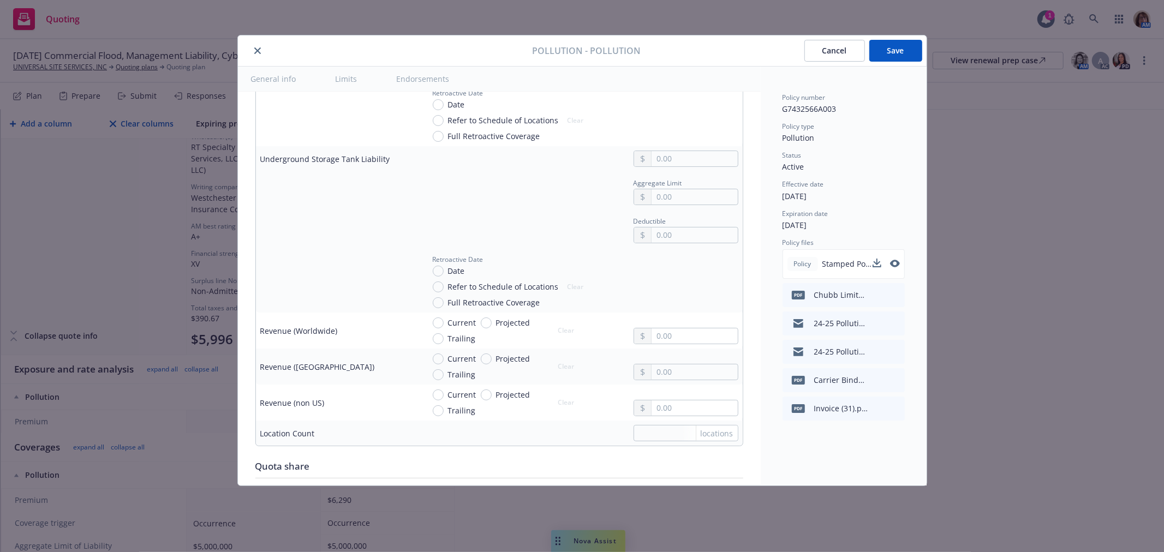
scroll to position [4183, 0]
click at [651, 337] on input "text" at bounding box center [694, 333] width 86 height 15
click at [651, 336] on input "text" at bounding box center [694, 333] width 86 height 15
click at [661, 372] on input "text" at bounding box center [694, 369] width 86 height 15
drag, startPoint x: 707, startPoint y: 337, endPoint x: 568, endPoint y: 339, distance: 138.6
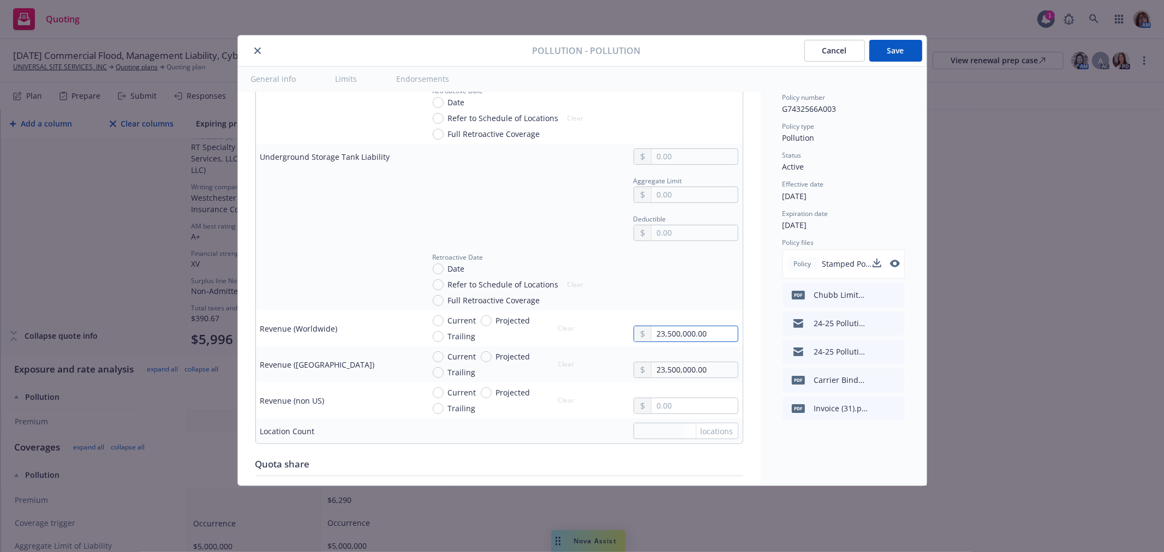
click at [568, 339] on div "Current Projected Trailing Clear 23,500,000.00" at bounding box center [581, 328] width 314 height 27
click at [438, 362] on input "Current" at bounding box center [438, 356] width 11 height 11
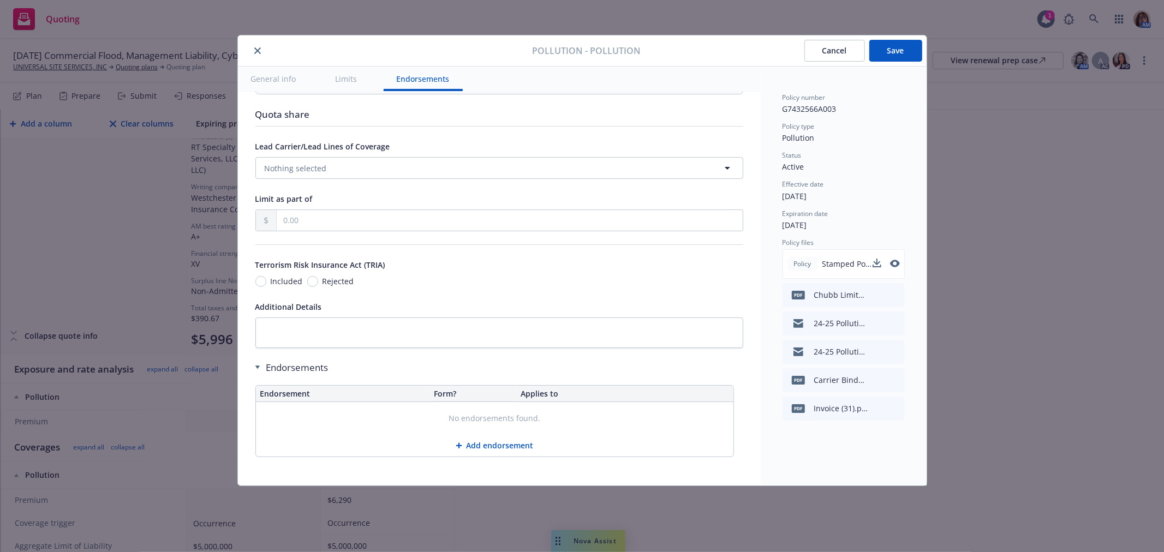
scroll to position [4542, 0]
click at [491, 444] on button "Add endorsement" at bounding box center [494, 444] width 477 height 22
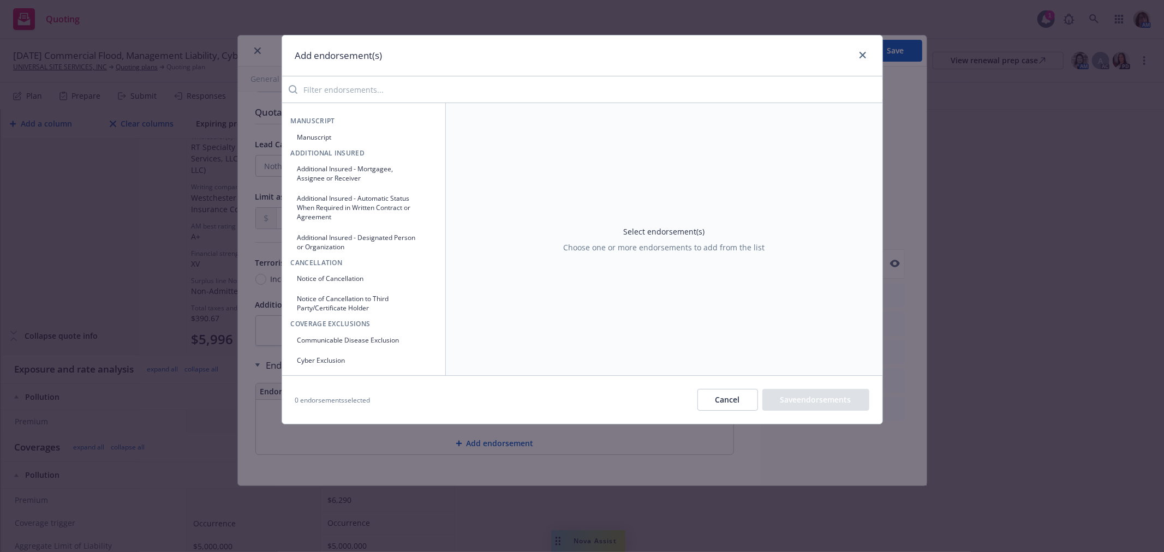
click at [319, 83] on input "search" at bounding box center [589, 90] width 585 height 22
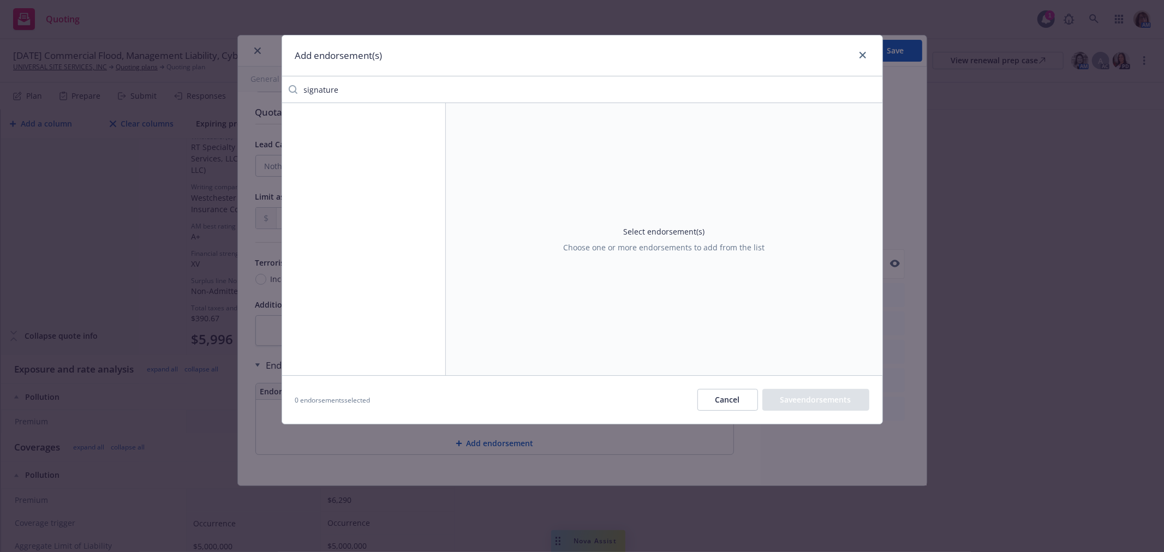
drag, startPoint x: 350, startPoint y: 92, endPoint x: 248, endPoint y: 93, distance: 102.0
click at [248, 93] on div "Add endorsement(s) signature Select endorsement(s) Choose one or more endorseme…" at bounding box center [582, 276] width 1164 height 552
drag, startPoint x: 336, startPoint y: 93, endPoint x: 197, endPoint y: 100, distance: 138.7
click at [197, 100] on div "Add endorsement(s) non Coverage Extensions Primary And Non-contributory Select …" at bounding box center [582, 276] width 1164 height 552
drag, startPoint x: 354, startPoint y: 83, endPoint x: 173, endPoint y: 101, distance: 181.5
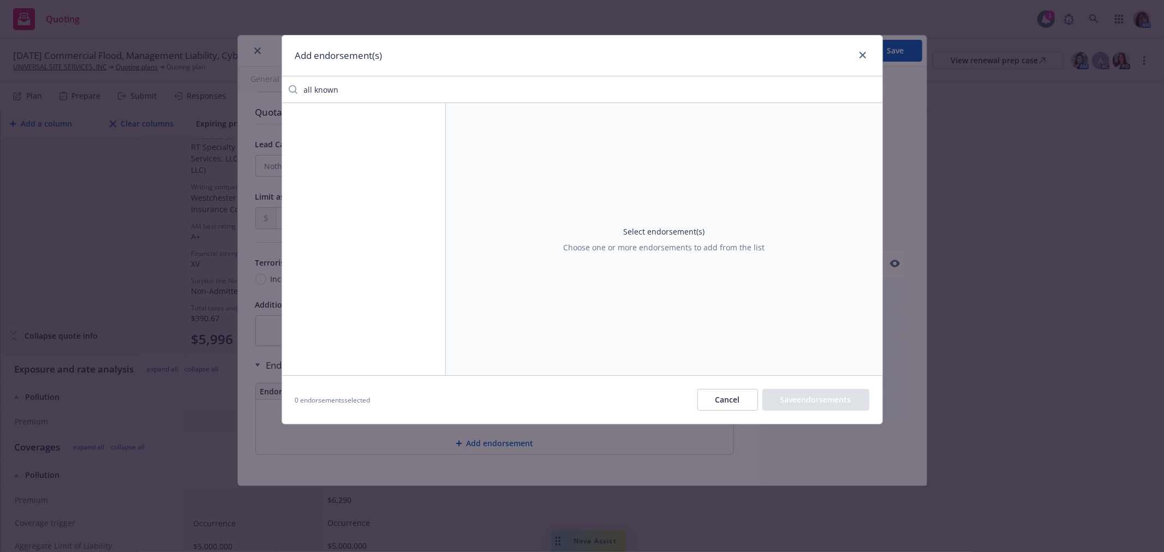
click at [173, 101] on div "Add endorsement(s) all known Select endorsement(s) Choose one or more endorseme…" at bounding box center [582, 276] width 1164 height 552
drag, startPoint x: 346, startPoint y: 80, endPoint x: 267, endPoint y: 92, distance: 79.5
click at [267, 92] on div "Add endorsement(s) Named Coverage Extensions Schedule of Named Insureds Broad F…" at bounding box center [582, 276] width 1164 height 552
drag, startPoint x: 338, startPoint y: 89, endPoint x: 264, endPoint y: 91, distance: 74.2
click at [264, 91] on div "Add endorsement(s) separate Select endorsement(s) Choose one or more endorsemen…" at bounding box center [582, 276] width 1164 height 552
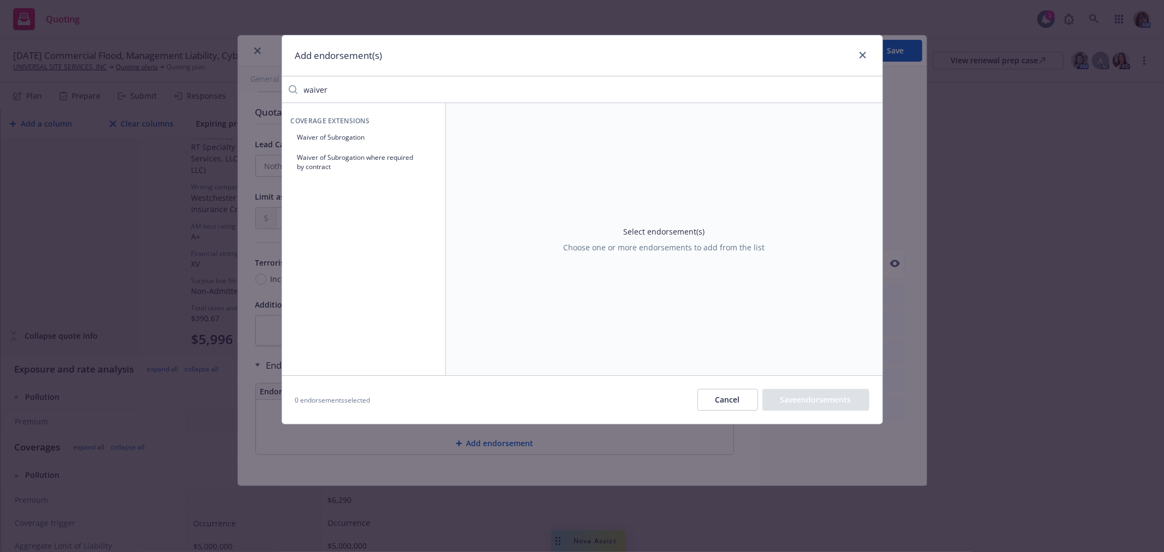
click at [339, 133] on button "Waiver of Subrogation" at bounding box center [364, 137] width 146 height 18
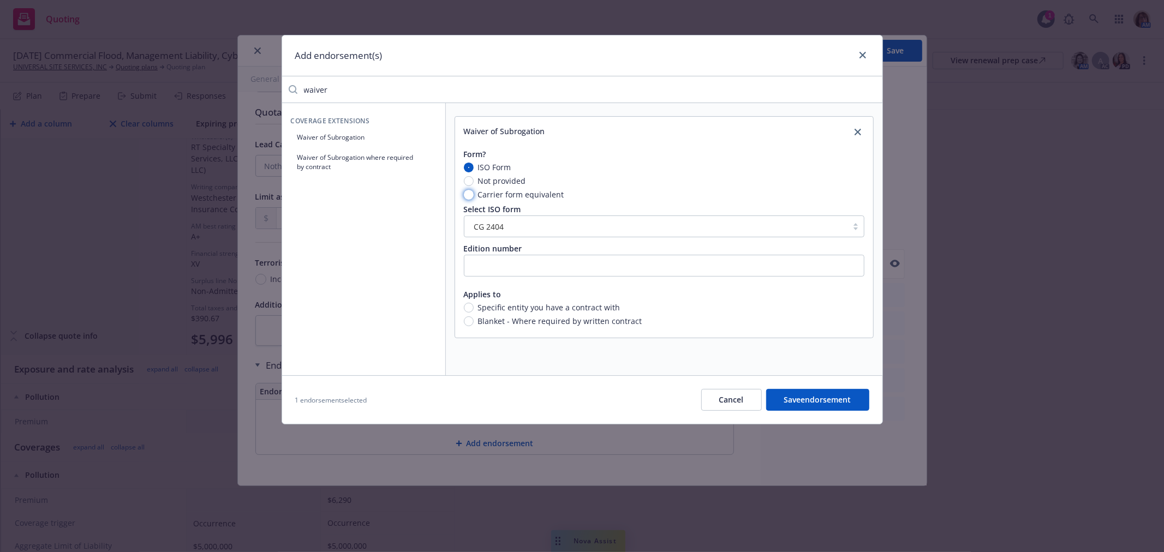
click at [467, 192] on input "Carrier form equivalent" at bounding box center [469, 195] width 10 height 10
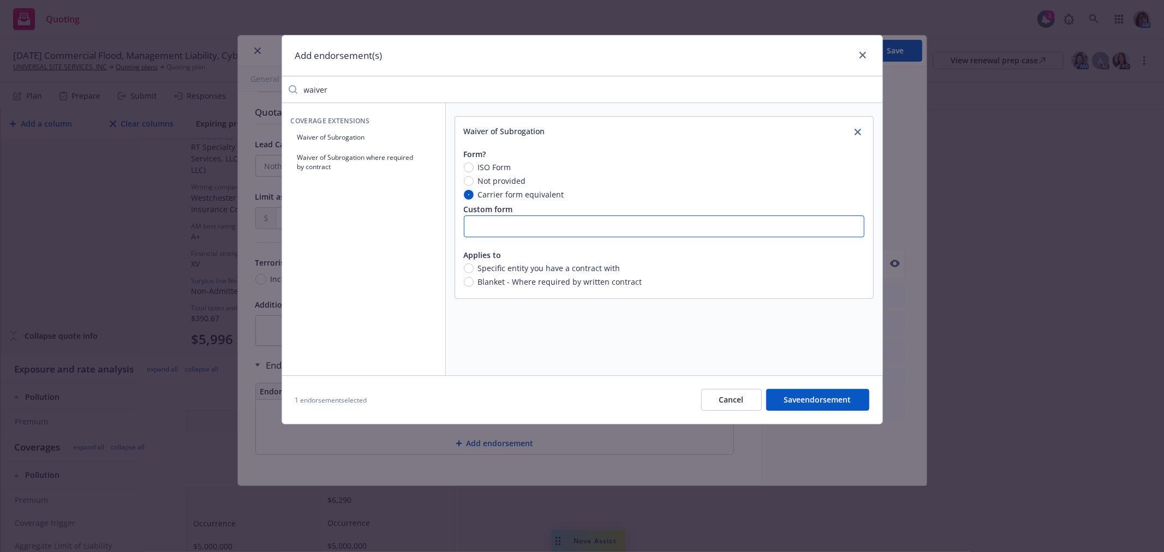
click at [493, 226] on input "text" at bounding box center [664, 227] width 400 height 22
click at [472, 282] on input "Blanket - Where required by written contract" at bounding box center [469, 282] width 10 height 10
drag, startPoint x: 346, startPoint y: 93, endPoint x: 235, endPoint y: 100, distance: 111.0
click at [235, 100] on div "Add endorsement(s) waiver Coverage Extensions Waiver of Subrogation Waiver of S…" at bounding box center [582, 276] width 1164 height 552
click at [814, 397] on button "Save endorsement" at bounding box center [817, 400] width 103 height 22
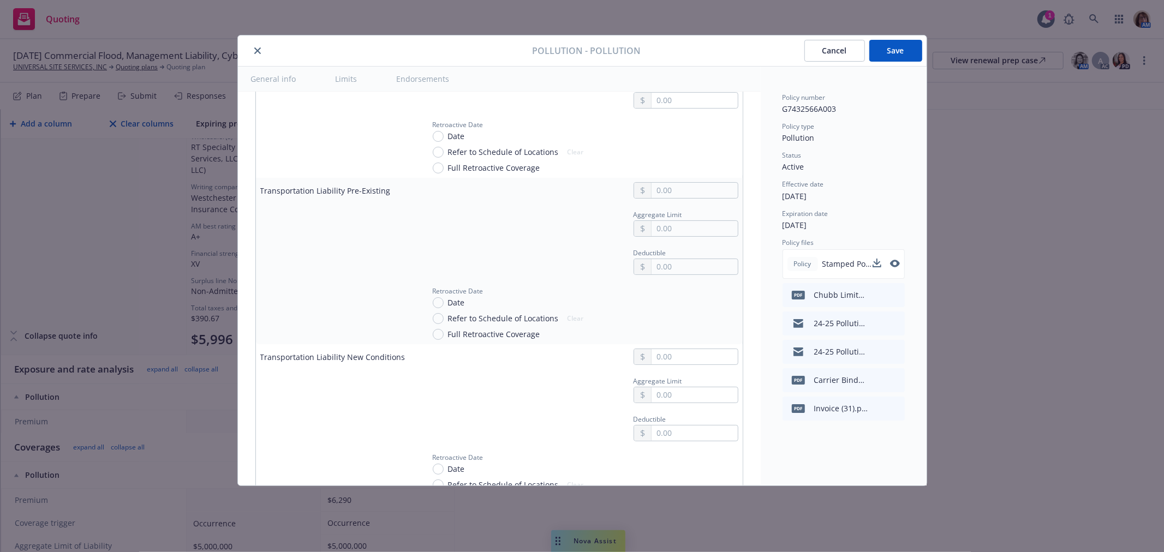
scroll to position [1935, 0]
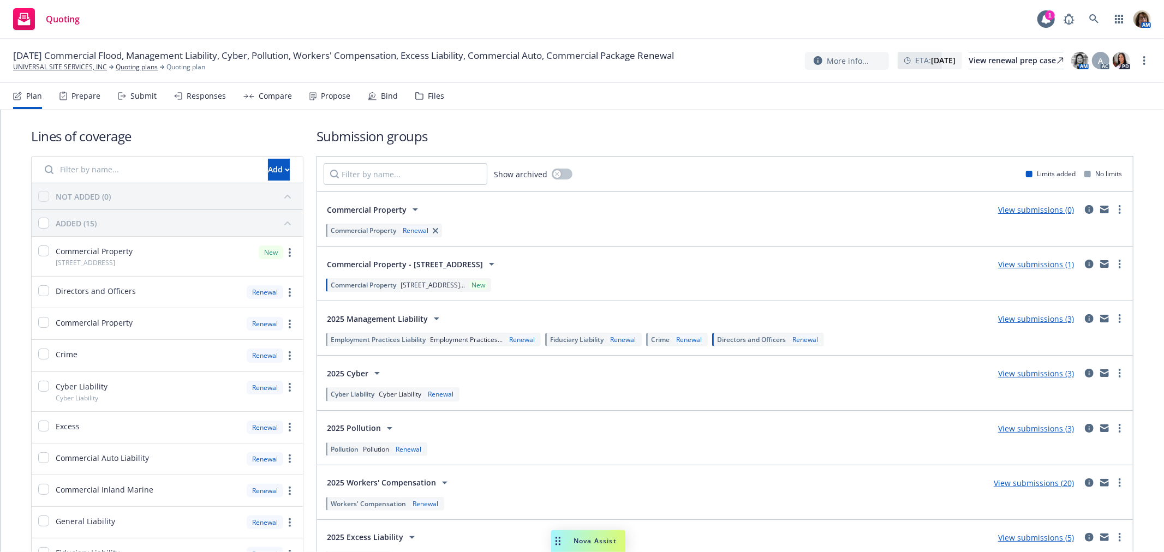
click at [131, 93] on div "Submit" at bounding box center [143, 96] width 26 height 9
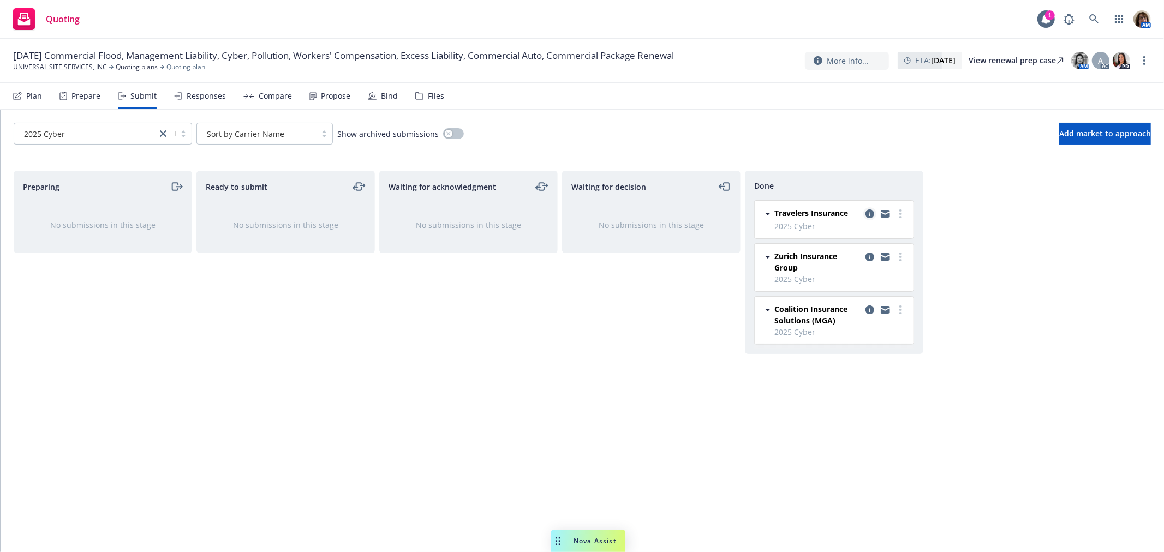
click at [868, 213] on icon "copy logging email" at bounding box center [869, 214] width 9 height 9
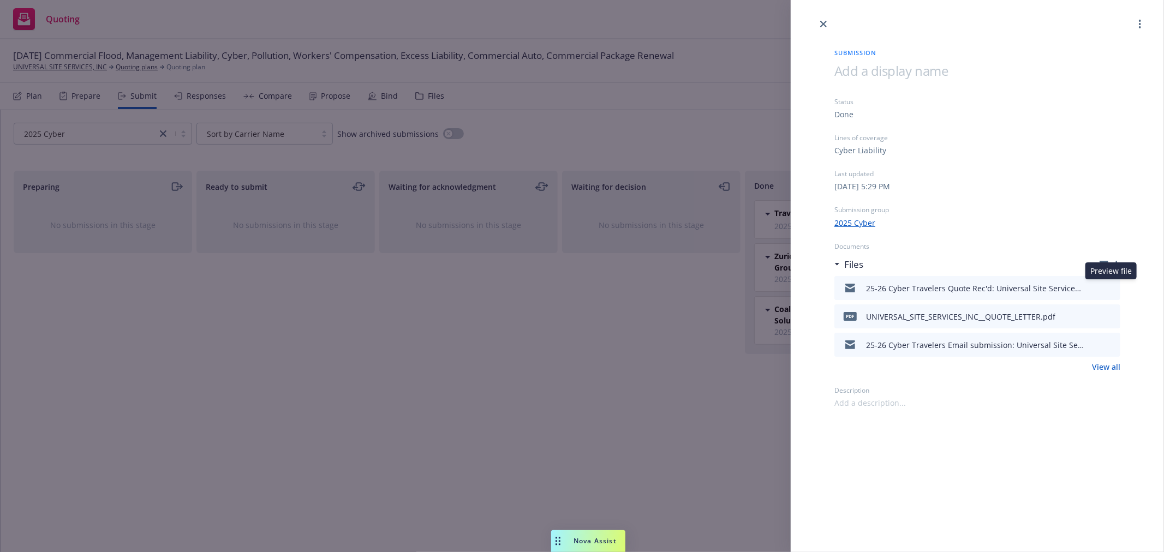
click at [1112, 287] on icon "preview file" at bounding box center [1110, 288] width 10 height 8
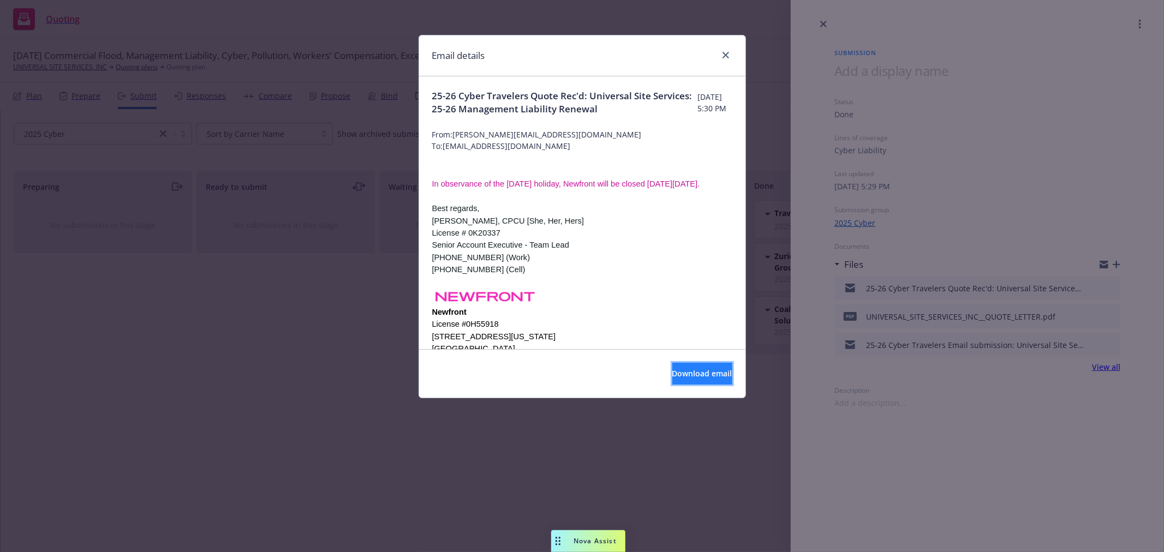
click at [684, 373] on span "Download email" at bounding box center [702, 373] width 60 height 10
click at [297, 234] on div "Email details 25-26 Cyber Travelers Quote Rec'd: Universal Site Services: 25-26…" at bounding box center [582, 276] width 1164 height 552
click at [722, 55] on icon "close" at bounding box center [725, 55] width 7 height 7
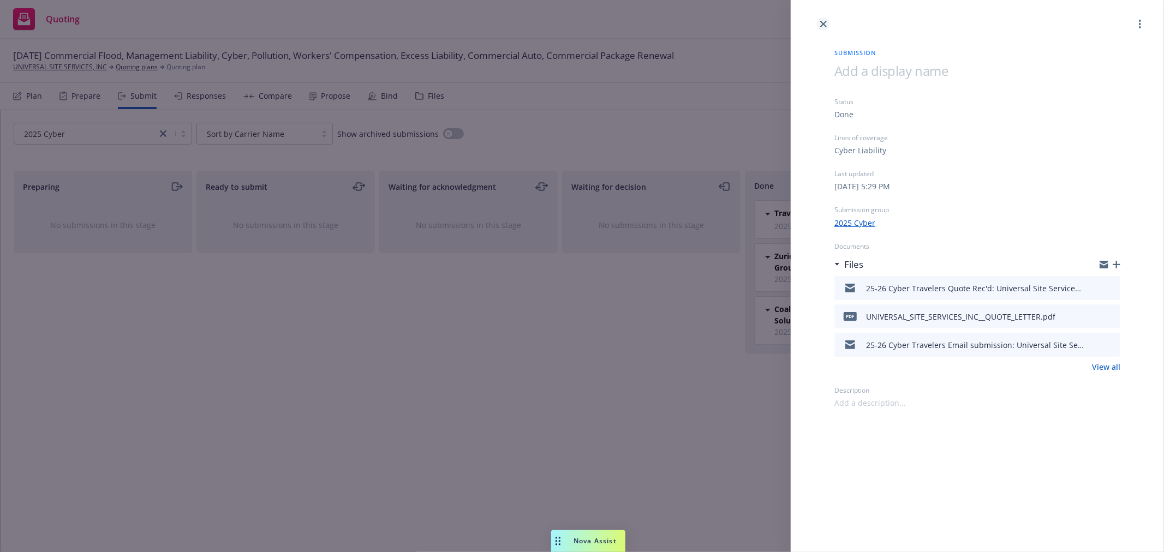
click at [824, 19] on link "close" at bounding box center [823, 23] width 13 height 13
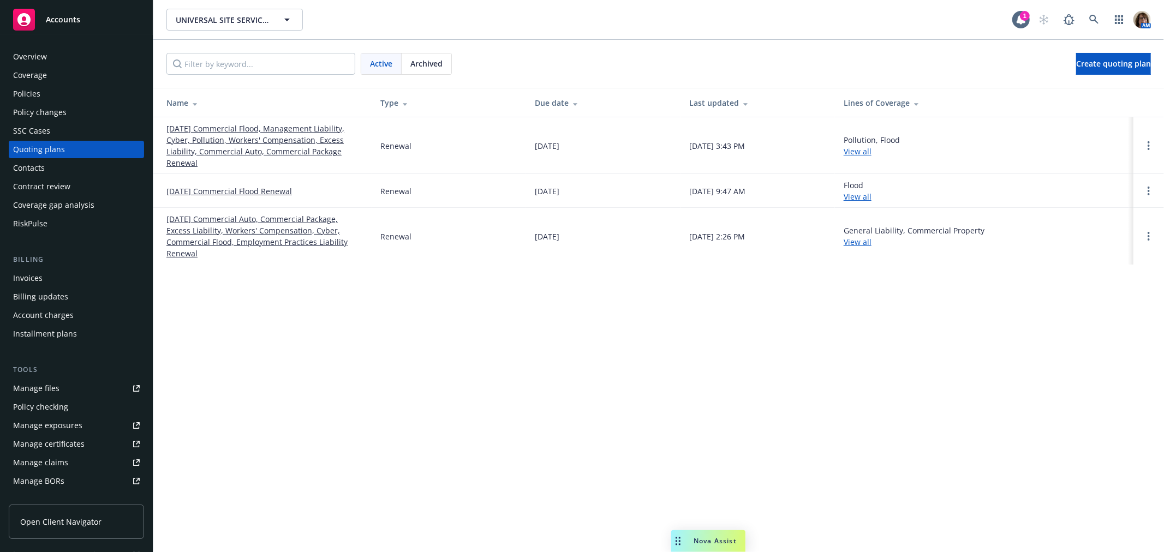
click at [226, 136] on link "[DATE] Commercial Flood, Management Liability, Cyber, Pollution, Workers' Compe…" at bounding box center [264, 146] width 196 height 46
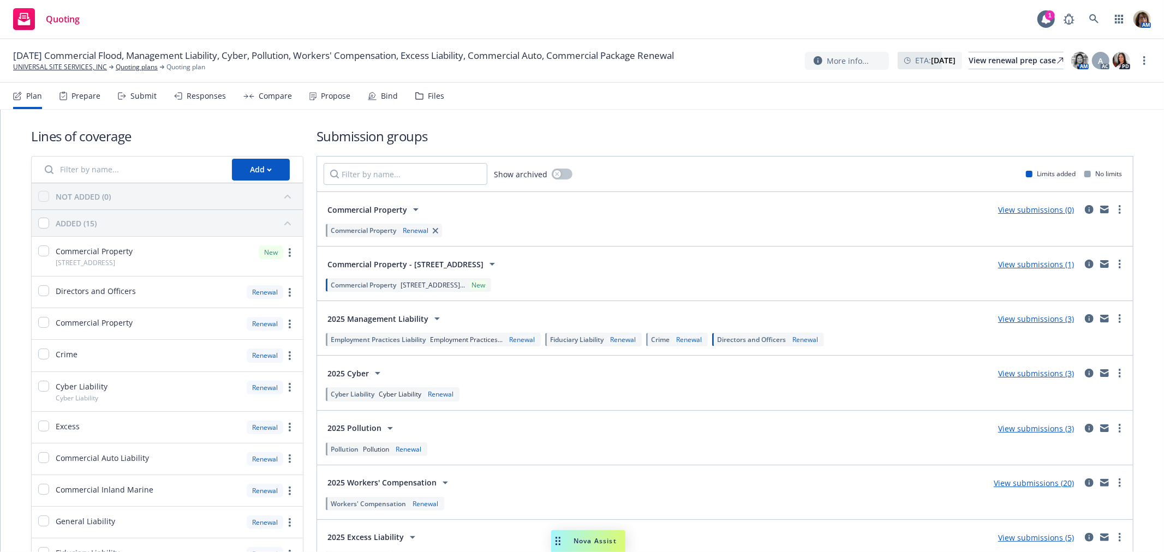
click at [139, 97] on div "Submit" at bounding box center [143, 96] width 26 height 9
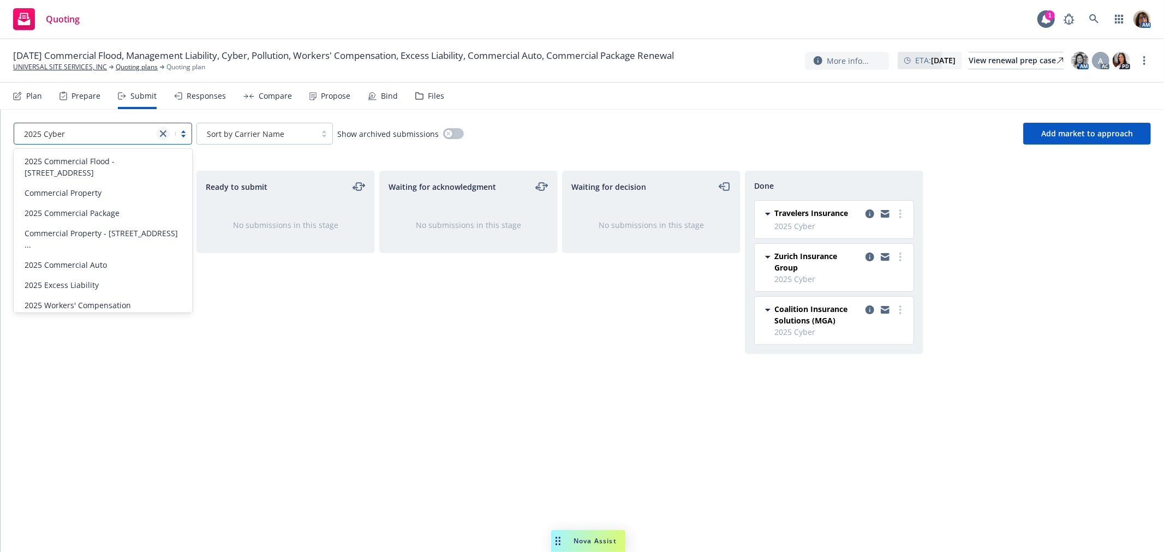
click at [164, 134] on icon "close" at bounding box center [163, 133] width 7 height 7
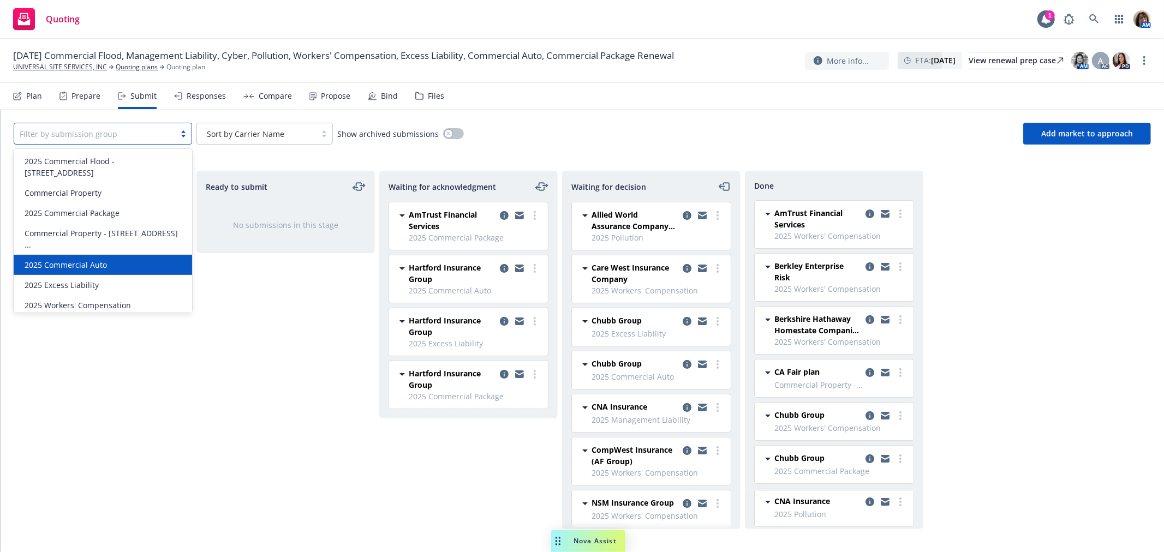
scroll to position [65, 0]
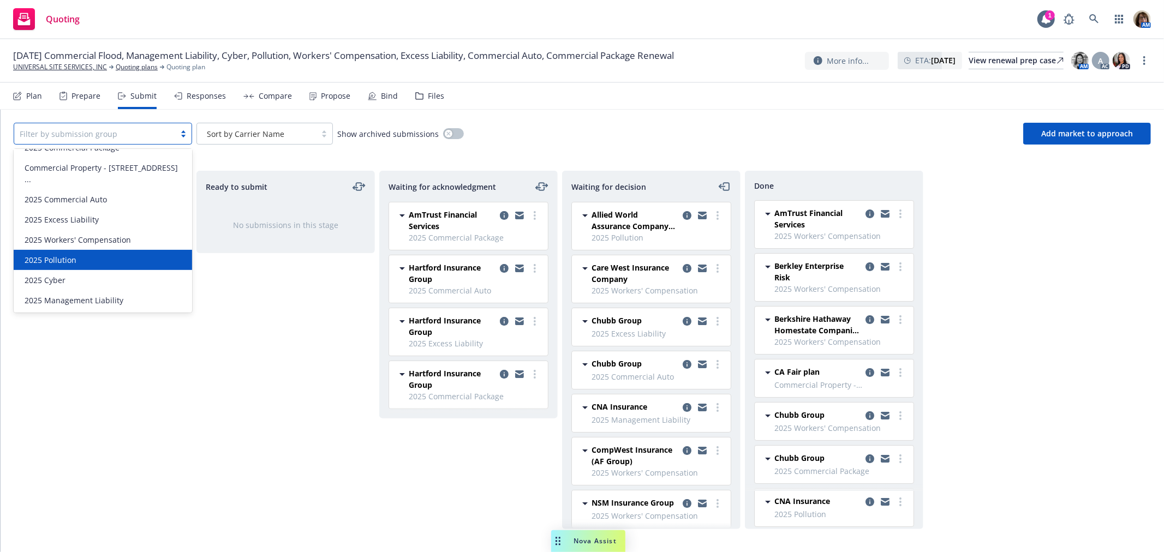
click at [55, 257] on span "2025 Pollution" at bounding box center [51, 259] width 52 height 11
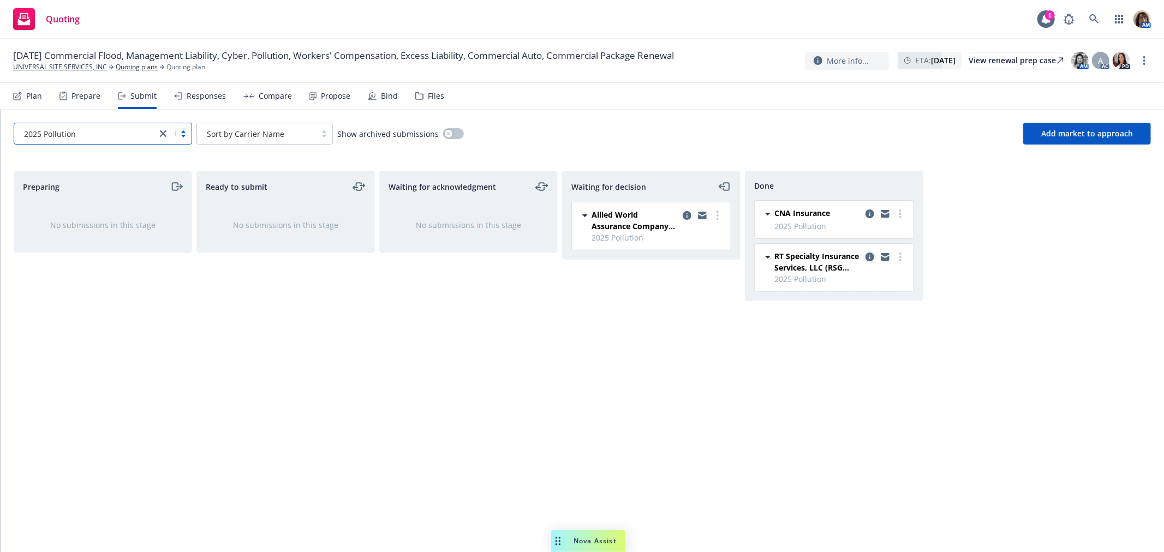
click at [869, 257] on icon "copy logging email" at bounding box center [869, 257] width 9 height 9
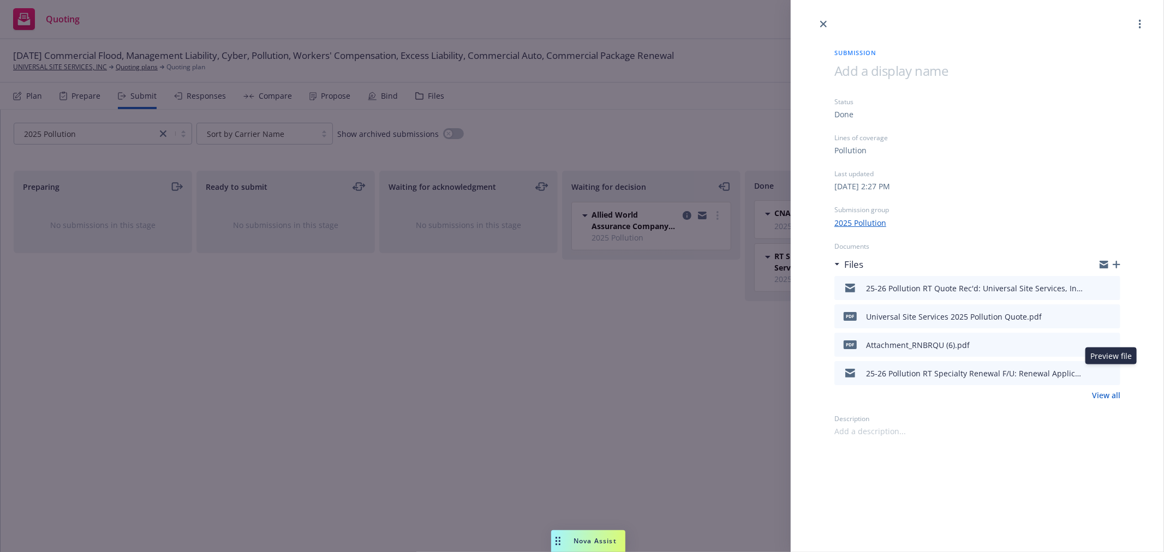
click at [1111, 372] on icon "preview file" at bounding box center [1110, 373] width 10 height 8
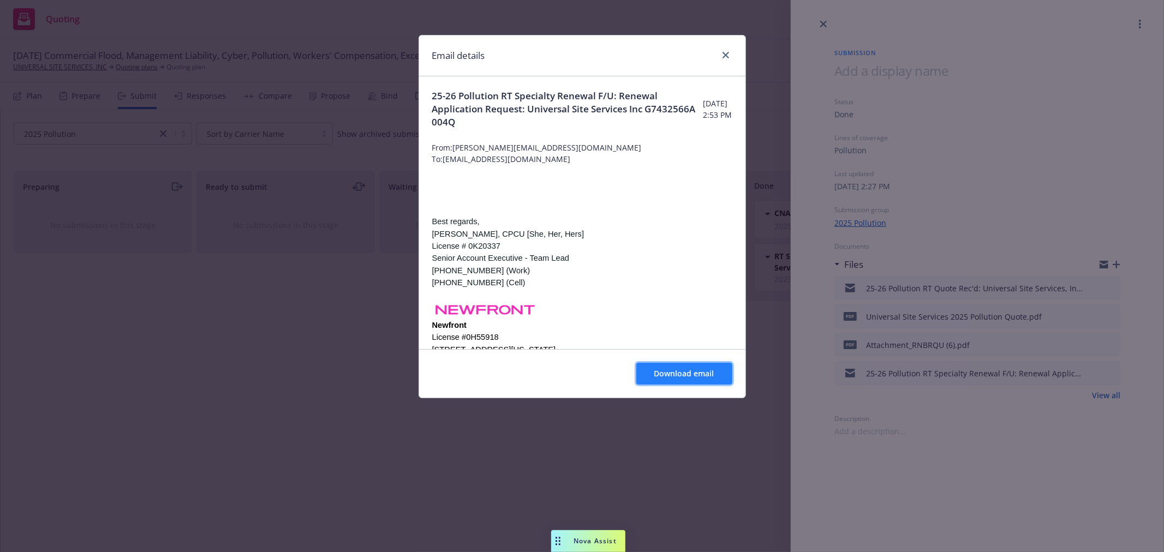
click at [706, 375] on span "Download email" at bounding box center [684, 373] width 60 height 10
click at [725, 52] on icon "close" at bounding box center [725, 55] width 7 height 7
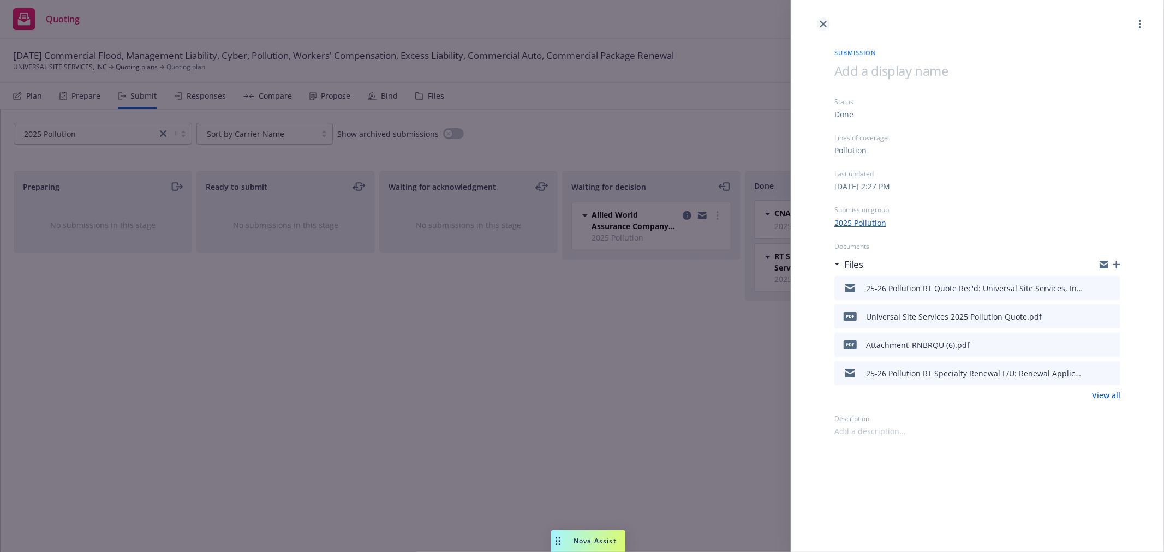
click at [824, 22] on icon "close" at bounding box center [823, 24] width 7 height 7
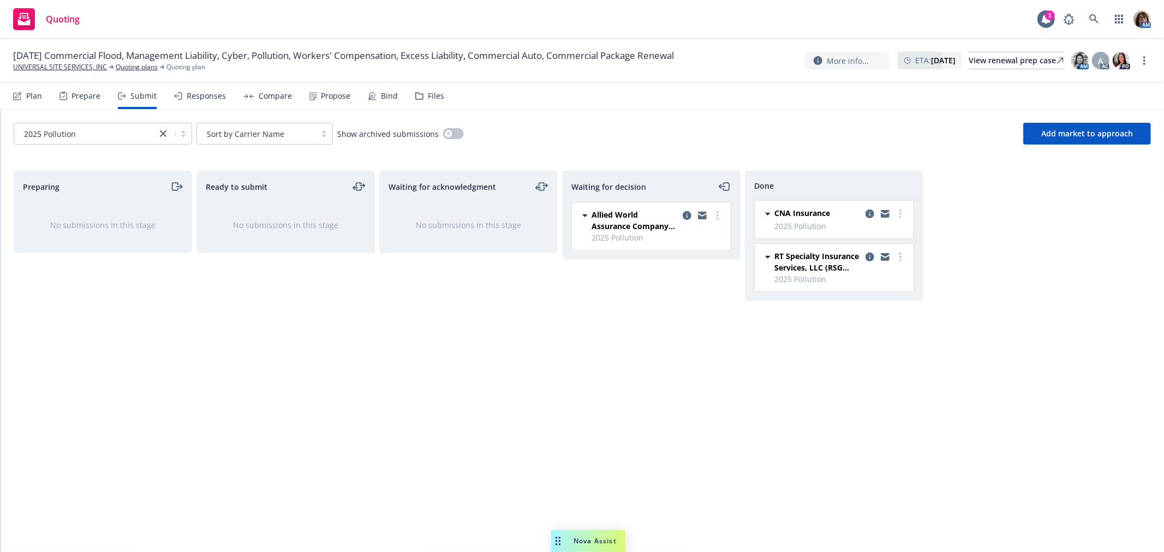
click at [433, 96] on div "Files" at bounding box center [436, 96] width 16 height 9
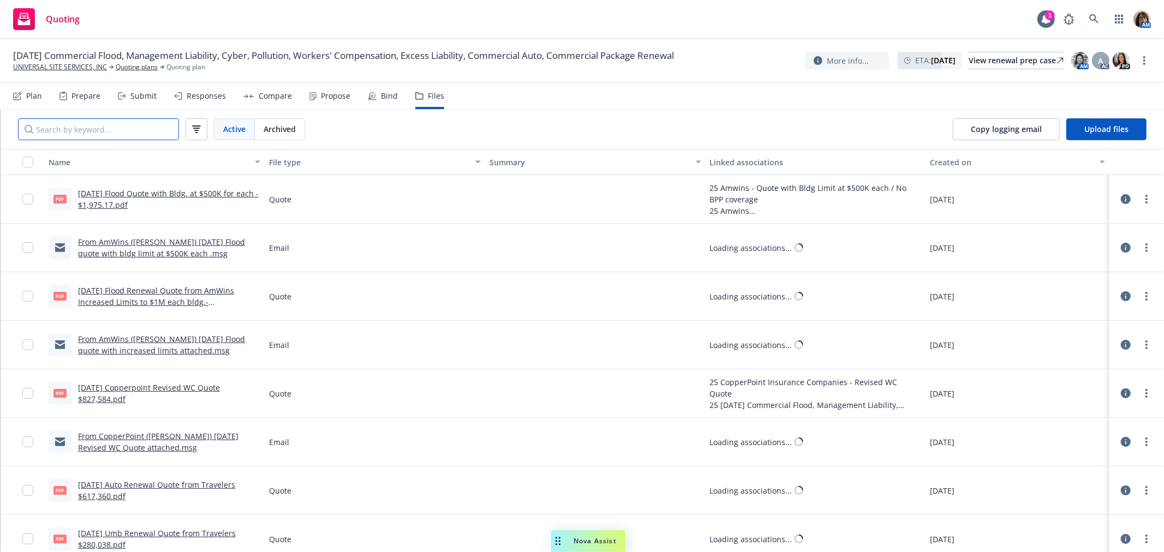
click at [61, 132] on input "Search by keyword..." at bounding box center [98, 129] width 161 height 22
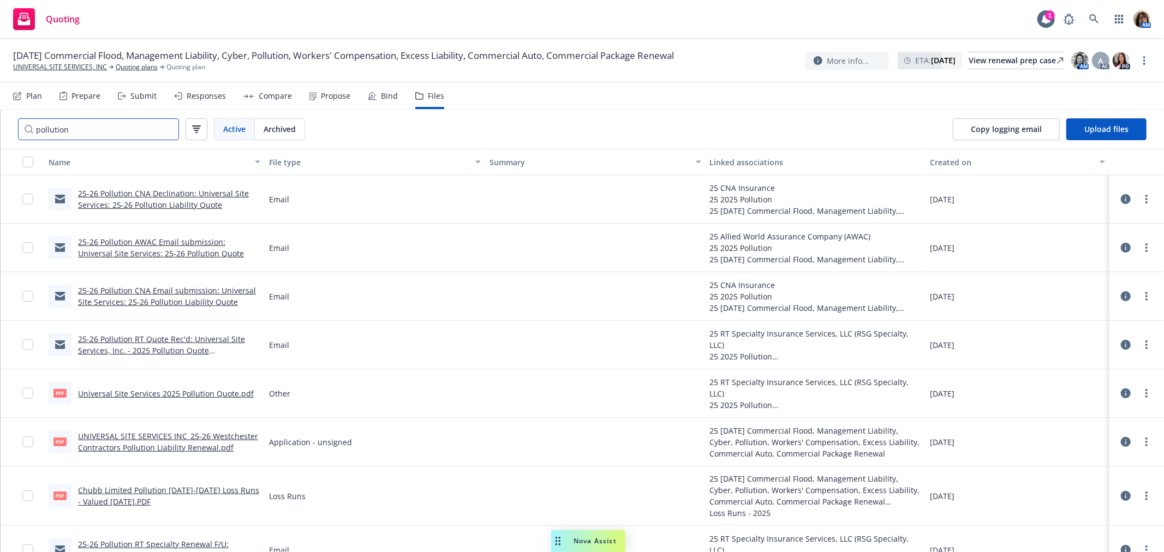
type input "pollution"
click at [151, 241] on link "25-26 Pollution AWAC Email submission: Universal Site Services: 25-26 Pollution…" at bounding box center [161, 248] width 166 height 22
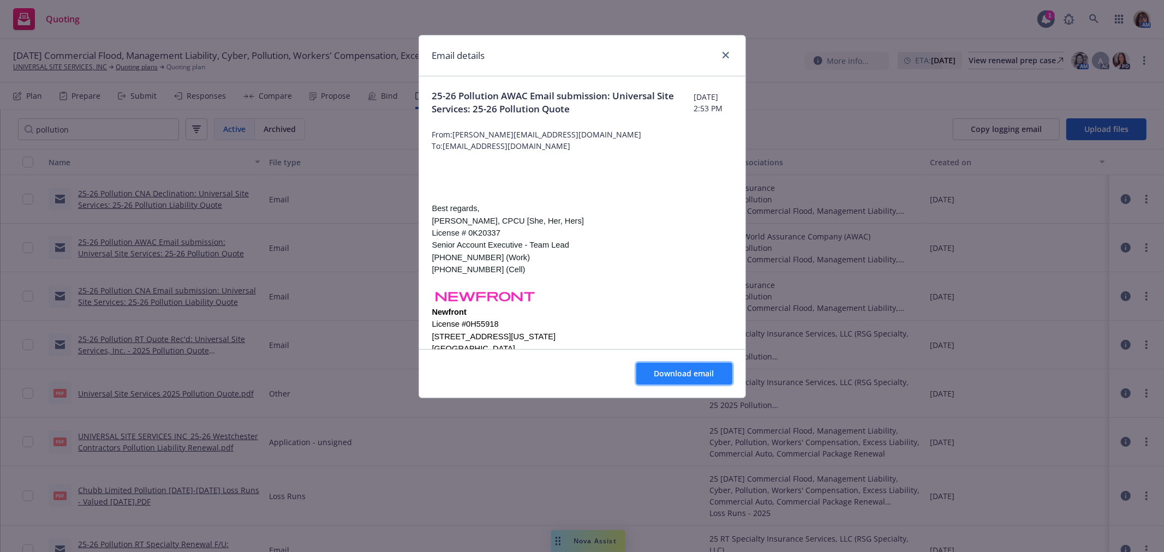
click at [696, 375] on span "Download email" at bounding box center [684, 373] width 60 height 10
click at [724, 55] on icon "close" at bounding box center [725, 55] width 7 height 7
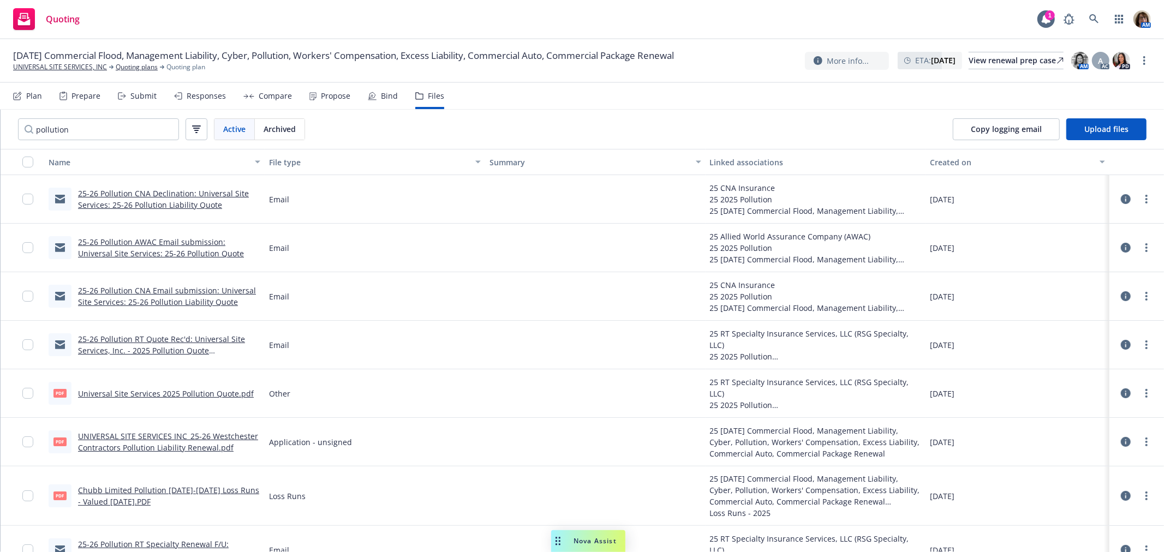
scroll to position [61, 0]
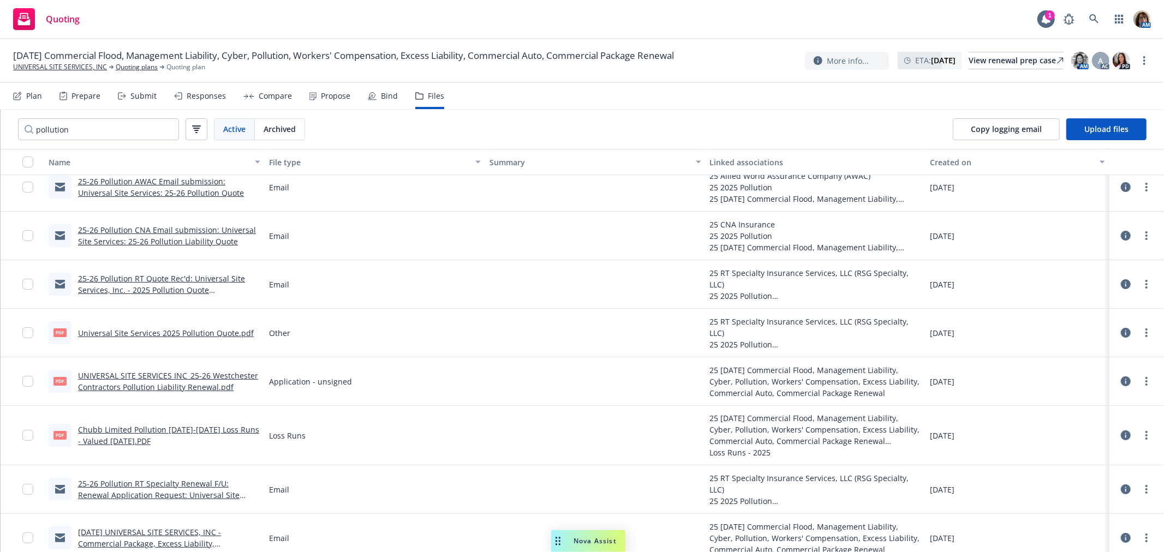
click at [119, 374] on link "UNIVERSAL SITE SERVICES INC_25-26 Westchester Contractors Pollution Liability R…" at bounding box center [168, 381] width 180 height 22
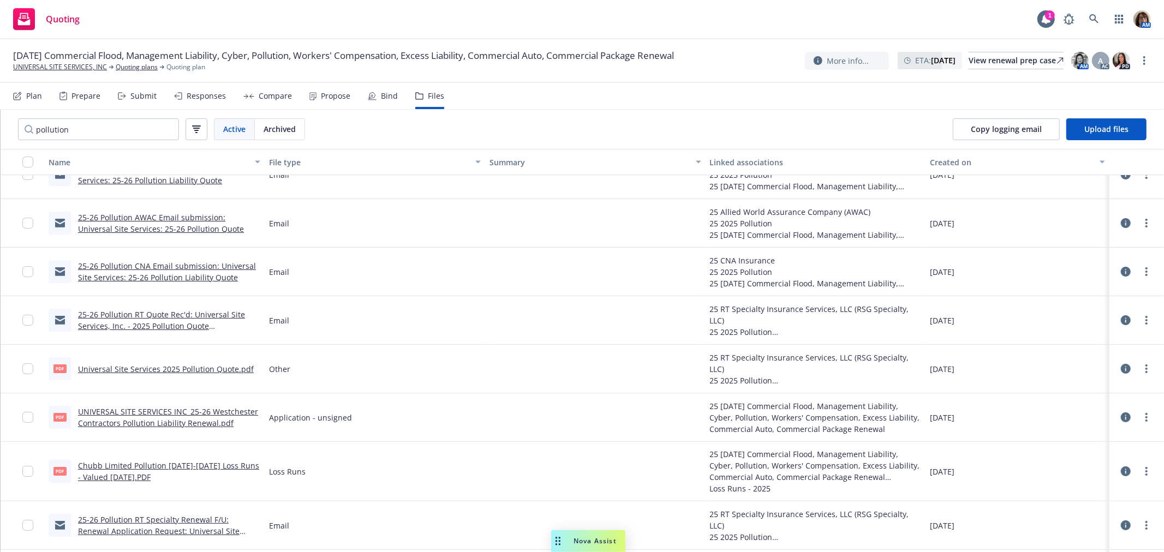
scroll to position [0, 0]
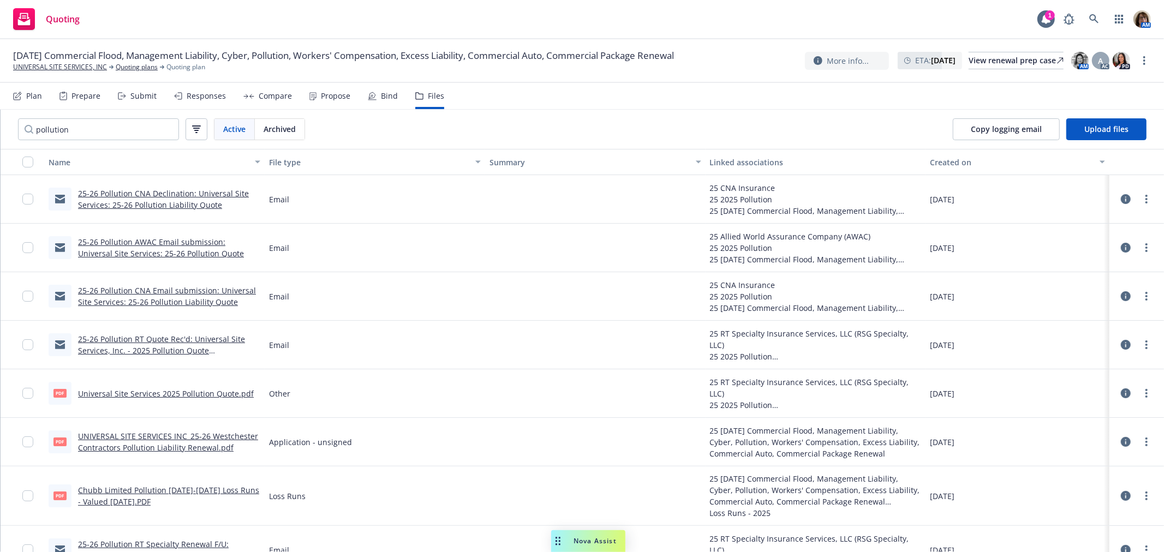
click at [142, 99] on div "Submit" at bounding box center [143, 96] width 26 height 9
